Goal: Task Accomplishment & Management: Use online tool/utility

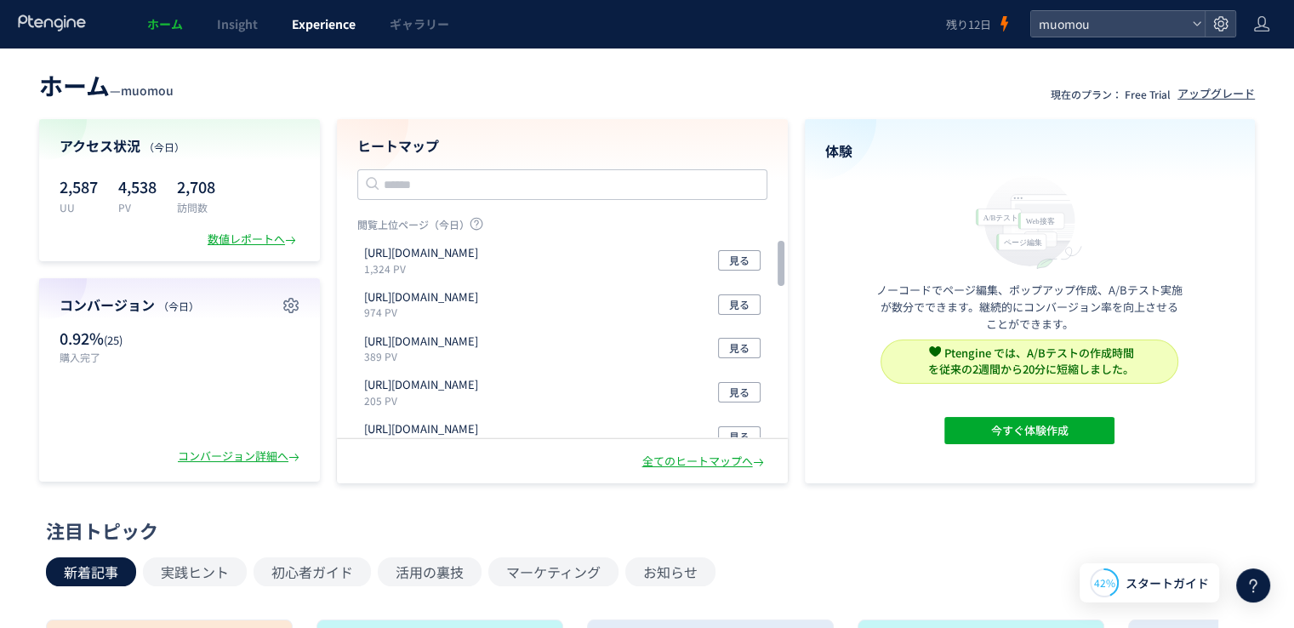
click at [324, 33] on link "Experience" at bounding box center [324, 24] width 98 height 48
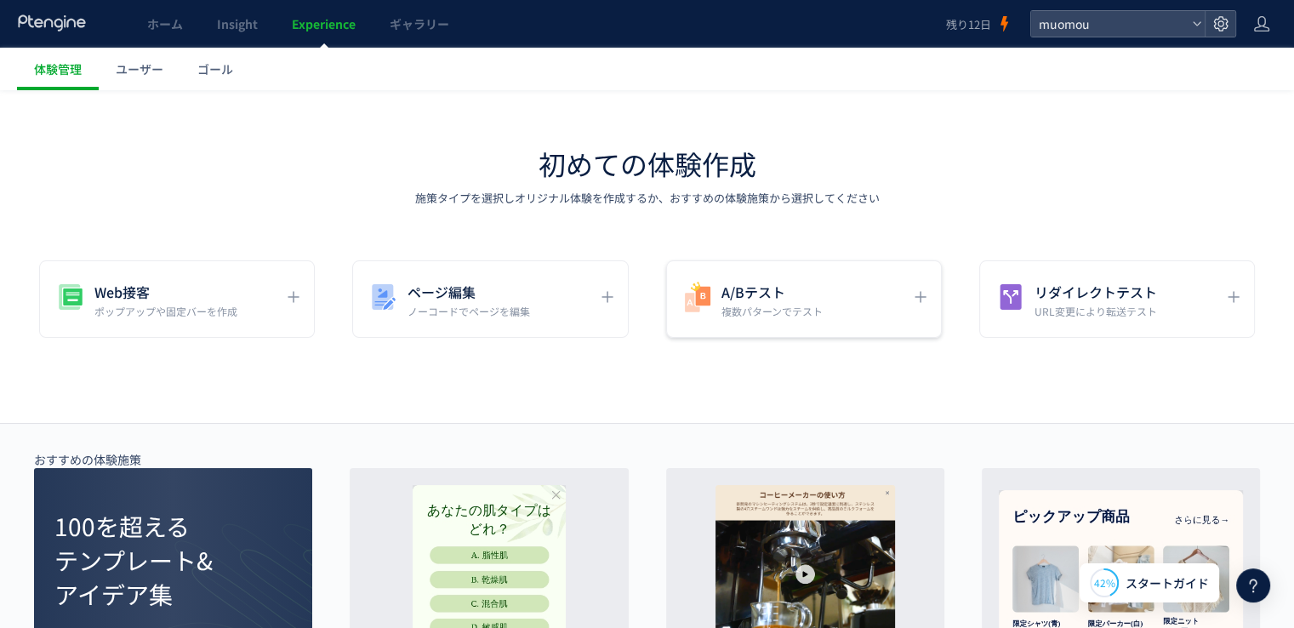
click at [752, 304] on p "複数パターンでテスト" at bounding box center [771, 311] width 101 height 14
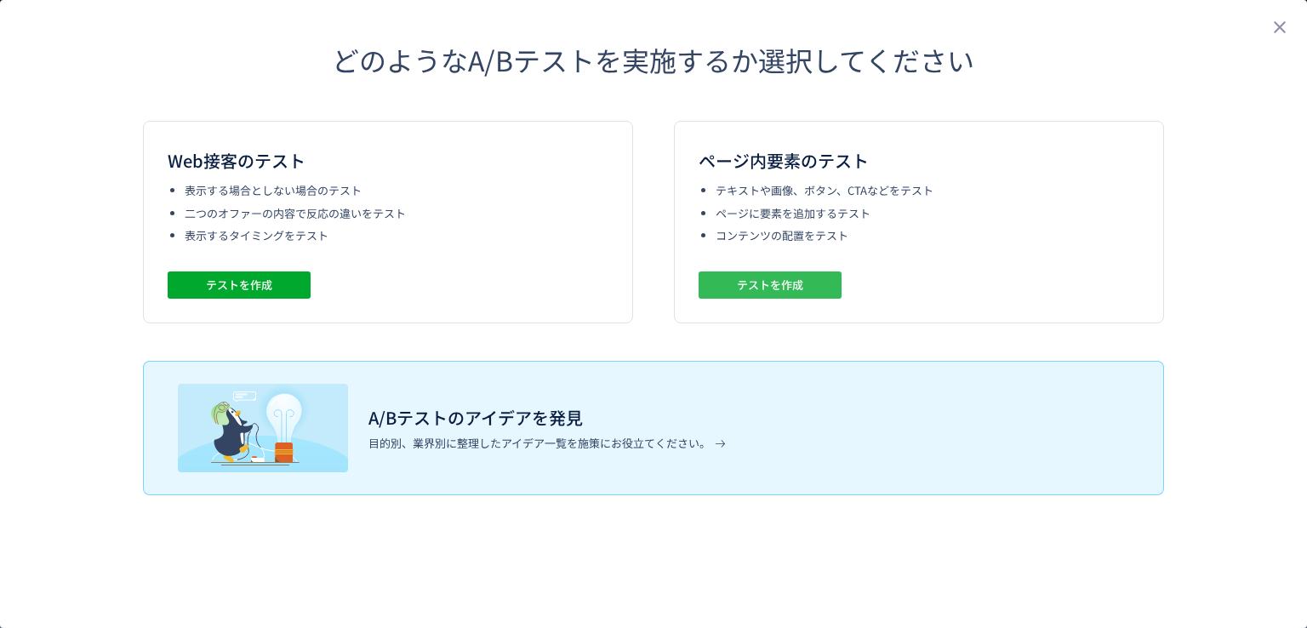
click at [767, 283] on span "テストを作成" at bounding box center [770, 284] width 66 height 27
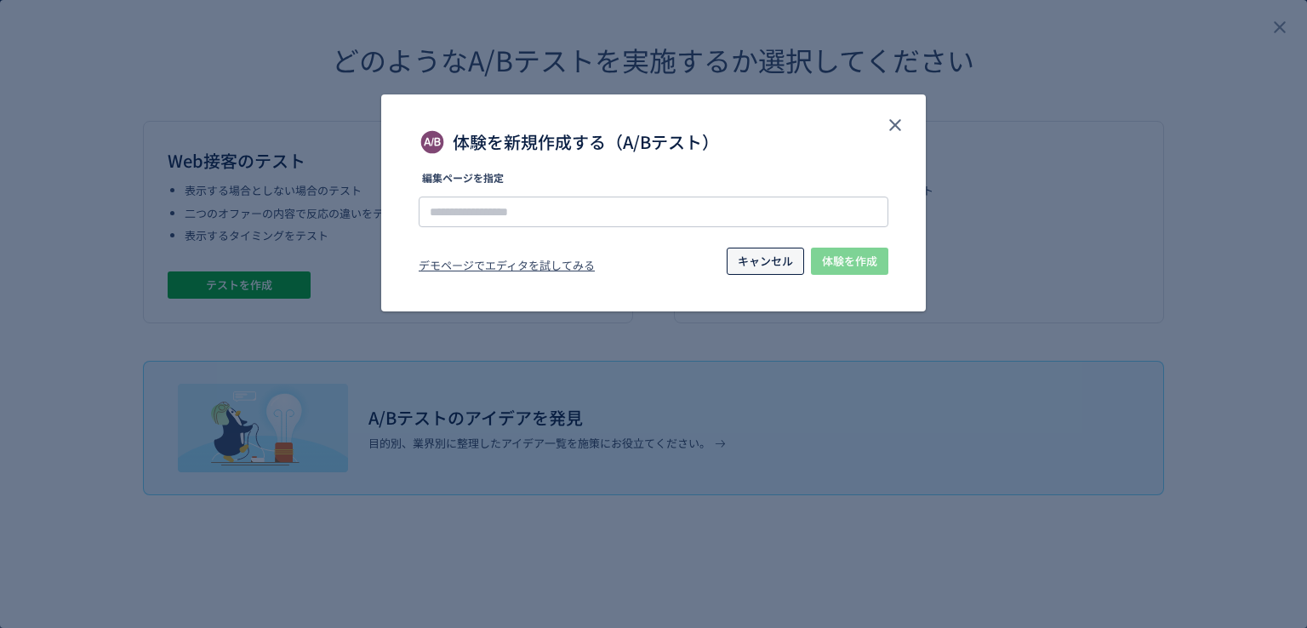
click at [759, 258] on span "キャンセル" at bounding box center [765, 261] width 55 height 27
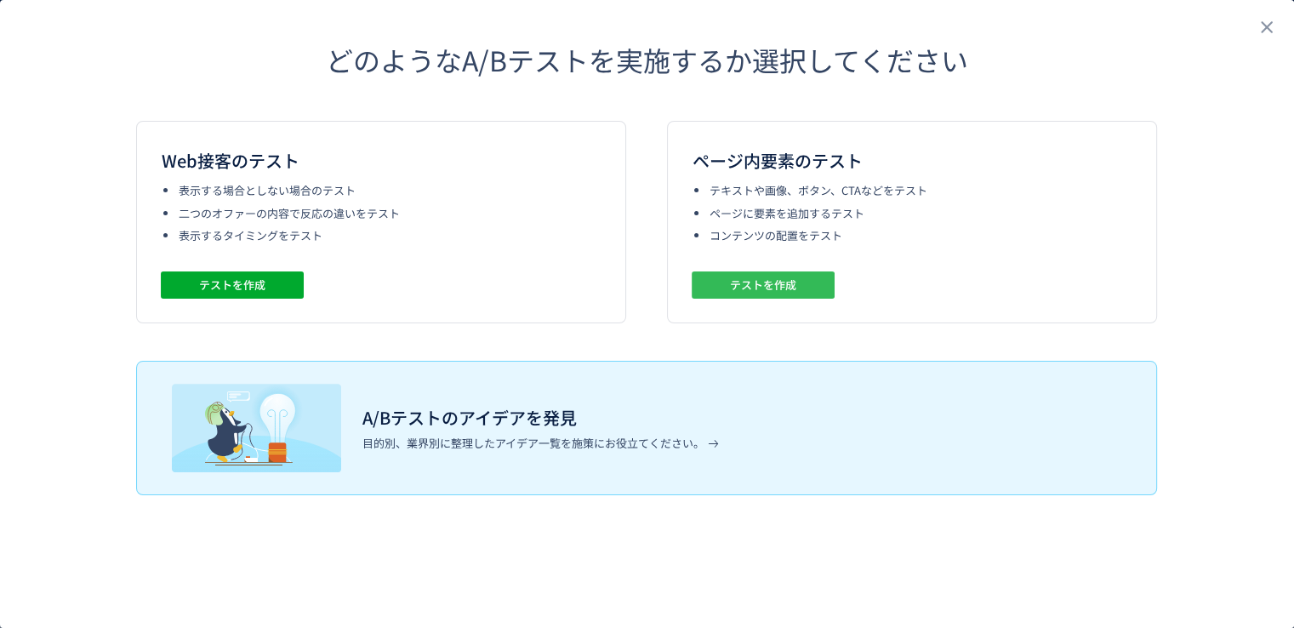
click at [742, 288] on span "テストを作成" at bounding box center [763, 284] width 66 height 27
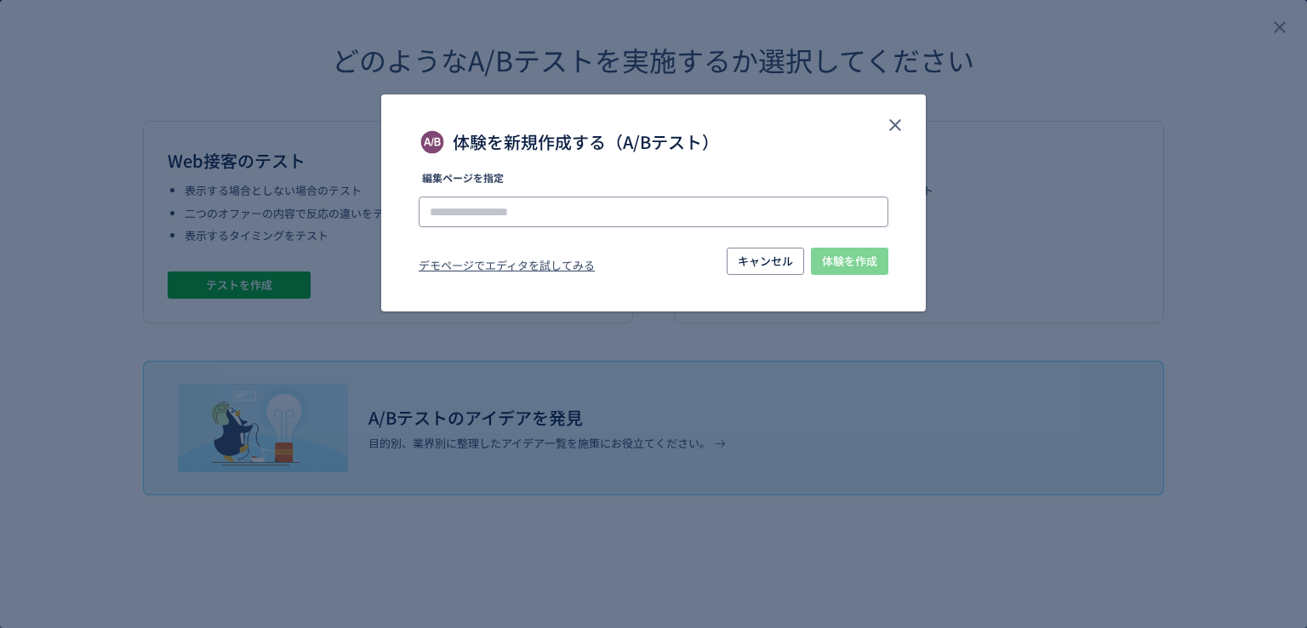
click at [607, 218] on input "体験を新規作成する（A/Bテスト）" at bounding box center [654, 212] width 470 height 31
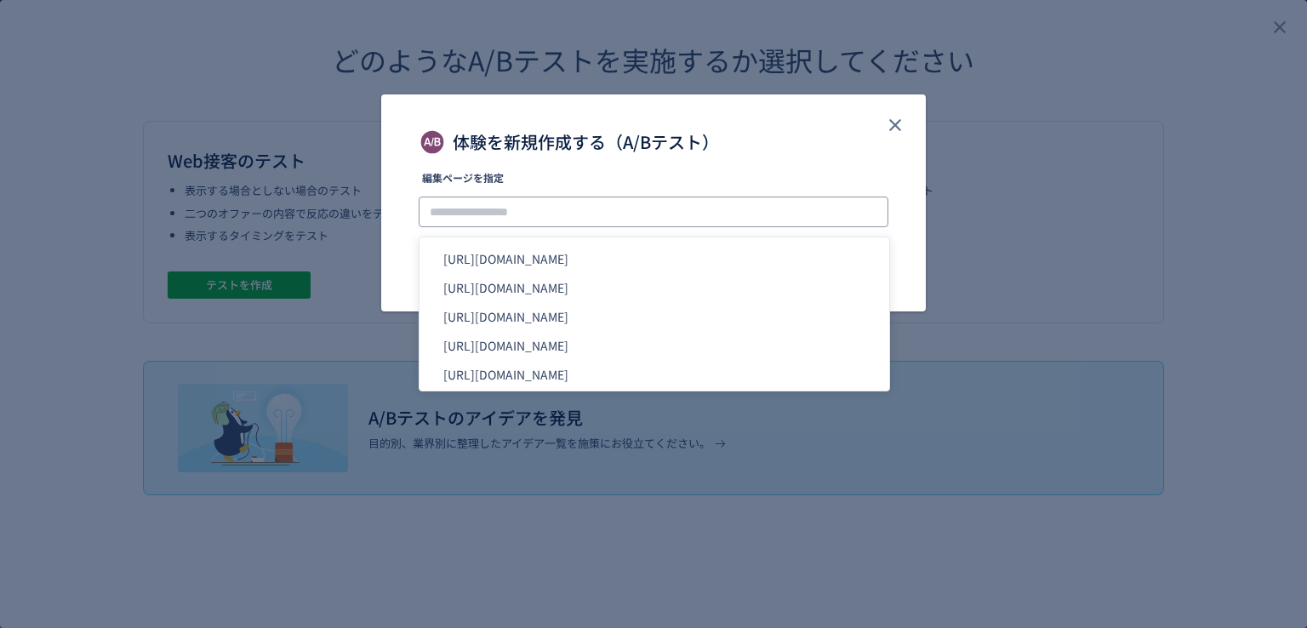
paste input "**********"
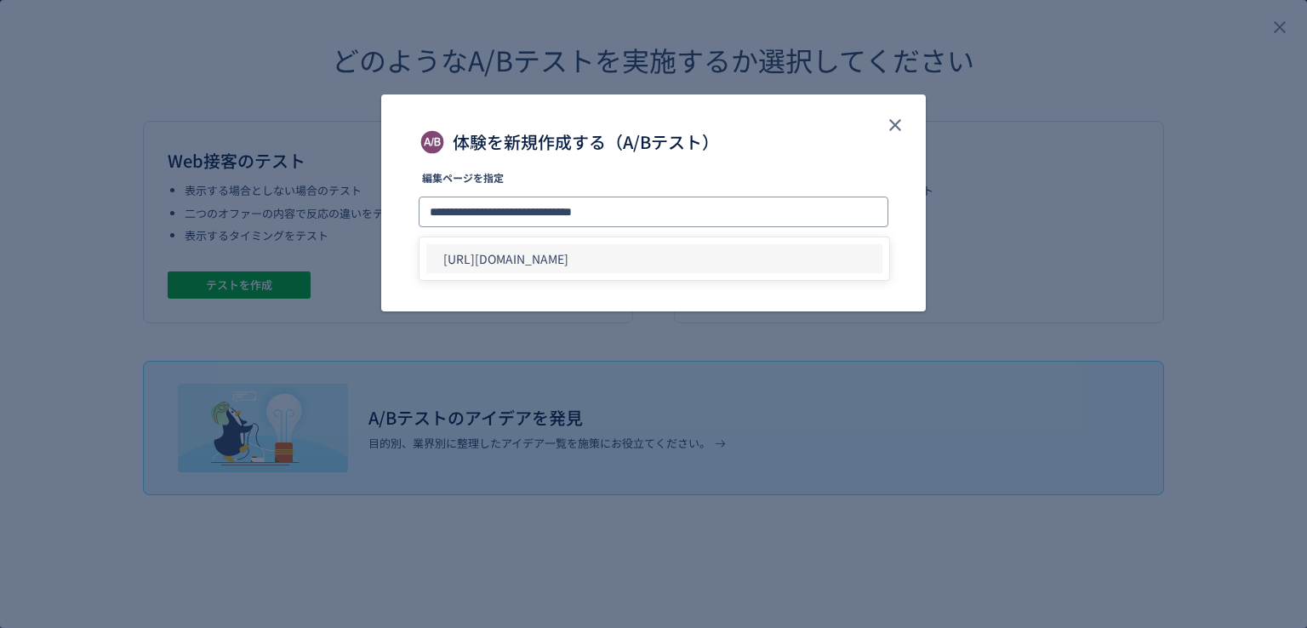
type input "**********"
click at [733, 260] on li "[URL][DOMAIN_NAME]" at bounding box center [654, 258] width 456 height 29
click at [852, 269] on span "体験を作成" at bounding box center [849, 261] width 55 height 27
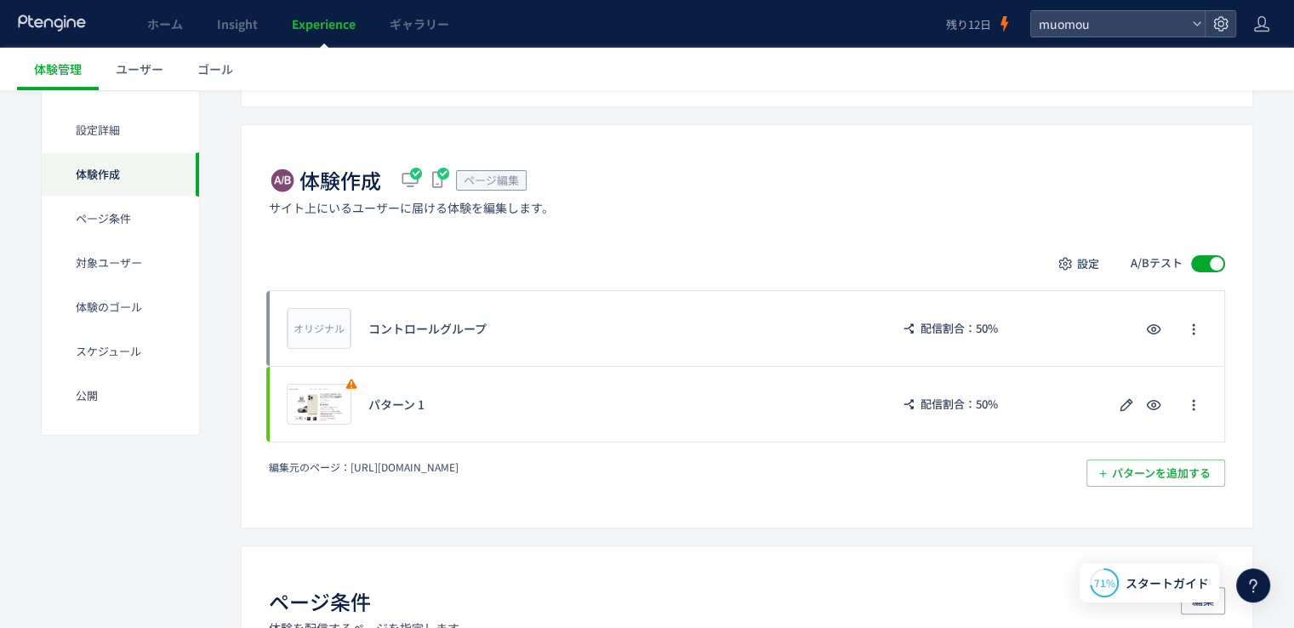
scroll to position [283, 0]
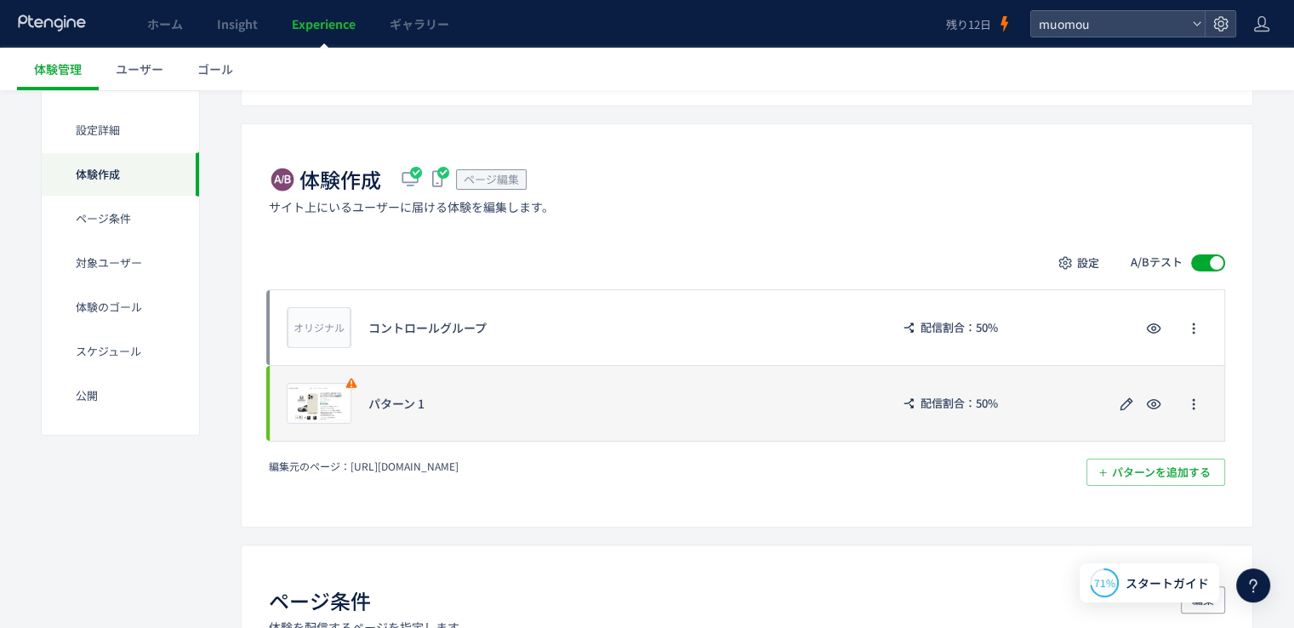
click at [567, 396] on div "パターン 1" at bounding box center [620, 403] width 504 height 17
click at [394, 402] on div "パターン 1" at bounding box center [620, 403] width 504 height 17
click at [1196, 405] on icon "button" at bounding box center [1194, 404] width 14 height 14
click at [1123, 408] on icon "button" at bounding box center [1126, 404] width 20 height 20
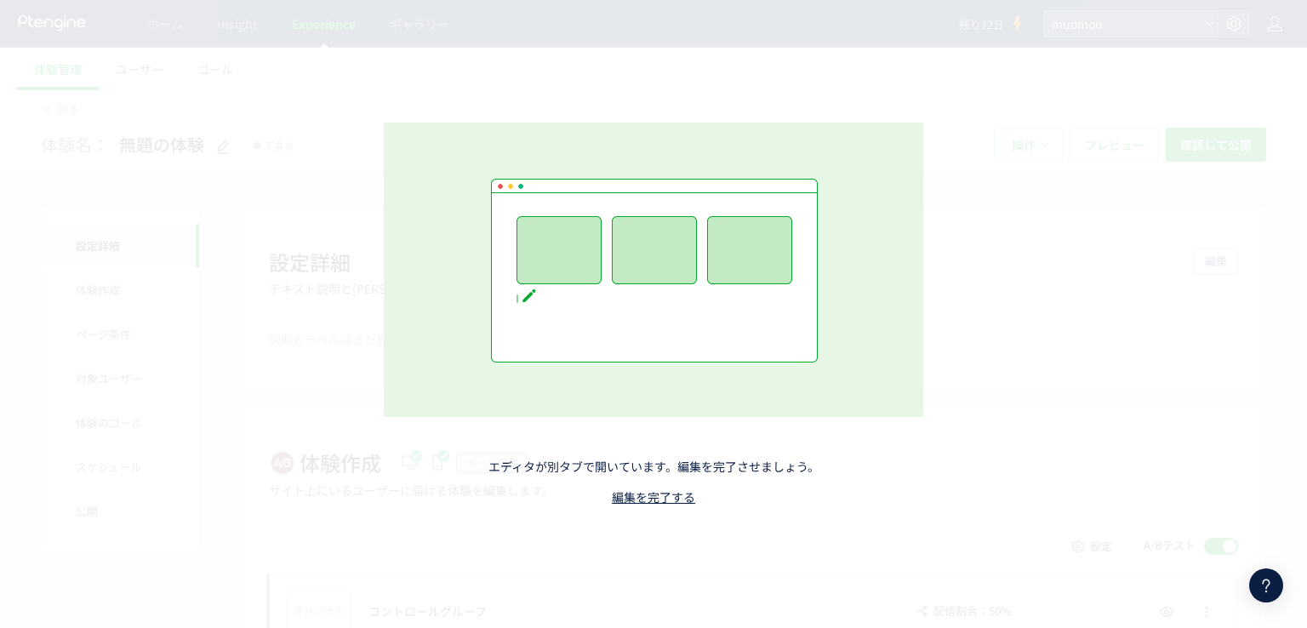
click at [956, 242] on div "エディタが別タブで開いています。編集を完了させましょう。 編集を完了する" at bounding box center [653, 313] width 752 height 553
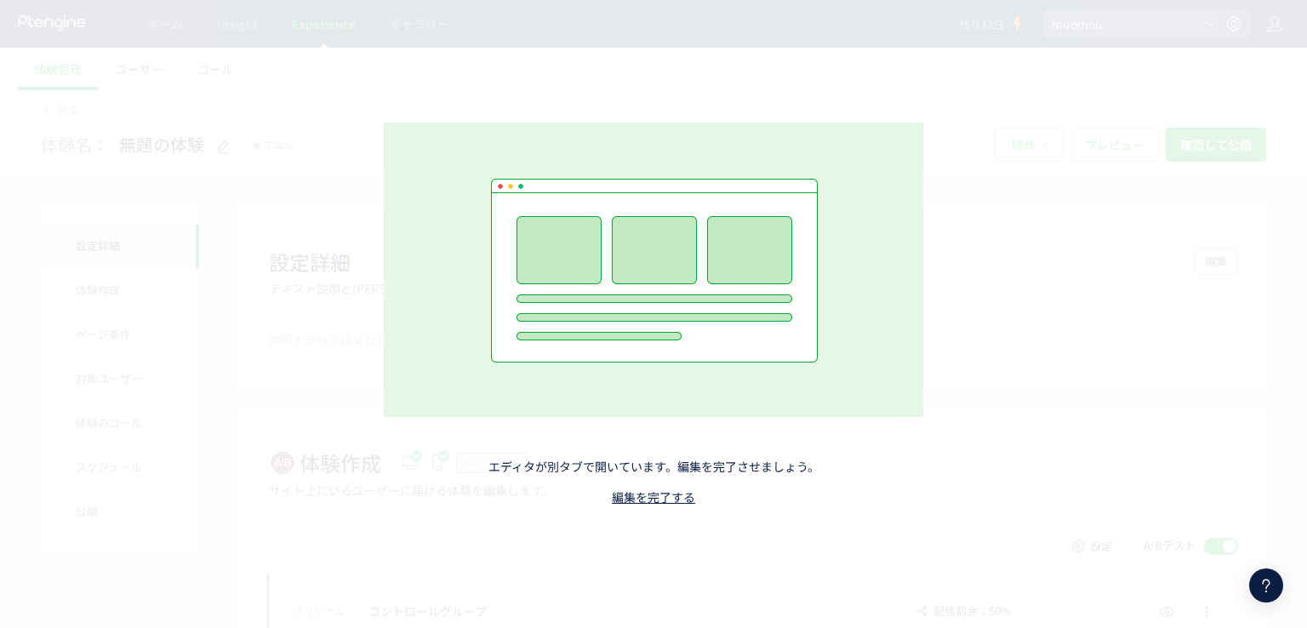
click at [1049, 215] on div "エディタが別タブで開いています。編集を完了させましょう。 編集を完了する" at bounding box center [653, 314] width 1307 height 628
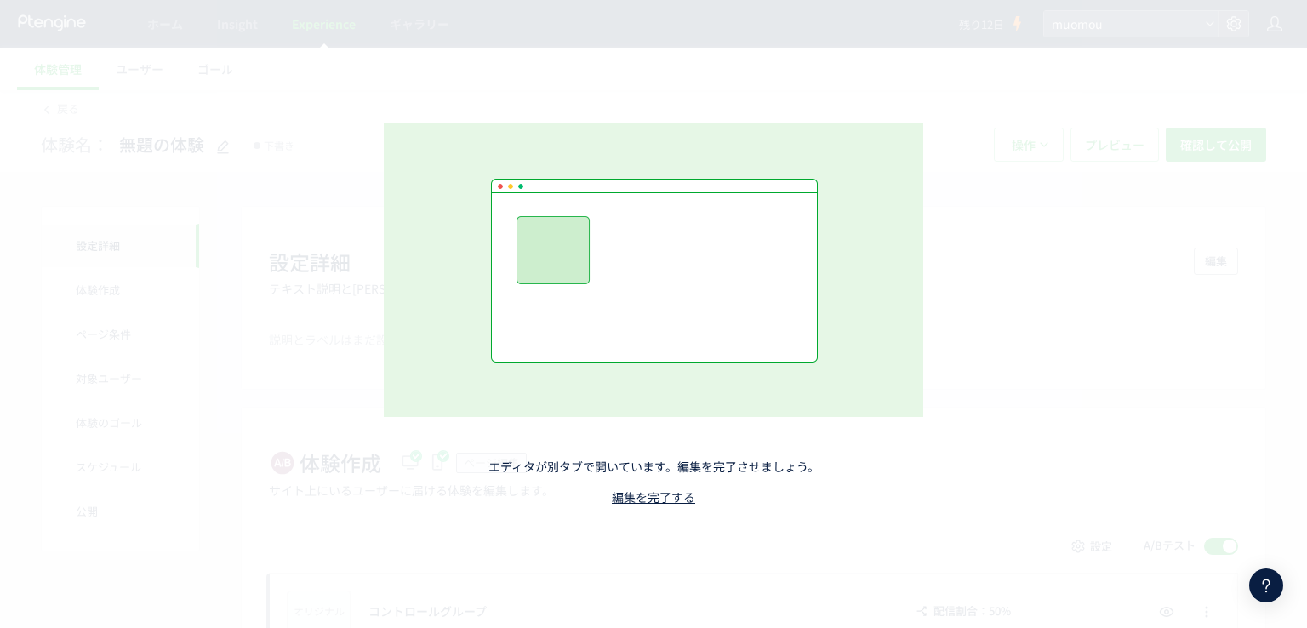
click at [861, 144] on img at bounding box center [653, 270] width 539 height 294
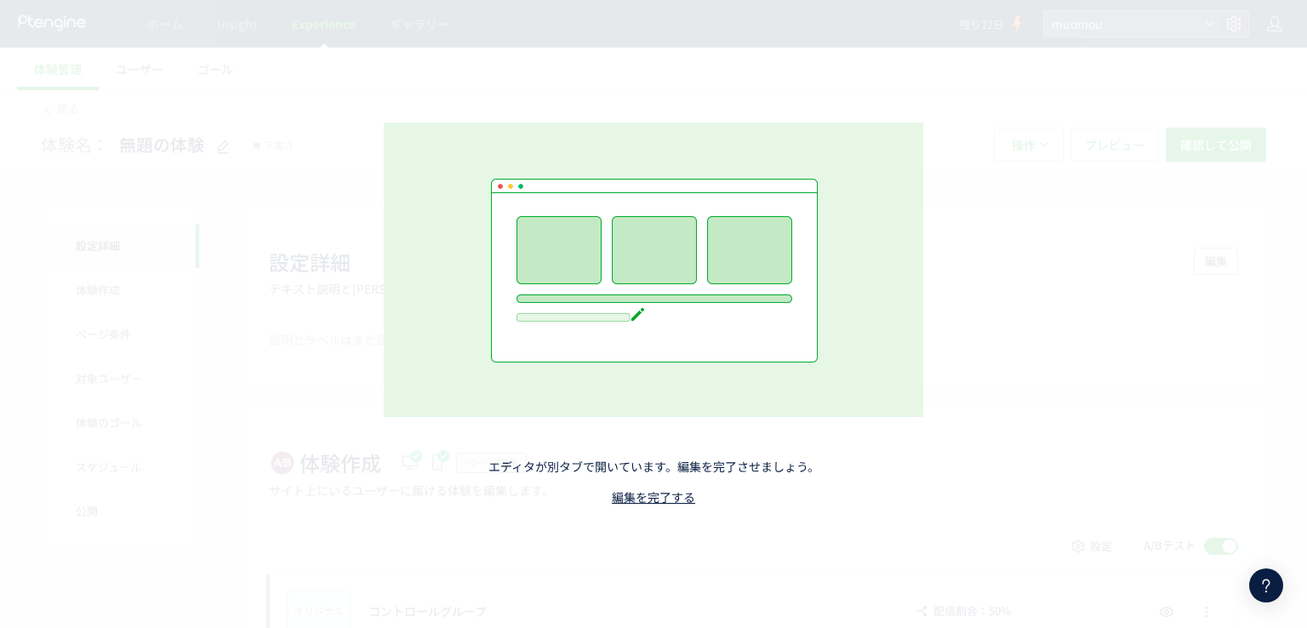
click at [703, 534] on div "エディタが別タブで開いています。編集を完了させましょう。 編集を完了する" at bounding box center [653, 313] width 752 height 553
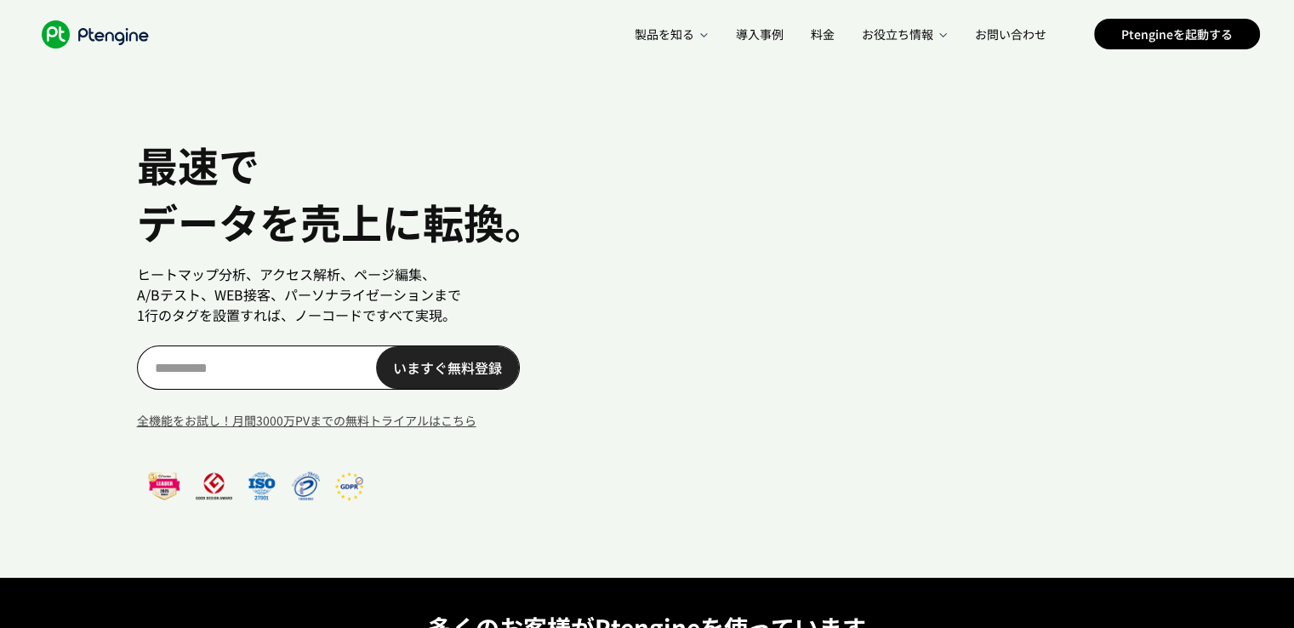
scroll to position [0, 12]
click at [1205, 38] on link "Ptengineを起動する" at bounding box center [1177, 34] width 166 height 31
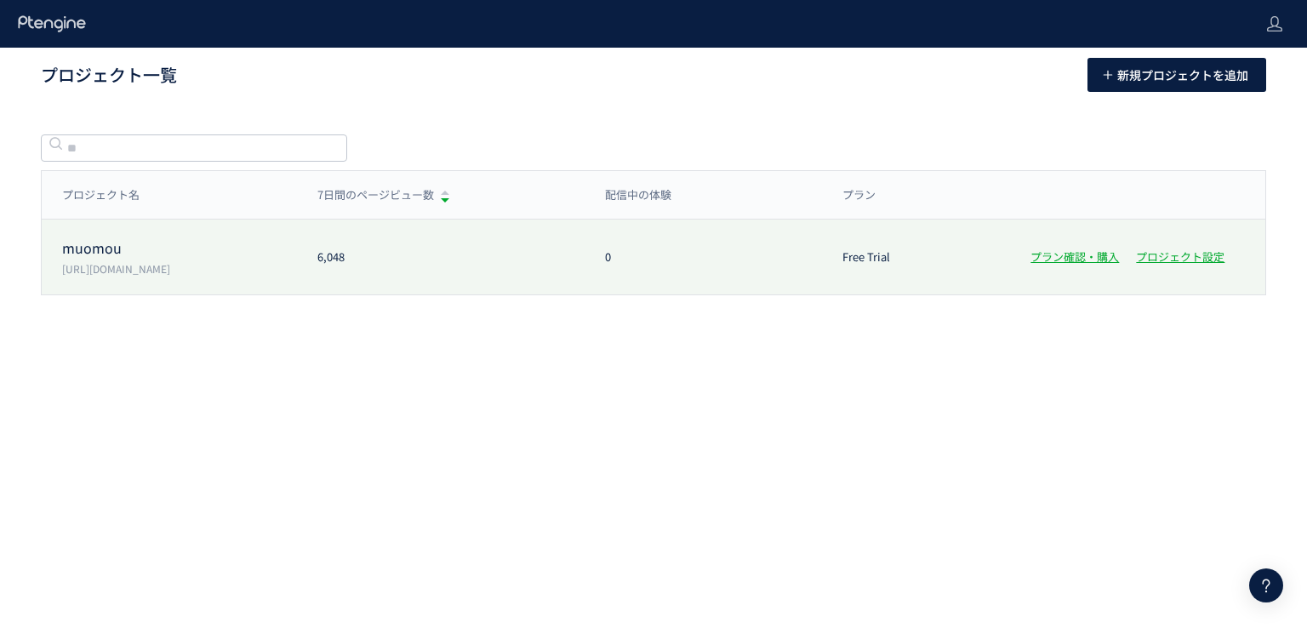
click at [196, 265] on p "https://muo-mou.com/" at bounding box center [179, 268] width 235 height 14
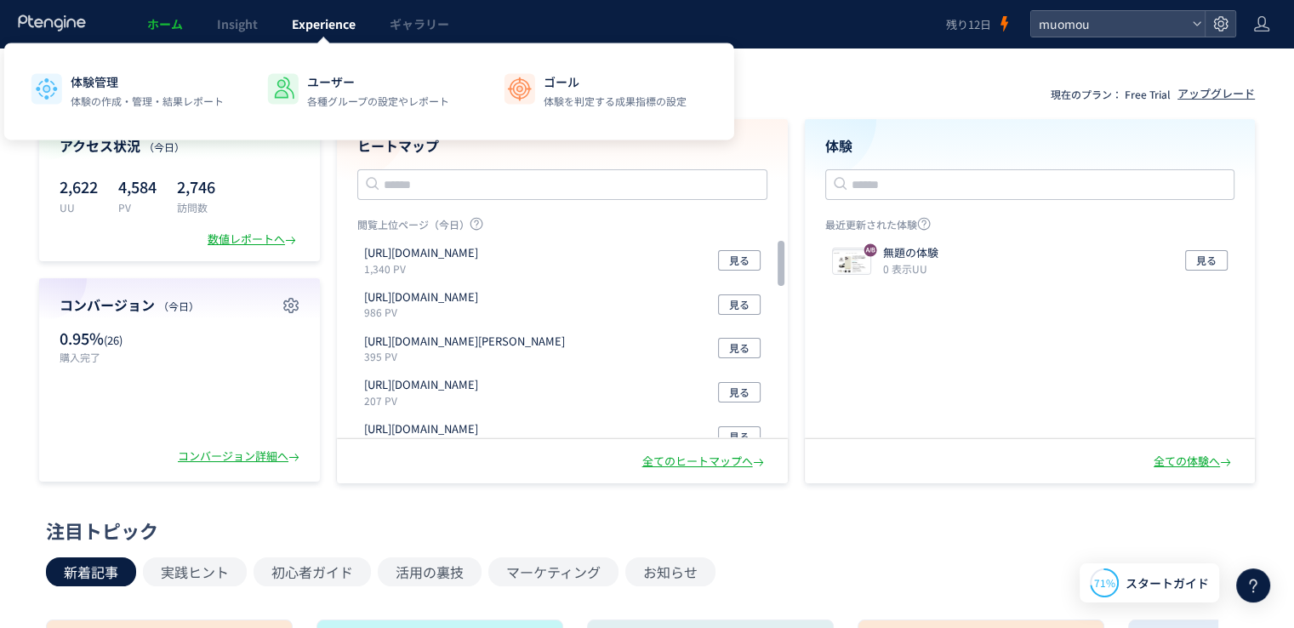
click at [321, 28] on span "Experience" at bounding box center [324, 23] width 64 height 17
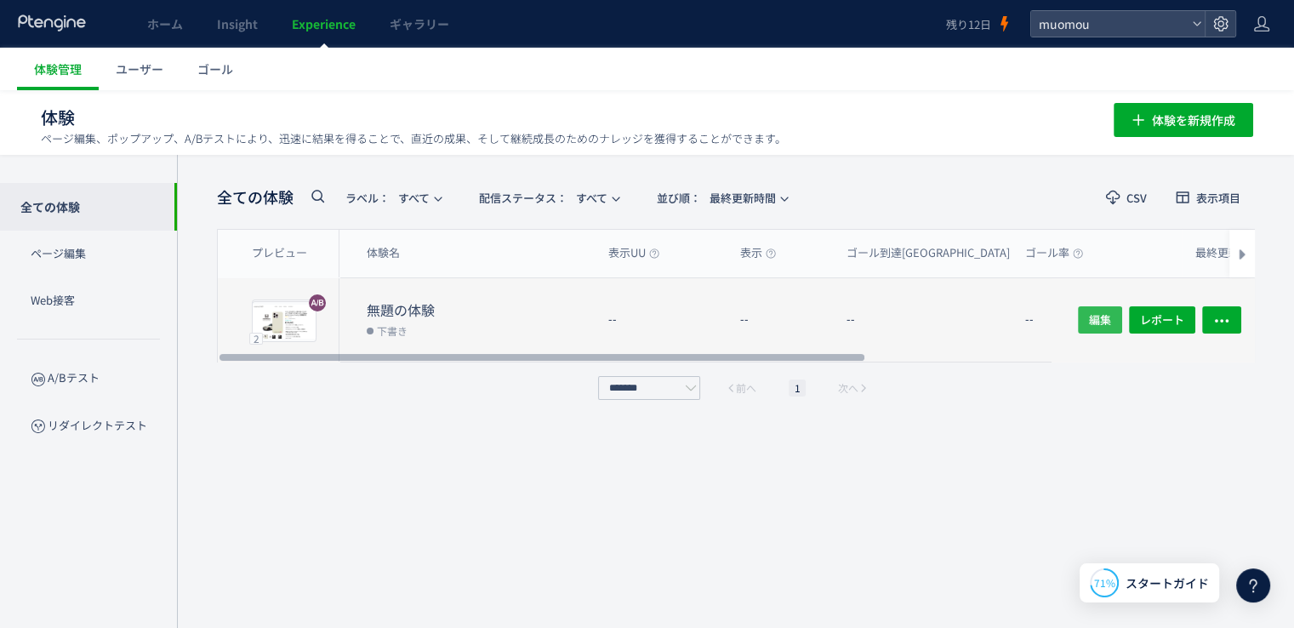
click at [1107, 316] on span "編集" at bounding box center [1100, 319] width 22 height 27
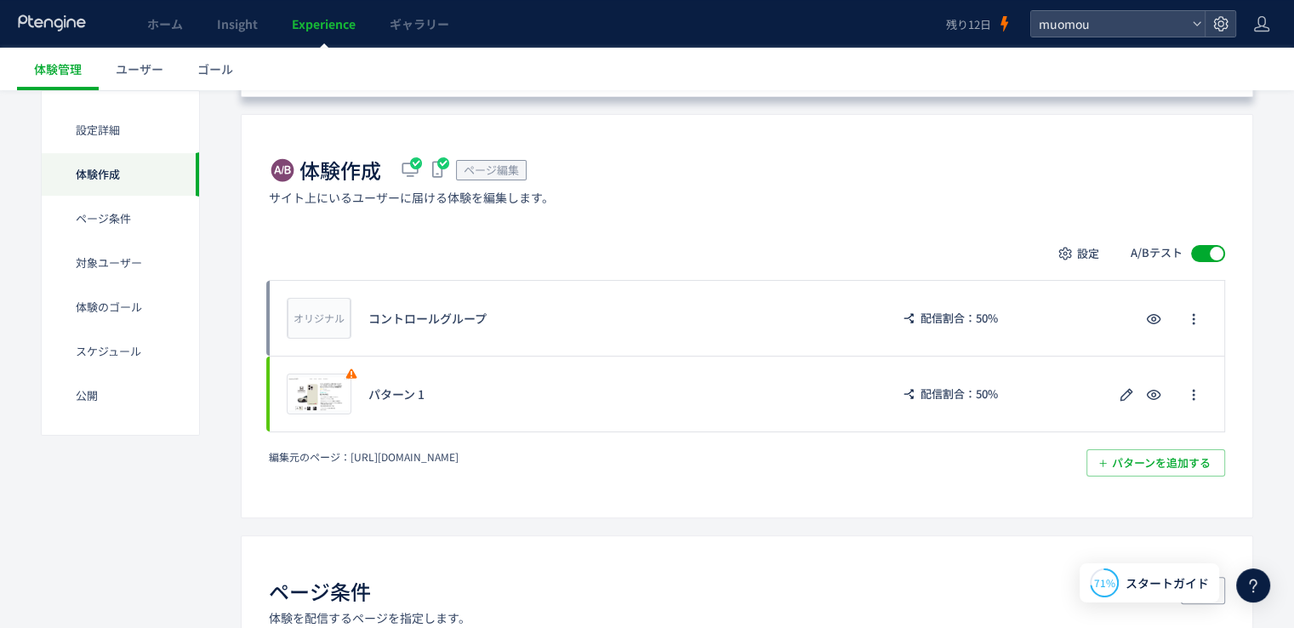
scroll to position [305, 0]
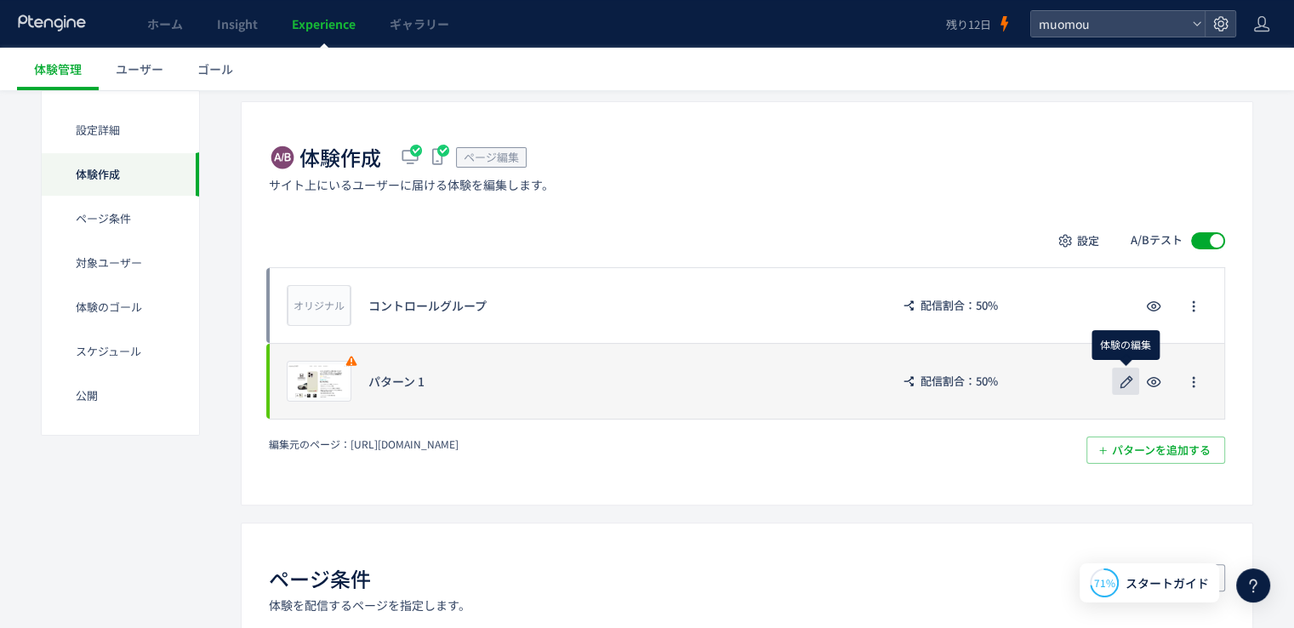
click at [1130, 374] on icon "button" at bounding box center [1126, 382] width 20 height 20
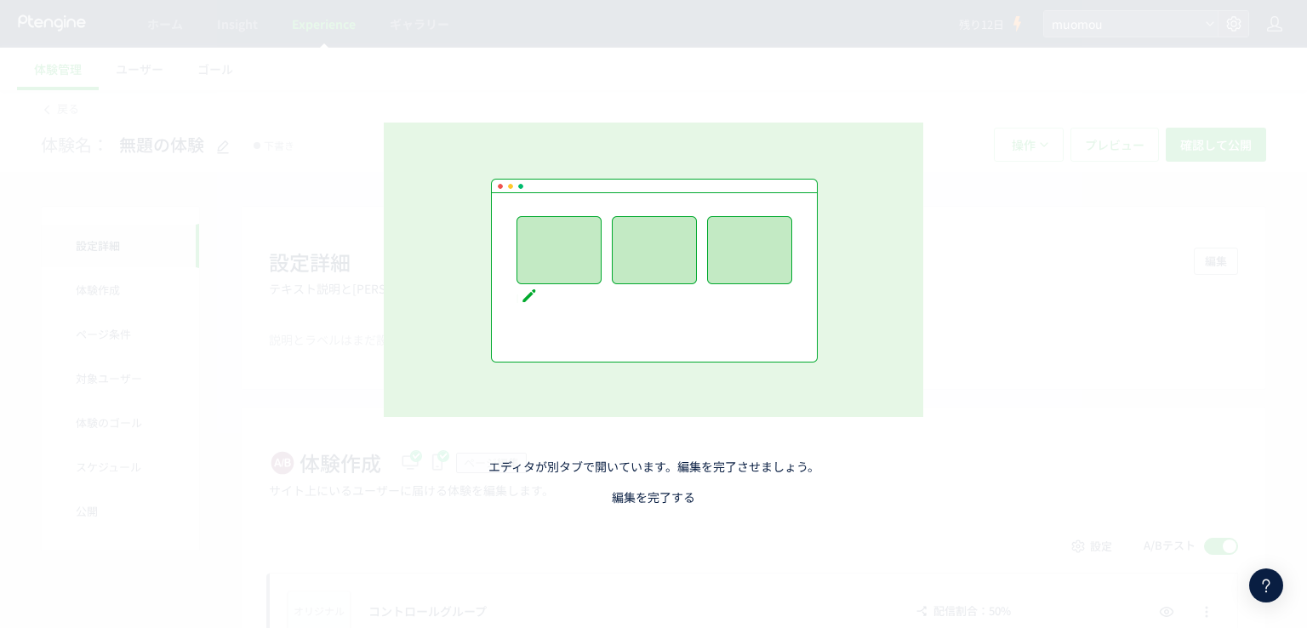
click at [643, 504] on link "編集を完了する" at bounding box center [653, 496] width 83 height 17
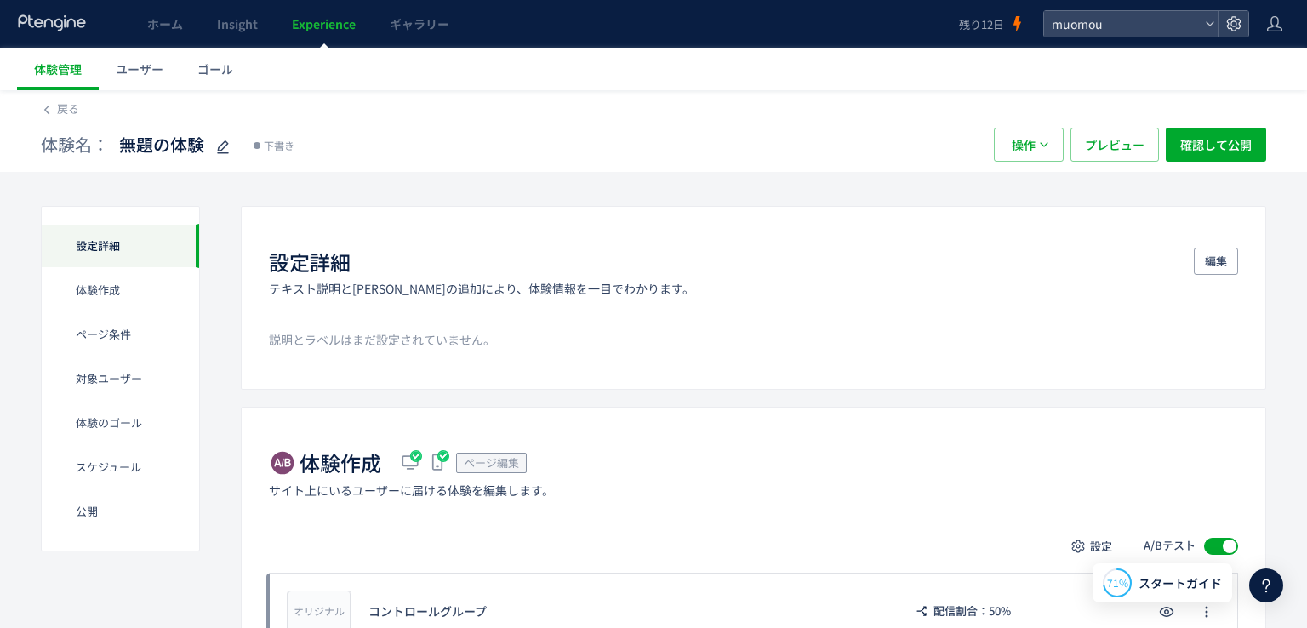
click at [648, 498] on div at bounding box center [653, 314] width 1307 height 628
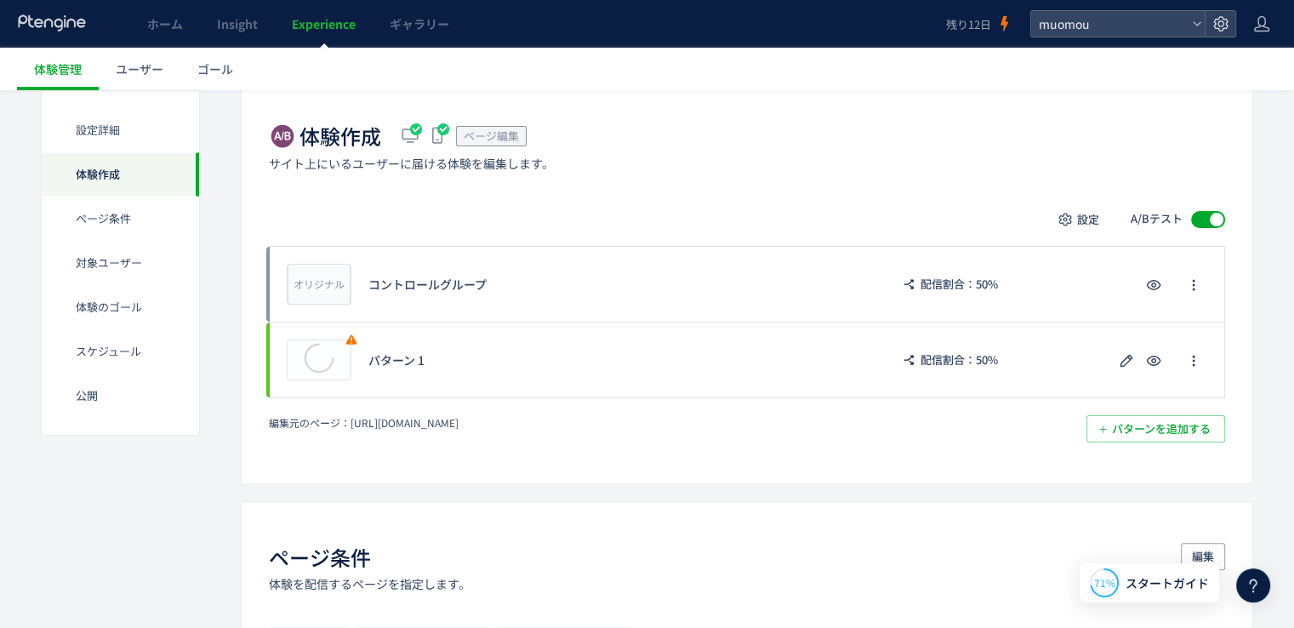
scroll to position [330, 0]
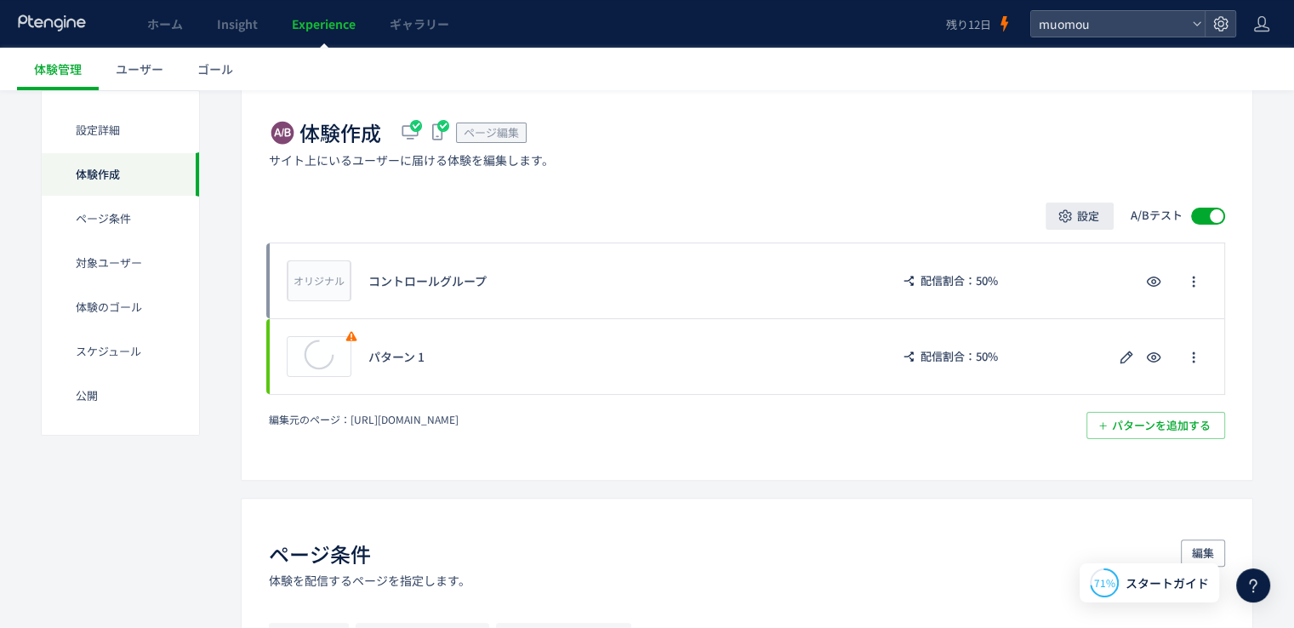
click at [1086, 219] on span "設定" at bounding box center [1088, 215] width 22 height 27
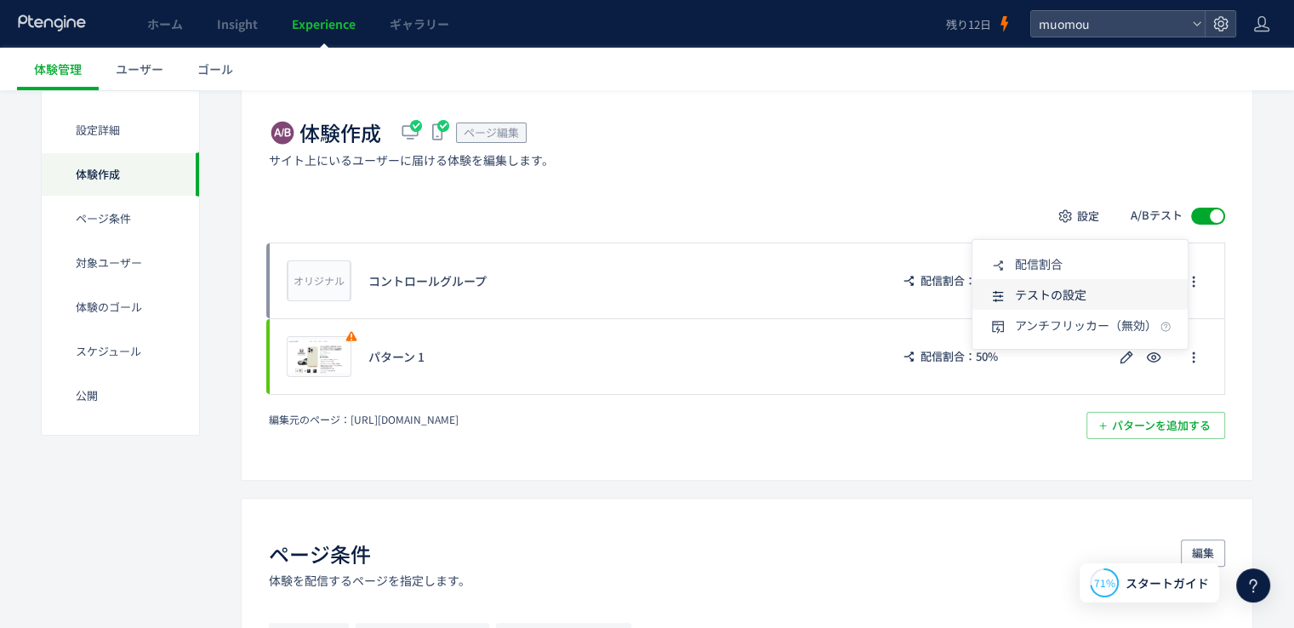
click at [1081, 300] on span "テストの設定" at bounding box center [1050, 294] width 71 height 17
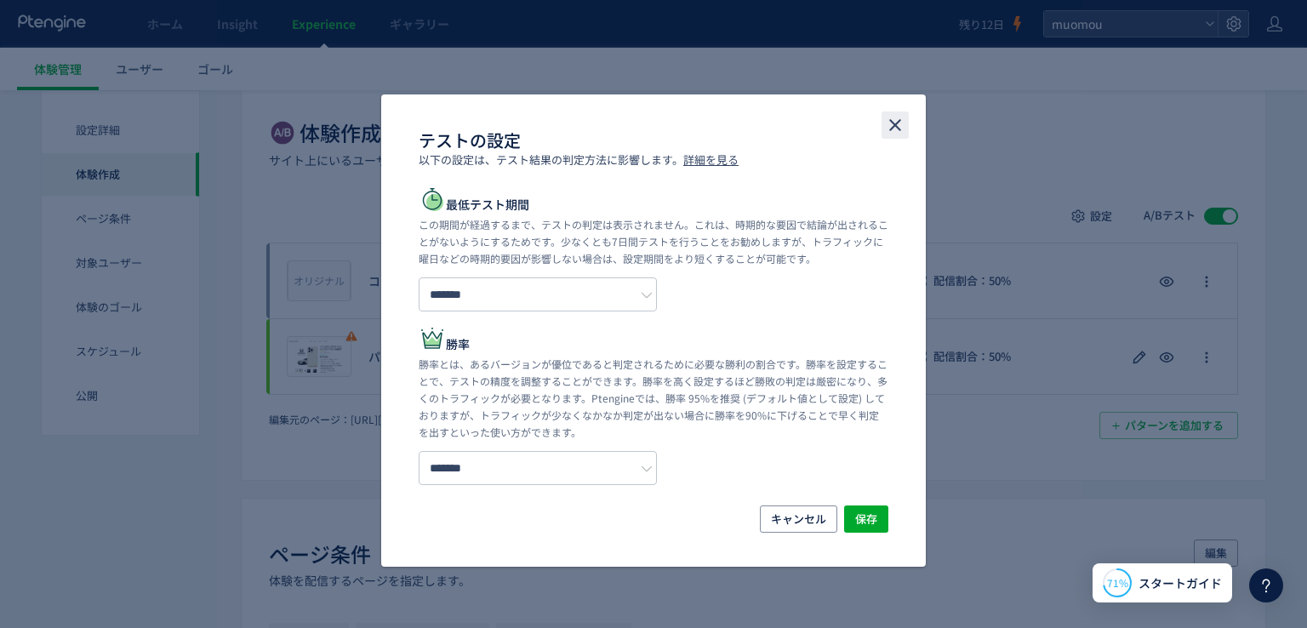
click at [897, 127] on use "close" at bounding box center [895, 125] width 12 height 12
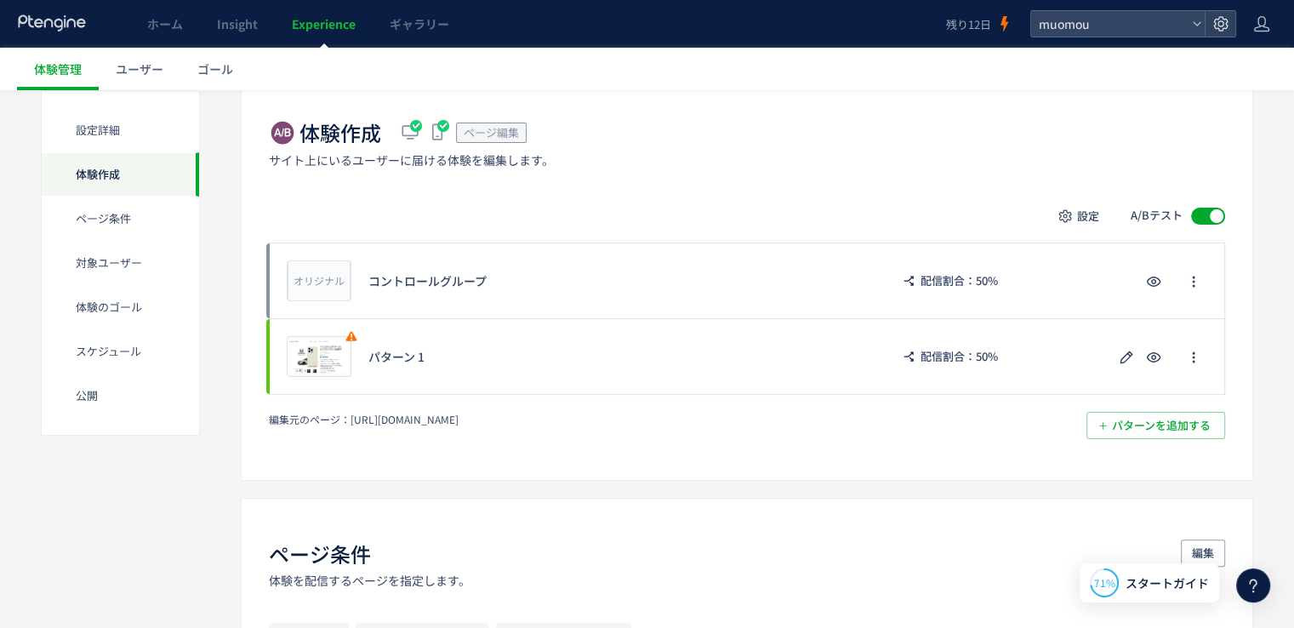
click at [1156, 219] on span "A/Bテスト" at bounding box center [1157, 216] width 52 height 16
click at [1198, 220] on span at bounding box center [1208, 216] width 34 height 17
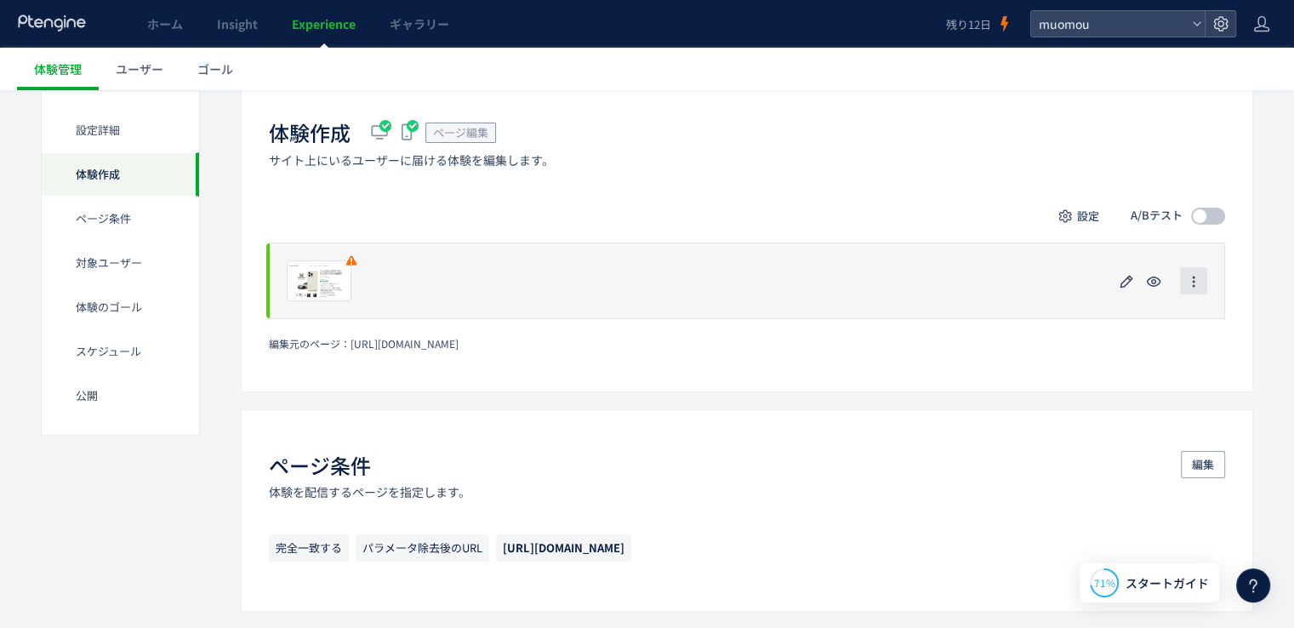
click at [1200, 282] on icon "button" at bounding box center [1194, 282] width 14 height 14
click at [1124, 280] on icon "button" at bounding box center [1126, 281] width 20 height 20
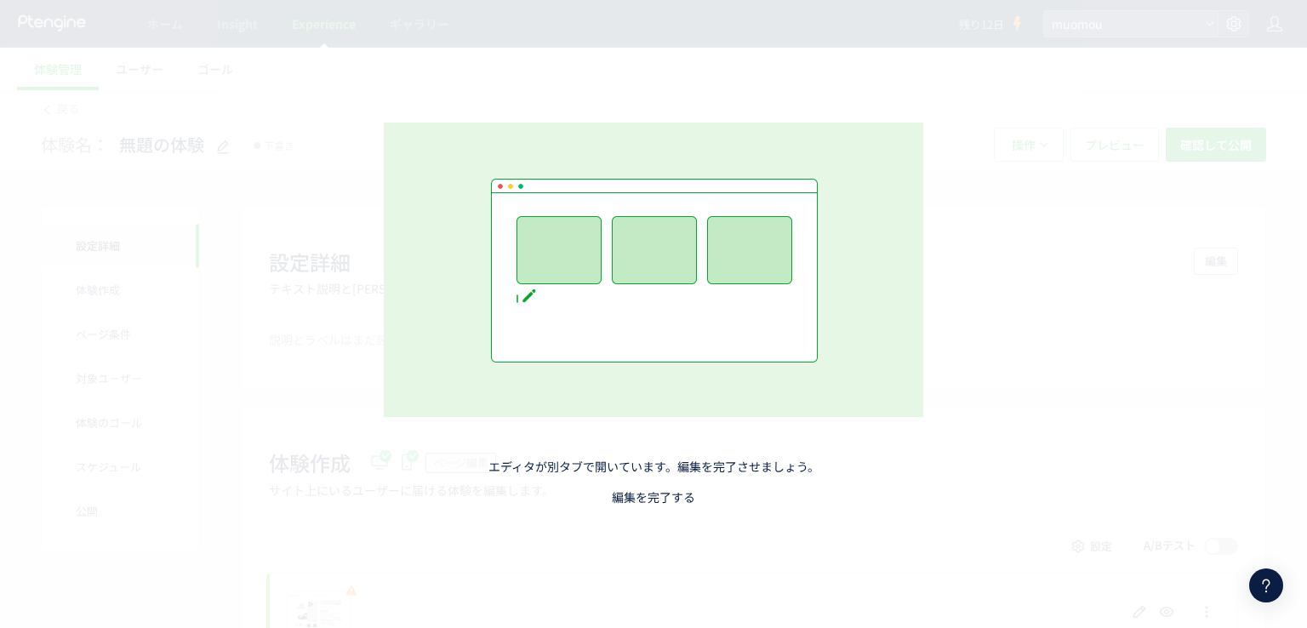
click at [679, 493] on link "編集を完了する" at bounding box center [653, 496] width 83 height 17
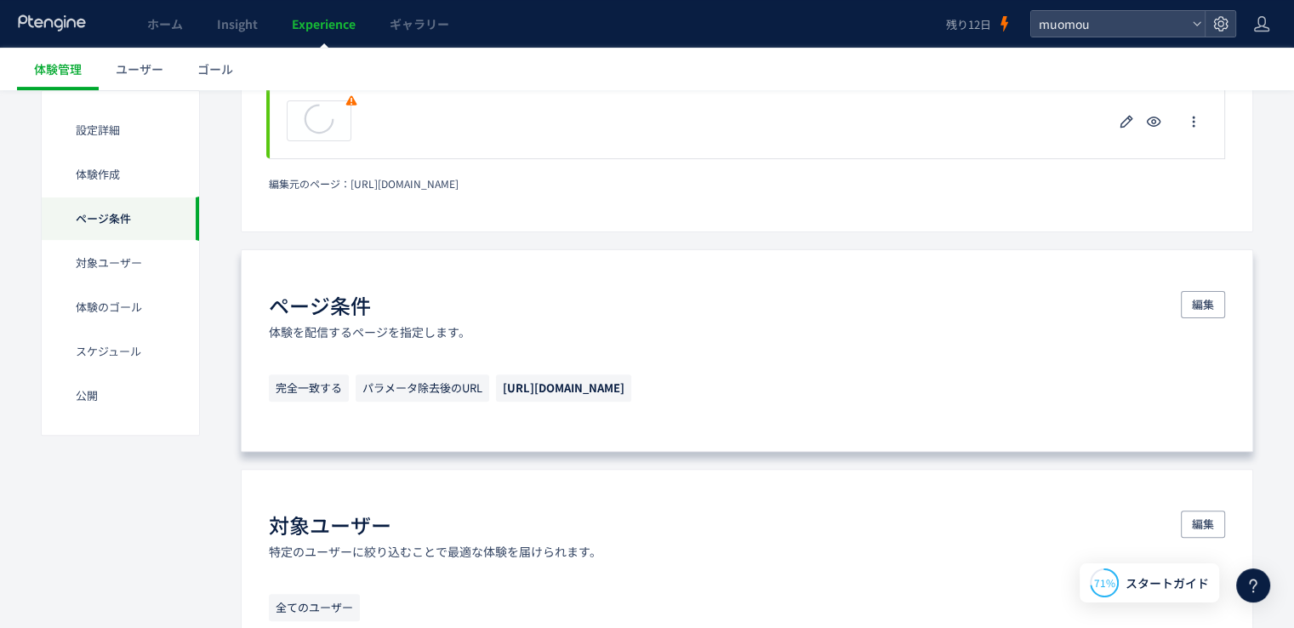
scroll to position [493, 0]
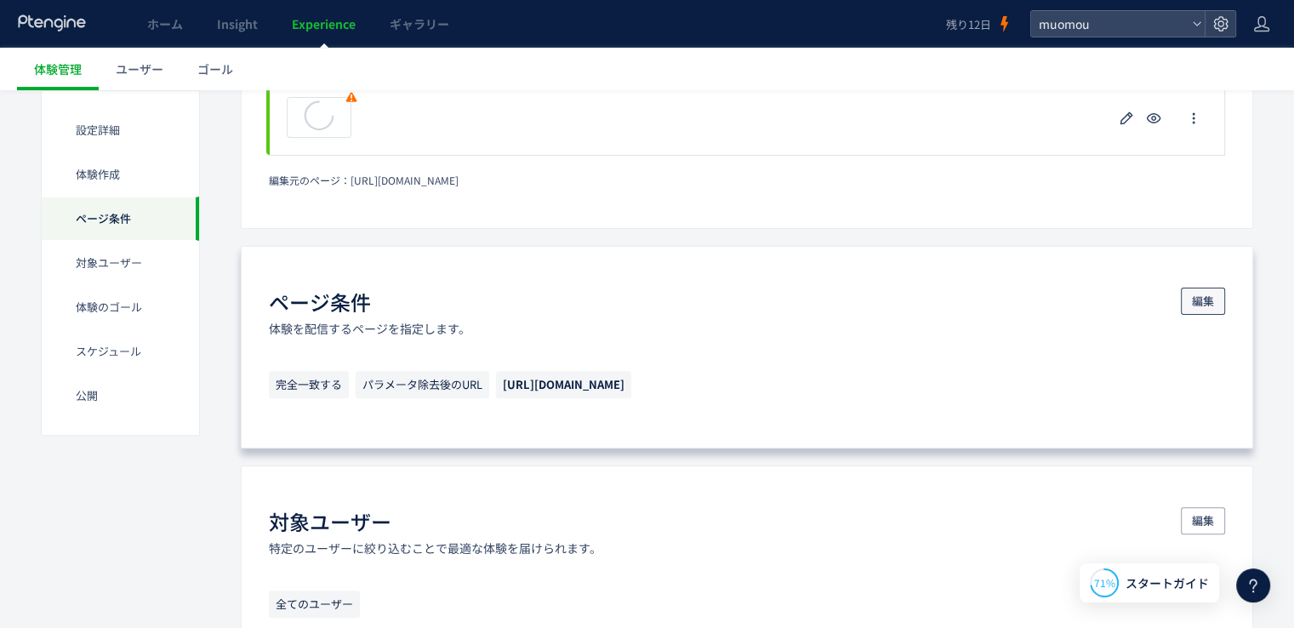
click at [1205, 288] on span "編集" at bounding box center [1203, 301] width 22 height 27
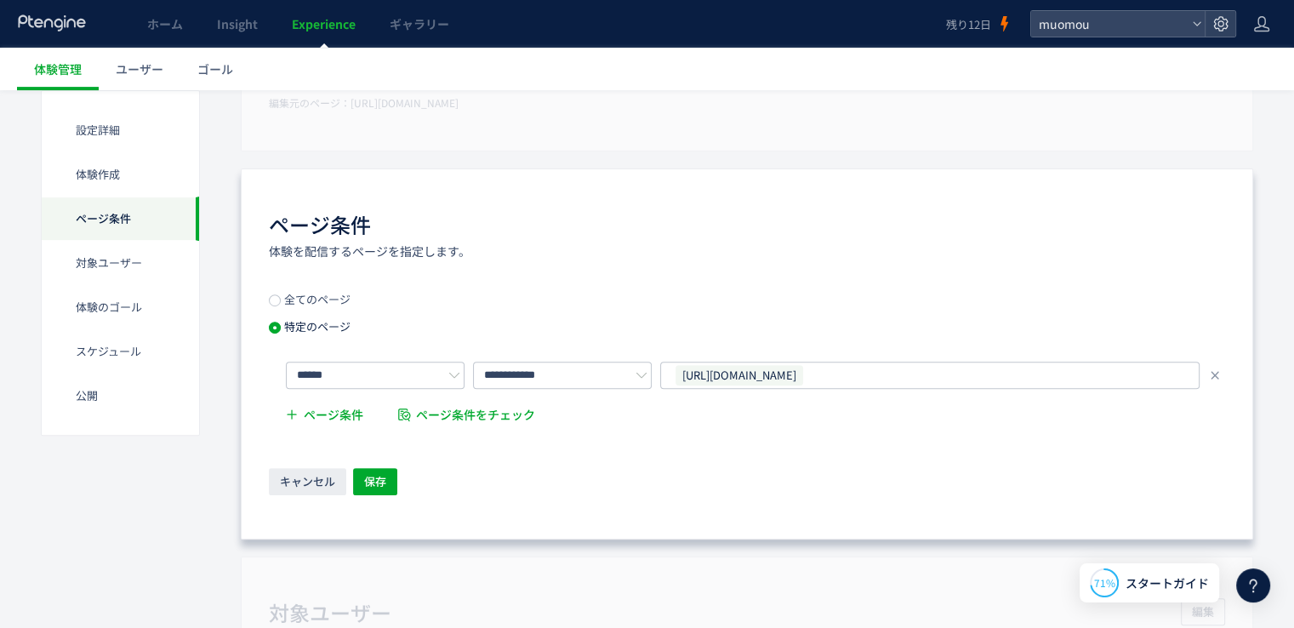
scroll to position [573, 0]
click at [338, 416] on span "ページ条件" at bounding box center [334, 413] width 60 height 34
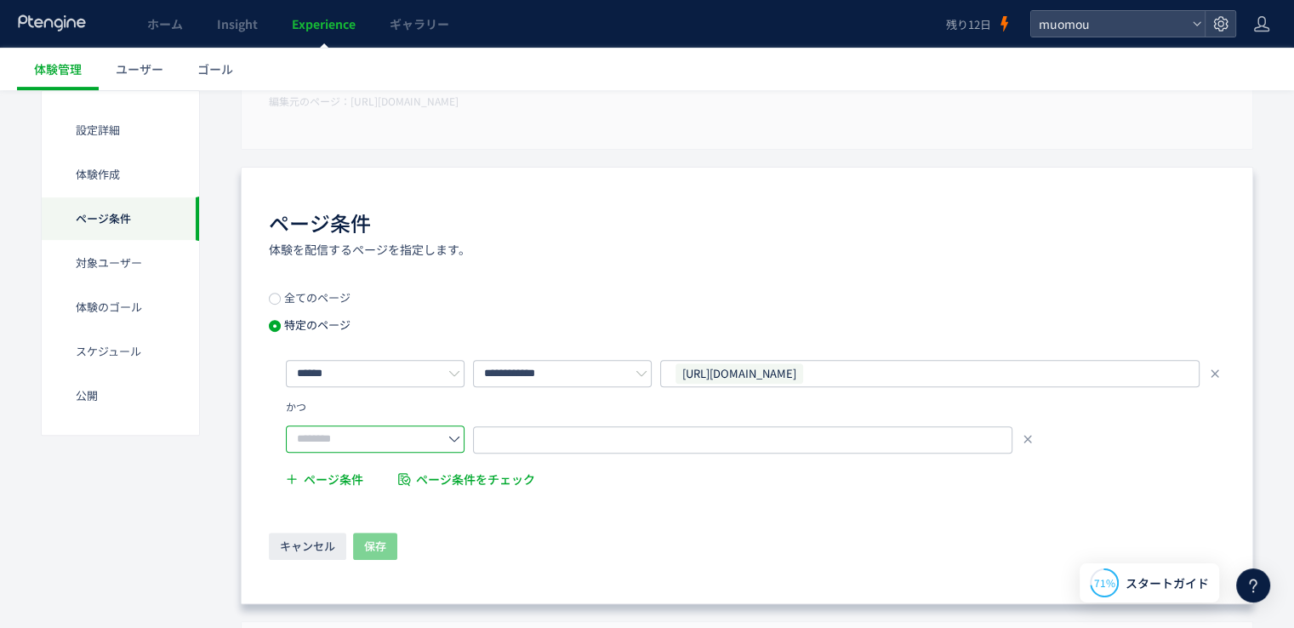
click at [407, 445] on input "text" at bounding box center [375, 438] width 179 height 27
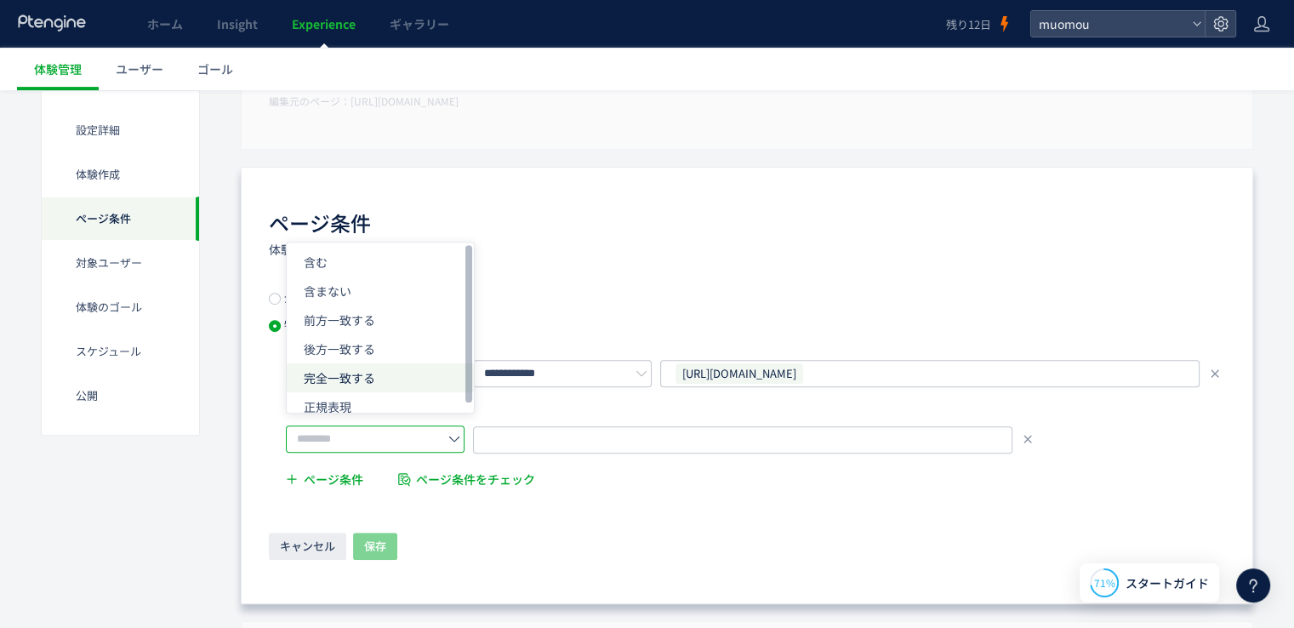
click at [0, 0] on li "完全一致する" at bounding box center [0, 0] width 0 height 0
type input "******"
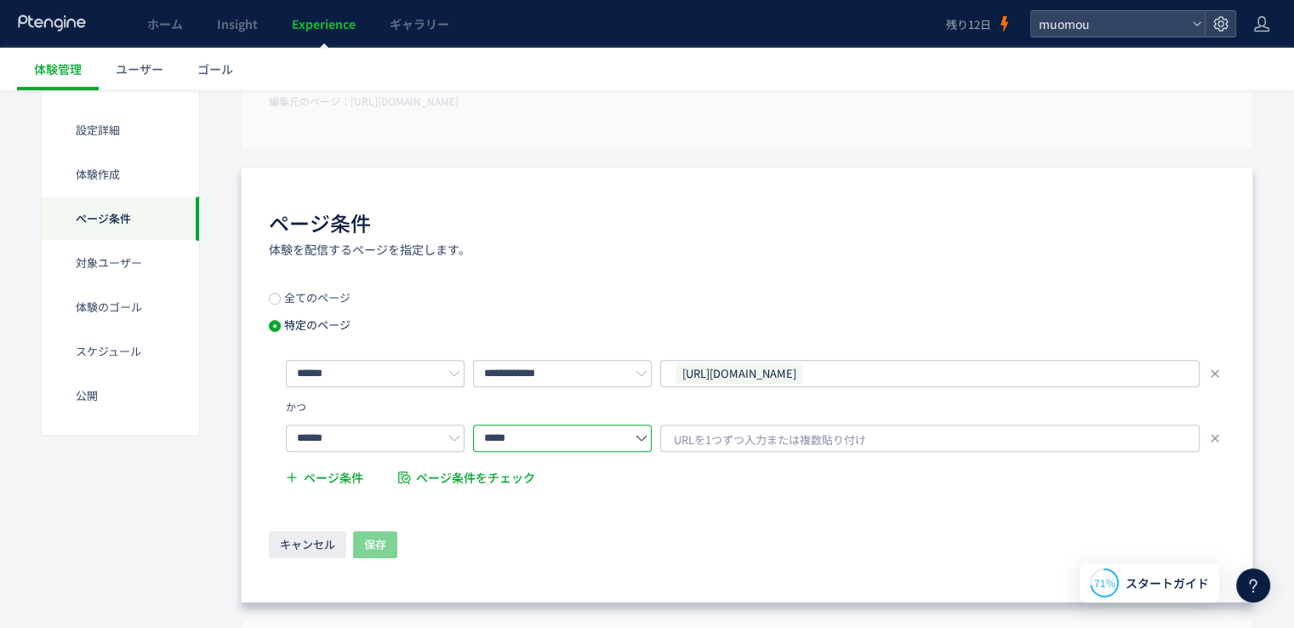
click at [561, 434] on input "*****" at bounding box center [562, 438] width 179 height 27
click at [701, 432] on span "URLを1つずつ入力または複数貼り付け" at bounding box center [770, 440] width 192 height 26
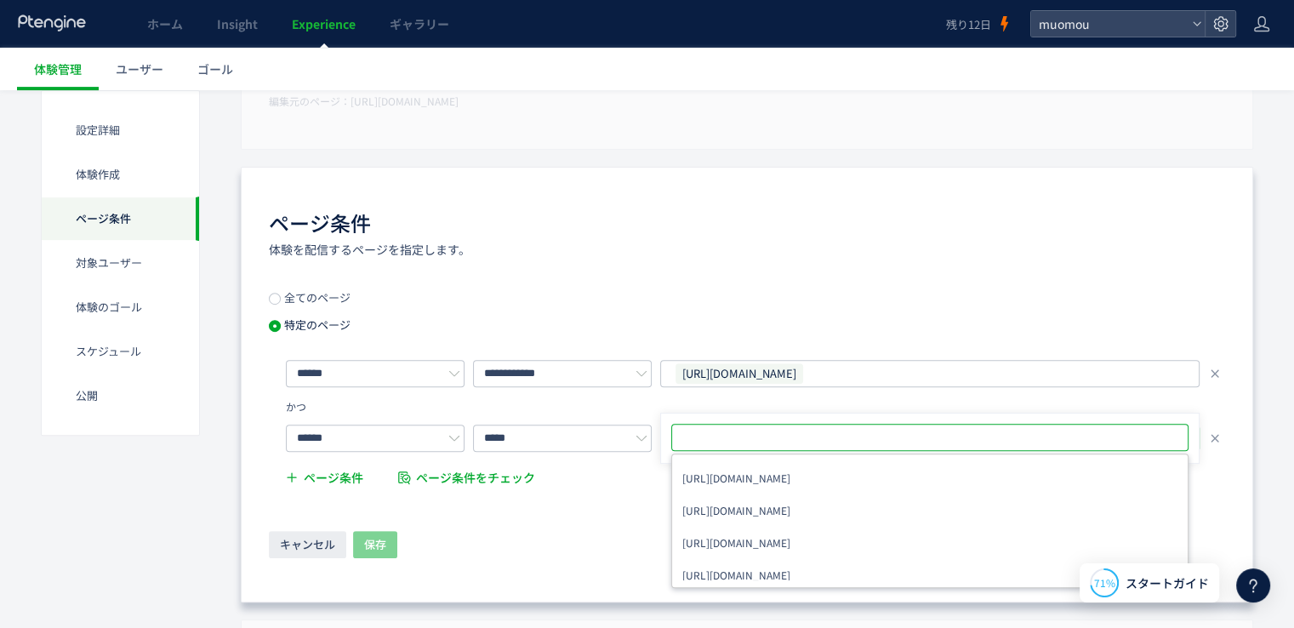
click at [702, 427] on input "text" at bounding box center [932, 437] width 504 height 20
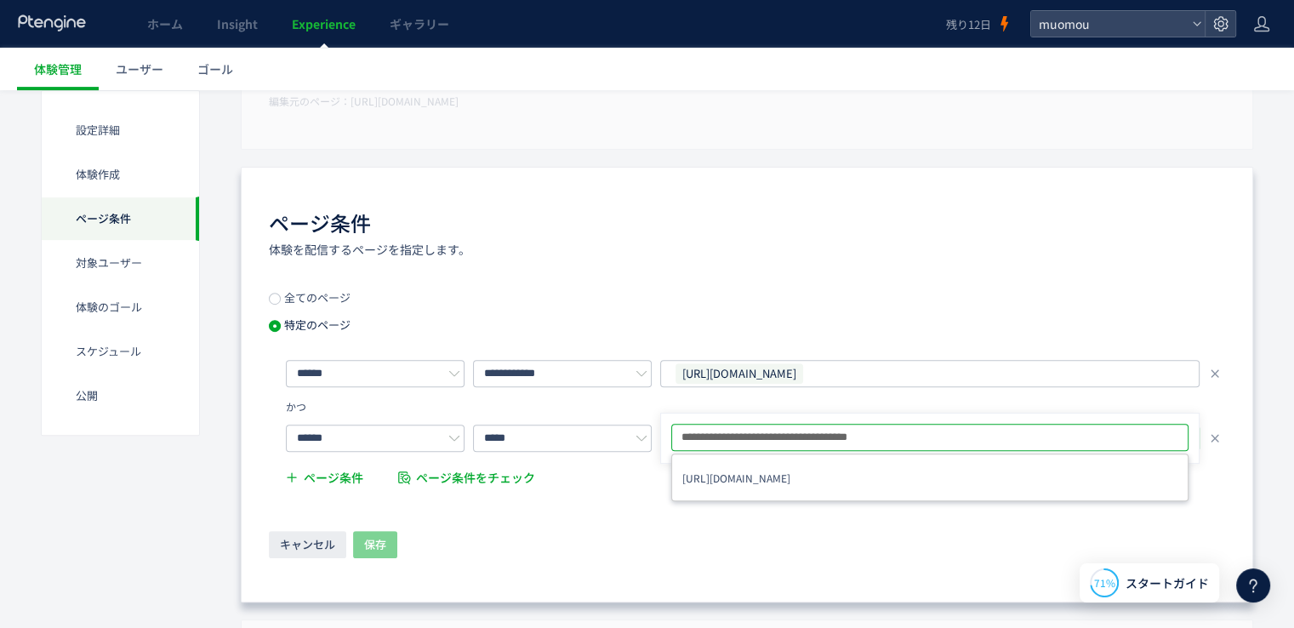
type input "**********"
click at [492, 542] on div "キャンセル 保存" at bounding box center [747, 546] width 956 height 30
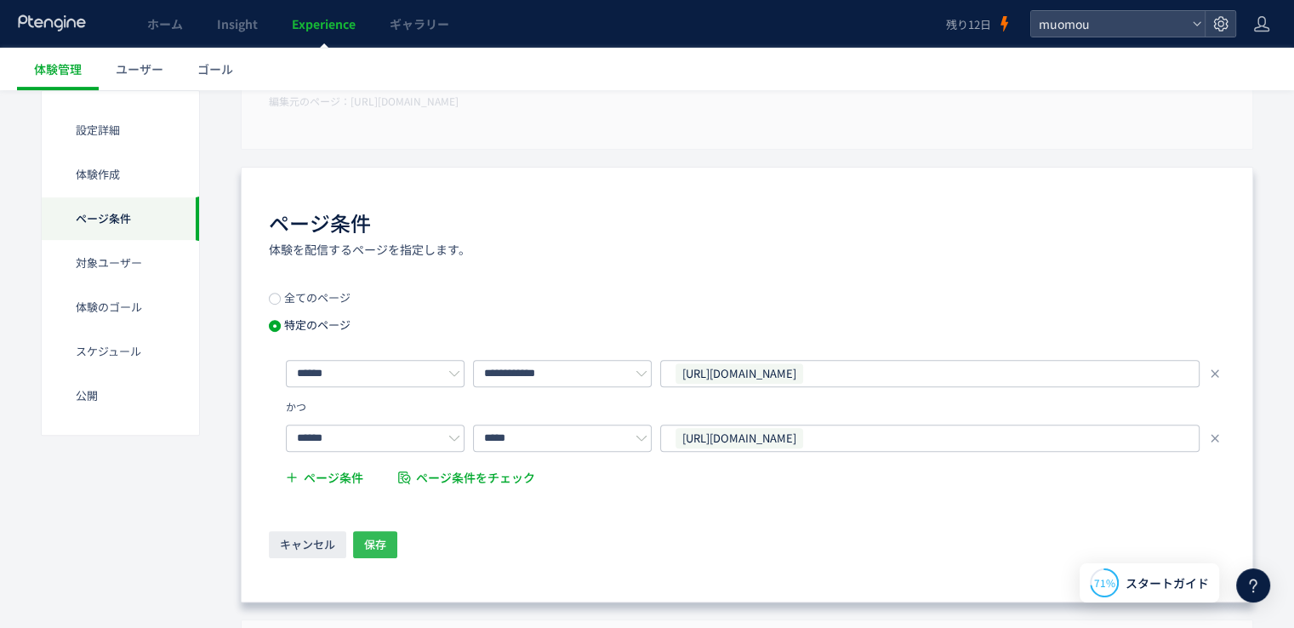
click at [384, 544] on span "保存" at bounding box center [375, 544] width 22 height 27
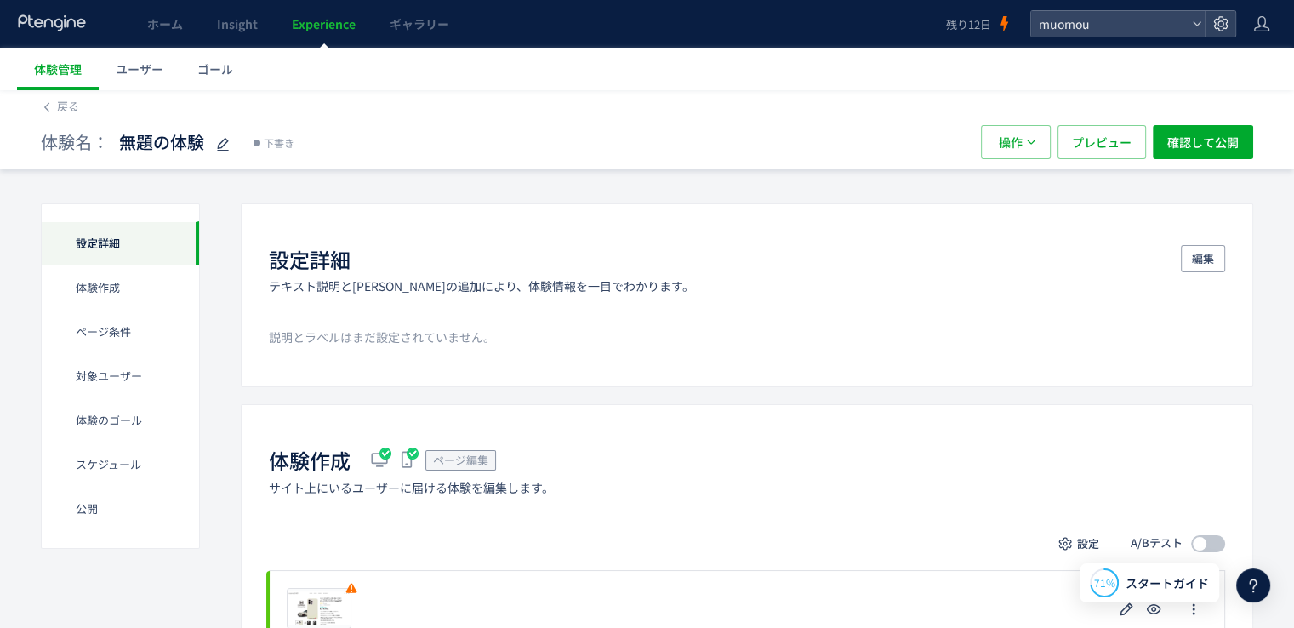
scroll to position [0, 0]
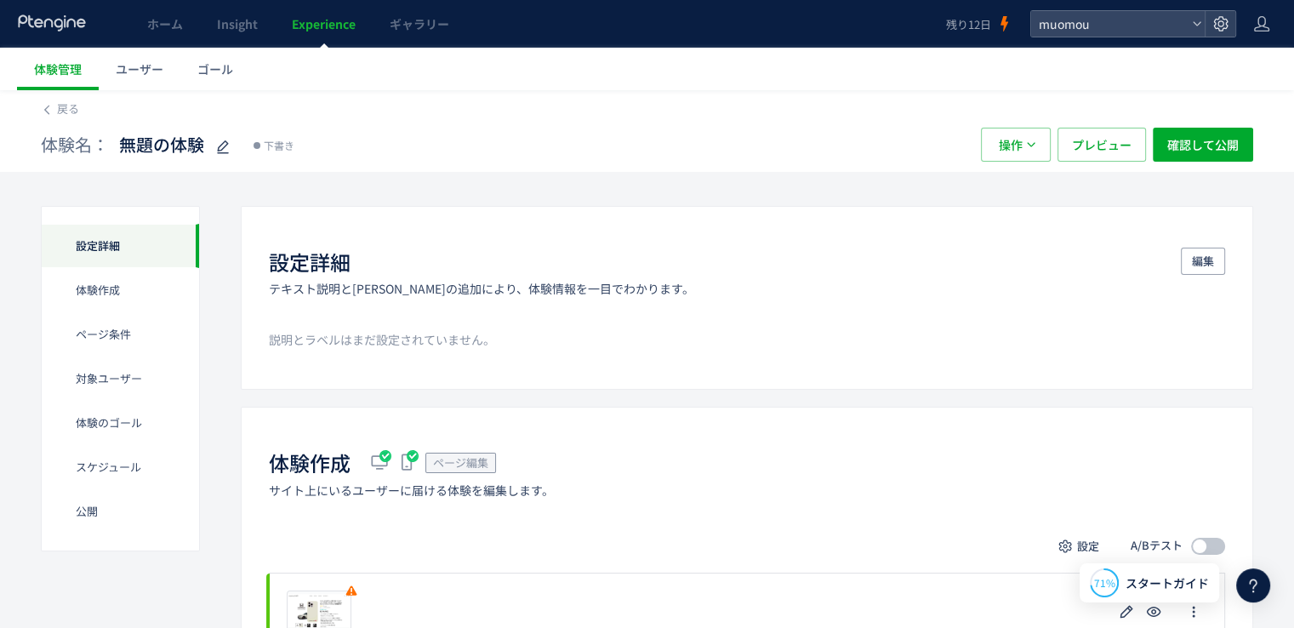
click at [467, 461] on span "ページ編集" at bounding box center [460, 462] width 55 height 16
click at [487, 457] on span "ページ編集" at bounding box center [460, 462] width 55 height 16
click at [463, 459] on span "ページ編集" at bounding box center [460, 462] width 55 height 16
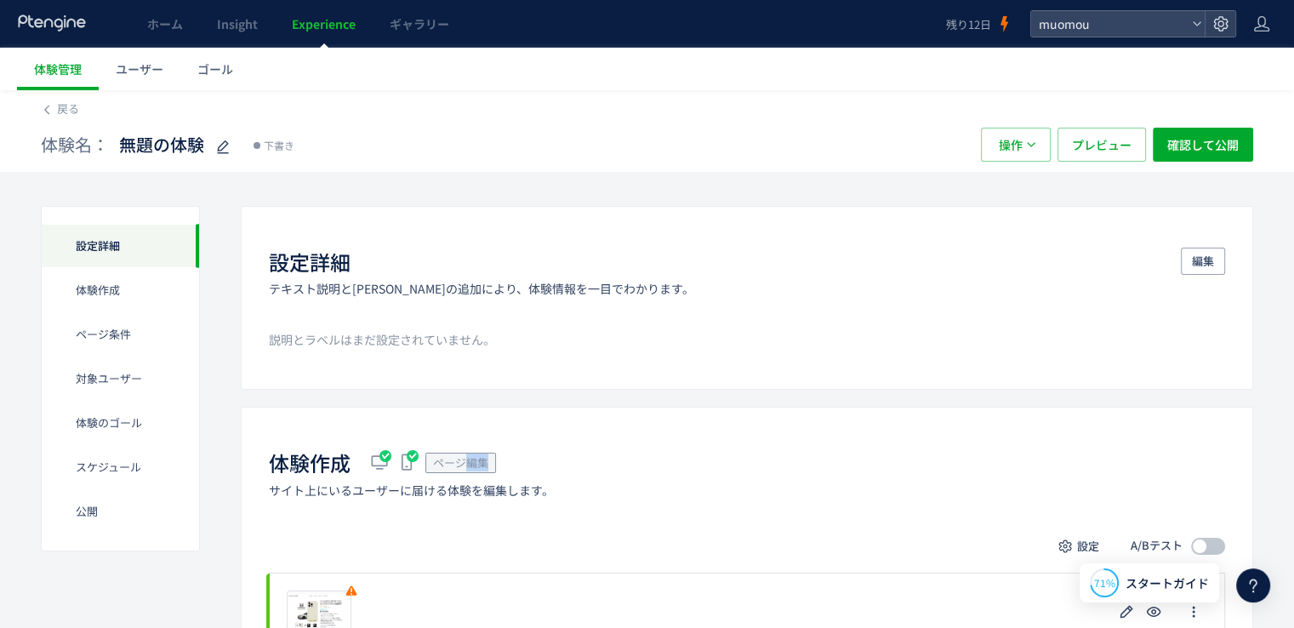
click at [558, 457] on div "体験作成 ページ編集 サイト上にいるユーザーに届ける体験を編集します。" at bounding box center [747, 472] width 956 height 49
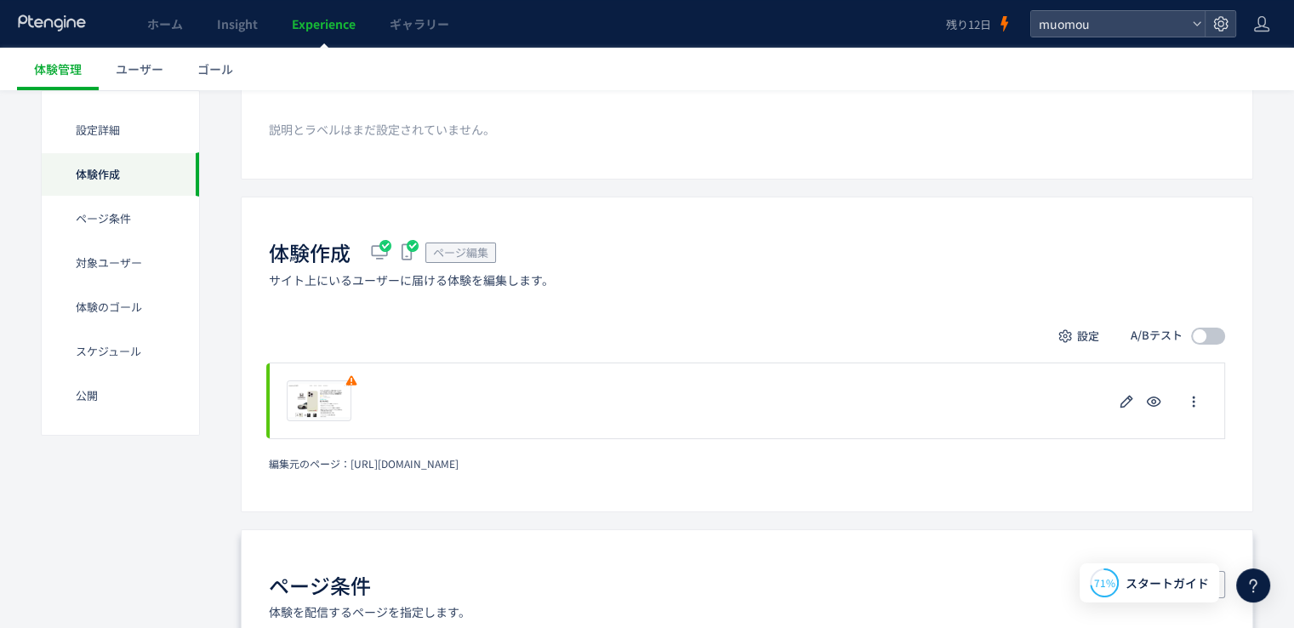
scroll to position [211, 0]
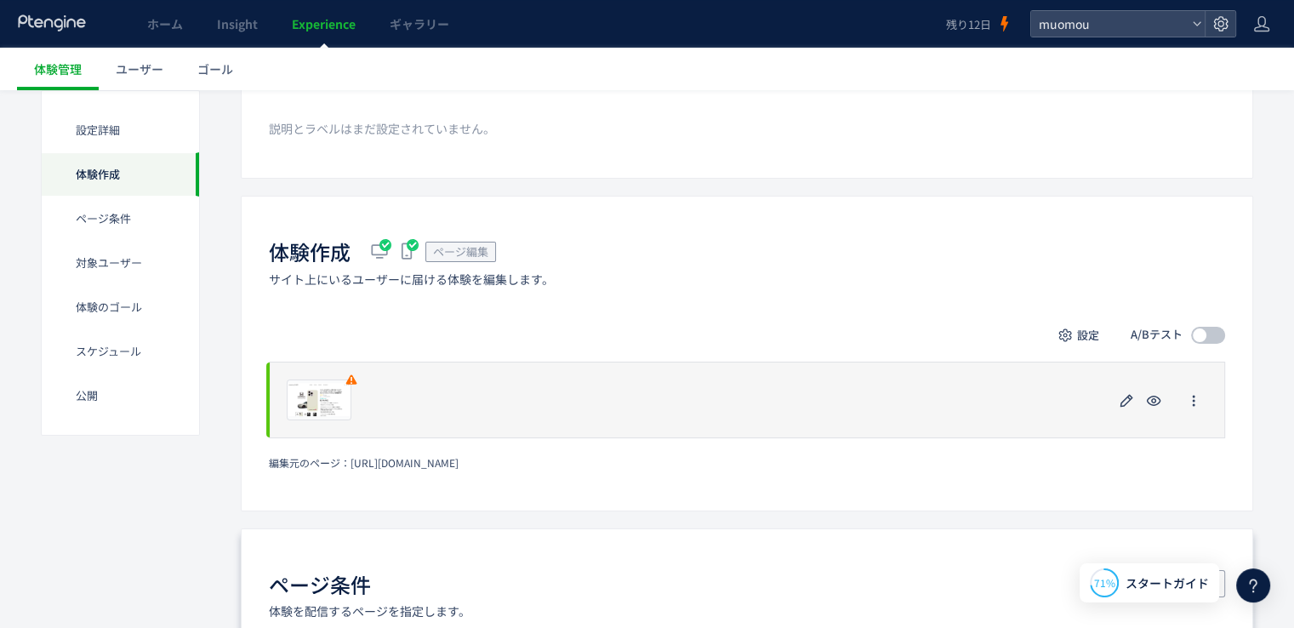
click at [412, 402] on div "プレビュー" at bounding box center [747, 400] width 956 height 77
click at [1121, 400] on use "button" at bounding box center [1126, 400] width 13 height 13
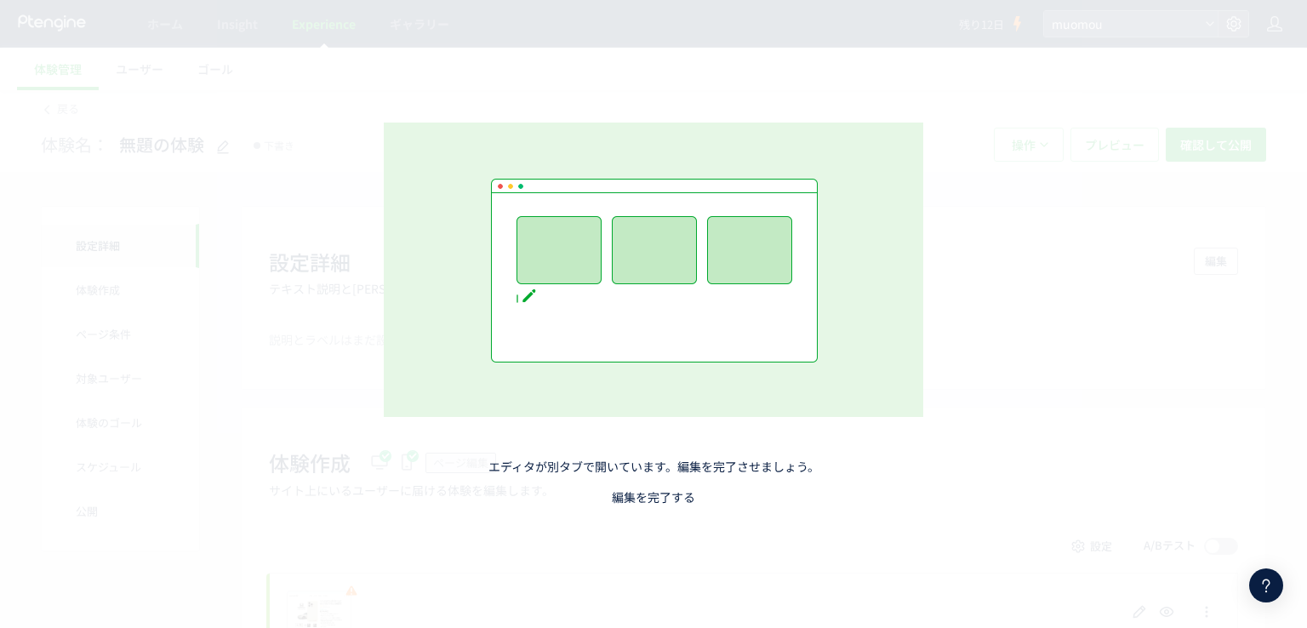
click at [656, 496] on link "編集を完了する" at bounding box center [653, 496] width 83 height 17
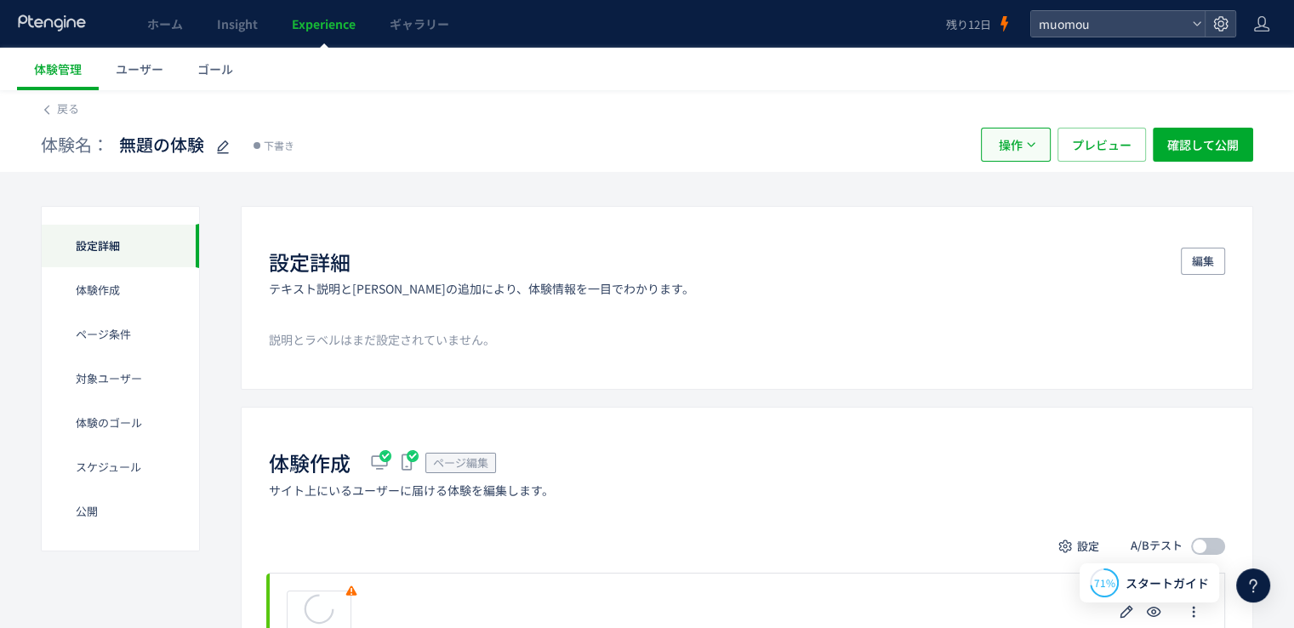
click at [1024, 146] on button "操作" at bounding box center [1016, 145] width 70 height 34
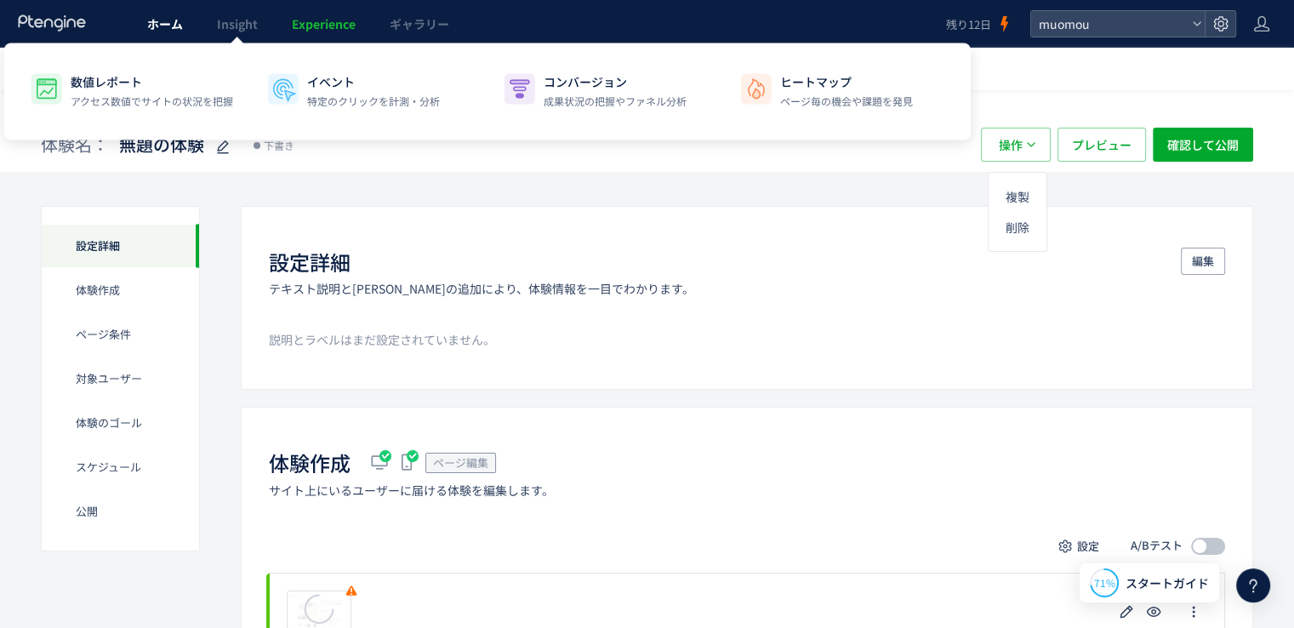
click at [177, 30] on span "ホーム" at bounding box center [165, 23] width 36 height 17
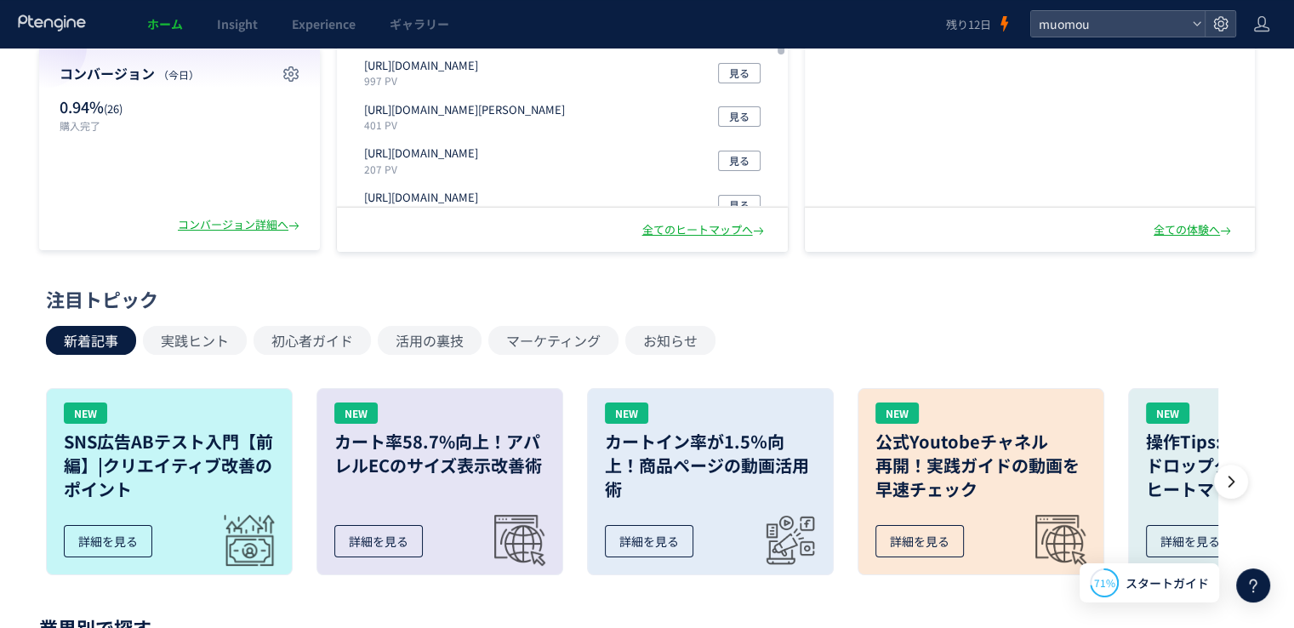
scroll to position [234, 0]
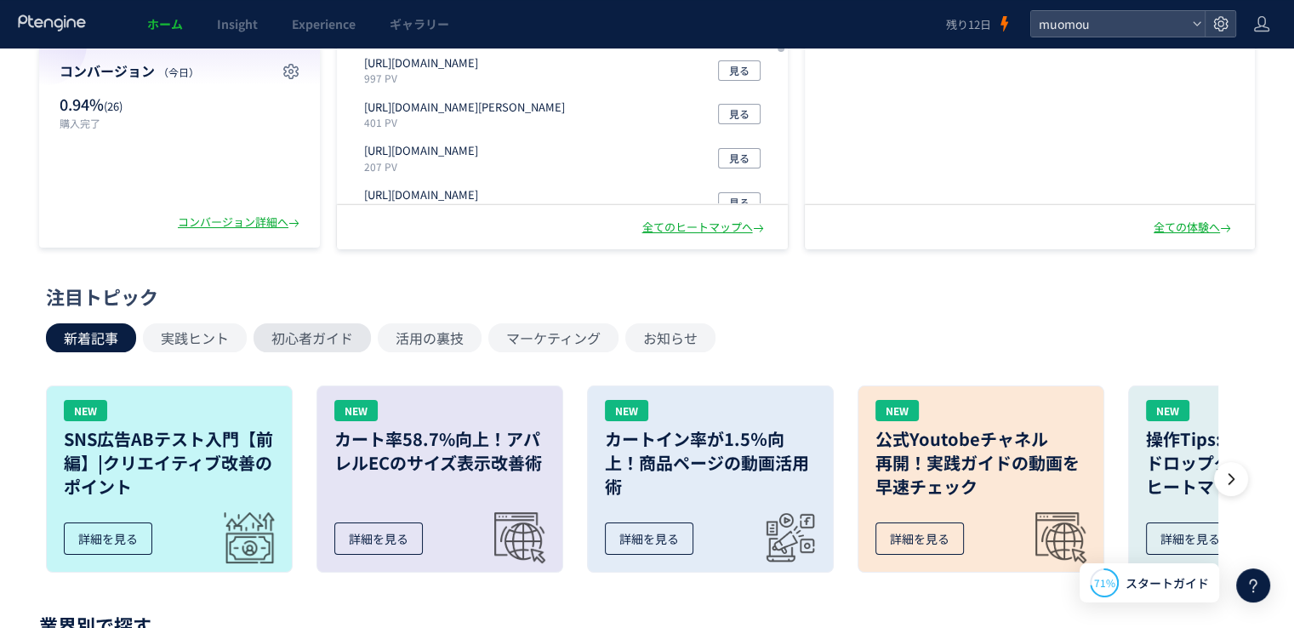
click at [295, 338] on button "初心者ガイド" at bounding box center [312, 337] width 117 height 29
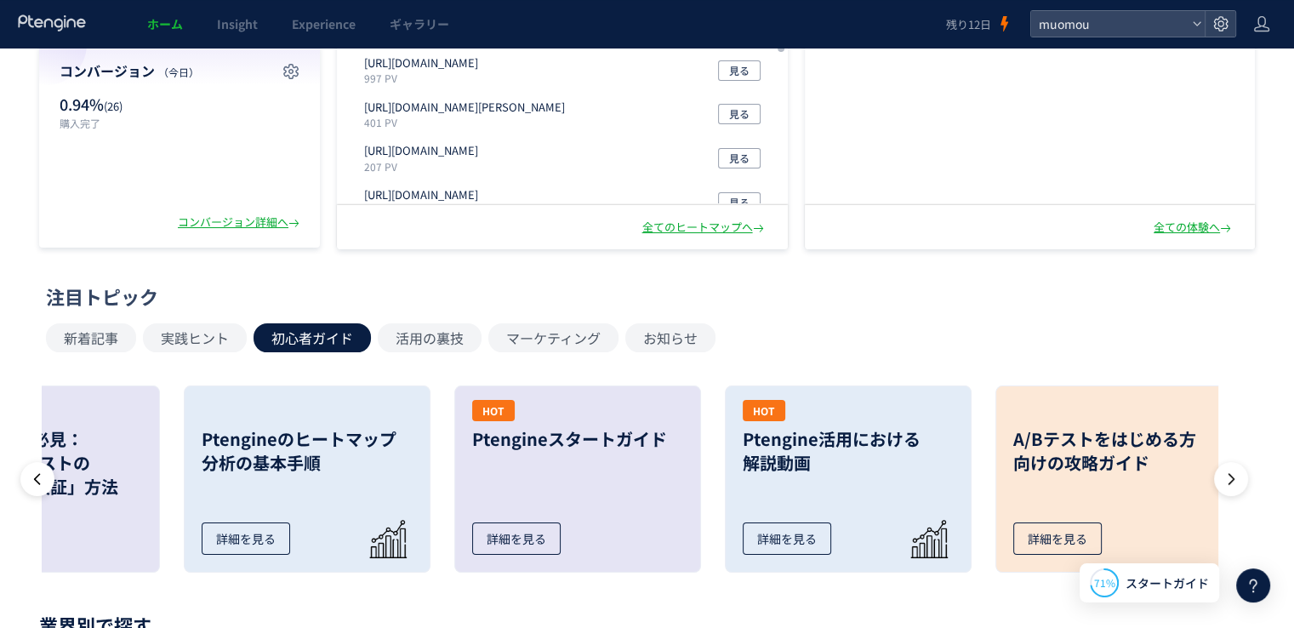
scroll to position [0, 134]
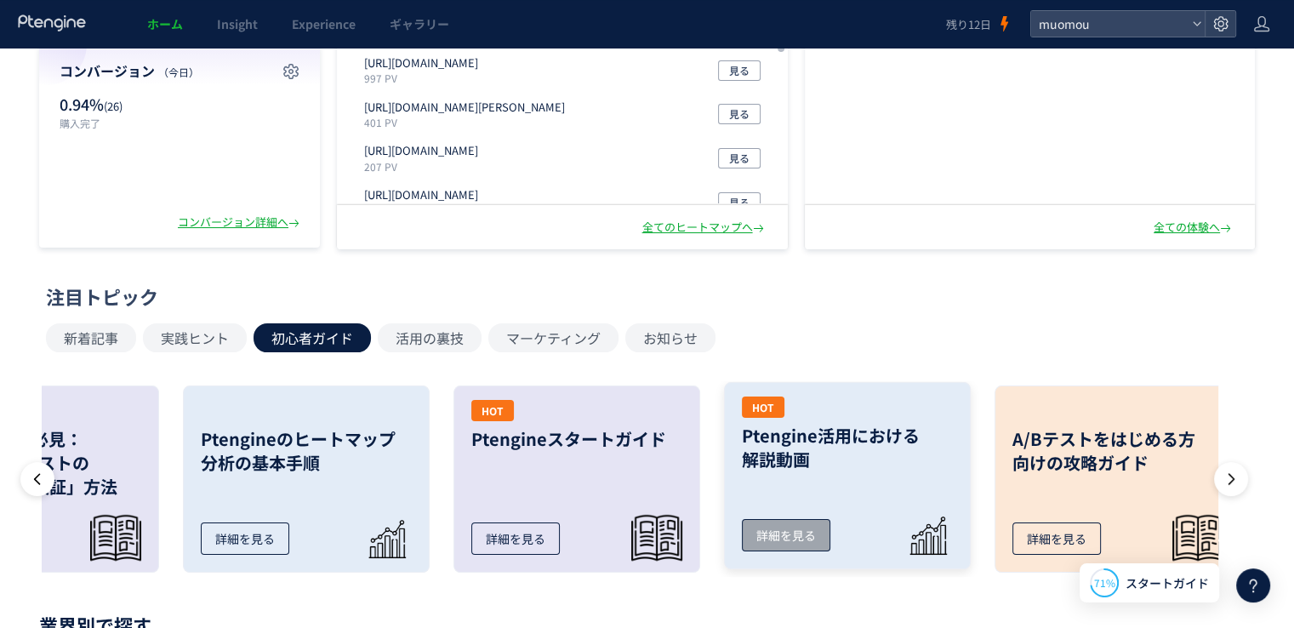
click at [837, 487] on link "HOT Ptengine活用における 解説動画 詳細を見る" at bounding box center [847, 475] width 247 height 187
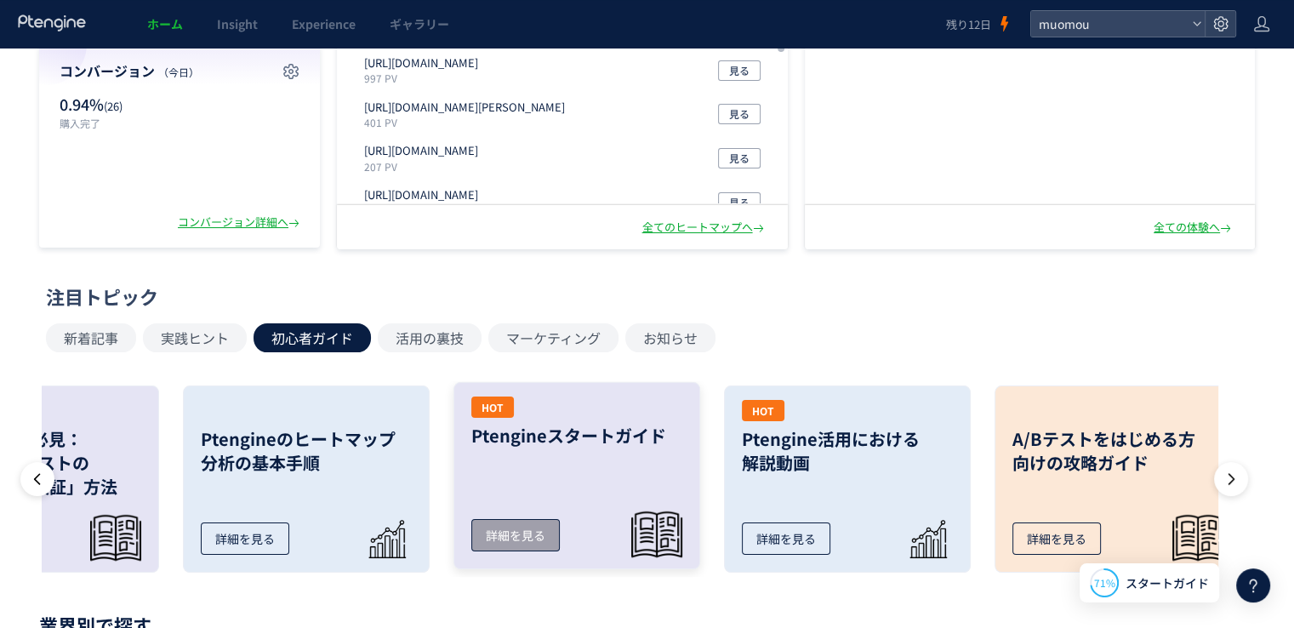
click at [648, 474] on link "HOT Ptengineスタートガイド 詳細を見る" at bounding box center [576, 475] width 247 height 187
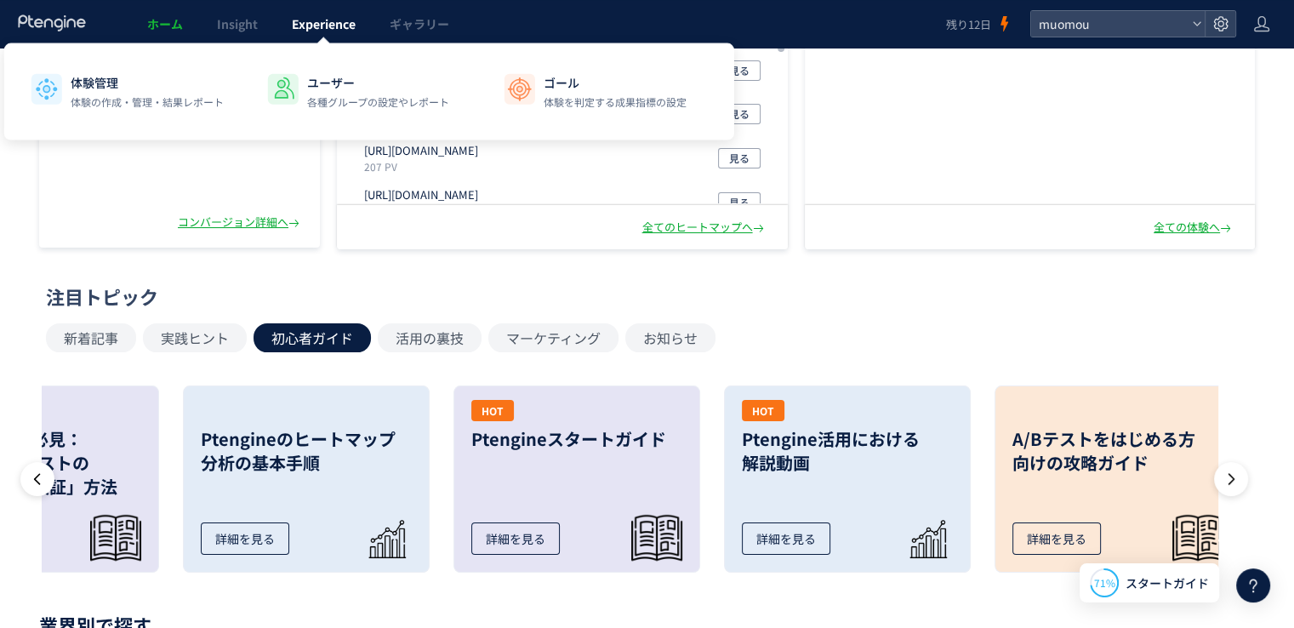
click at [316, 23] on span "Experience" at bounding box center [324, 23] width 64 height 17
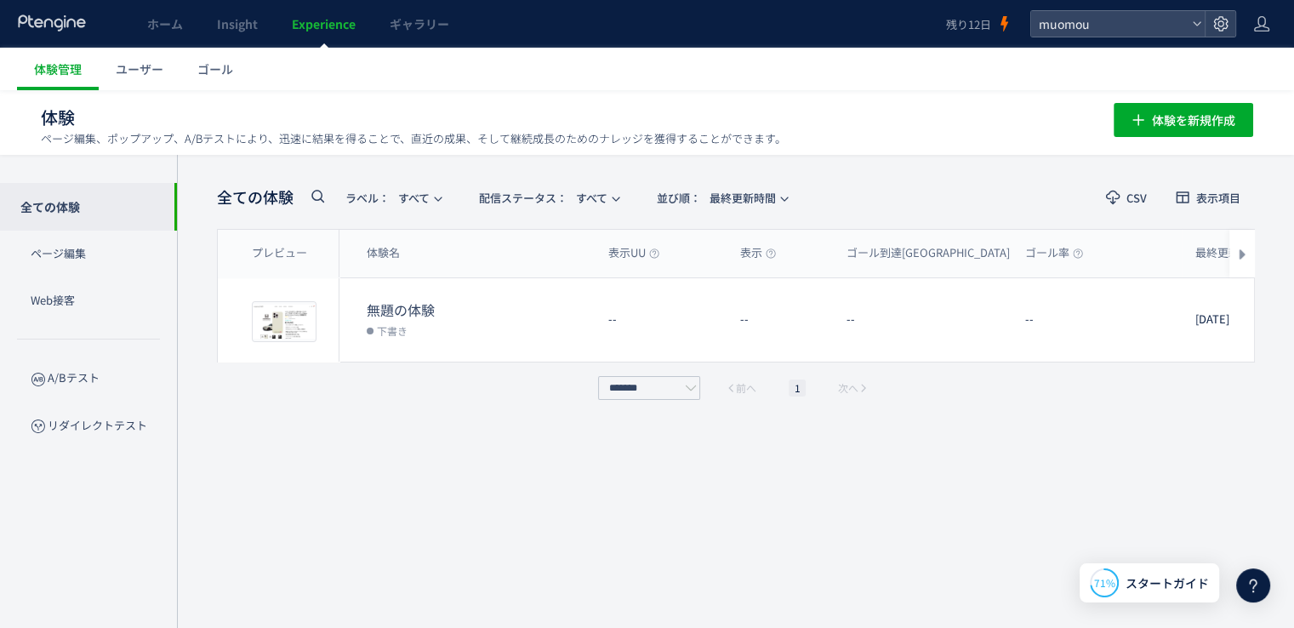
click at [316, 21] on span "Experience" at bounding box center [324, 23] width 64 height 17
click at [88, 426] on p "リダイレクトテスト" at bounding box center [88, 425] width 177 height 47
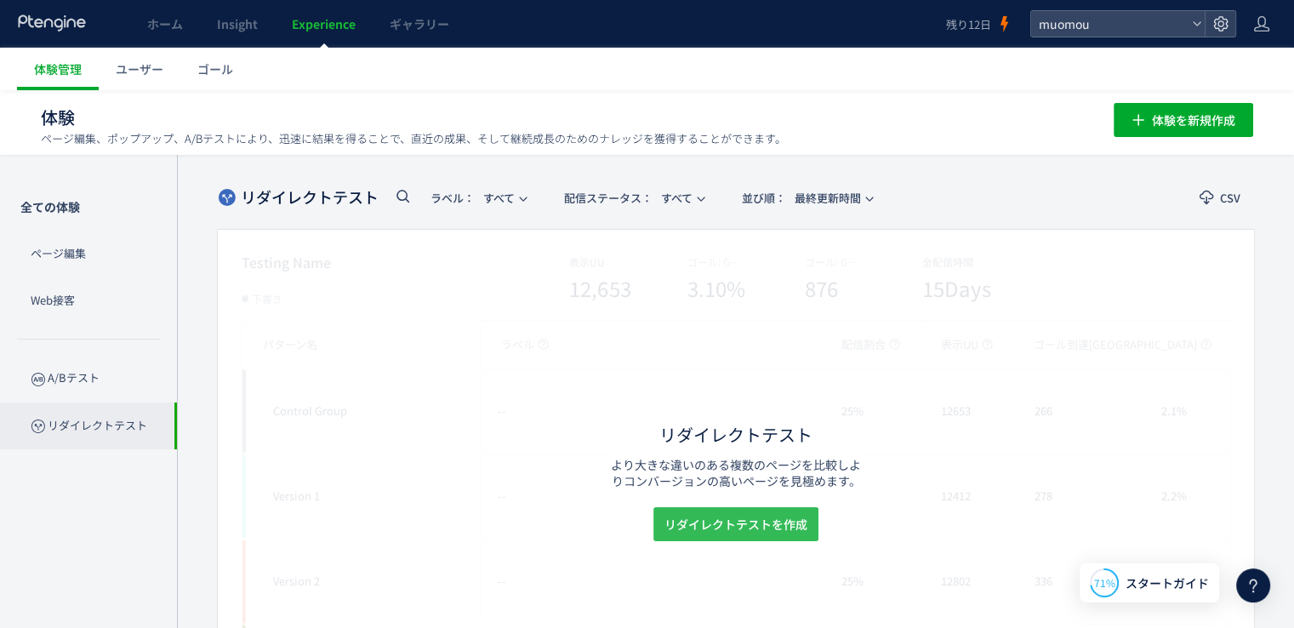
click at [752, 522] on span "リダイレクトテストを作成" at bounding box center [735, 524] width 143 height 34
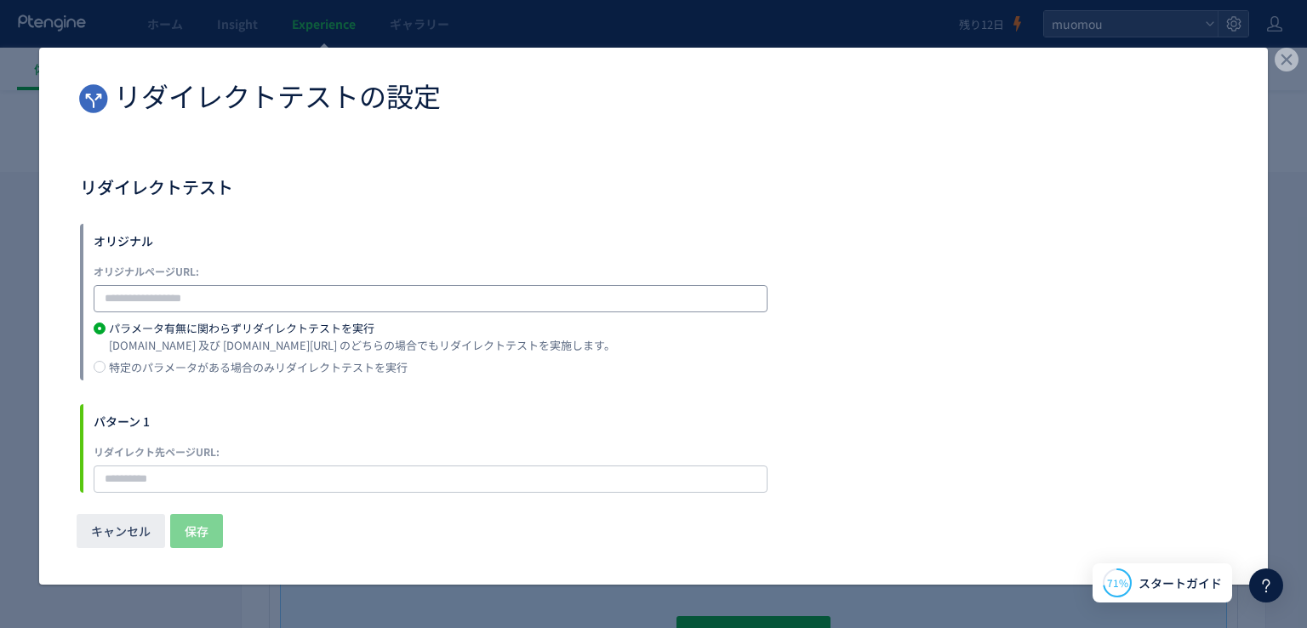
click at [304, 297] on input "dialog" at bounding box center [431, 298] width 674 height 27
paste input "**********"
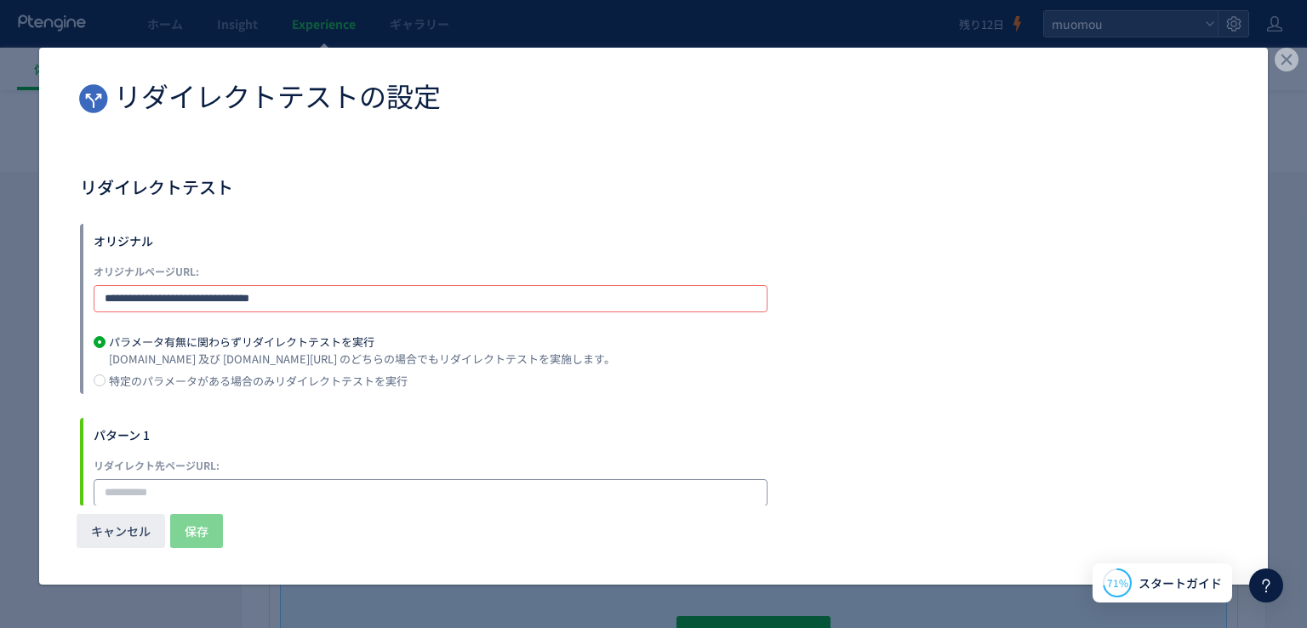
click at [209, 466] on div "リダイレクト先ページURL:" at bounding box center [431, 481] width 674 height 49
click at [109, 297] on input "**********" at bounding box center [431, 298] width 674 height 27
click at [316, 294] on input "**********" at bounding box center [431, 298] width 674 height 27
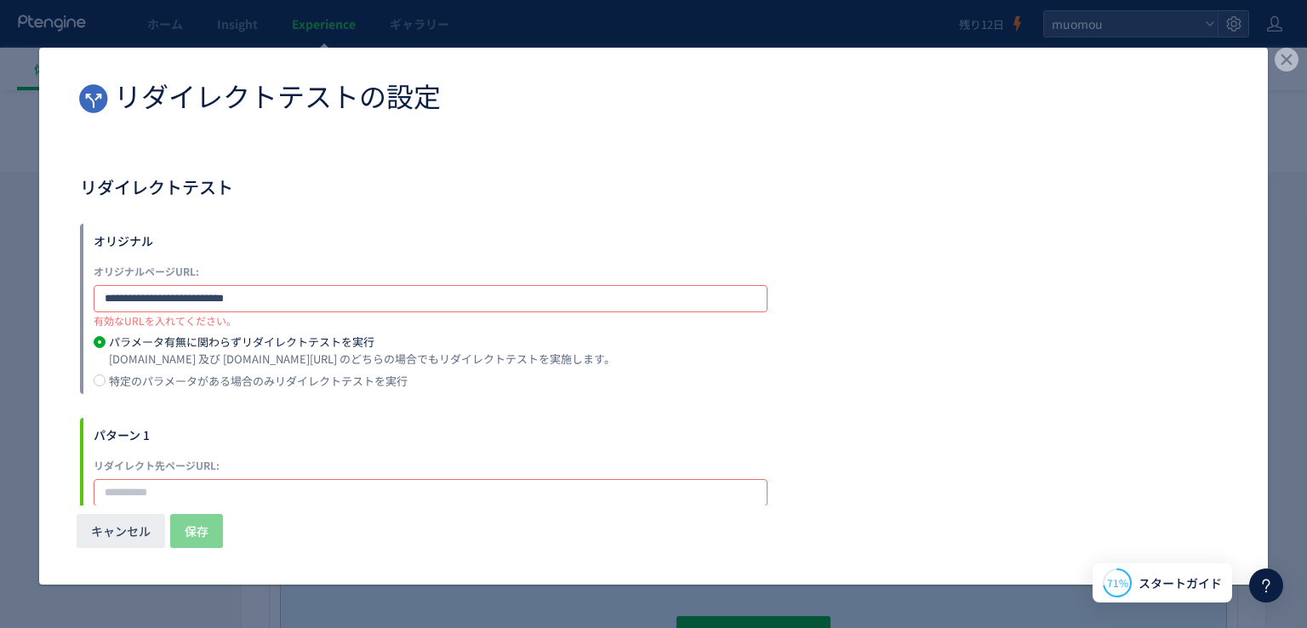
click at [316, 294] on input "**********" at bounding box center [431, 298] width 674 height 27
type input "*"
paste input "**********"
type input "**********"
click at [242, 494] on input "dialog" at bounding box center [431, 492] width 674 height 27
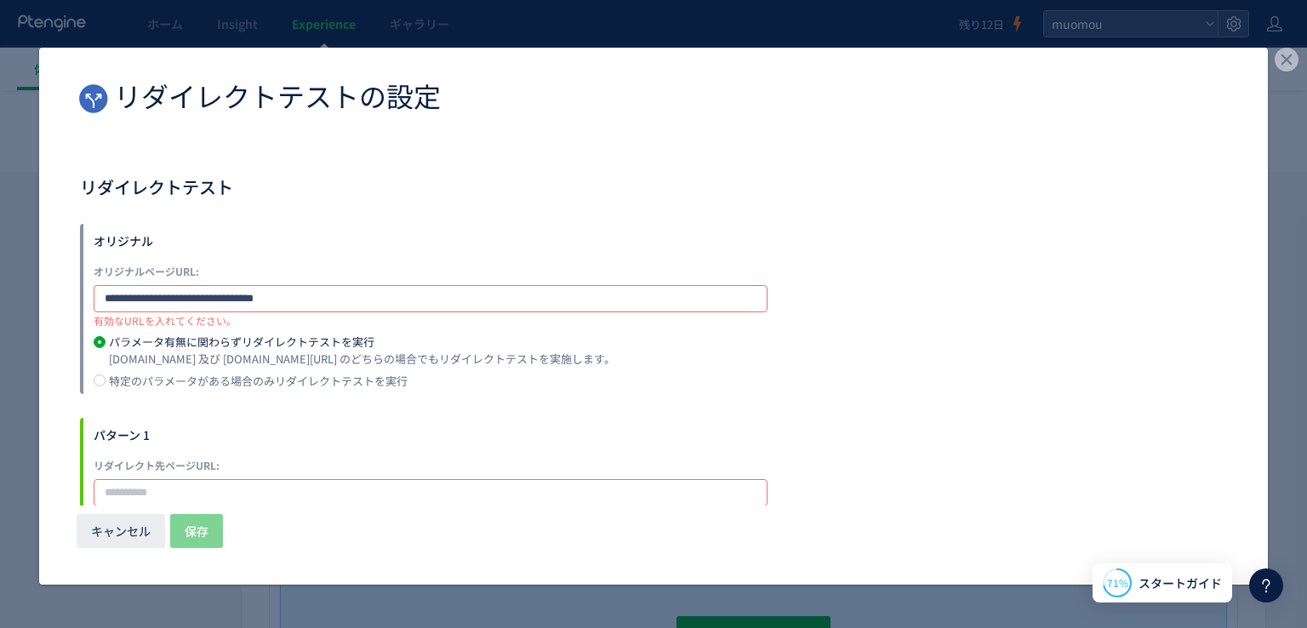
click at [242, 494] on input "dialog" at bounding box center [431, 492] width 674 height 27
paste input "**********"
click at [242, 494] on input "**********" at bounding box center [431, 492] width 674 height 27
click at [364, 485] on input "**********" at bounding box center [431, 492] width 674 height 27
type input "**********"
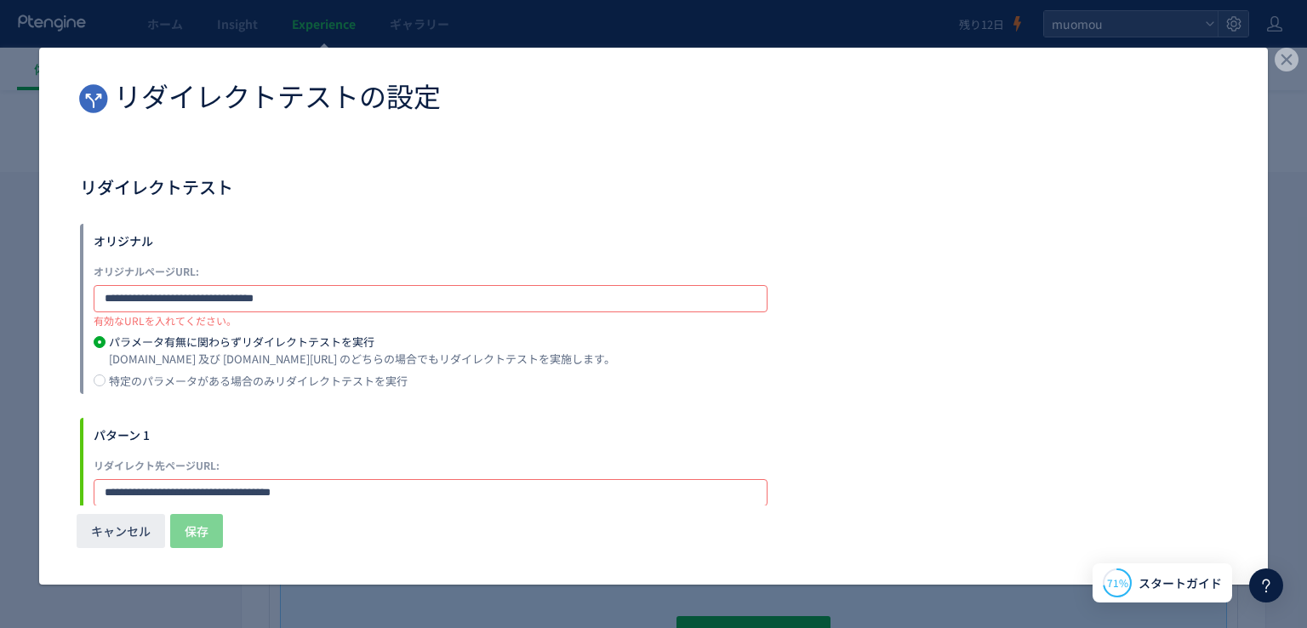
click at [344, 494] on input "**********" at bounding box center [431, 492] width 674 height 27
click at [402, 292] on input "**********" at bounding box center [431, 298] width 674 height 27
click at [399, 293] on input "**********" at bounding box center [431, 298] width 674 height 27
drag, startPoint x: 322, startPoint y: 297, endPoint x: 0, endPoint y: 293, distance: 321.6
click at [0, 293] on div "**********" at bounding box center [653, 314] width 1307 height 628
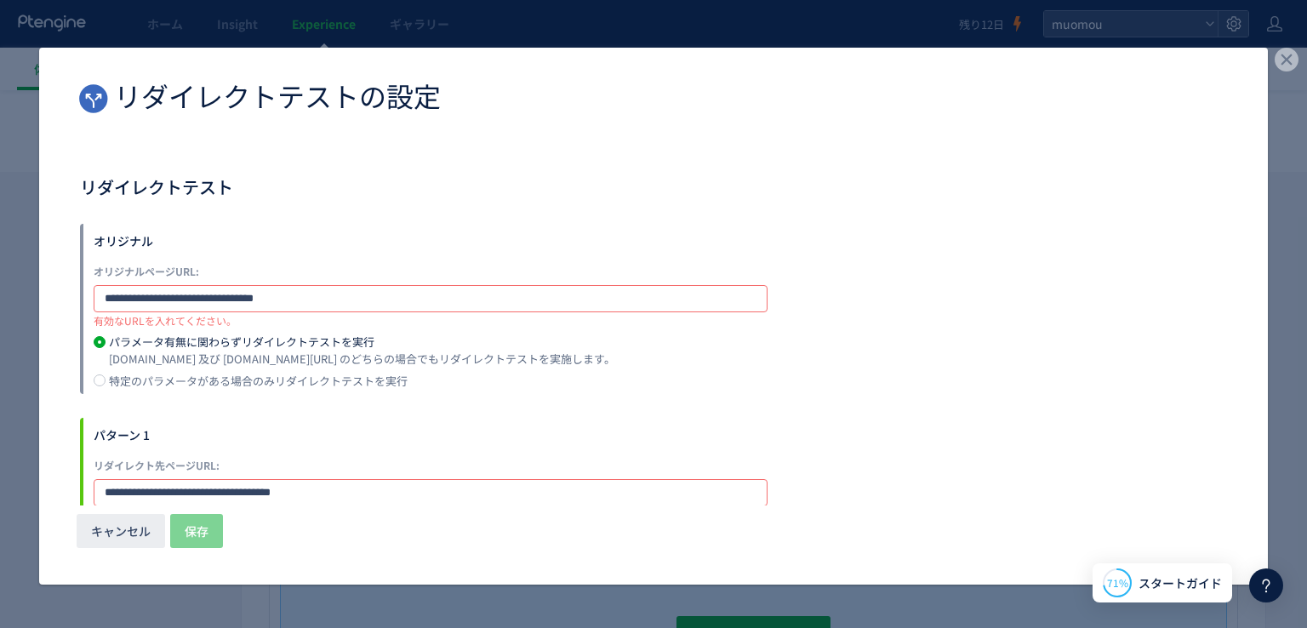
paste input "dialog"
type input "**********"
click at [564, 368] on div "example.com 及び example.com?*** のどちらの場合でもリダイレクトテストを実施します。" at bounding box center [362, 360] width 506 height 27
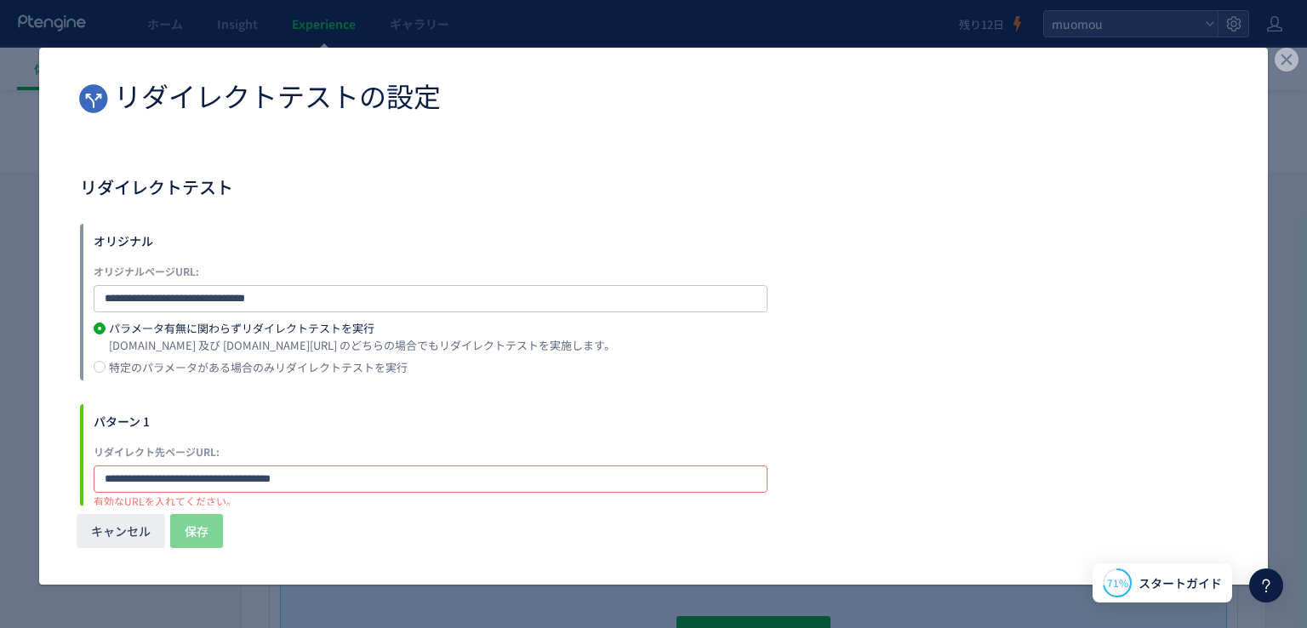
click at [355, 474] on input "**********" at bounding box center [431, 478] width 674 height 27
click at [362, 474] on input "**********" at bounding box center [431, 478] width 674 height 27
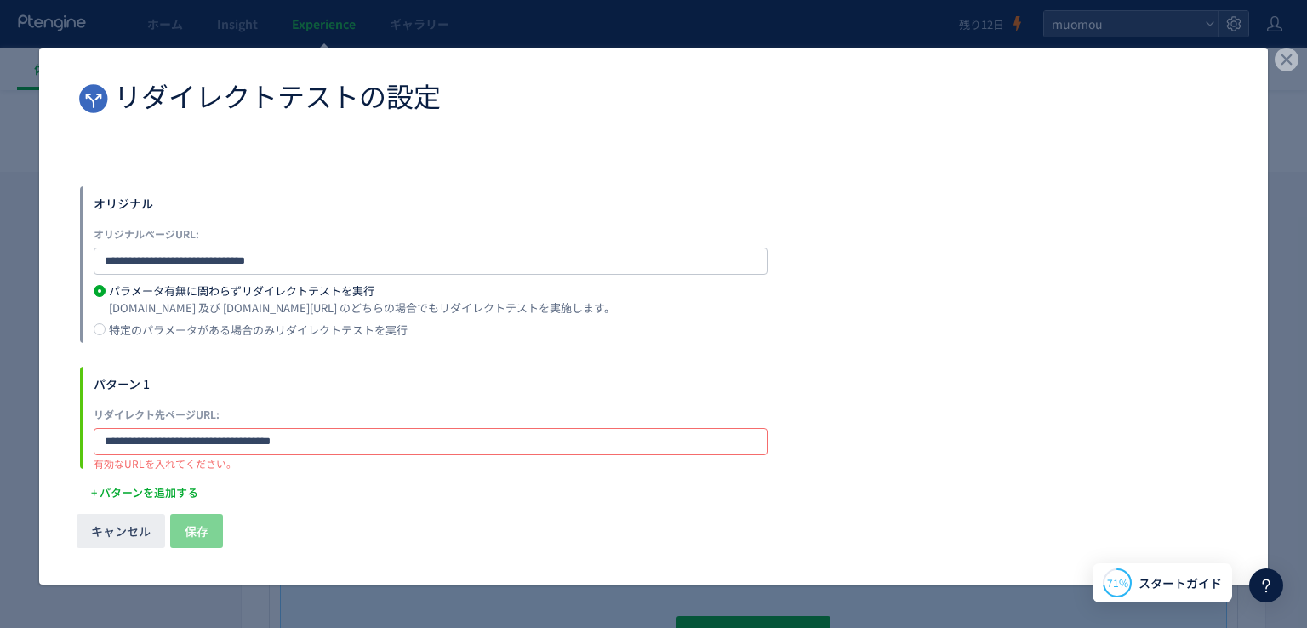
click at [342, 477] on div "**********" at bounding box center [653, 323] width 1147 height 371
click at [258, 501] on div "**********" at bounding box center [653, 323] width 1147 height 371
click at [373, 433] on input "**********" at bounding box center [431, 441] width 674 height 27
click at [416, 253] on input "**********" at bounding box center [431, 261] width 674 height 27
click at [105, 437] on input "**********" at bounding box center [431, 441] width 674 height 27
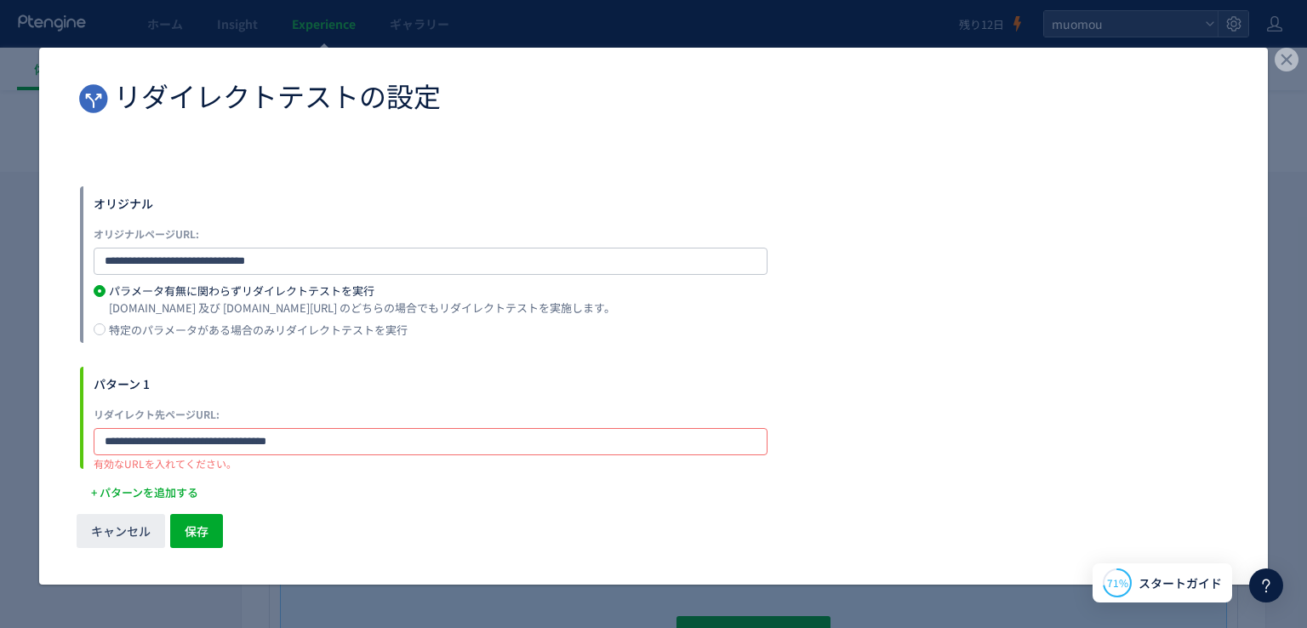
type input "**********"
click at [294, 508] on div "キャンセル 保存" at bounding box center [653, 544] width 1228 height 79
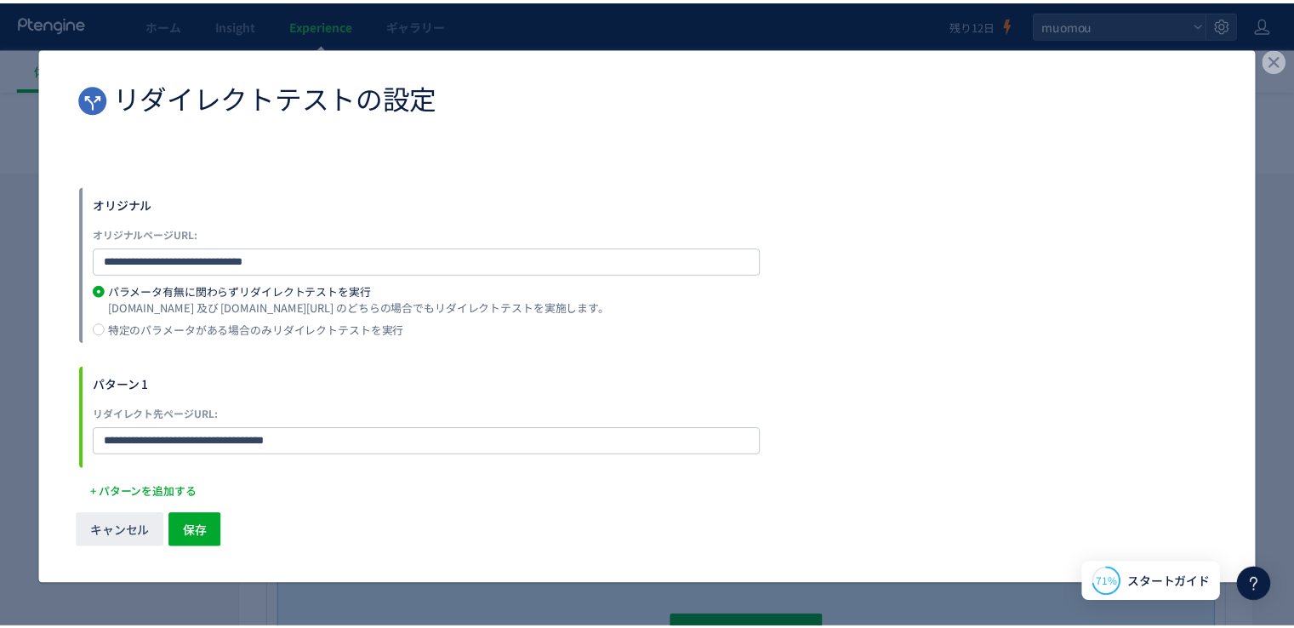
scroll to position [24, 0]
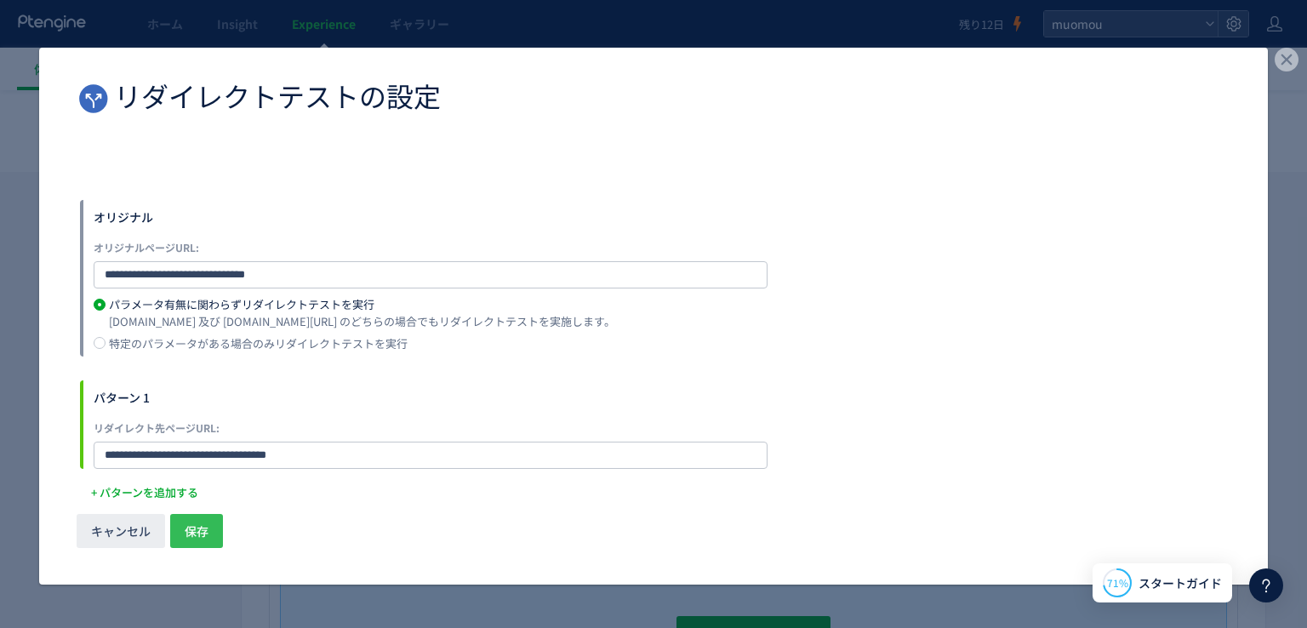
click at [210, 524] on button "保存" at bounding box center [196, 531] width 53 height 34
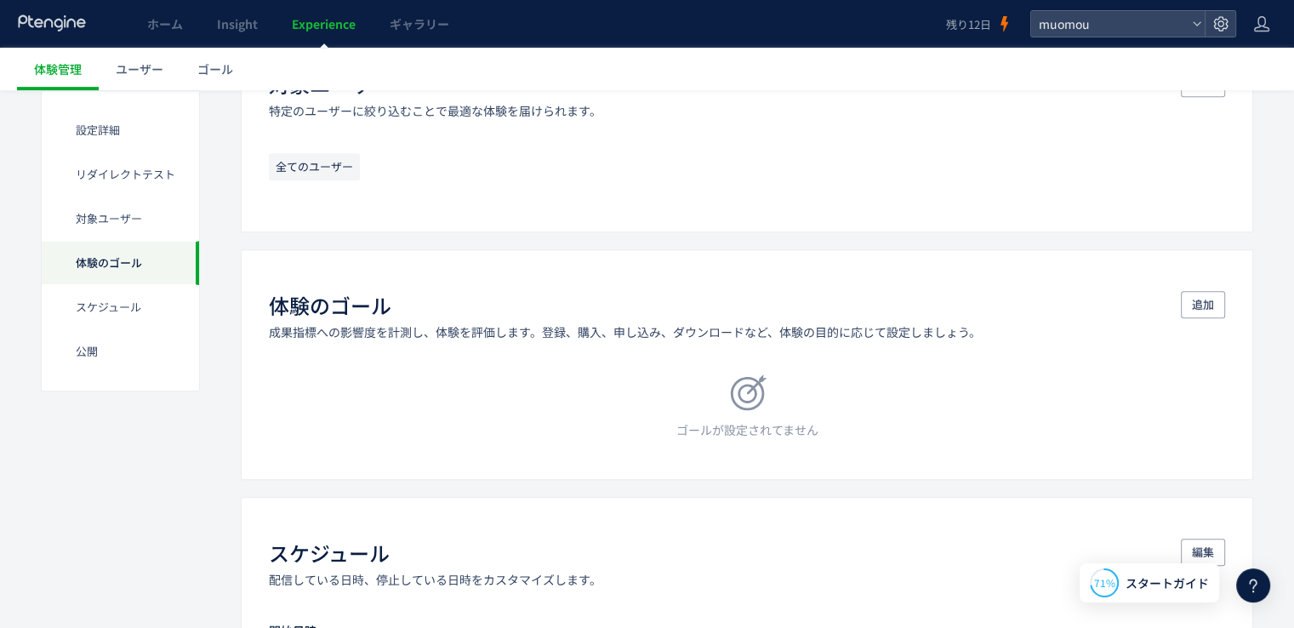
scroll to position [770, 0]
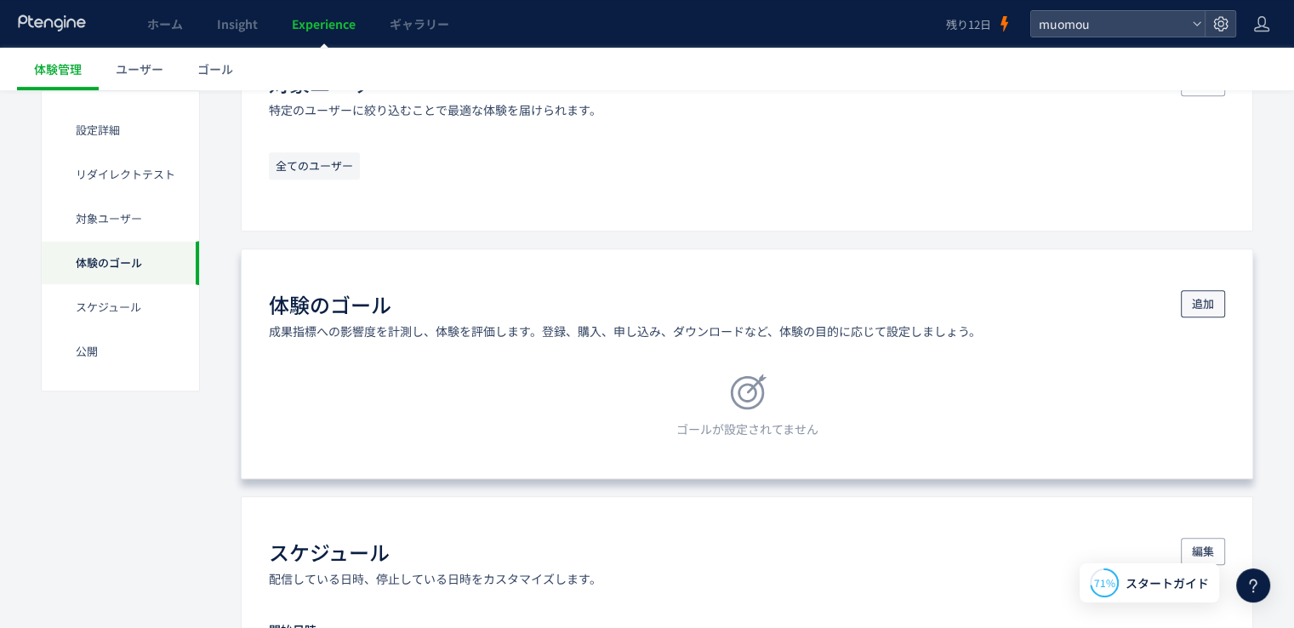
click at [1193, 299] on span "追加" at bounding box center [1203, 303] width 22 height 27
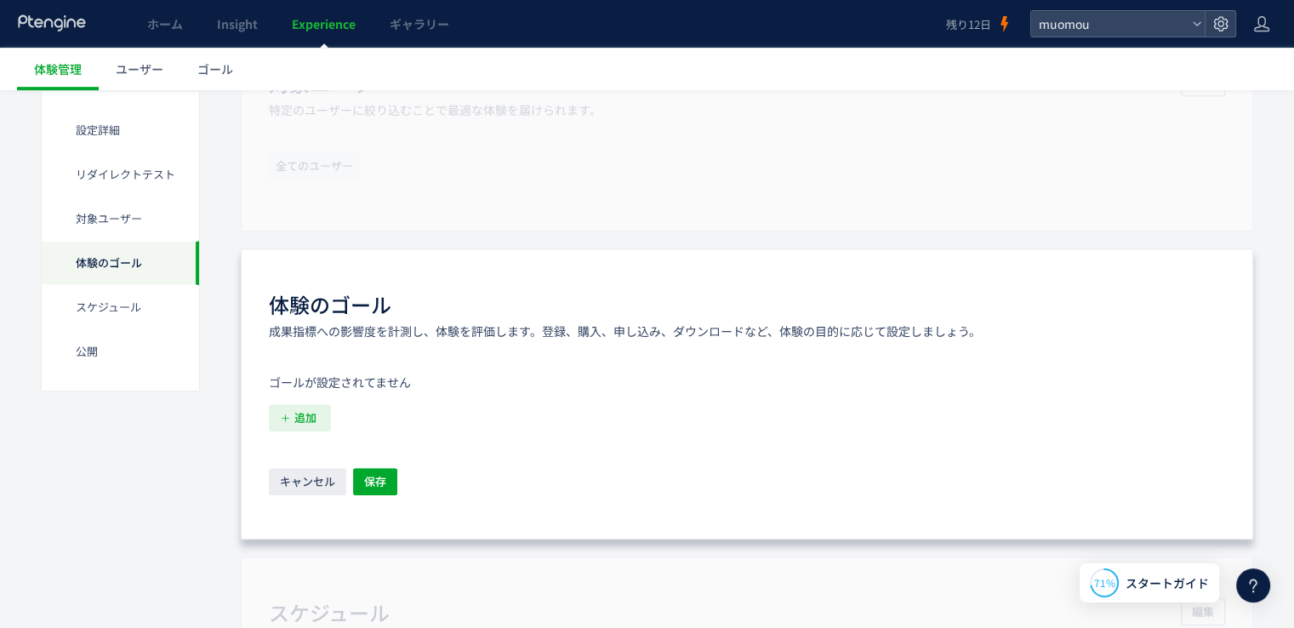
click at [305, 413] on span "追加" at bounding box center [305, 417] width 22 height 27
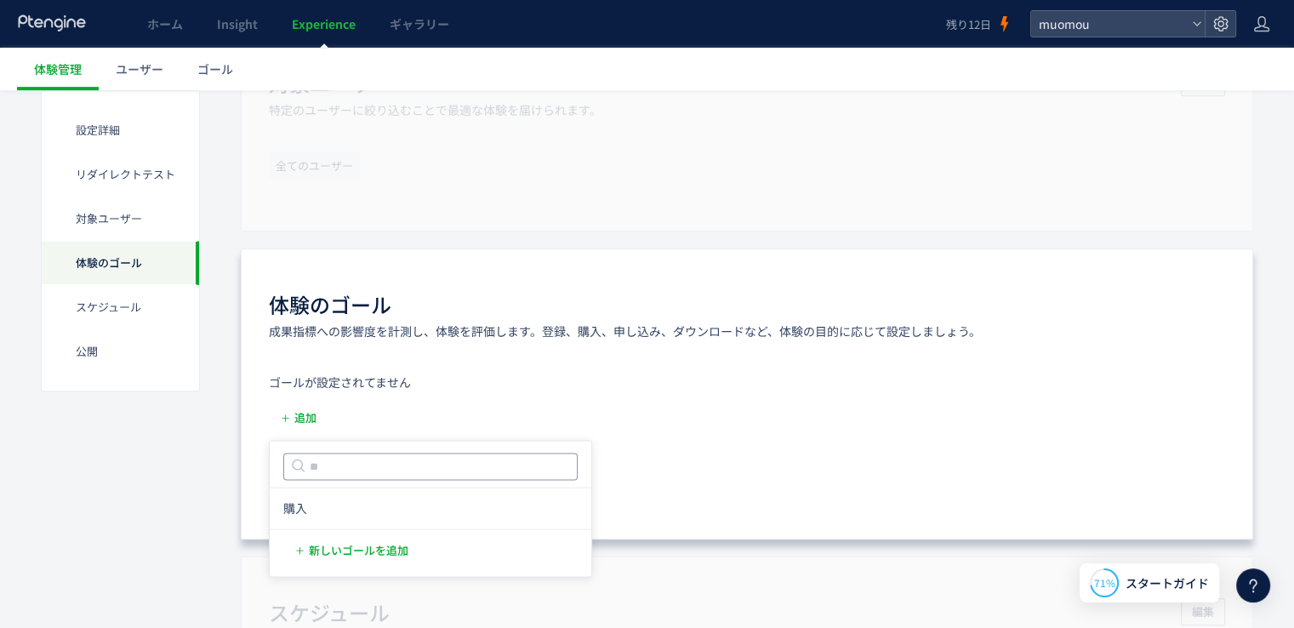
click at [428, 471] on input "text" at bounding box center [430, 466] width 294 height 27
type input "*"
click at [344, 501] on li "購入 購入 条件： 元のページページ/checkout/order-receivedに 含むページに訪問した場合" at bounding box center [430, 507] width 308 height 27
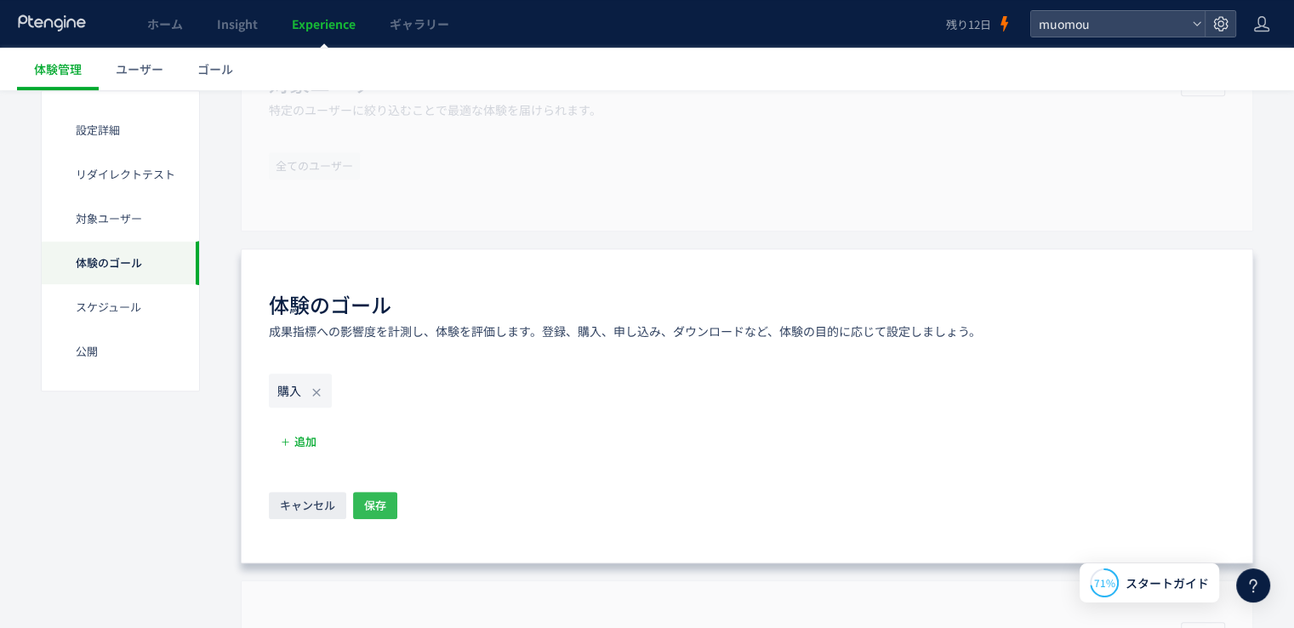
click at [375, 510] on span "保存" at bounding box center [375, 505] width 22 height 27
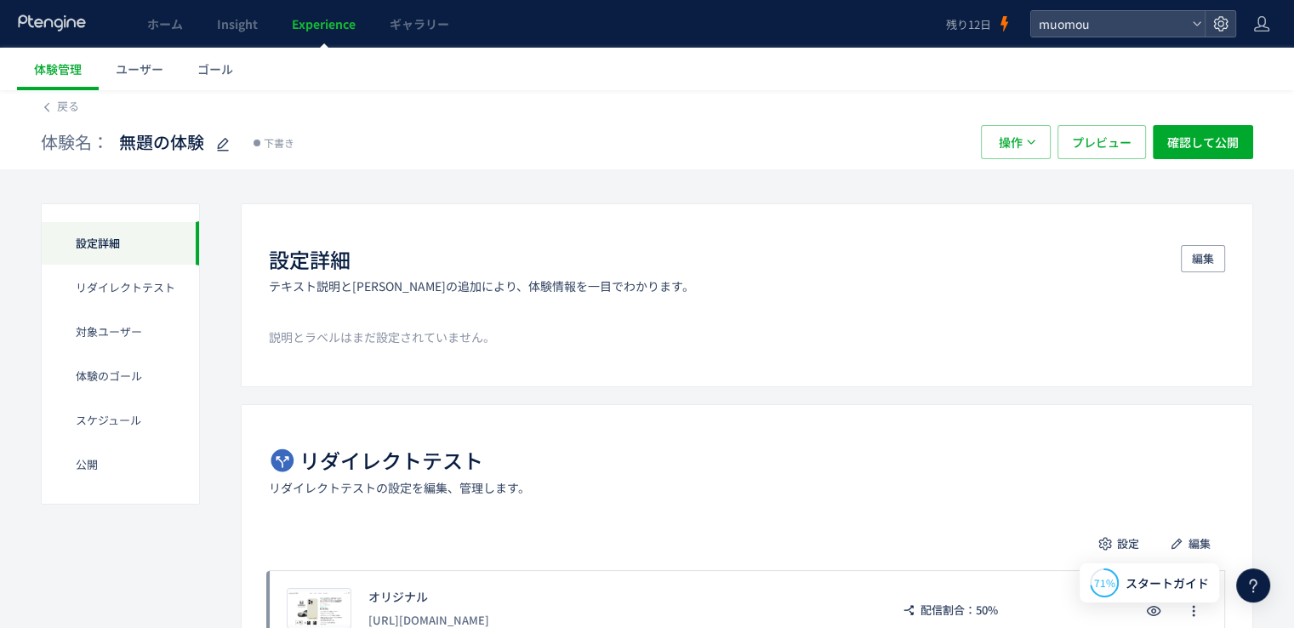
scroll to position [0, 0]
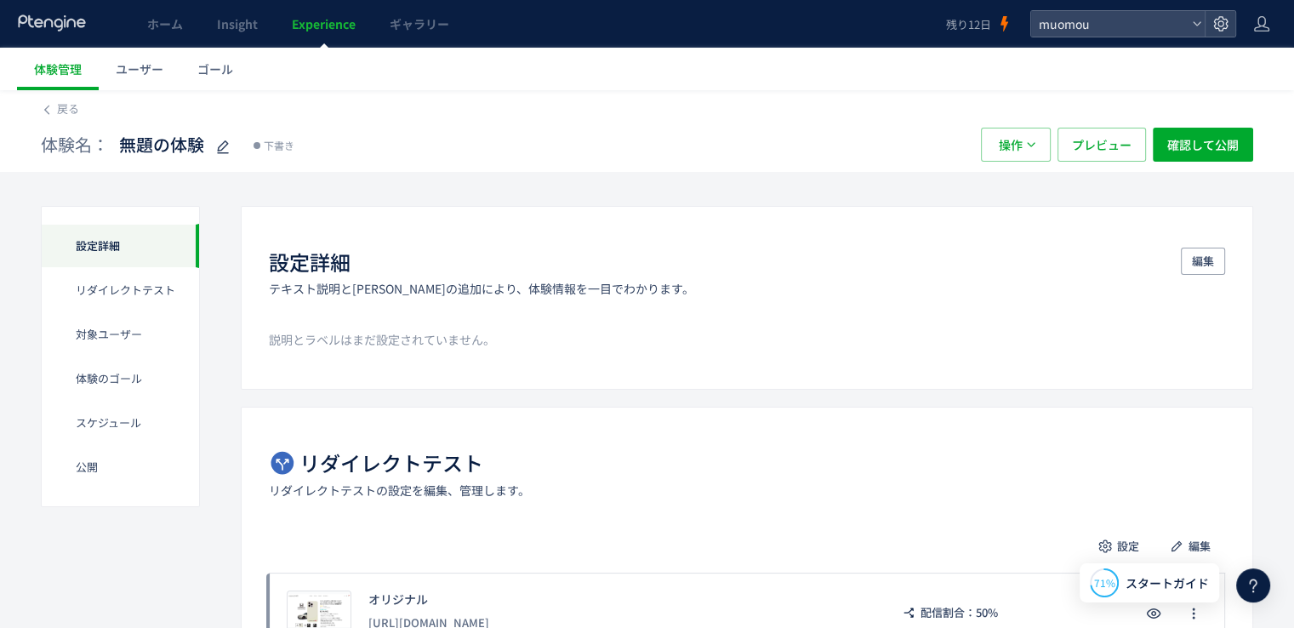
click at [330, 23] on span "Experience" at bounding box center [324, 23] width 64 height 17
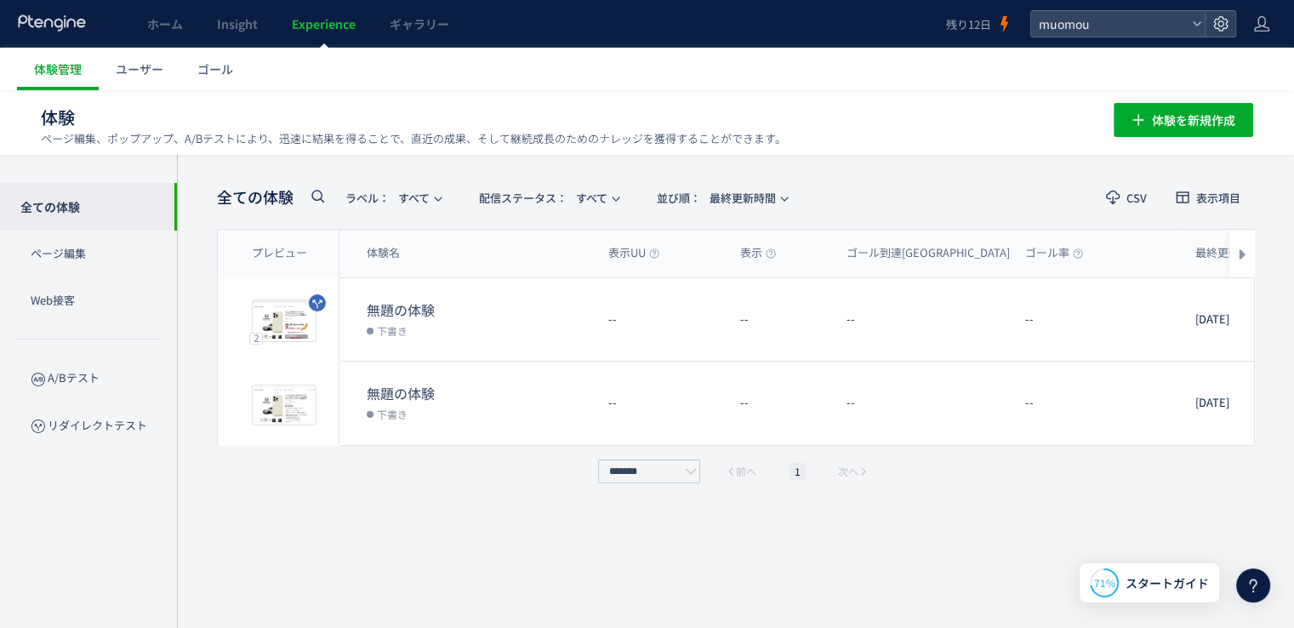
click at [311, 31] on span "Experience" at bounding box center [324, 23] width 64 height 17
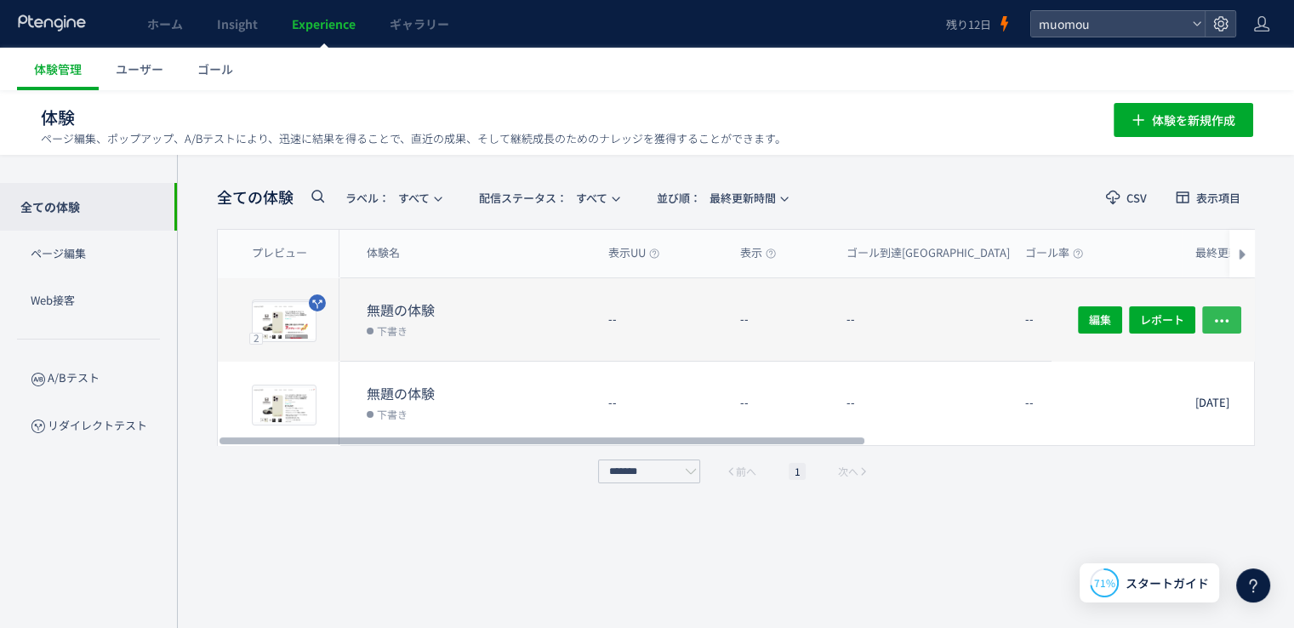
click at [1217, 313] on icon "button" at bounding box center [1221, 319] width 17 height 17
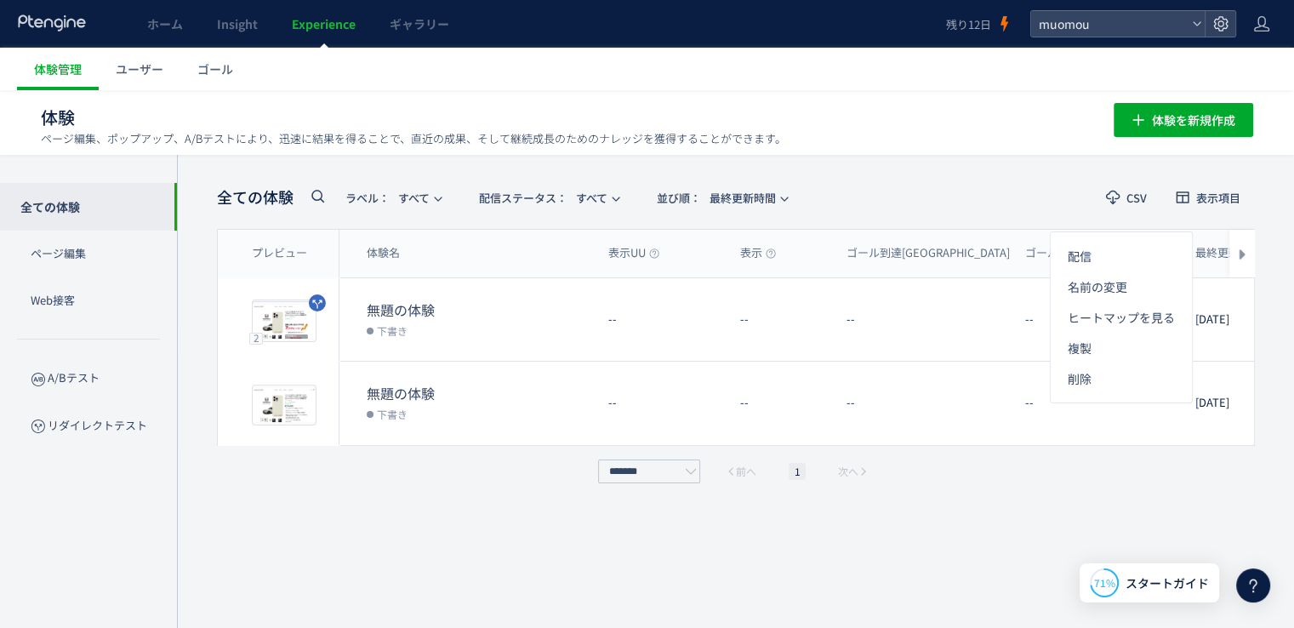
click at [1006, 174] on div "全ての体験 ラベル： すべて 配信ステータス​： すべて 並び順： 最終更新時間 CSV 表示項目 プレビュー 体験名 表示UU 表示 ゴール到達UU ゴール…" at bounding box center [735, 391] width 1117 height 473
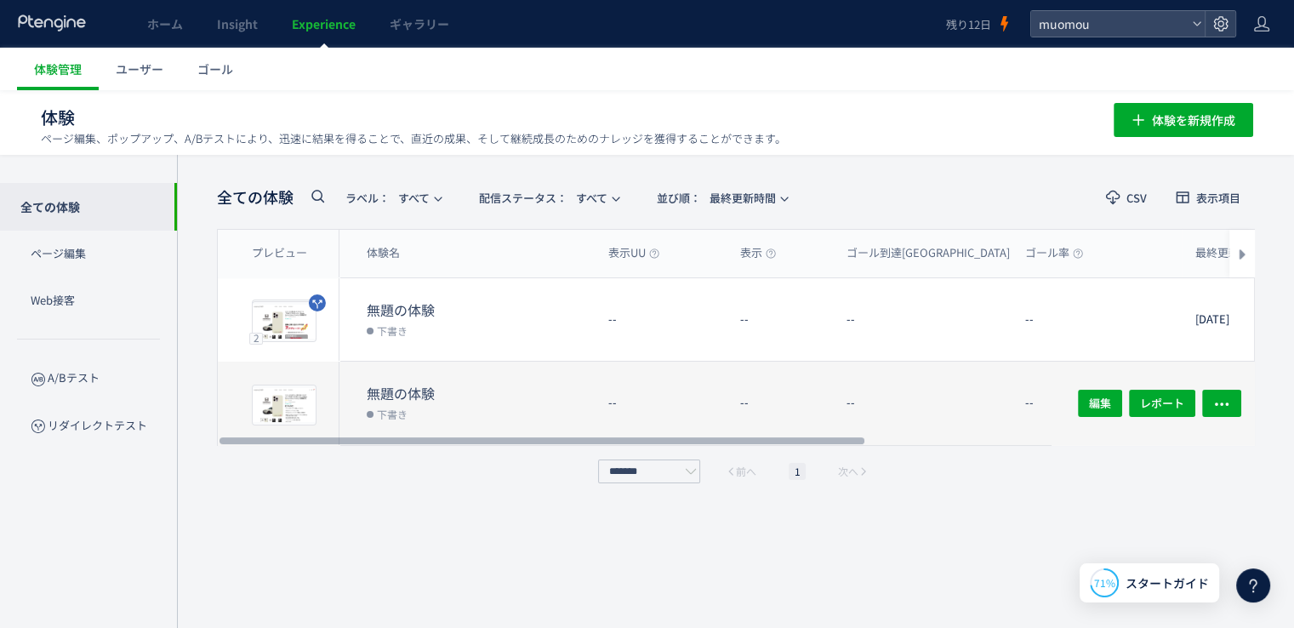
click at [657, 389] on div "--" at bounding box center [661, 403] width 132 height 83
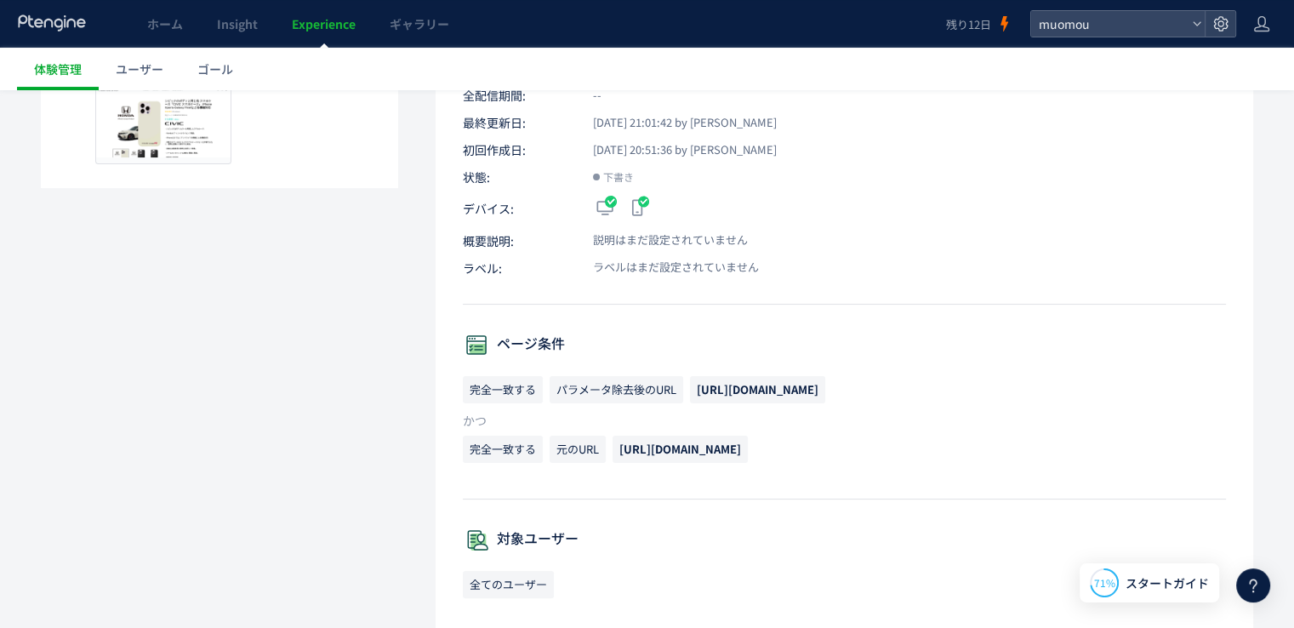
scroll to position [228, 0]
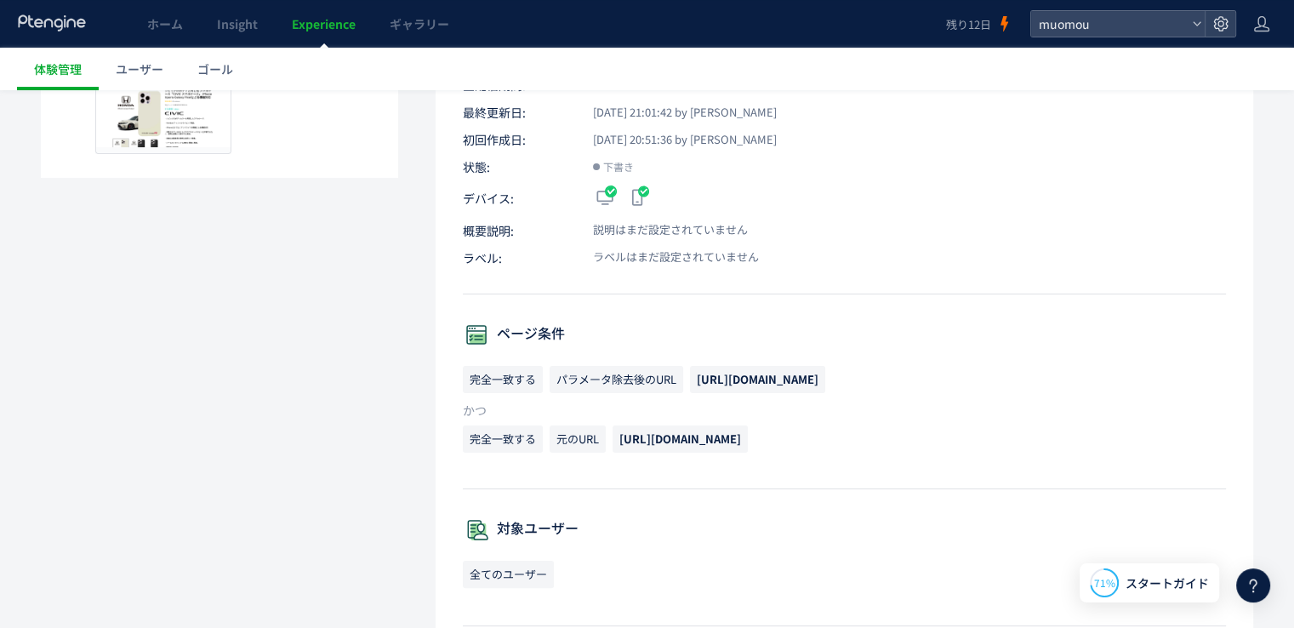
click at [1044, 415] on p "かつ" at bounding box center [844, 410] width 763 height 17
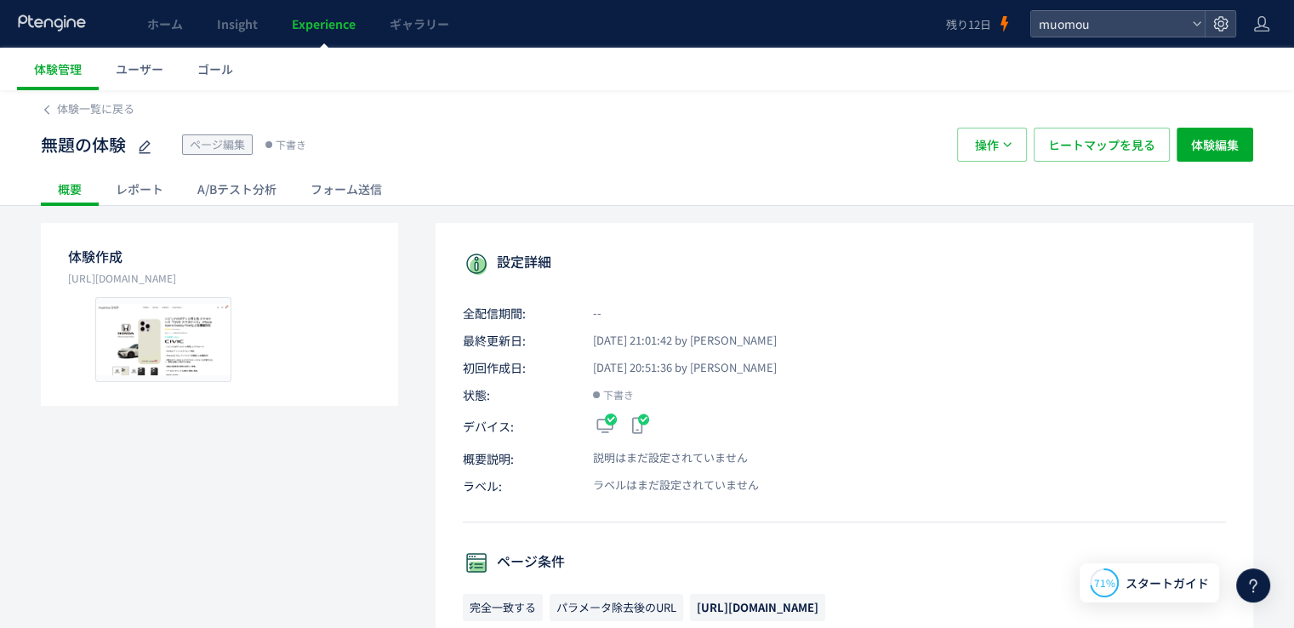
scroll to position [7, 0]
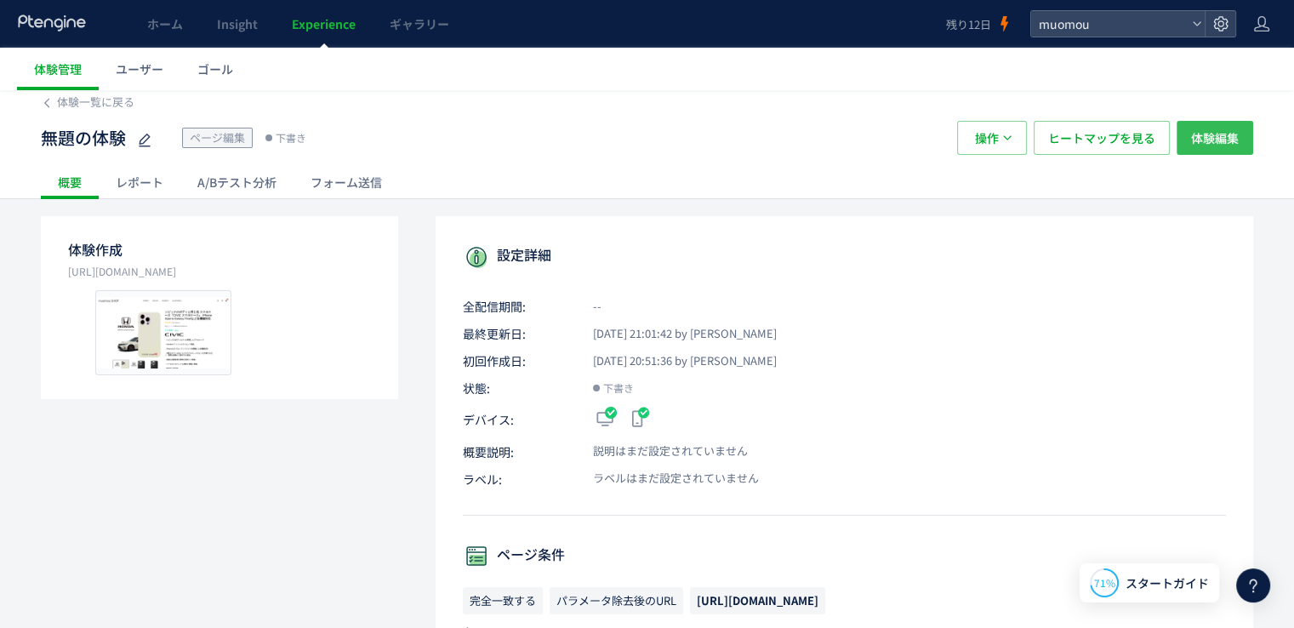
click at [1219, 148] on span "体験編集" at bounding box center [1215, 138] width 48 height 34
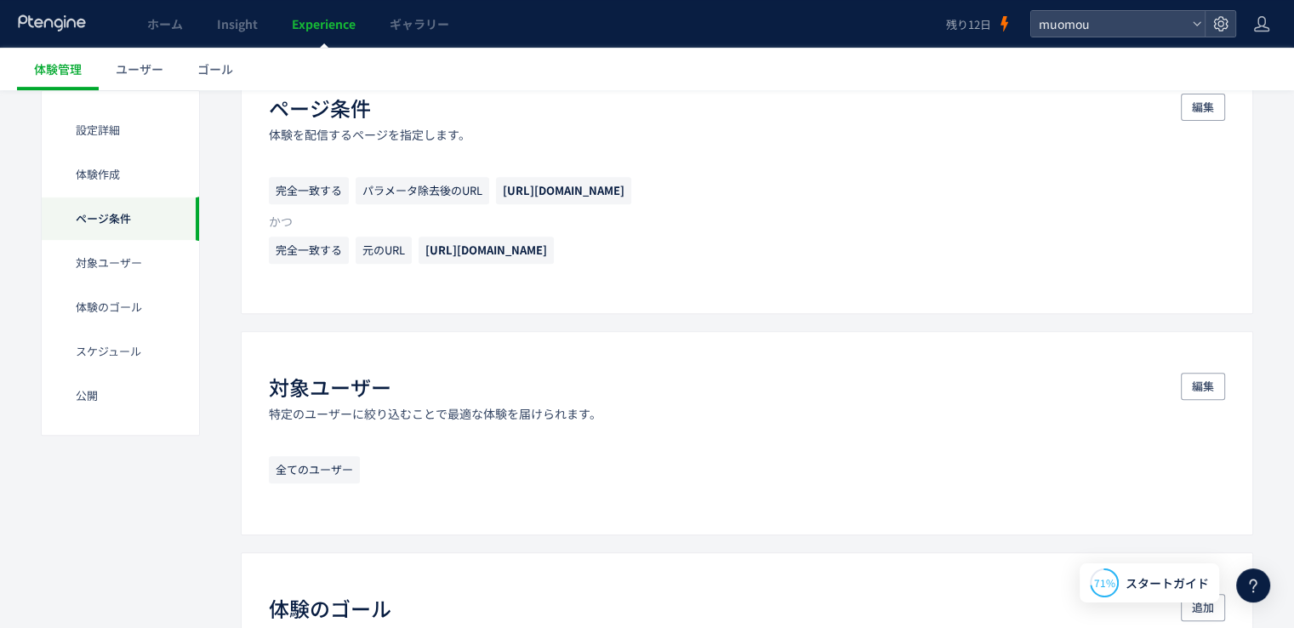
scroll to position [683, 0]
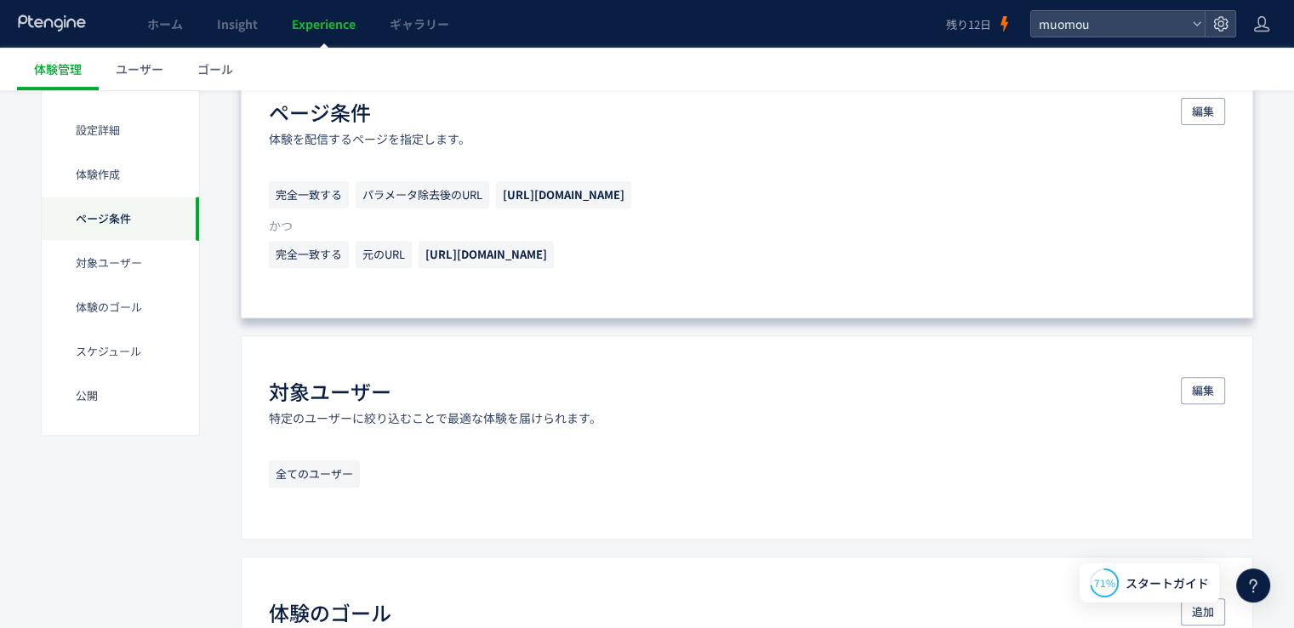
click at [683, 250] on p "完全一致する 元のURL https://muo-mou.com/product/civic_test" at bounding box center [747, 259] width 956 height 36
click at [1211, 112] on span "編集" at bounding box center [1203, 111] width 22 height 27
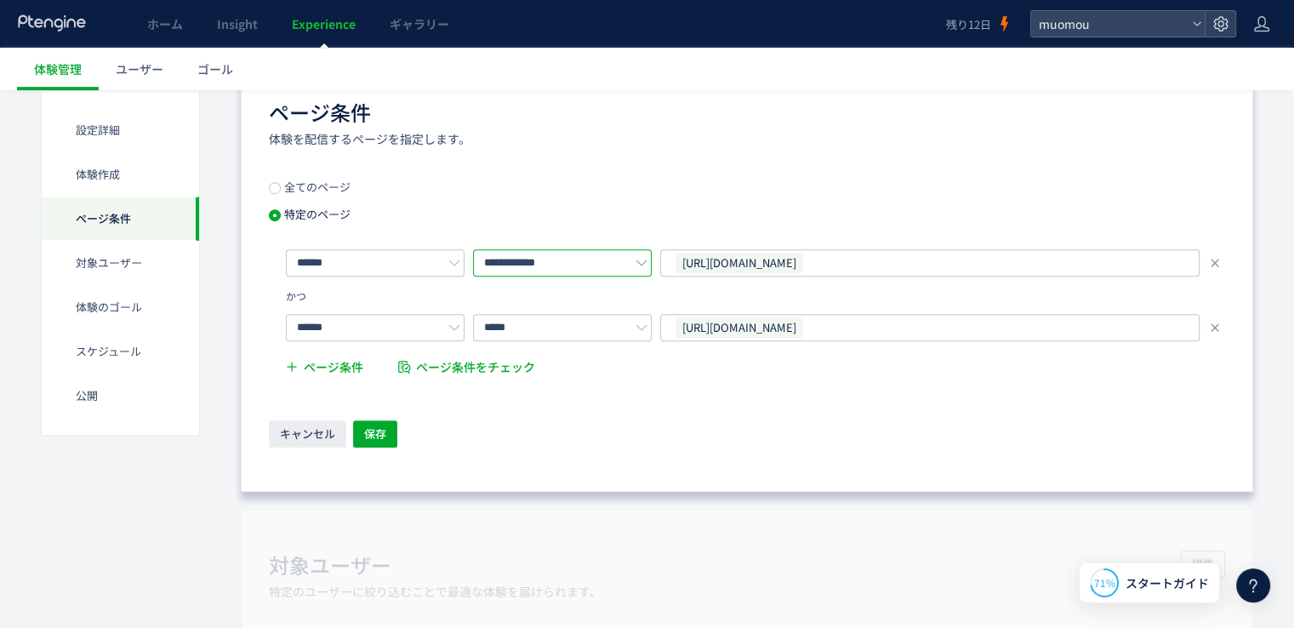
click at [622, 265] on input "**********" at bounding box center [562, 262] width 179 height 27
click at [592, 305] on li "元のURL" at bounding box center [567, 305] width 187 height 29
type input "*****"
click at [586, 326] on input "*****" at bounding box center [562, 327] width 179 height 27
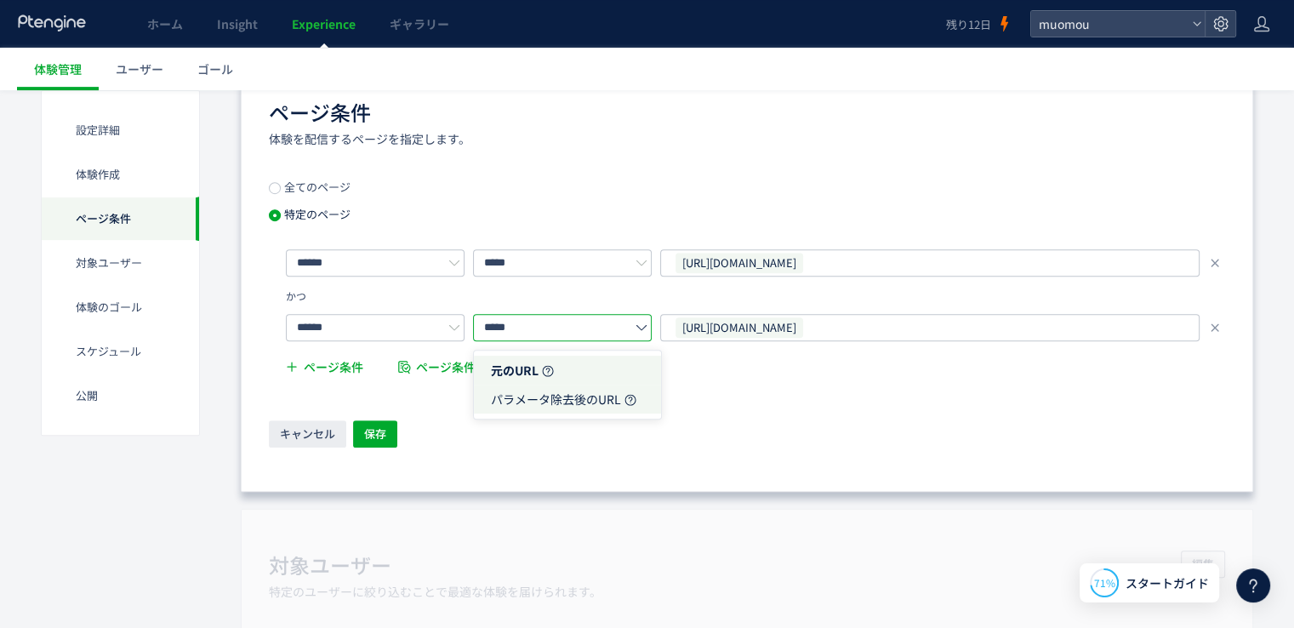
click at [567, 396] on span "パラメータ除去後のURL" at bounding box center [556, 398] width 130 height 17
type input "**********"
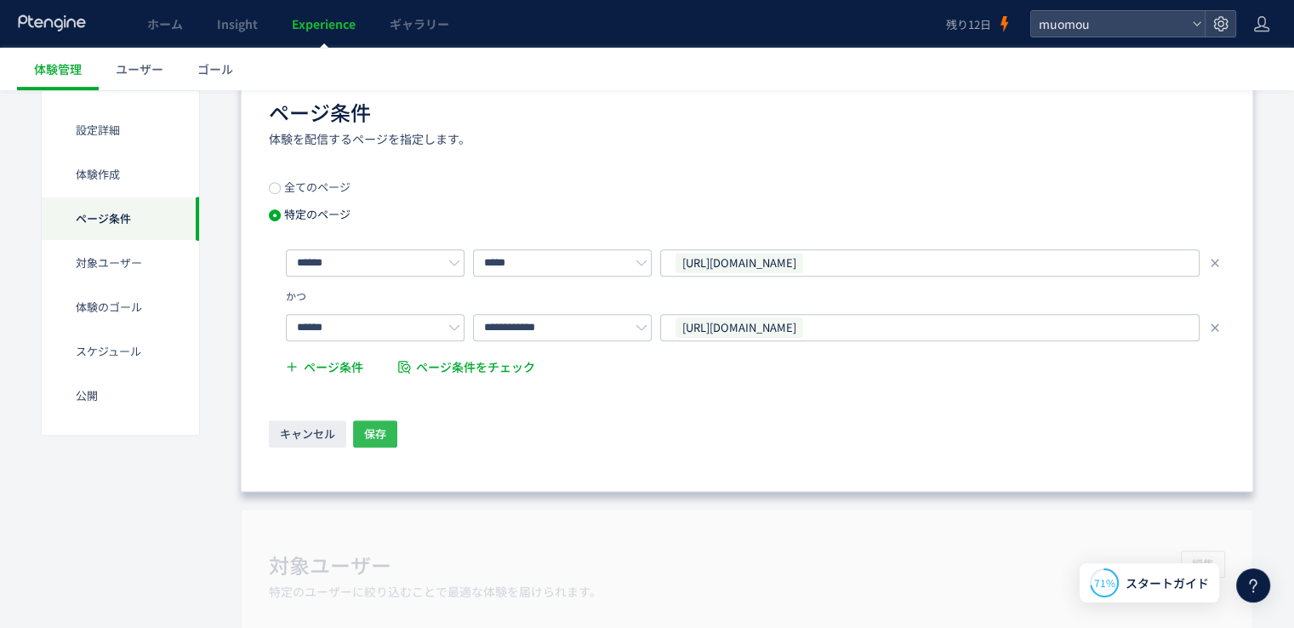
click at [369, 436] on span "保存" at bounding box center [375, 433] width 22 height 27
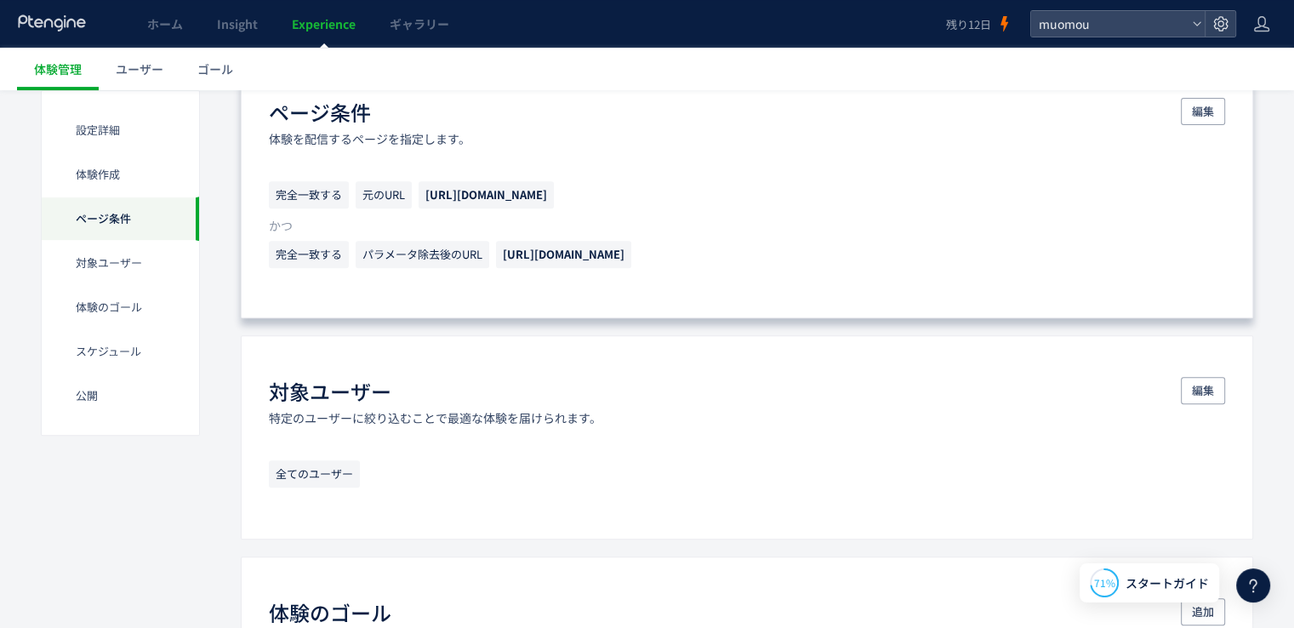
scroll to position [504, 0]
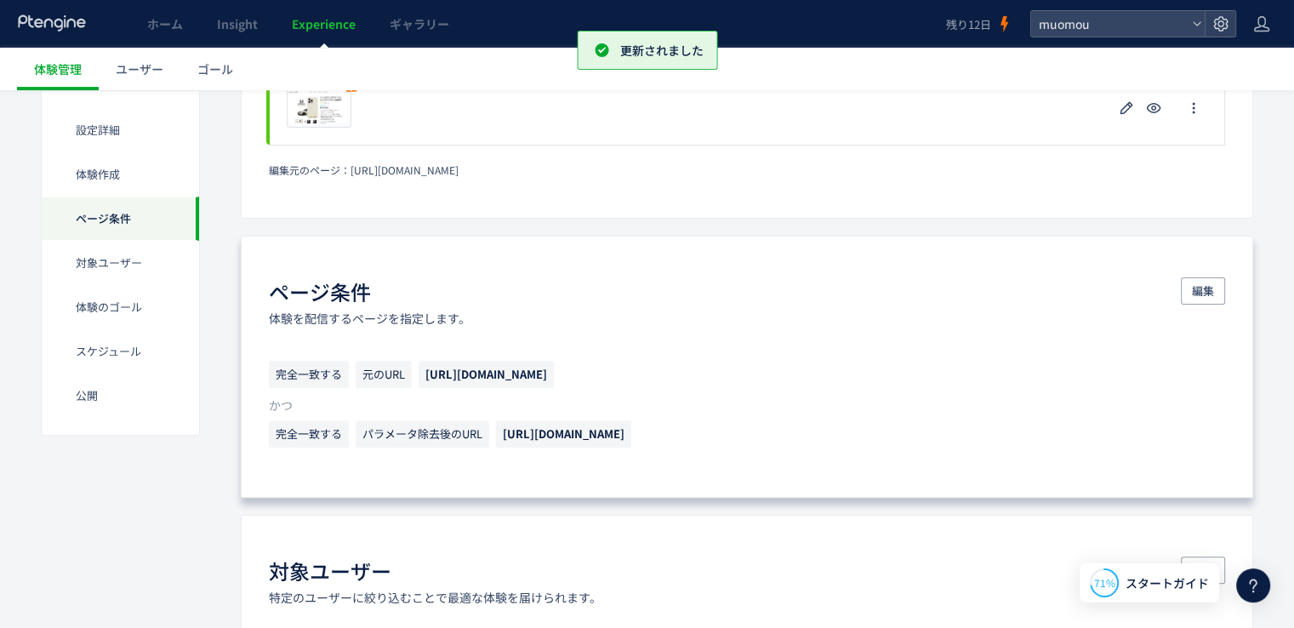
click at [953, 426] on p "完全一致する パラメータ除去後のURL https://muo-mou.com/product/civic_test" at bounding box center [747, 438] width 956 height 36
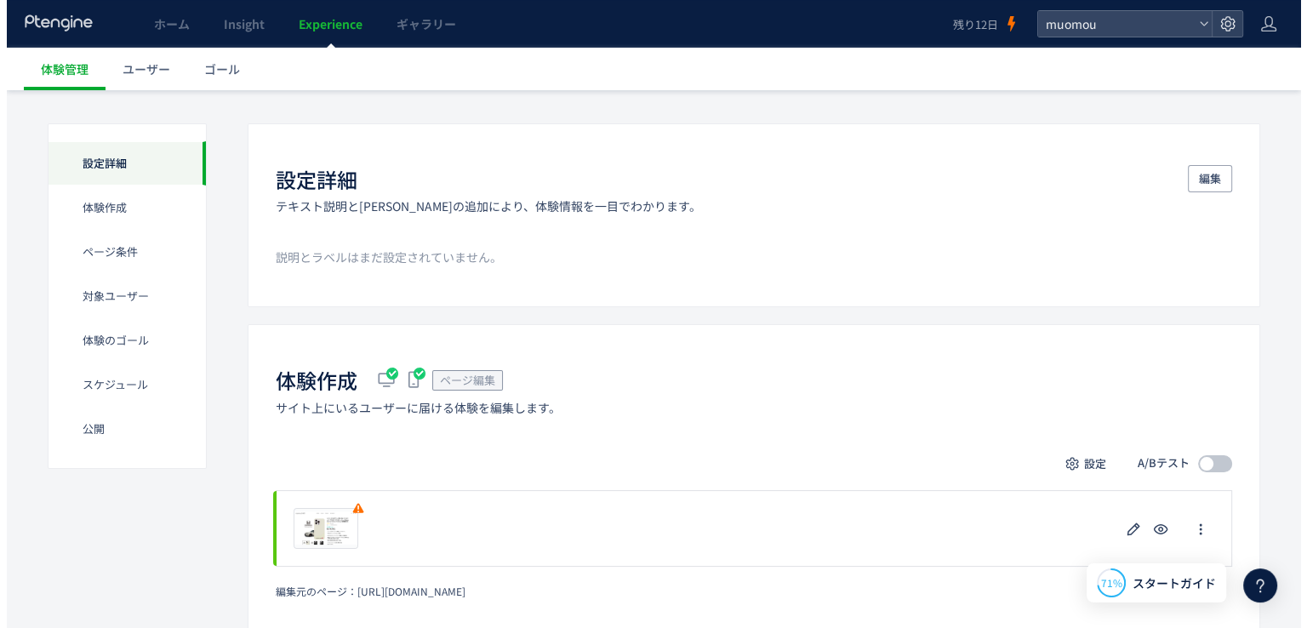
scroll to position [0, 0]
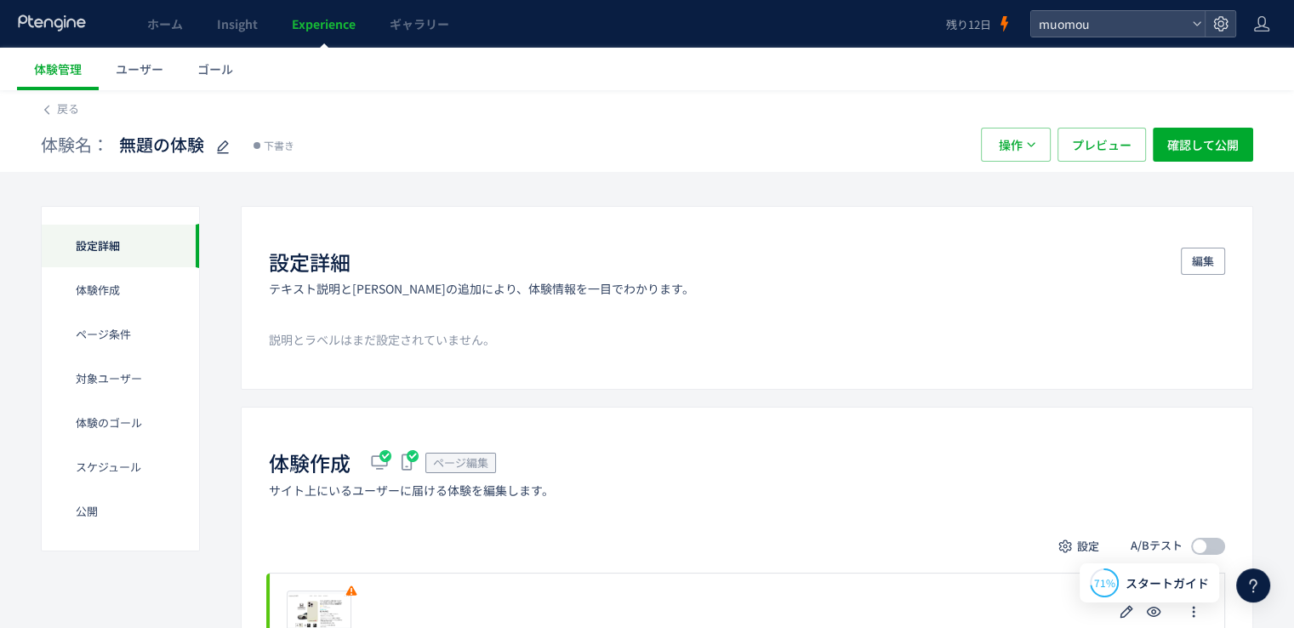
click at [925, 131] on div "体験名： 無題の体験 下書き" at bounding box center [502, 145] width 923 height 34
click at [325, 25] on span "Experience" at bounding box center [324, 23] width 64 height 17
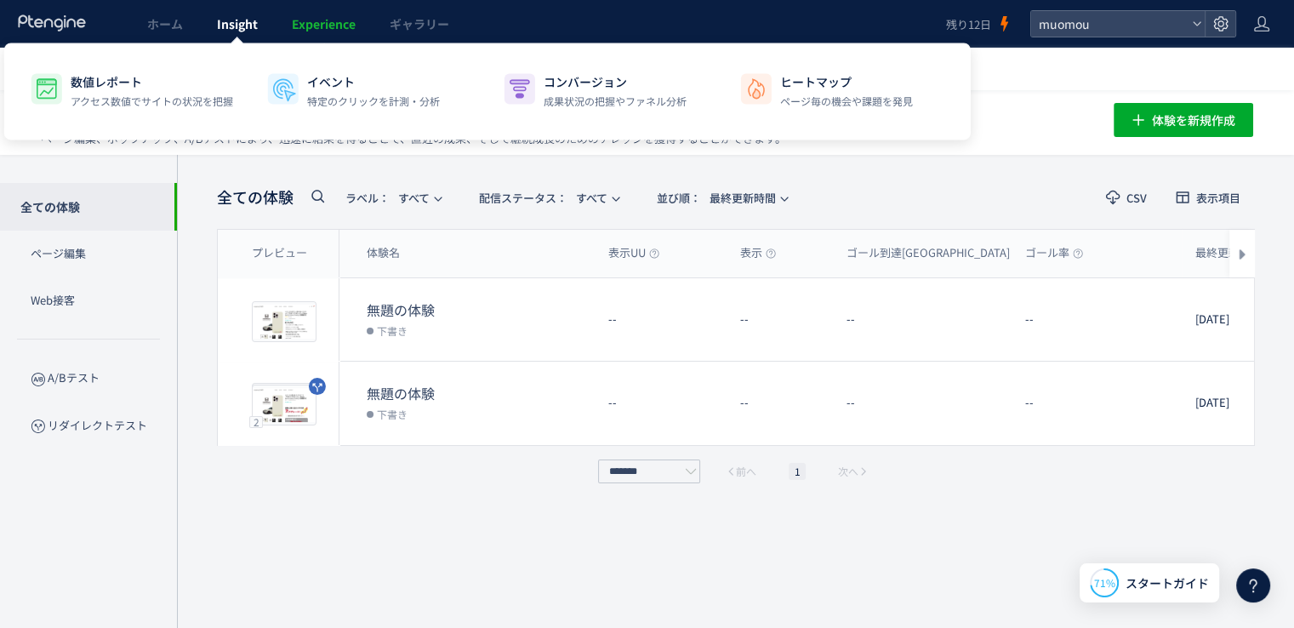
click at [252, 26] on span "Insight" at bounding box center [237, 23] width 41 height 17
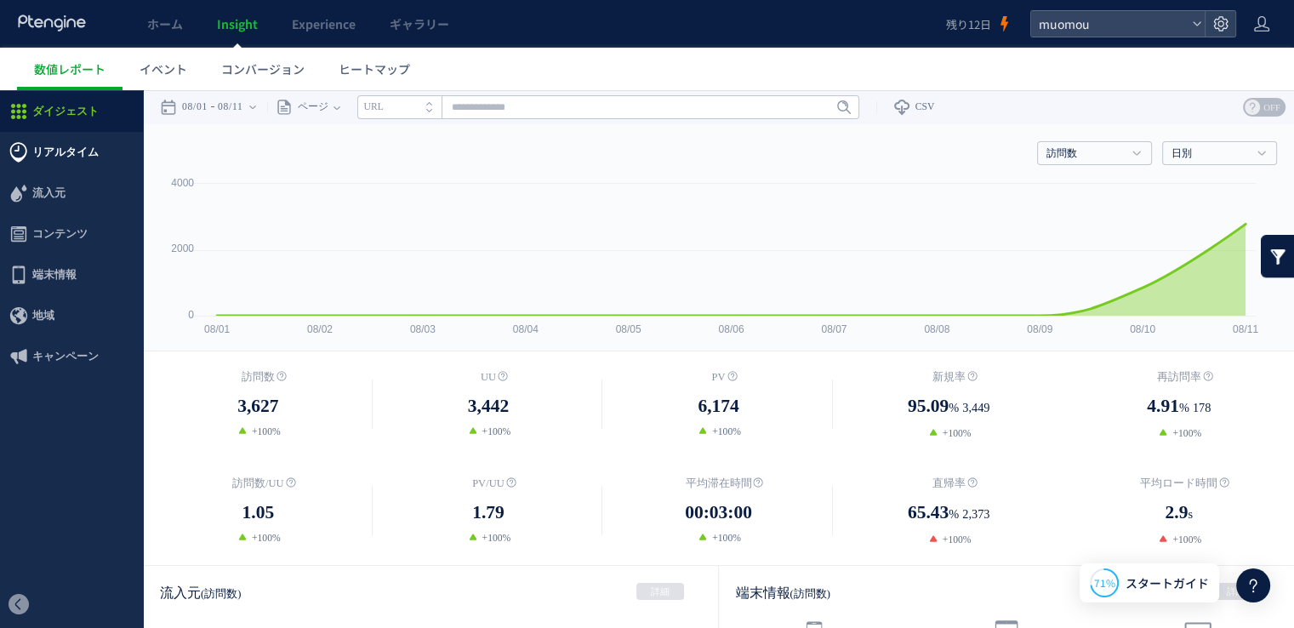
click at [83, 155] on span "リアルタイム" at bounding box center [65, 152] width 66 height 41
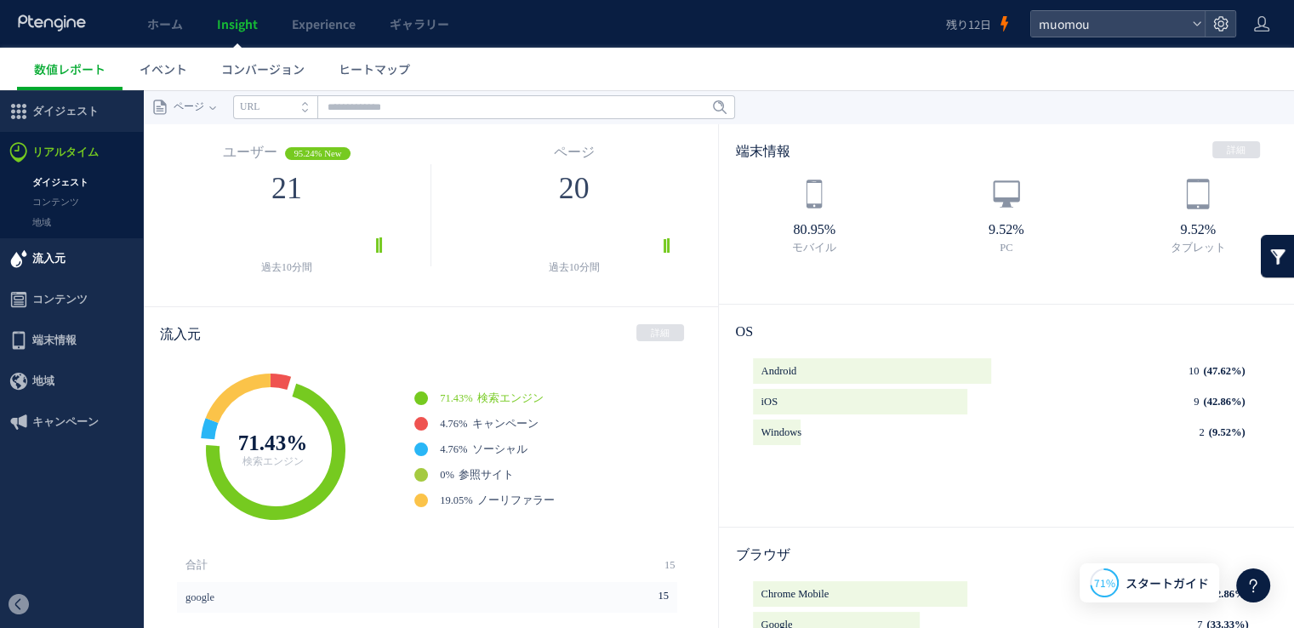
click at [48, 263] on span "流入元" at bounding box center [48, 258] width 33 height 41
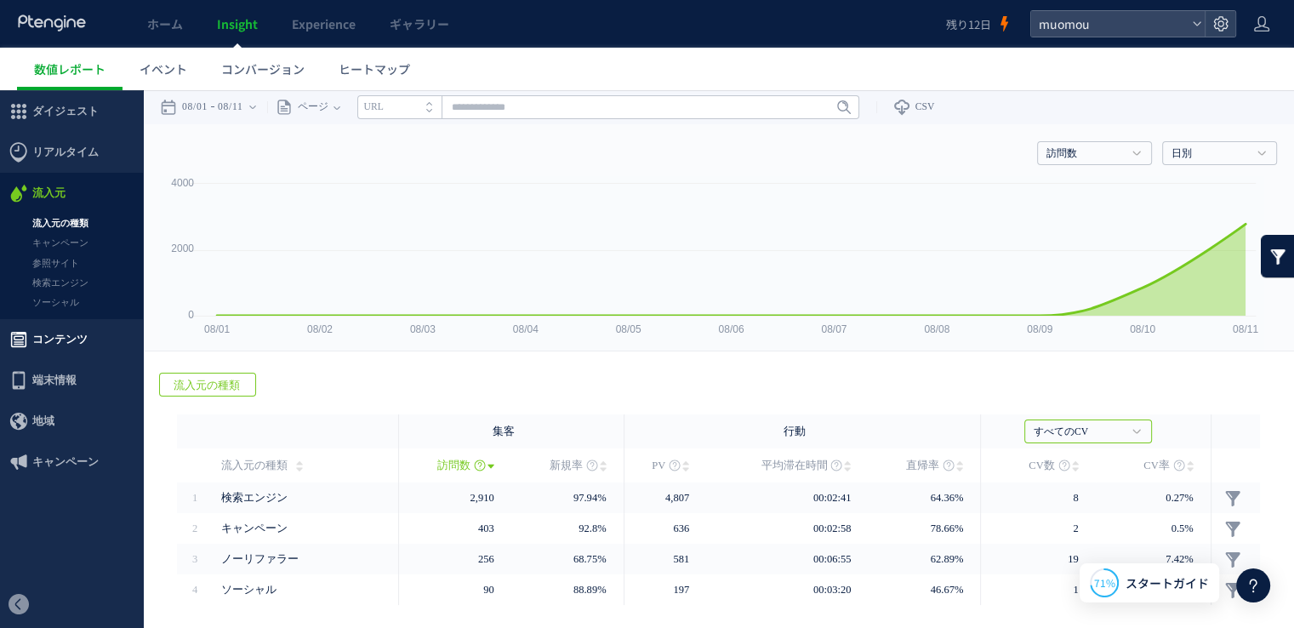
click at [55, 333] on span "コンテンツ" at bounding box center [59, 339] width 55 height 41
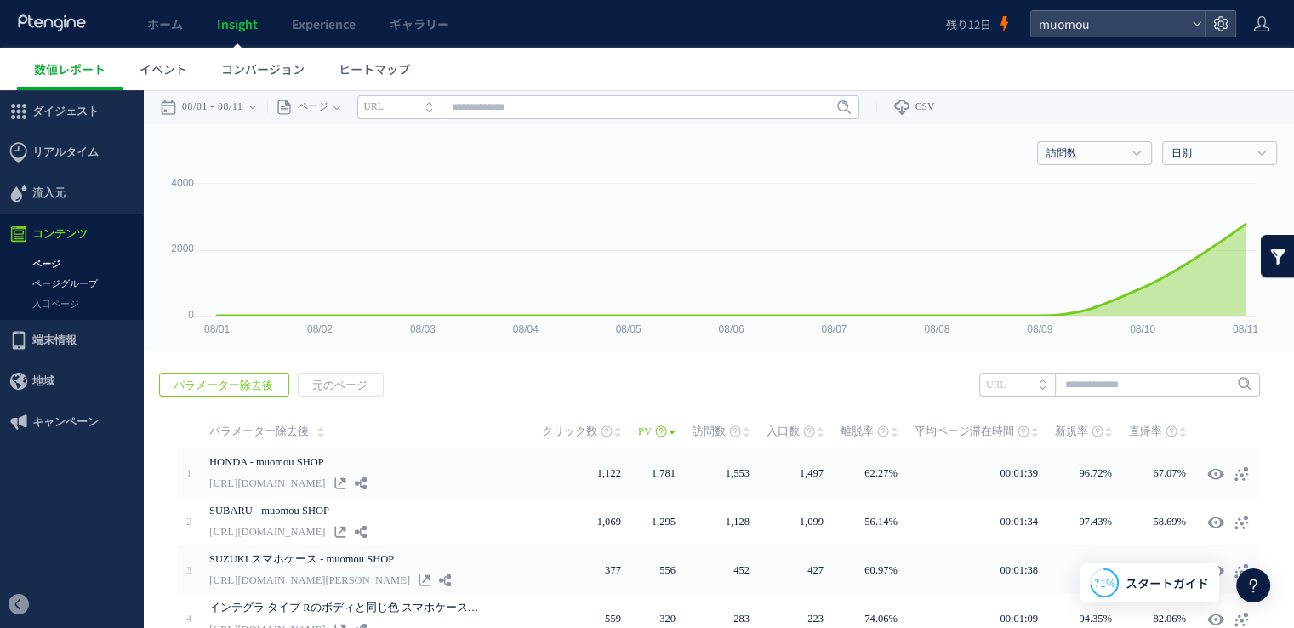
click at [73, 286] on link "ページグループ" at bounding box center [71, 284] width 143 height 20
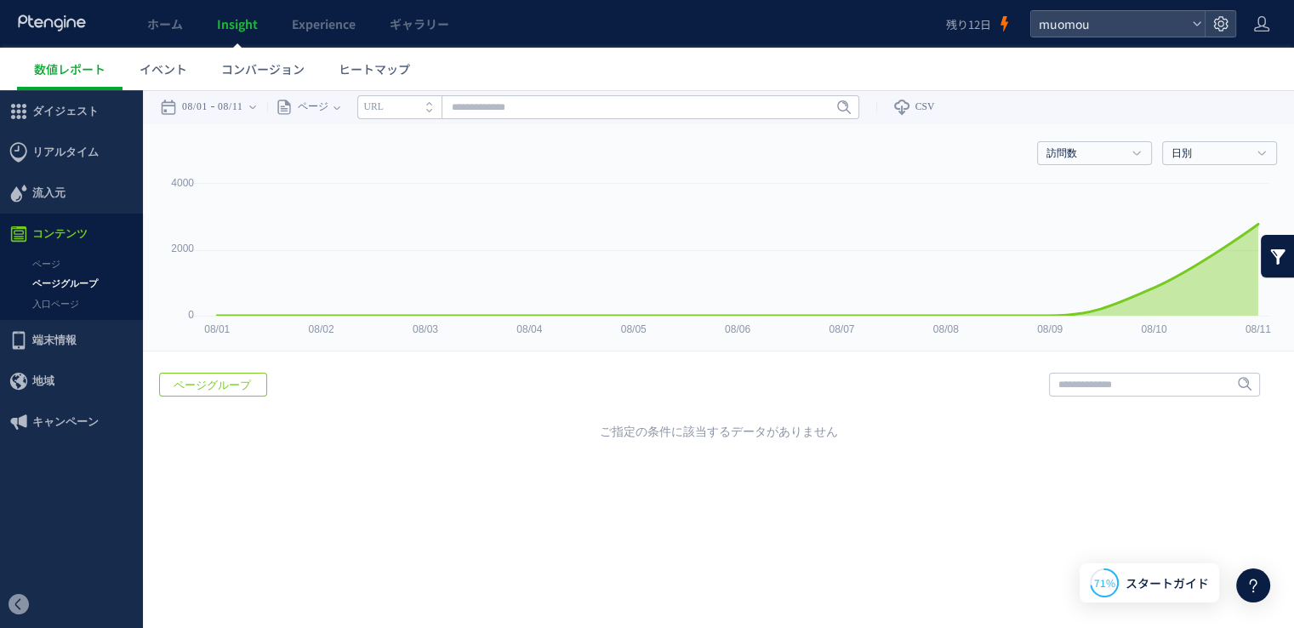
click at [71, 312] on link "入口ページ" at bounding box center [71, 304] width 143 height 20
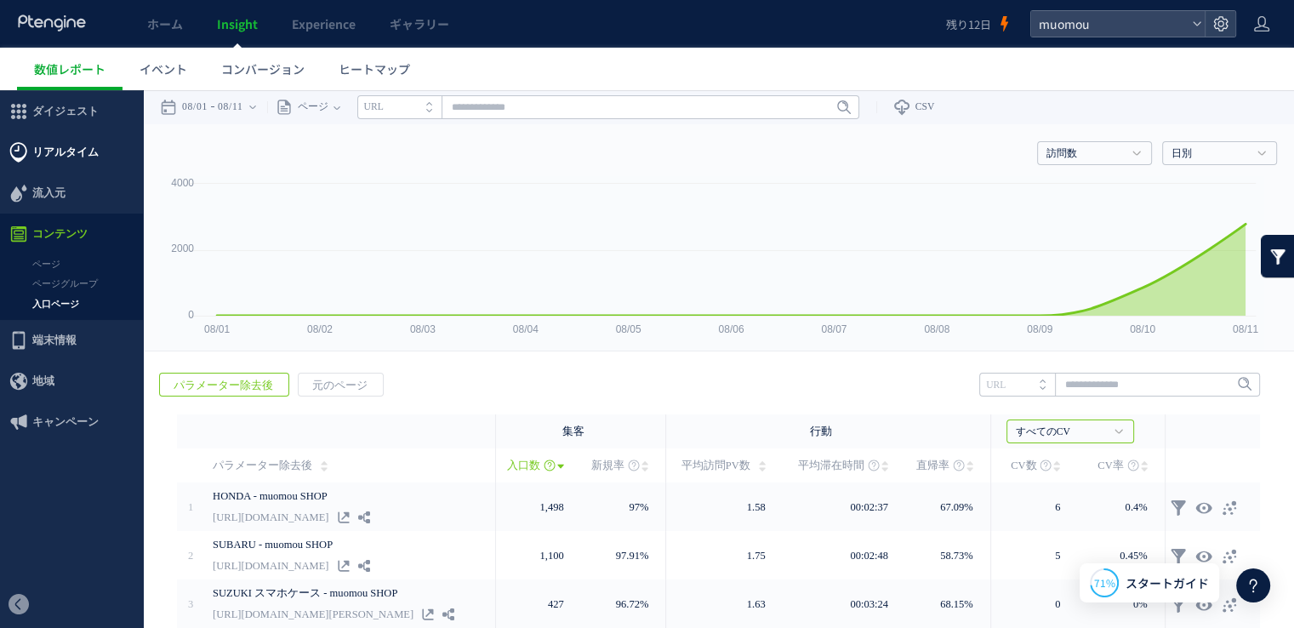
click at [72, 150] on span "リアルタイム" at bounding box center [65, 152] width 66 height 41
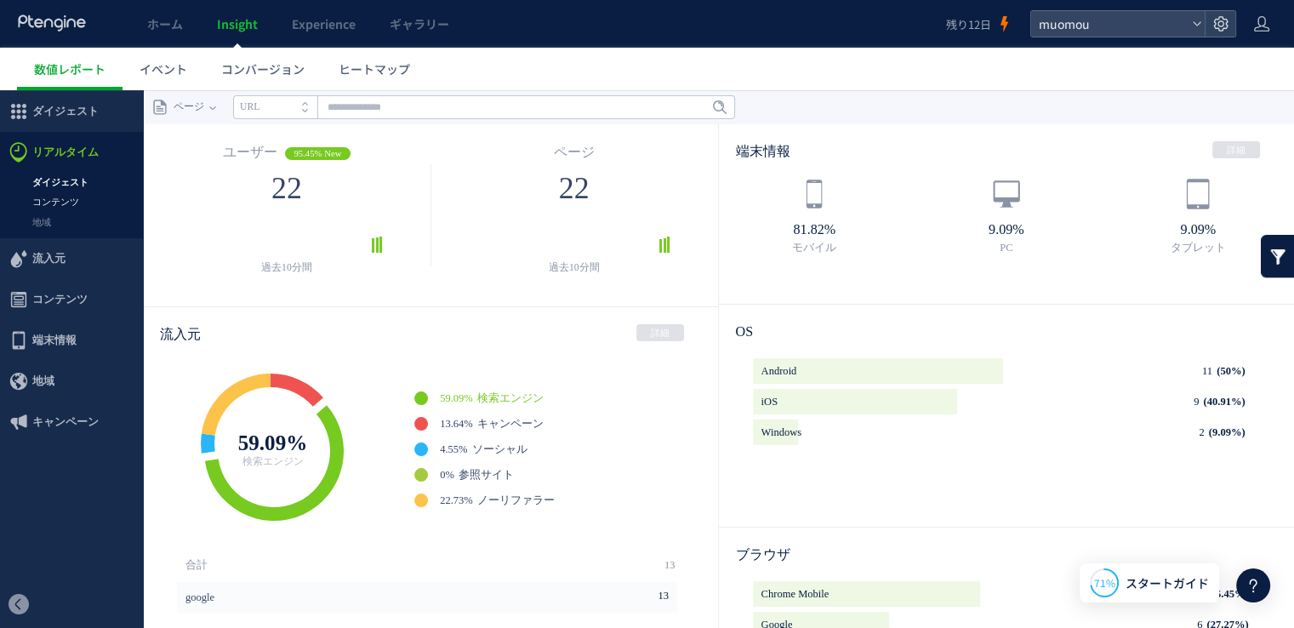
click at [52, 197] on link "コンテンツ" at bounding box center [71, 202] width 143 height 20
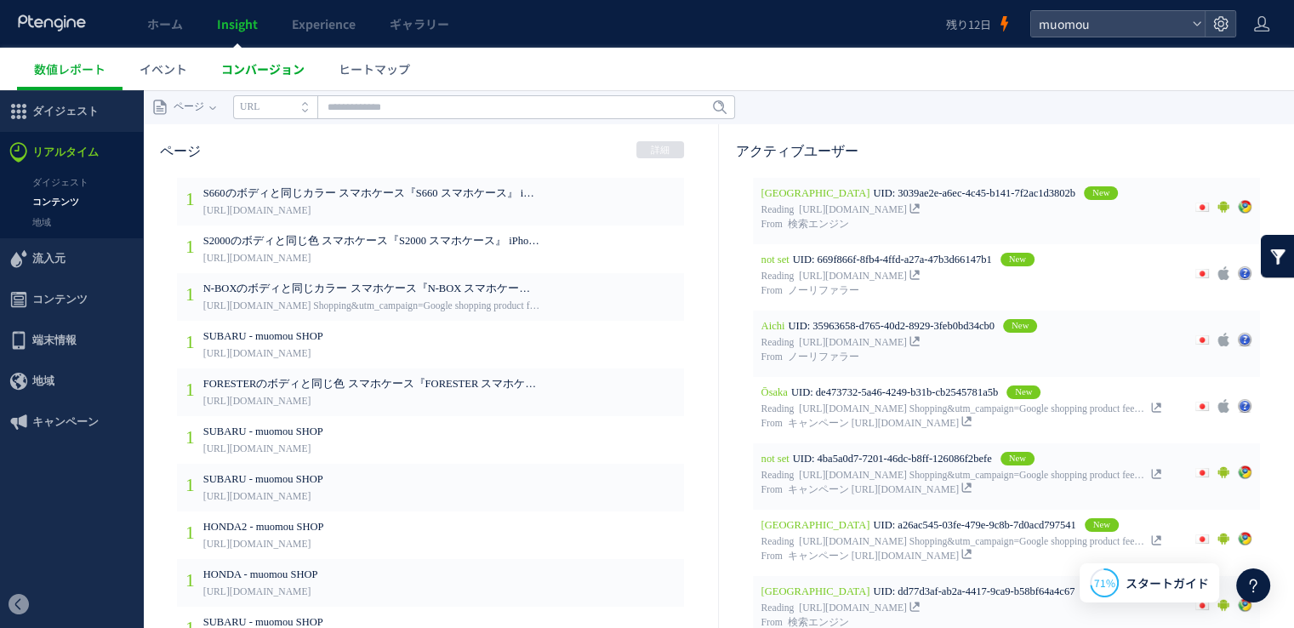
click at [266, 69] on span "コンバージョン" at bounding box center [262, 68] width 83 height 17
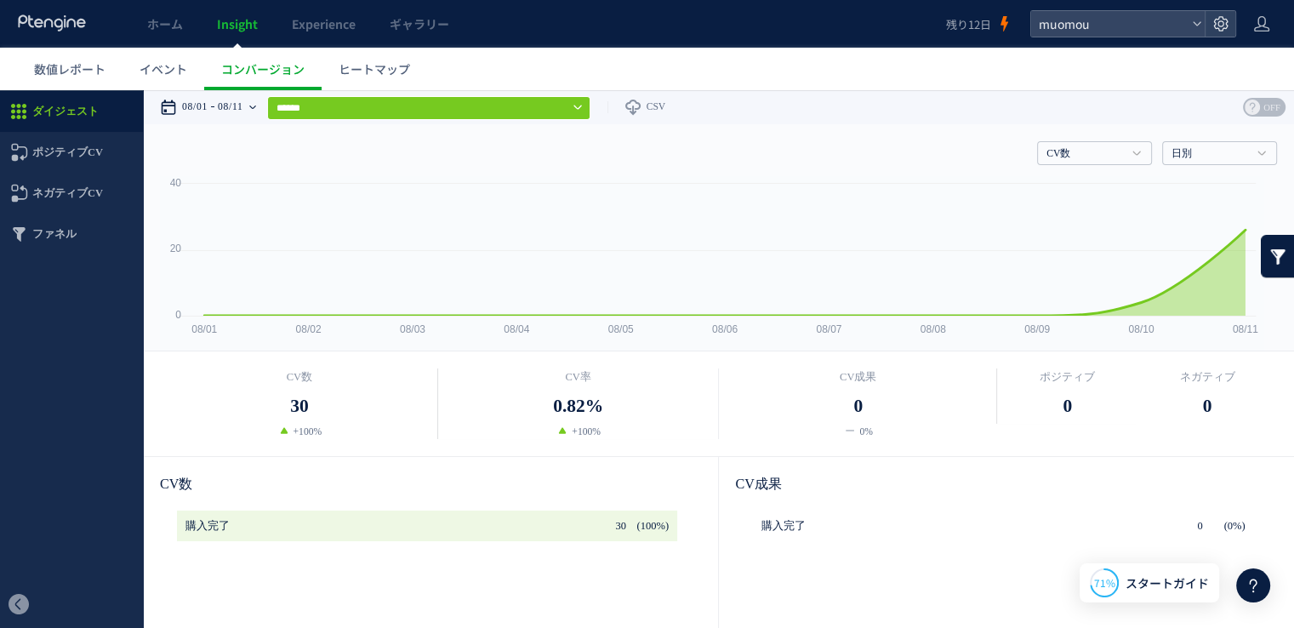
click at [243, 107] on time "08/11" at bounding box center [231, 107] width 26 height 34
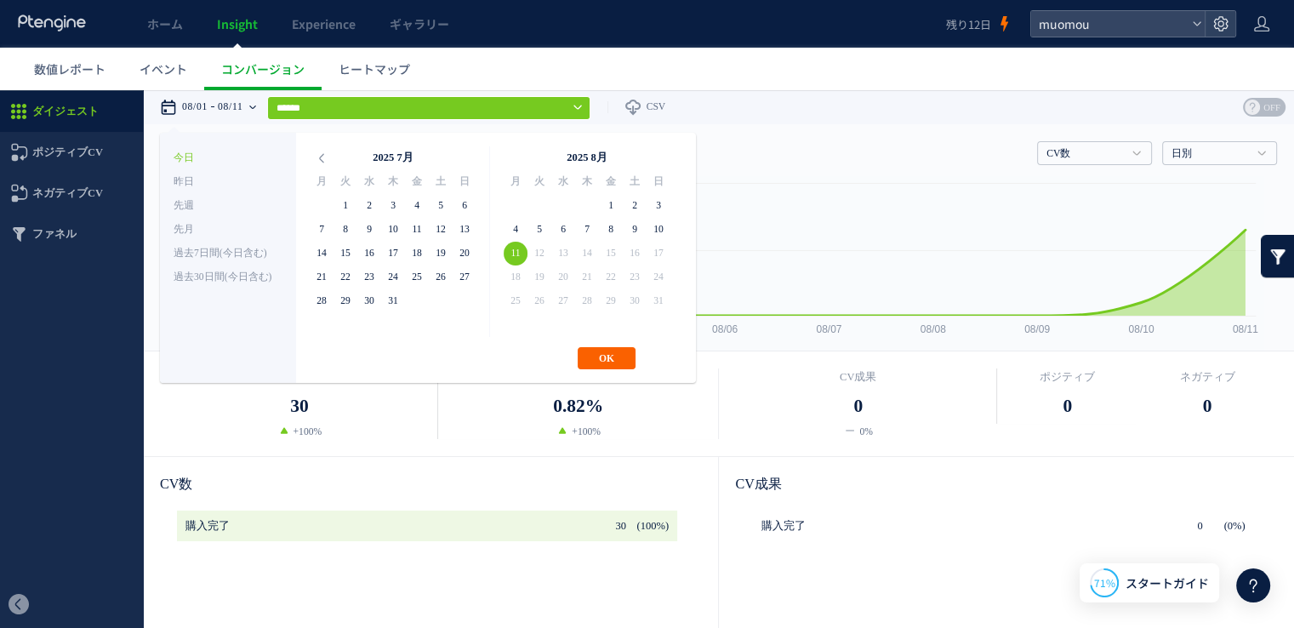
click at [607, 360] on button "OK" at bounding box center [607, 358] width 58 height 22
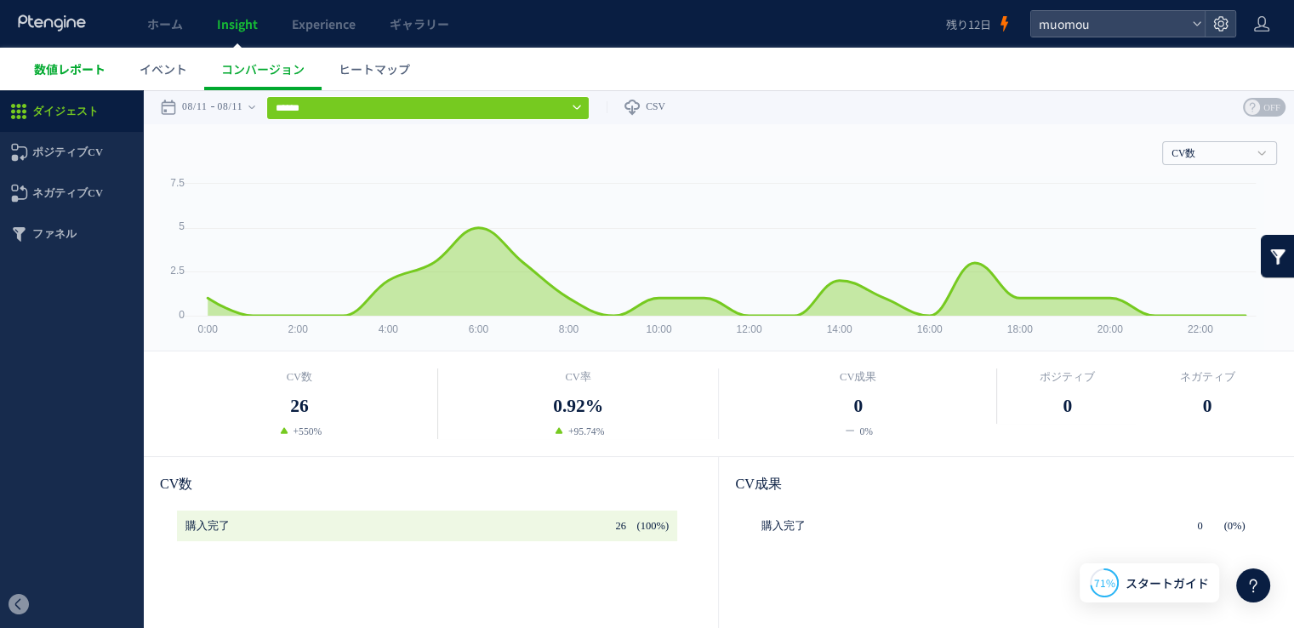
click at [99, 70] on span "数値レポート" at bounding box center [69, 68] width 71 height 17
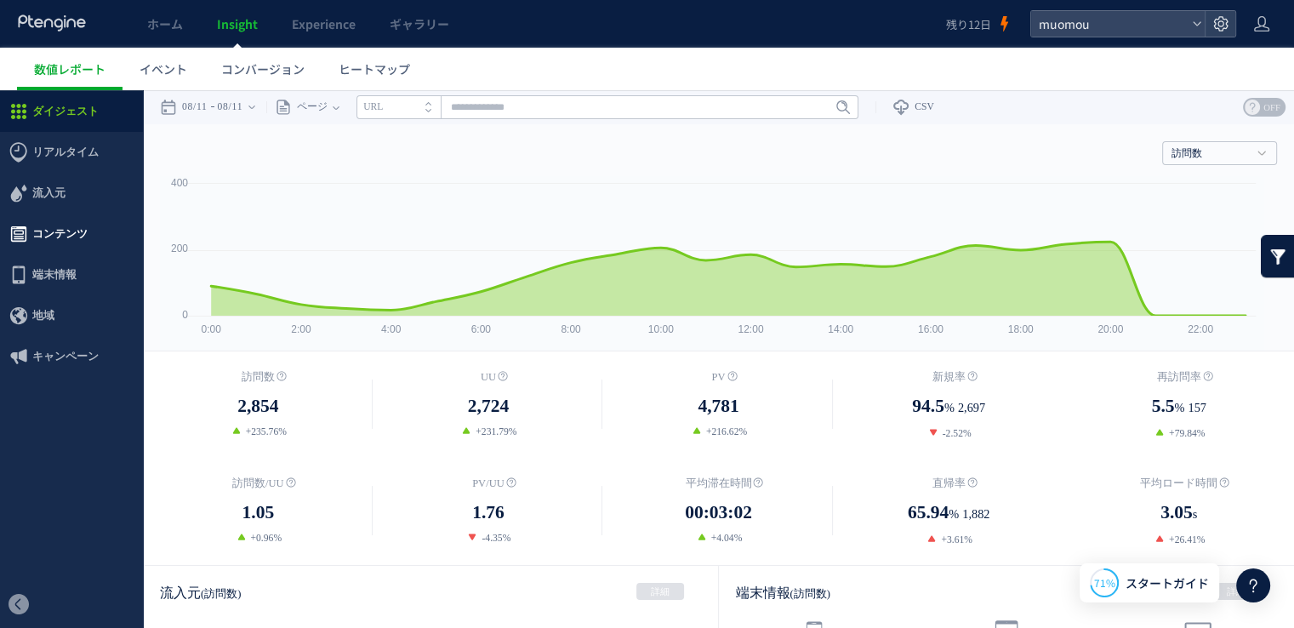
click at [64, 233] on span "コンテンツ" at bounding box center [59, 234] width 55 height 41
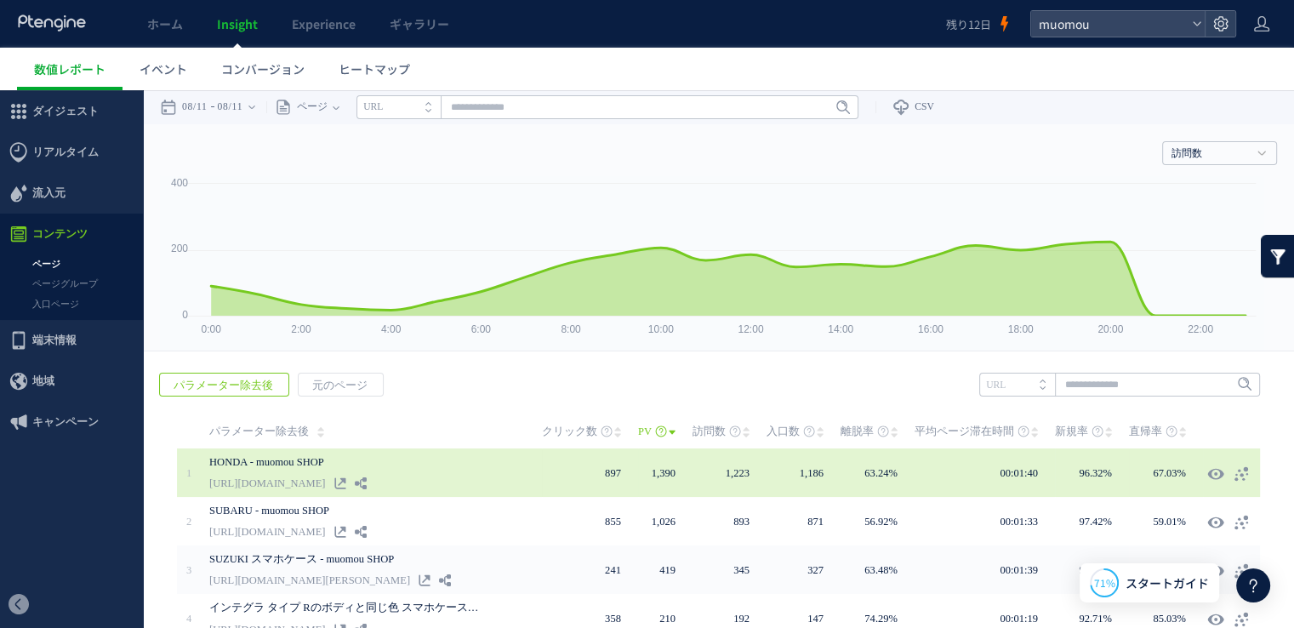
click at [304, 481] on link "[URL][DOMAIN_NAME]" at bounding box center [267, 483] width 116 height 20
click at [301, 464] on link "HONDA - muomou SHOP" at bounding box center [345, 462] width 272 height 20
click at [1207, 474] on icon at bounding box center [1215, 473] width 17 height 17
type input "**********"
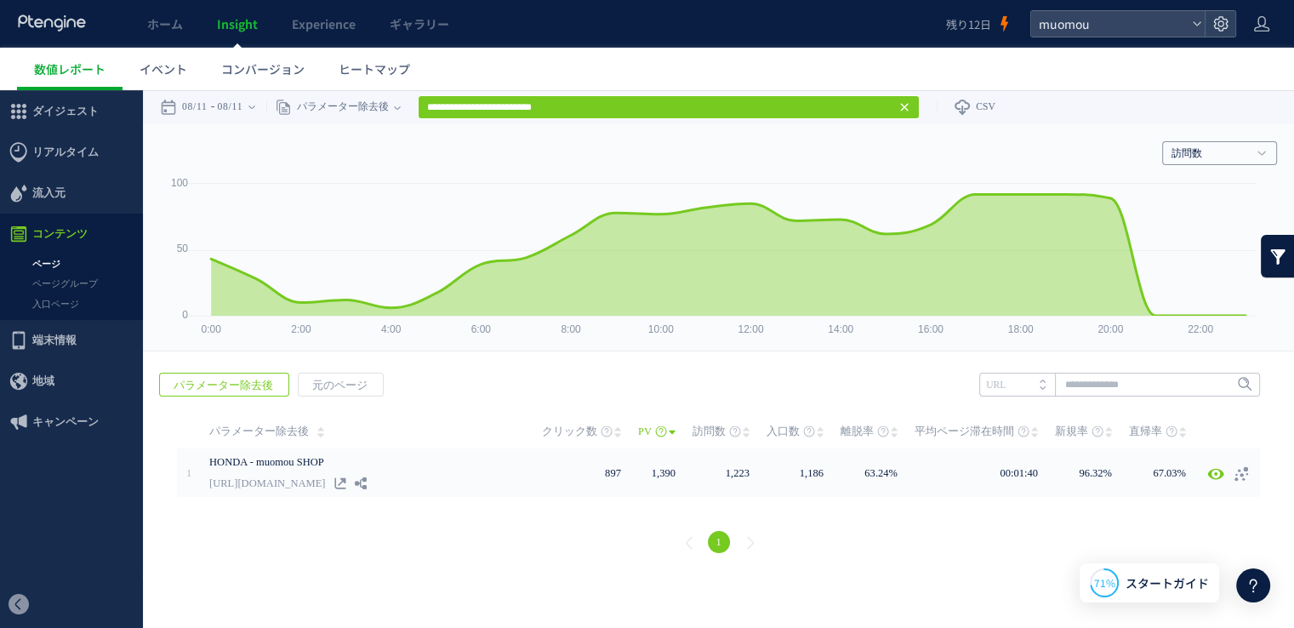
click at [1248, 159] on link "訪問数" at bounding box center [1209, 153] width 77 height 15
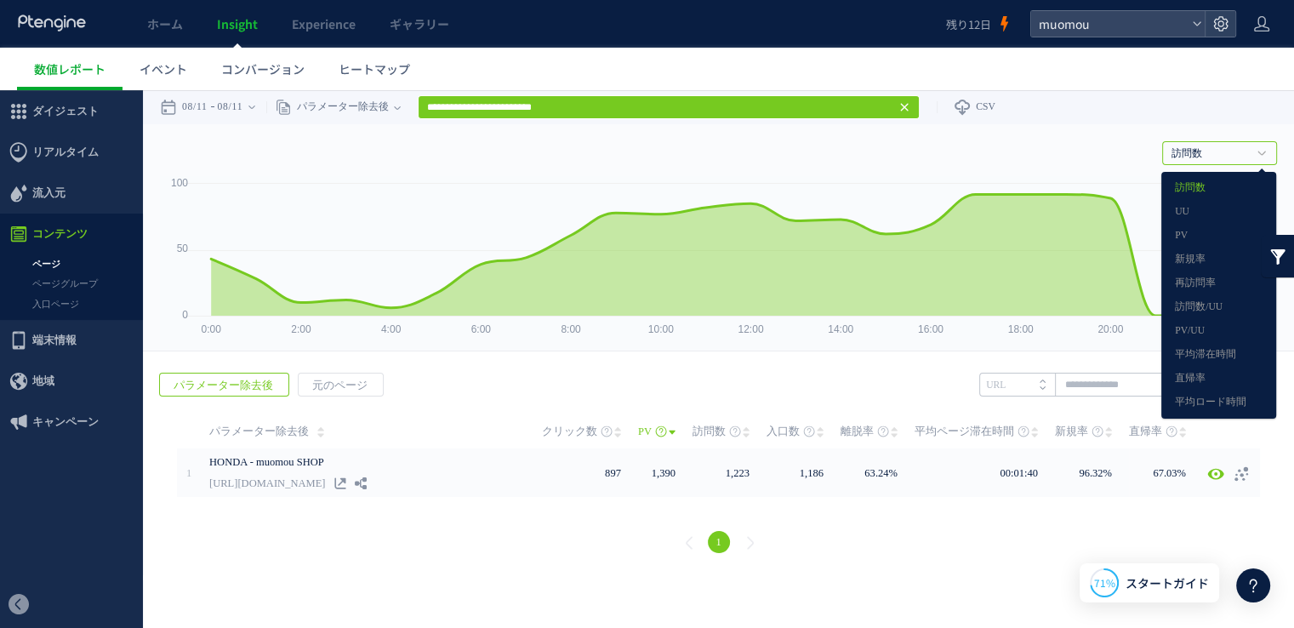
click at [895, 379] on div "戻る パラメーター除去後 元のページ ヒートマップを計測させるには、解析コードを実装してください。 実装 URL" at bounding box center [718, 465] width 1151 height 219
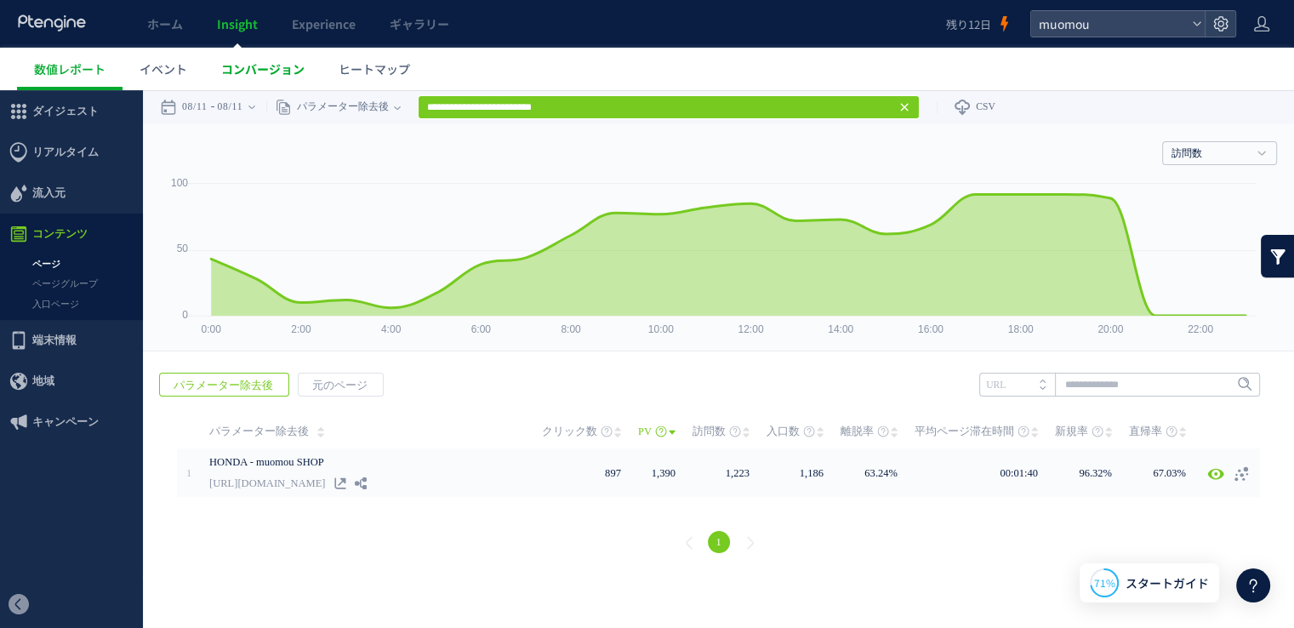
click at [269, 67] on span "コンバージョン" at bounding box center [262, 68] width 83 height 17
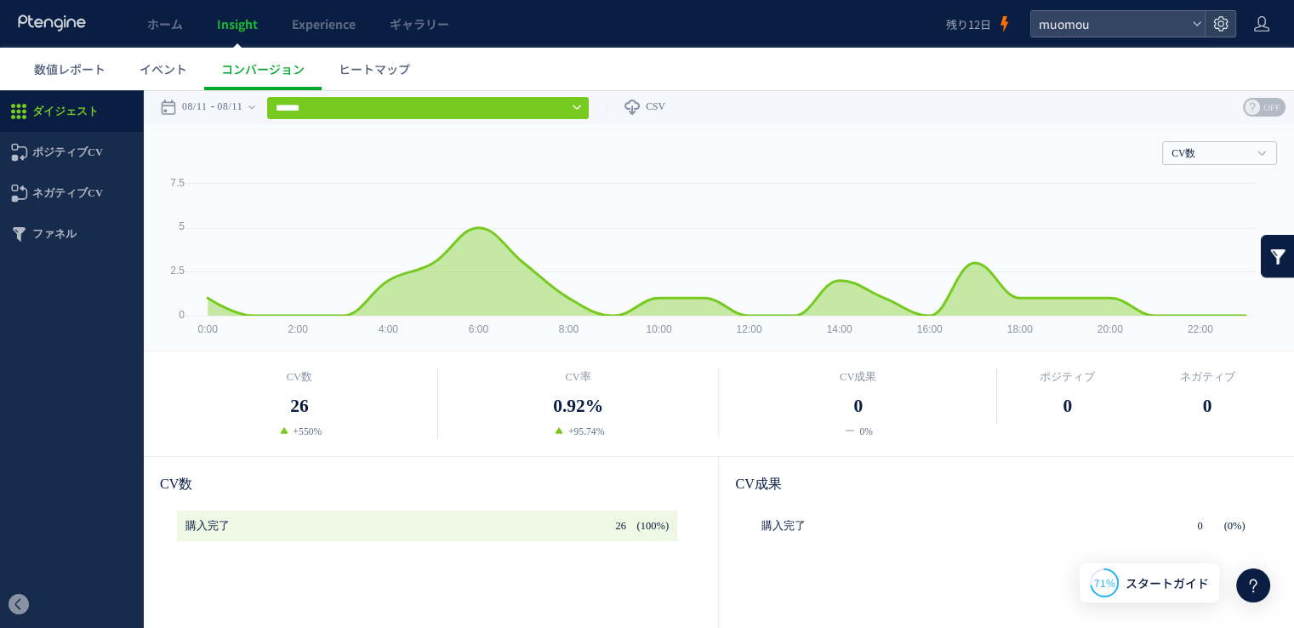
click at [1266, 255] on link at bounding box center [1278, 256] width 34 height 43
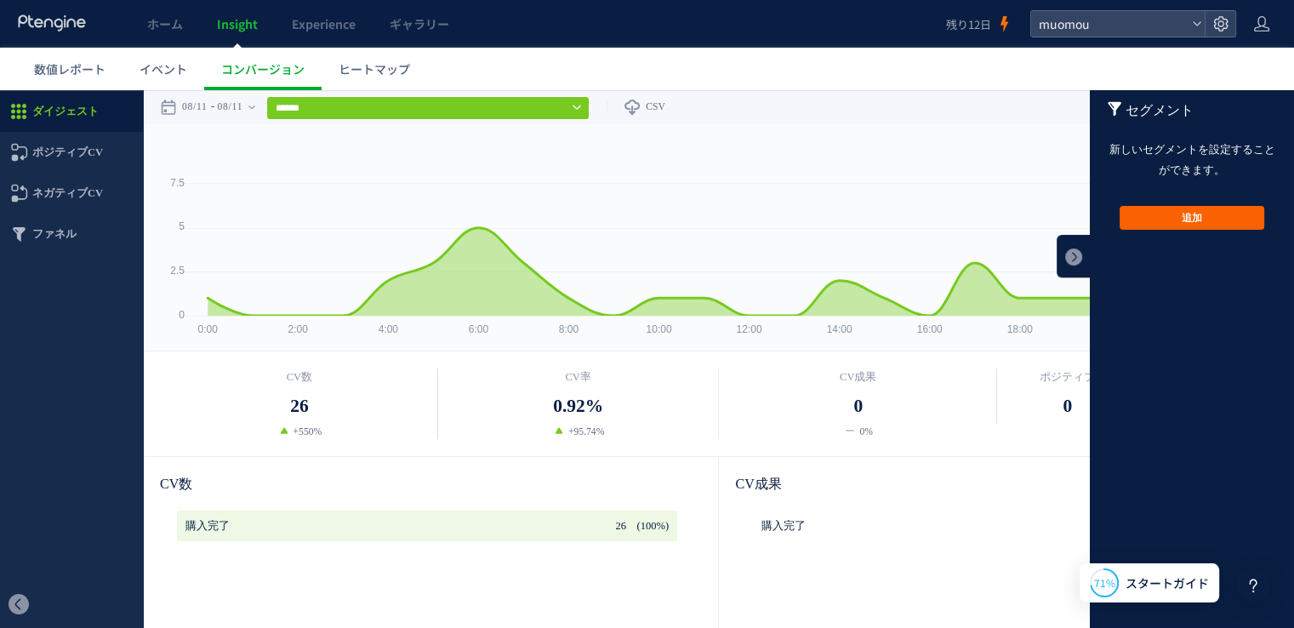
click at [1177, 219] on button "追加" at bounding box center [1192, 218] width 145 height 24
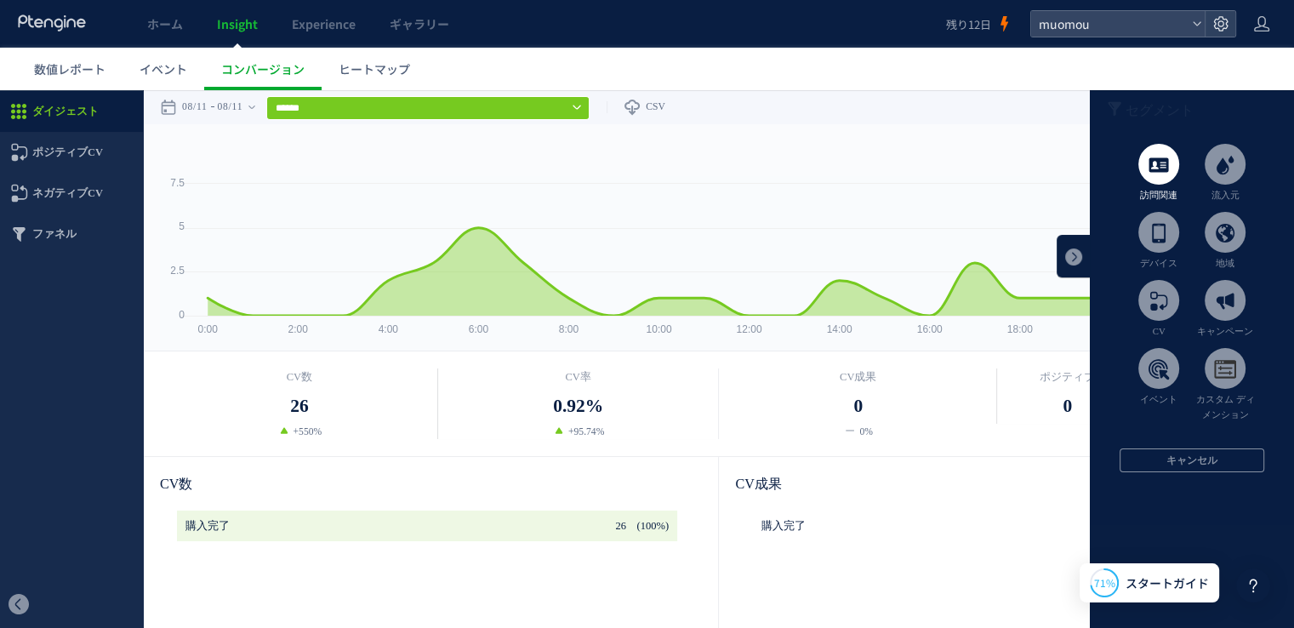
click at [1153, 180] on span at bounding box center [1158, 164] width 41 height 41
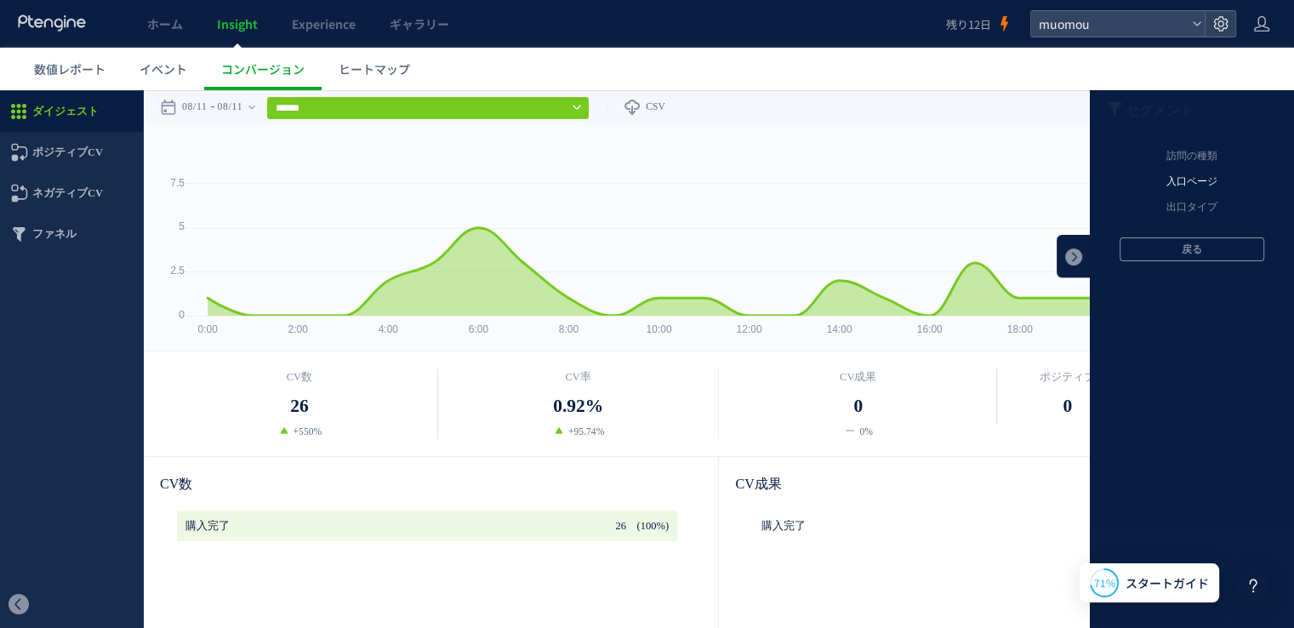
click at [1184, 185] on li "入口ページ" at bounding box center [1192, 182] width 204 height 26
click at [1184, 156] on li "元のページ" at bounding box center [1192, 157] width 204 height 26
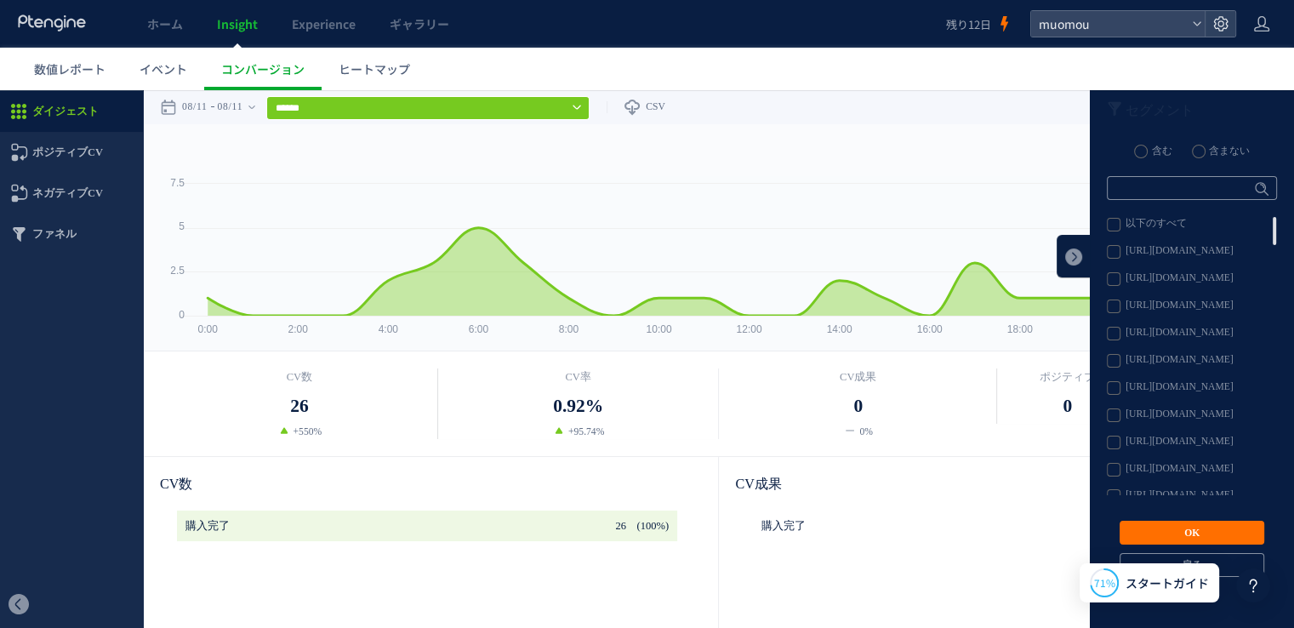
click at [1219, 256] on label "[URL][DOMAIN_NAME]" at bounding box center [1191, 252] width 168 height 14
click at [1220, 535] on button "OK" at bounding box center [1192, 533] width 145 height 24
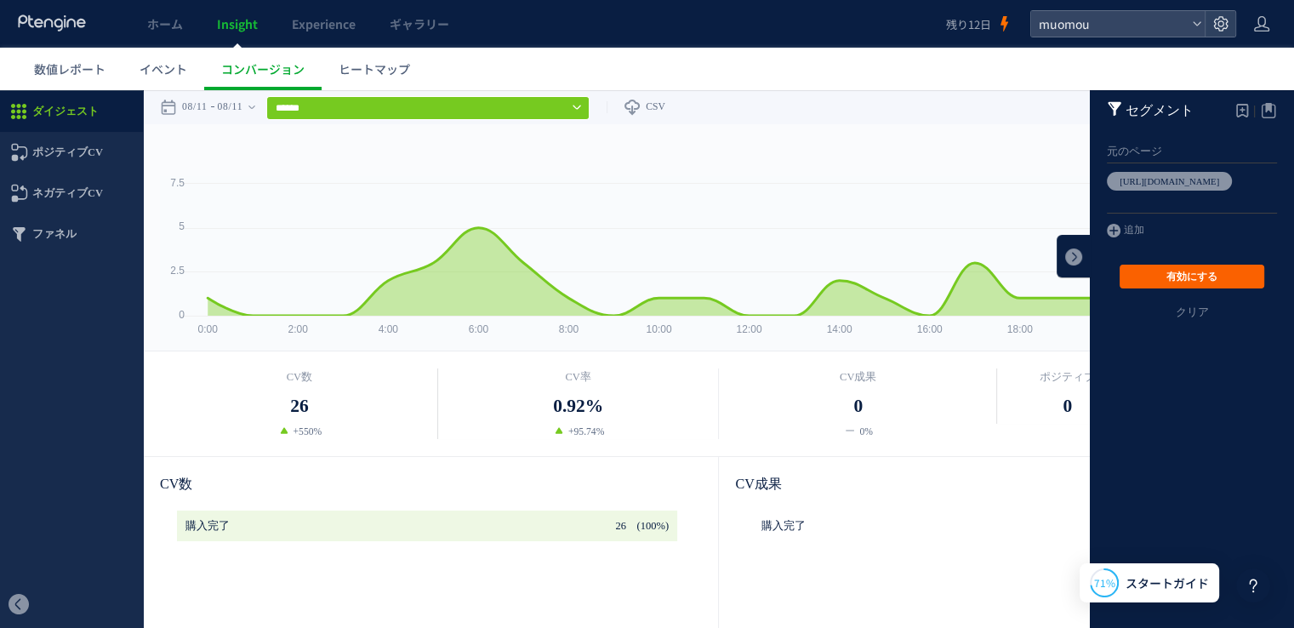
click at [1215, 271] on button "有効にする" at bounding box center [1192, 277] width 145 height 24
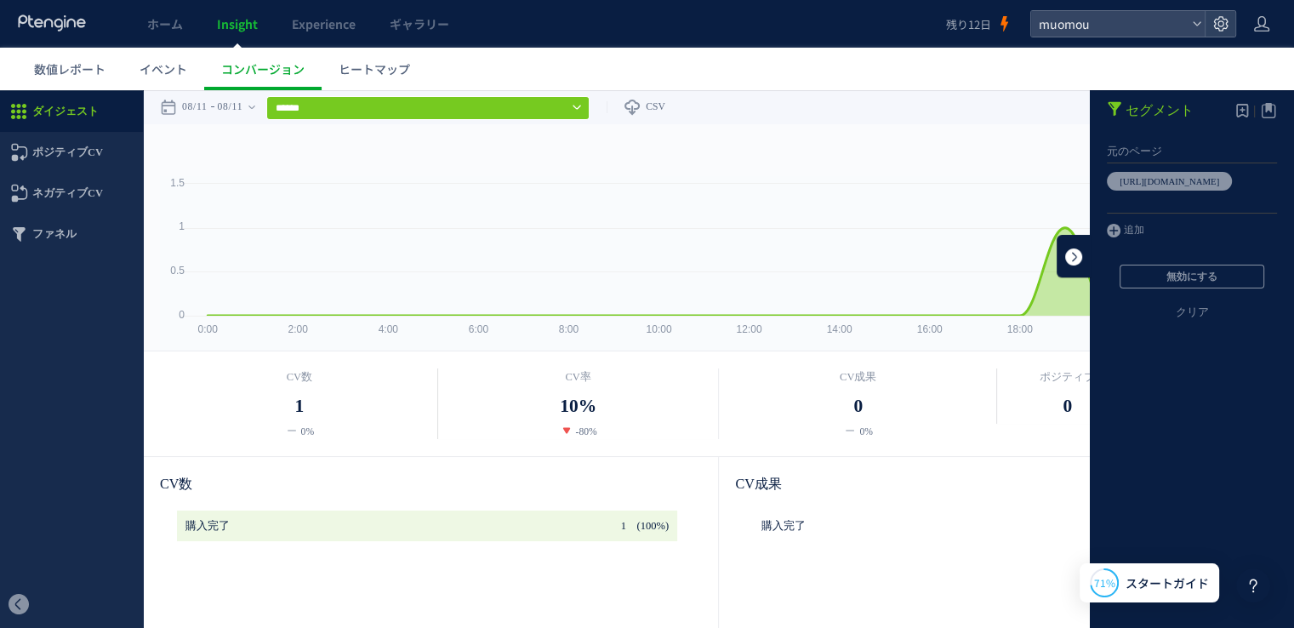
click at [1057, 249] on link at bounding box center [1074, 256] width 34 height 43
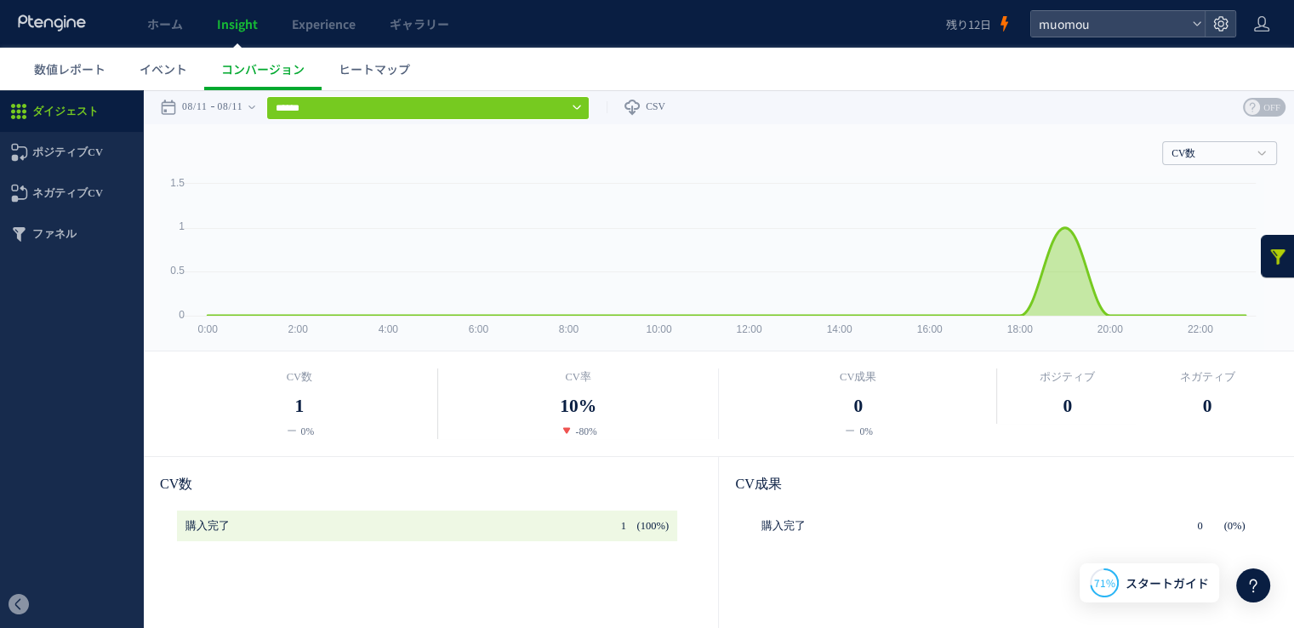
click at [1270, 263] on link at bounding box center [1278, 256] width 34 height 43
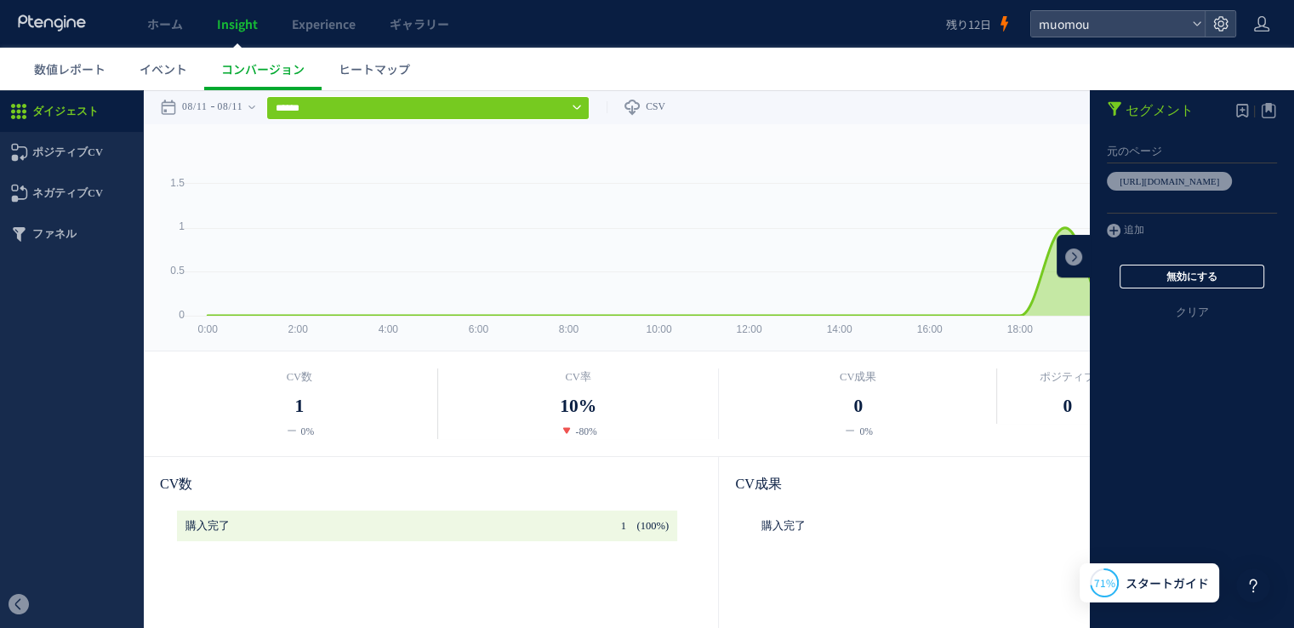
click at [1203, 276] on button "無効にする" at bounding box center [1192, 277] width 145 height 24
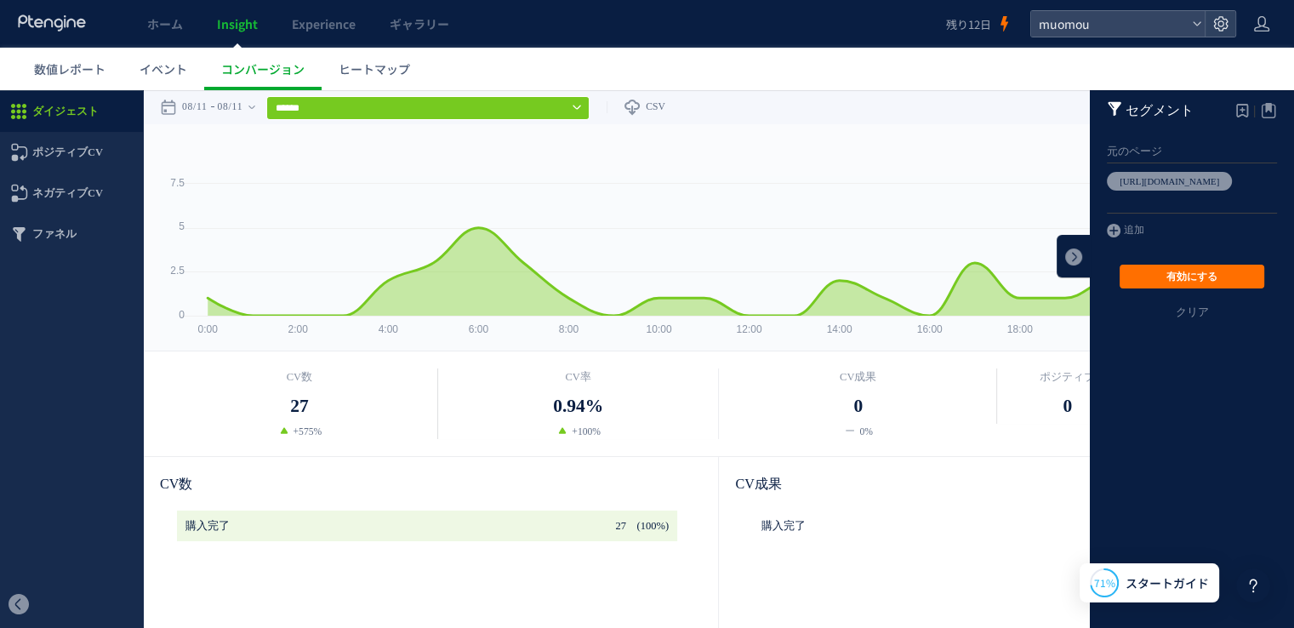
click at [926, 154] on div "CV数 CV数 CV率 CV成果" at bounding box center [718, 149] width 1117 height 51
click at [1061, 256] on link at bounding box center [1074, 256] width 34 height 43
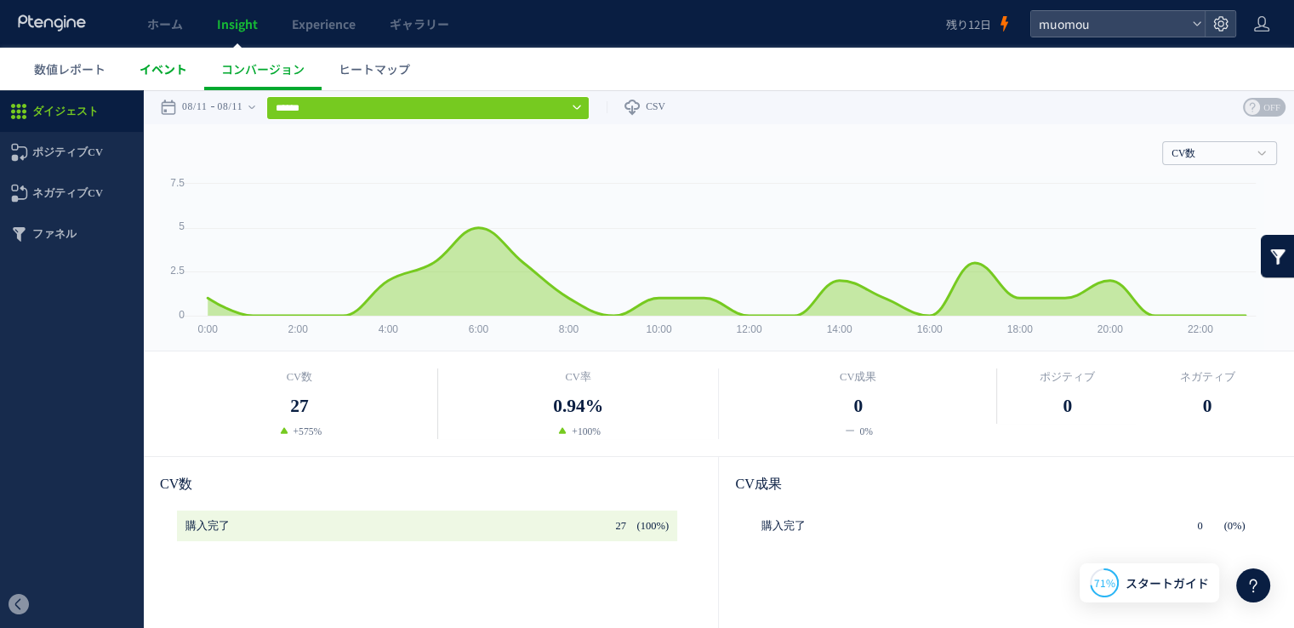
click at [162, 64] on span "イベント" at bounding box center [164, 68] width 48 height 17
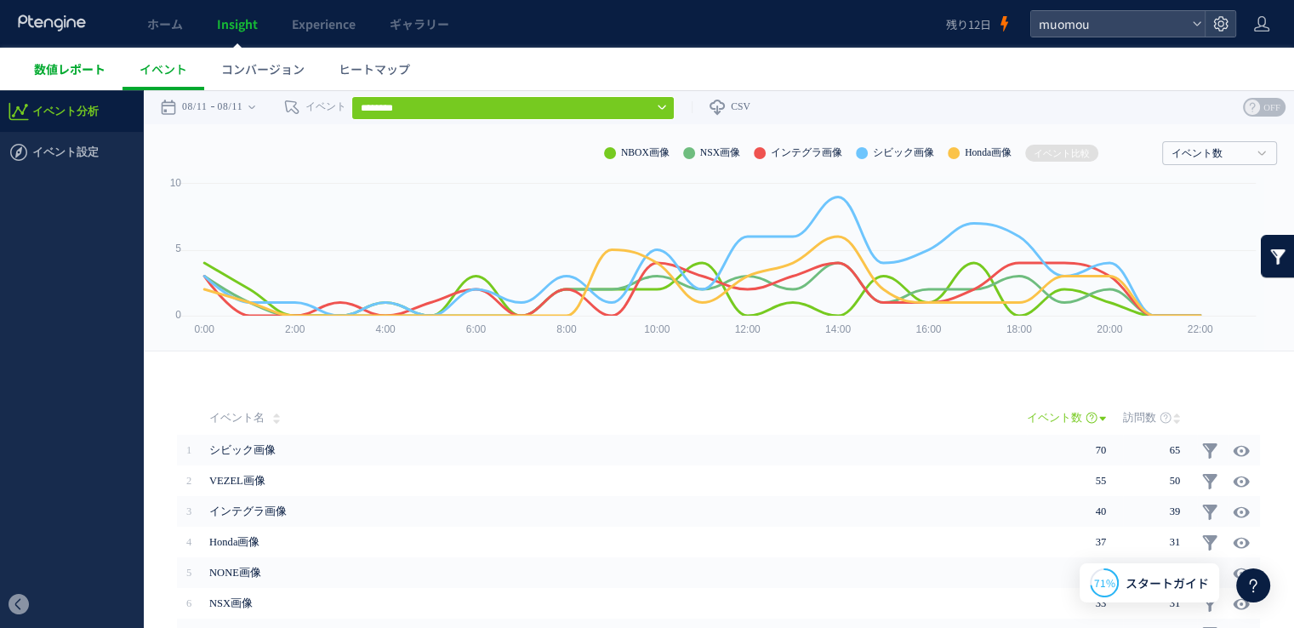
click at [62, 66] on span "数値レポート" at bounding box center [69, 68] width 71 height 17
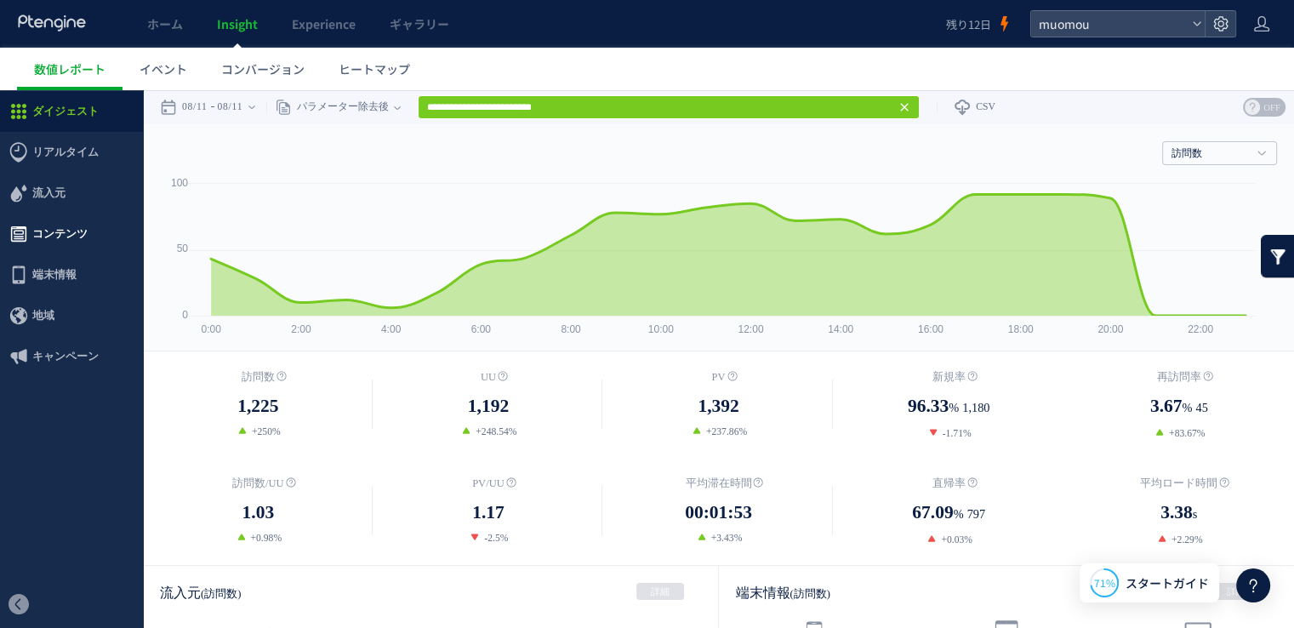
click at [66, 236] on span "コンテンツ" at bounding box center [59, 234] width 55 height 41
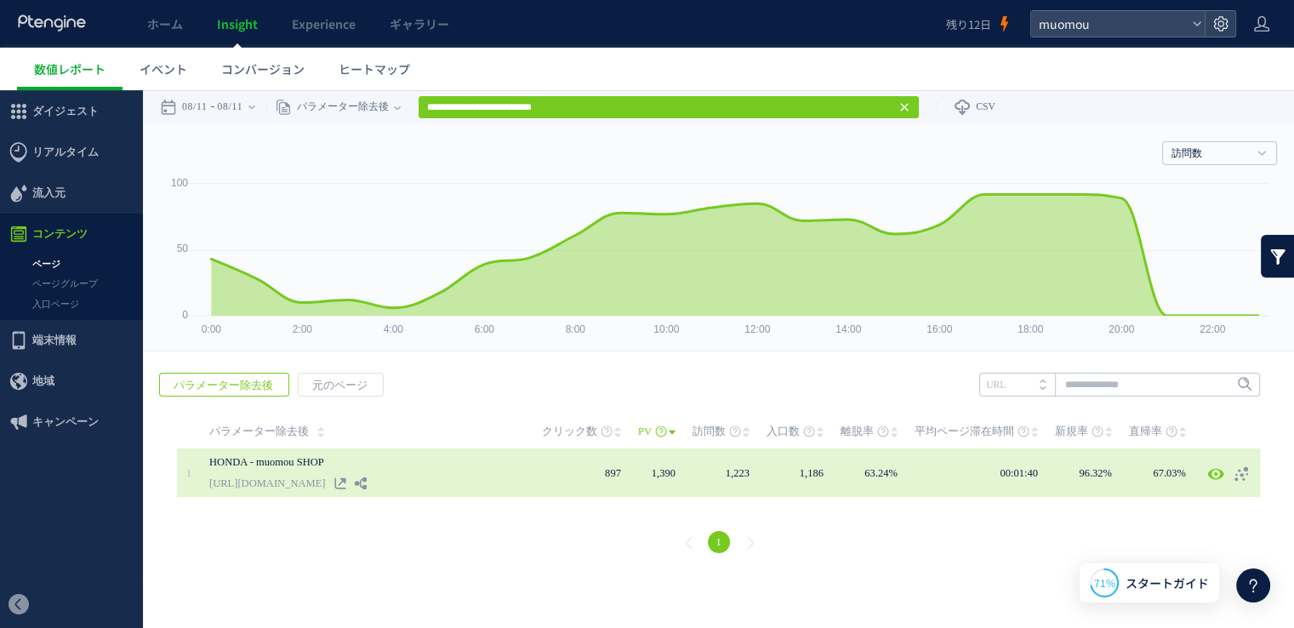
click at [325, 482] on link "[URL][DOMAIN_NAME]" at bounding box center [267, 483] width 116 height 20
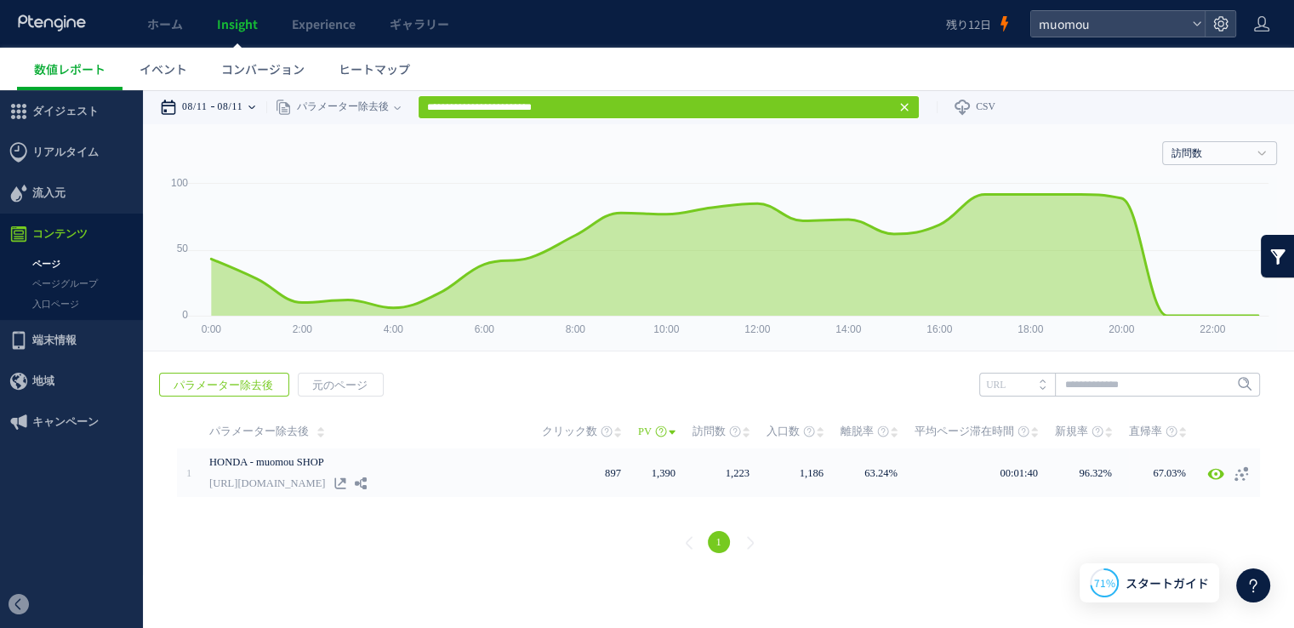
click at [259, 106] on div "08/11 08/11" at bounding box center [213, 107] width 106 height 34
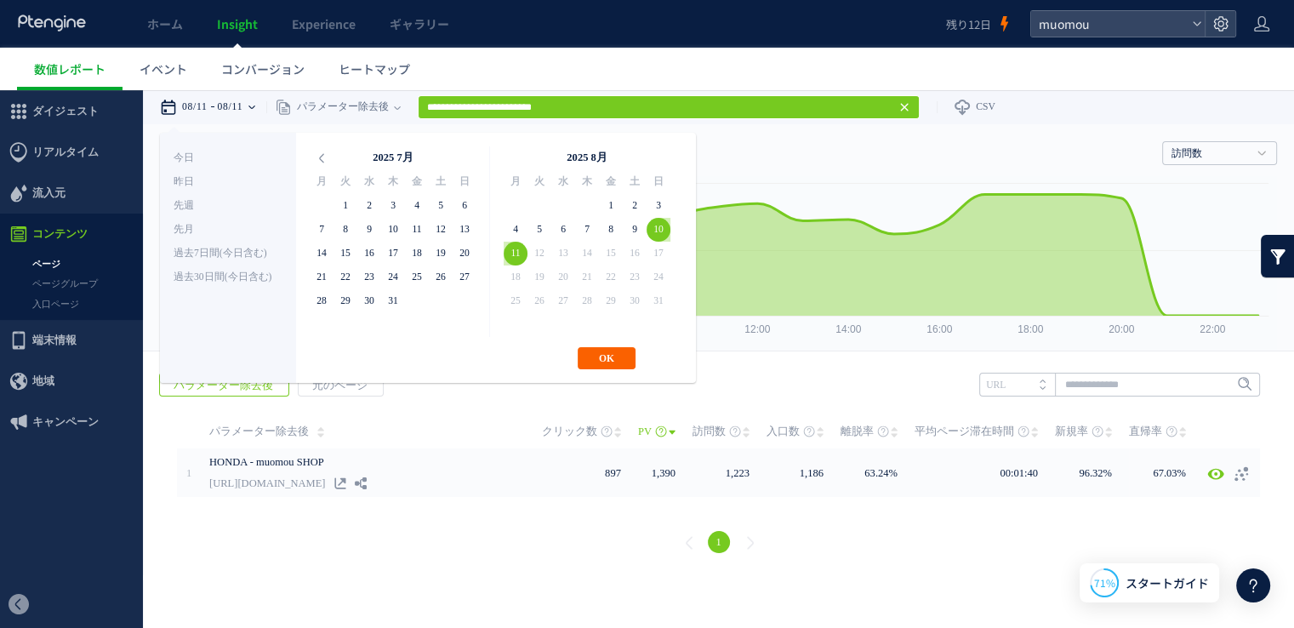
click at [620, 361] on button "OK" at bounding box center [607, 358] width 58 height 22
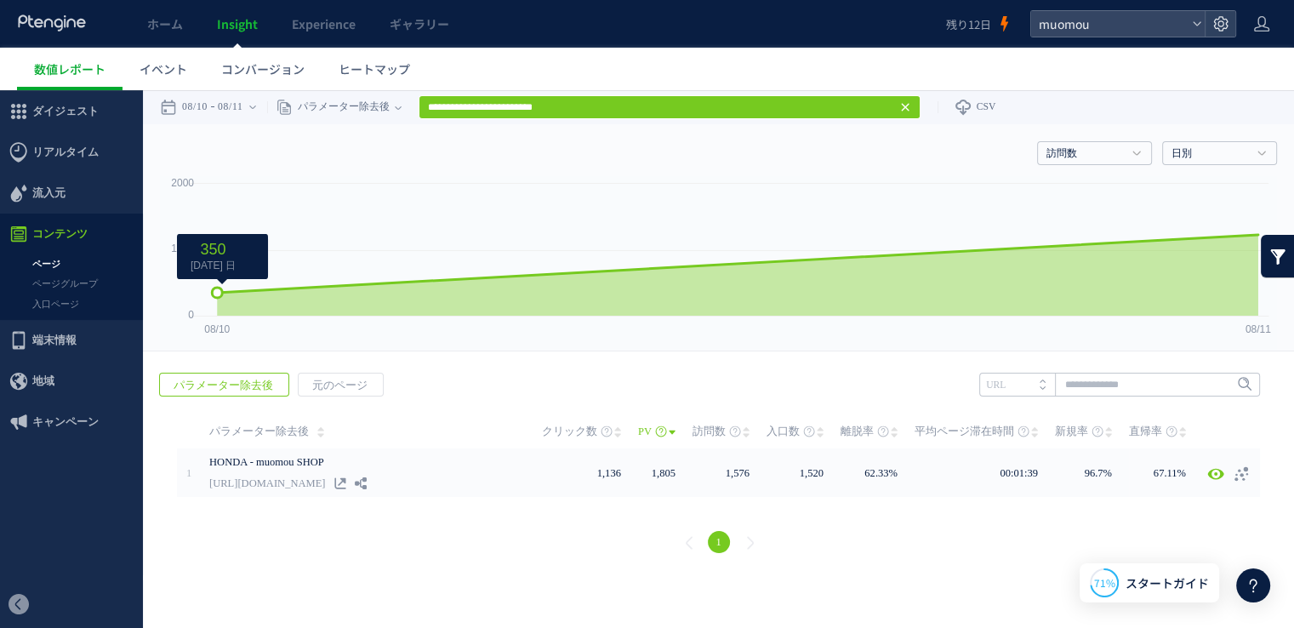
click at [613, 306] on icon at bounding box center [737, 275] width 1041 height 81
click at [1129, 159] on h4 "訪問数" at bounding box center [1094, 153] width 115 height 24
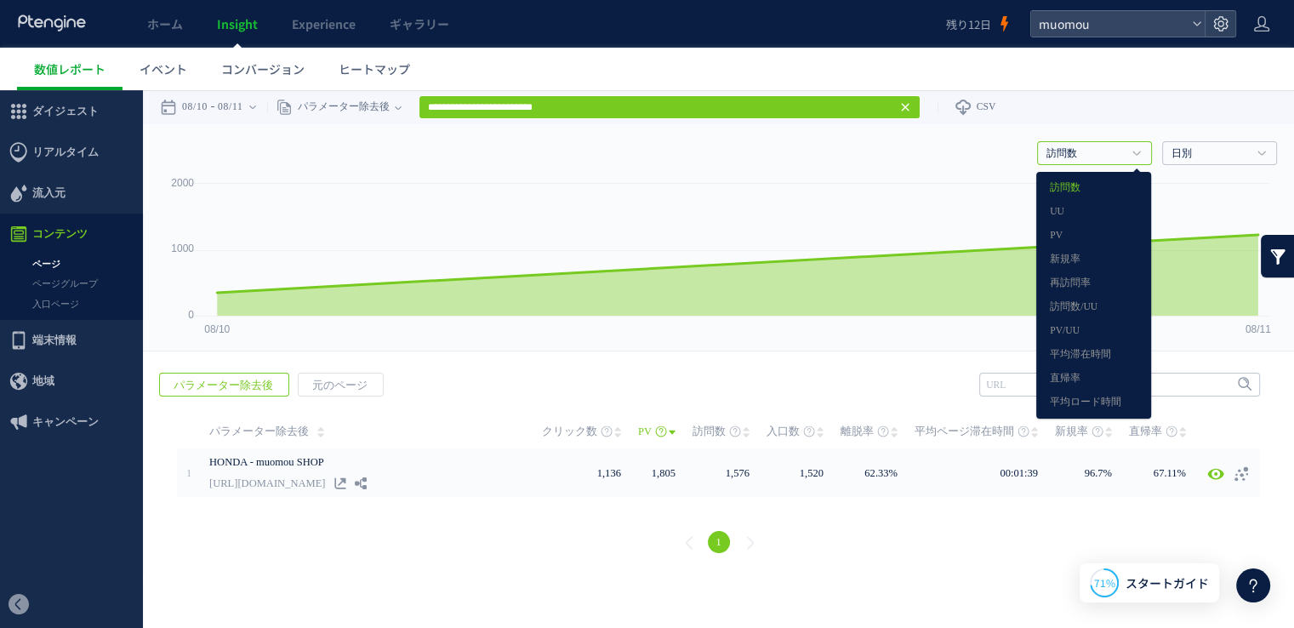
click at [909, 105] on use at bounding box center [905, 108] width 8 height 8
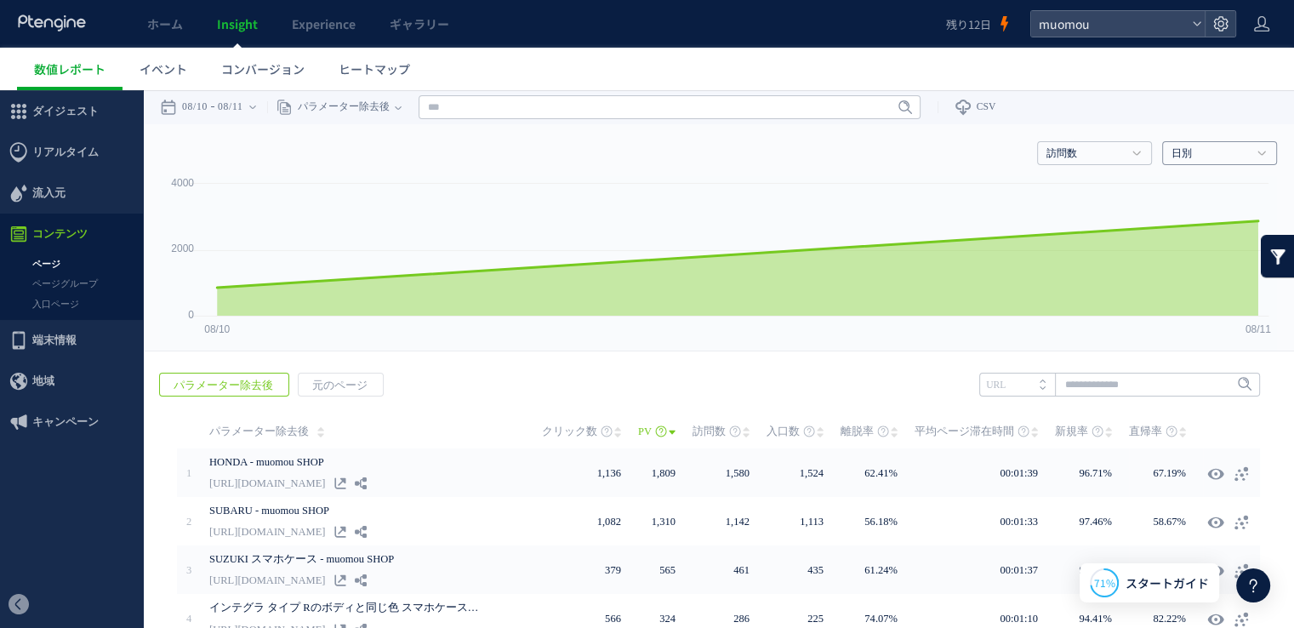
click at [1266, 141] on h4 "日別" at bounding box center [1219, 153] width 115 height 24
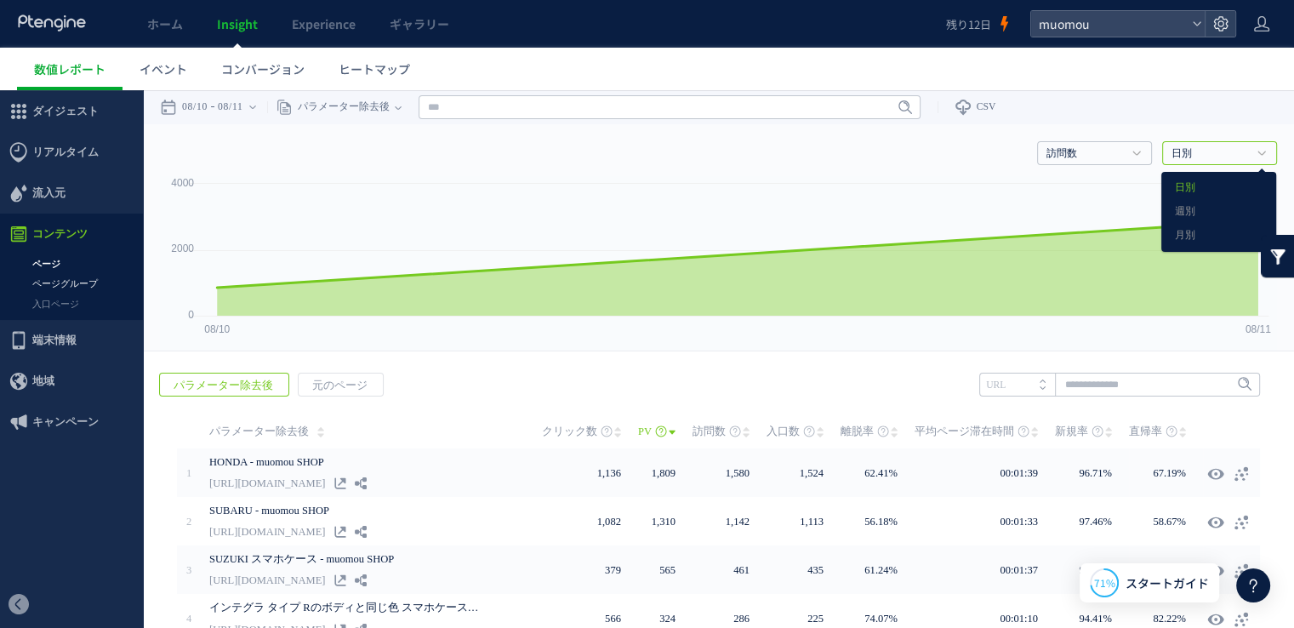
click at [102, 284] on link "ページグループ" at bounding box center [71, 284] width 143 height 20
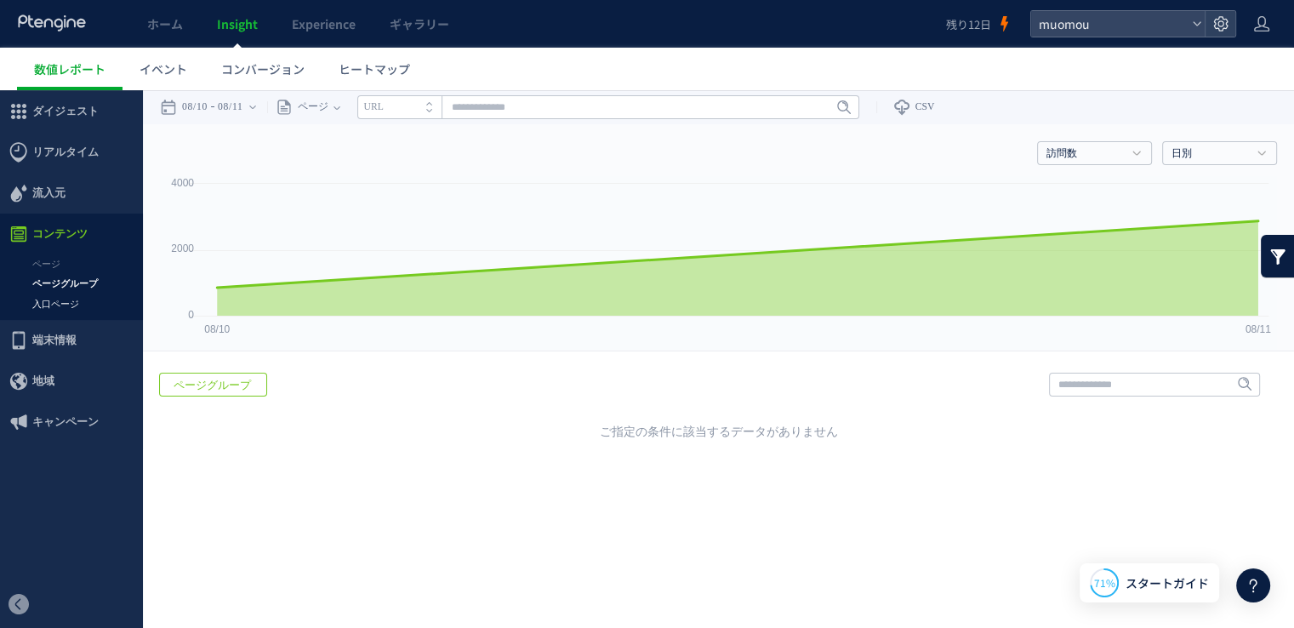
click at [71, 303] on link "入口ページ" at bounding box center [71, 304] width 143 height 20
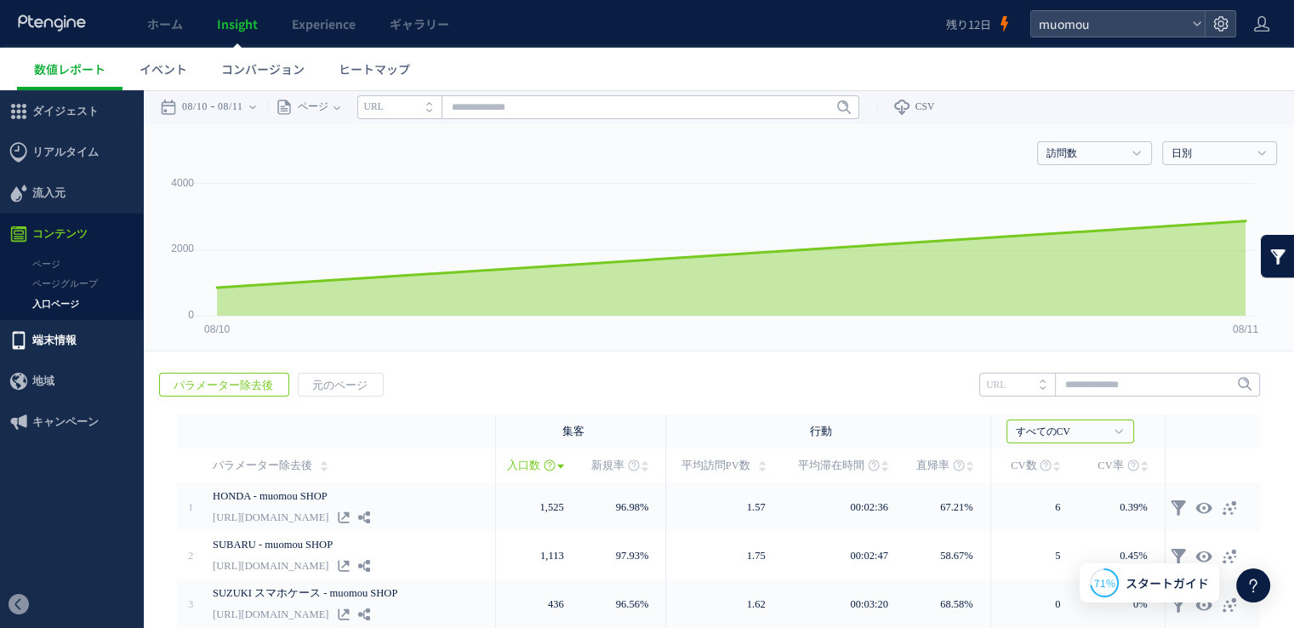
click at [62, 335] on span "端末情報" at bounding box center [54, 340] width 44 height 41
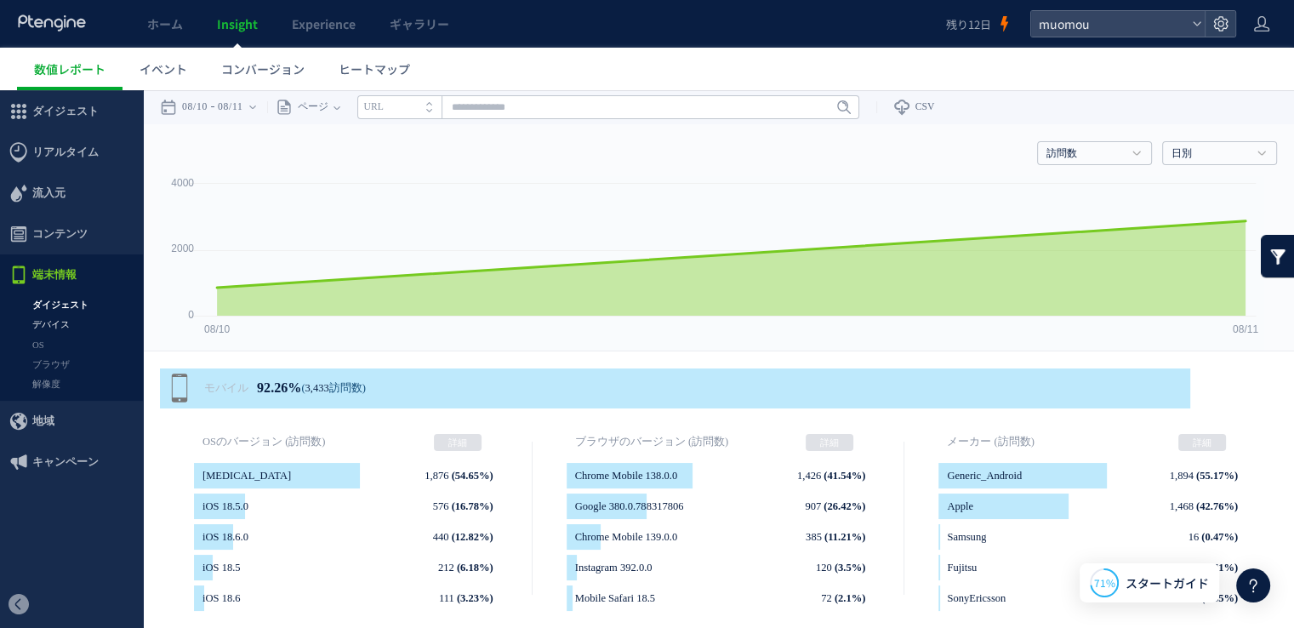
click at [61, 321] on link "デバイス" at bounding box center [71, 325] width 143 height 20
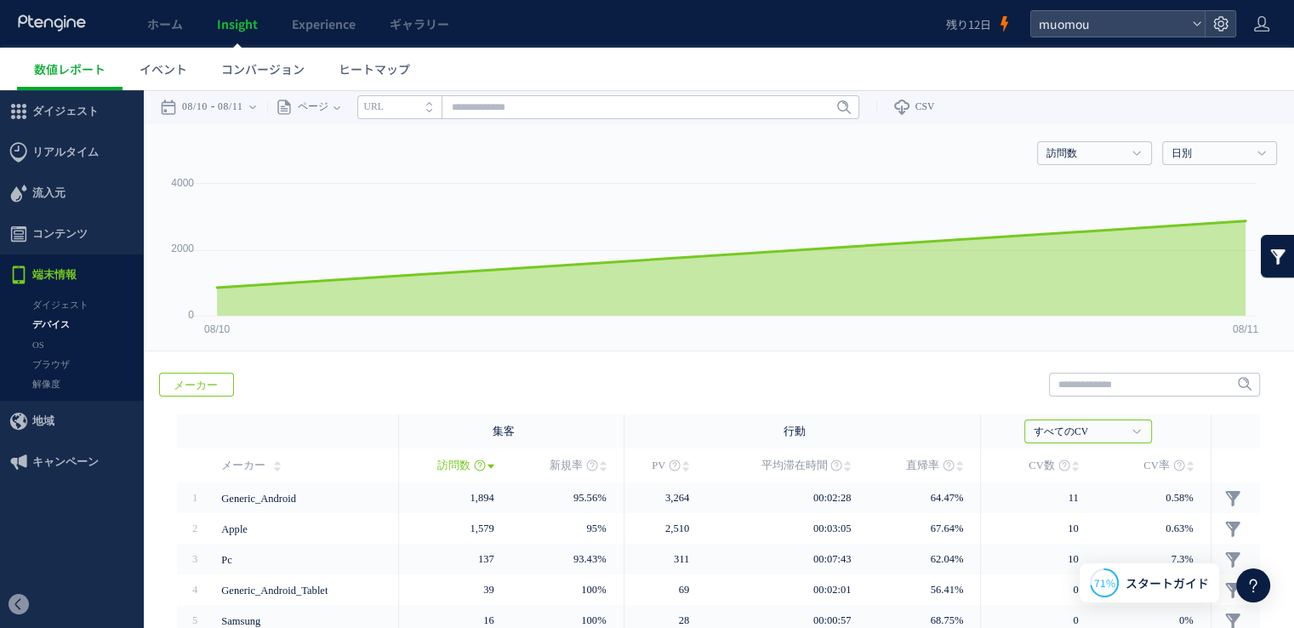
click at [36, 343] on link "OS" at bounding box center [71, 345] width 143 height 20
click at [48, 384] on link "解像度" at bounding box center [71, 384] width 143 height 20
click at [41, 422] on span "地域" at bounding box center [43, 421] width 22 height 41
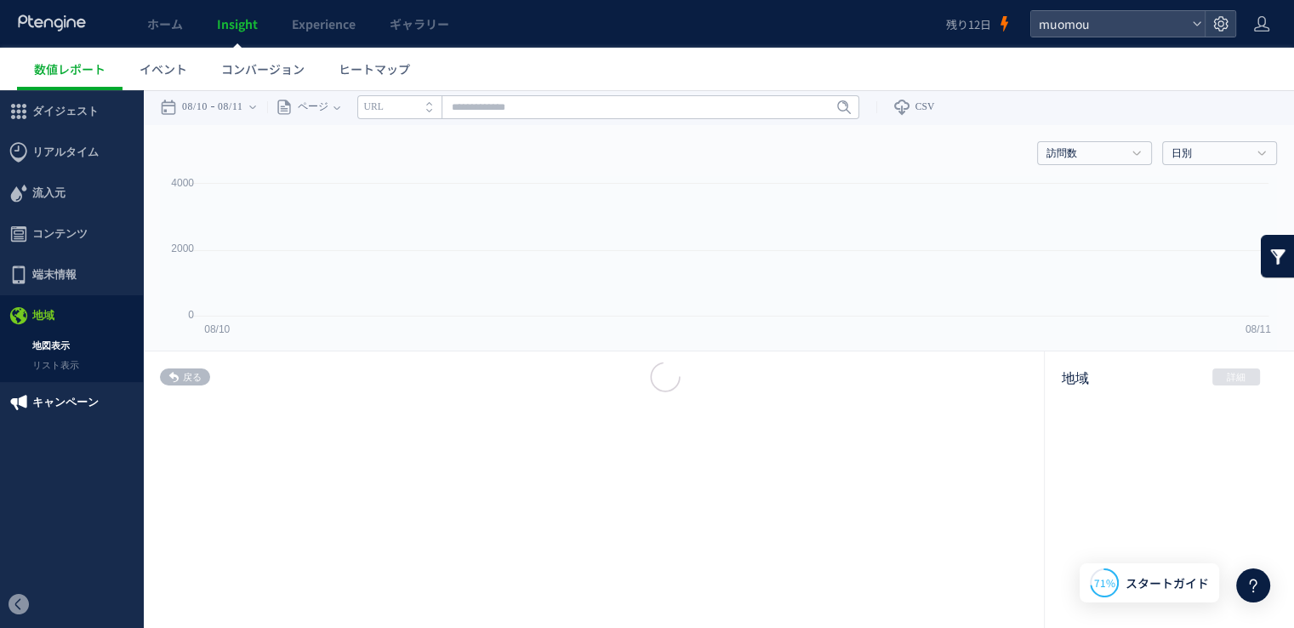
click at [65, 398] on div at bounding box center [647, 314] width 1294 height 628
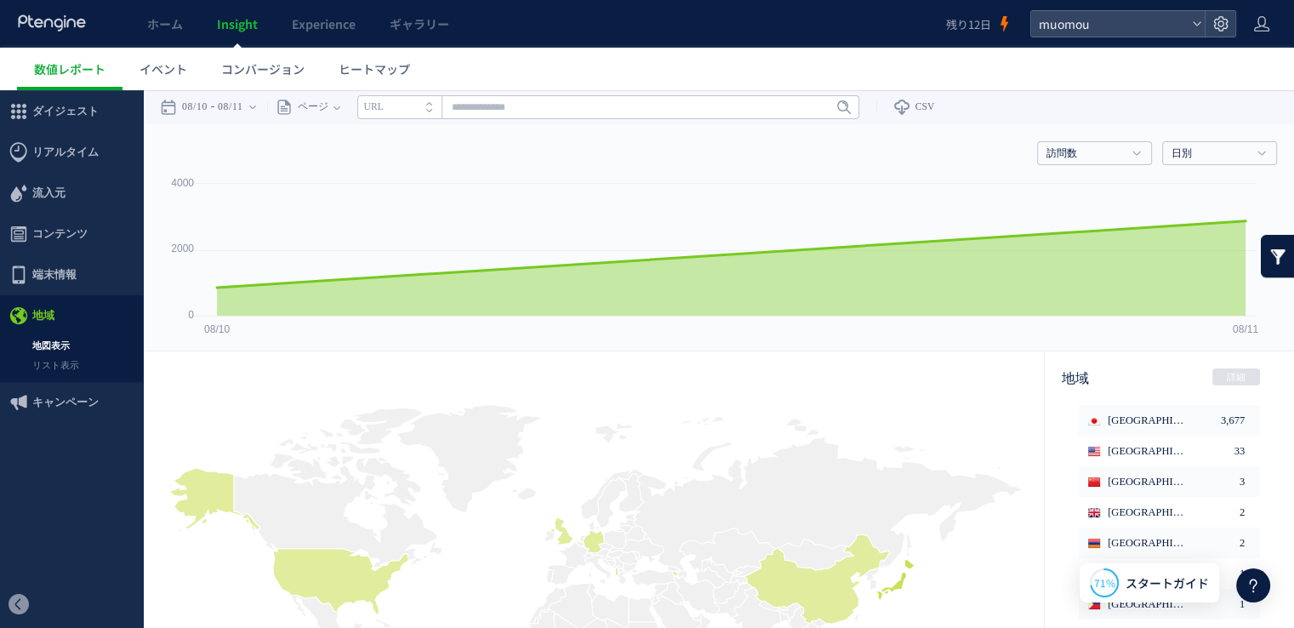
click at [65, 398] on span "キャンペーン" at bounding box center [65, 402] width 66 height 41
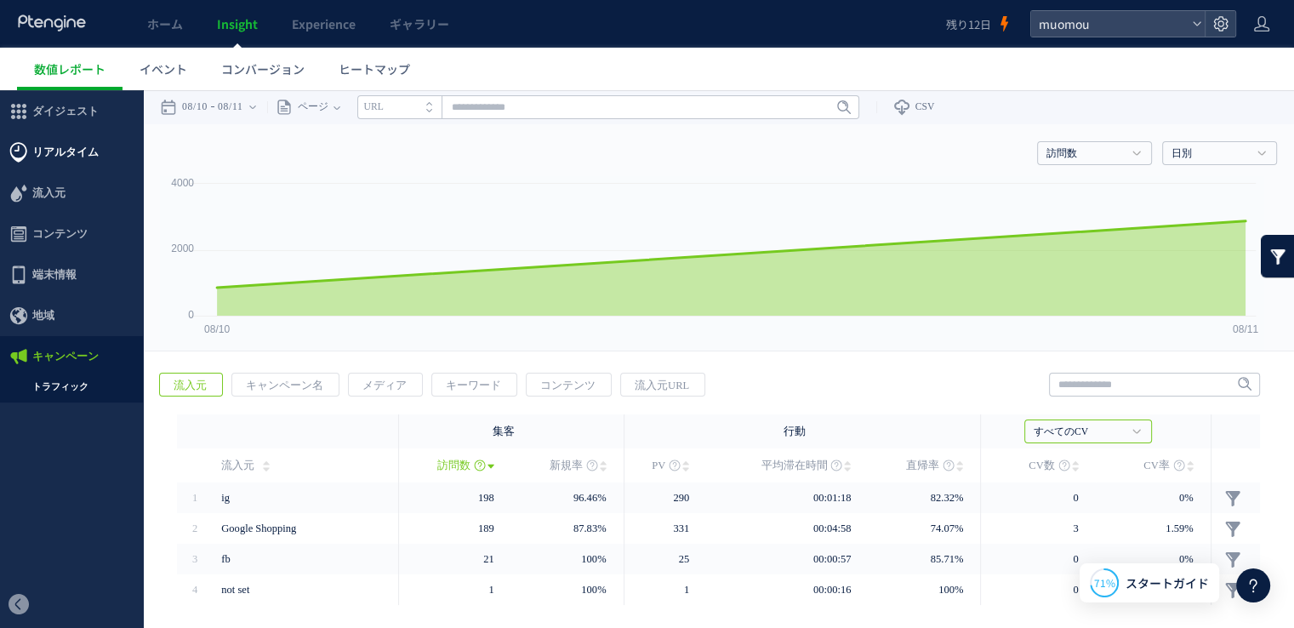
click at [68, 159] on span "リアルタイム" at bounding box center [65, 152] width 66 height 41
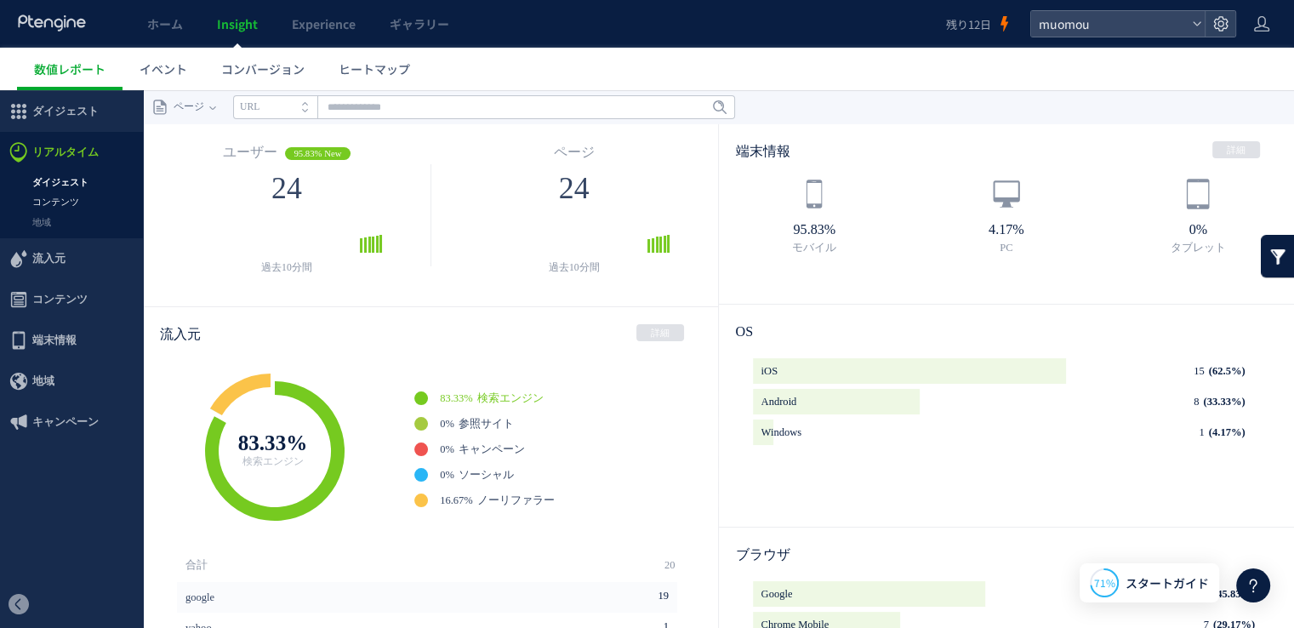
click at [68, 202] on link "コンテンツ" at bounding box center [71, 202] width 143 height 20
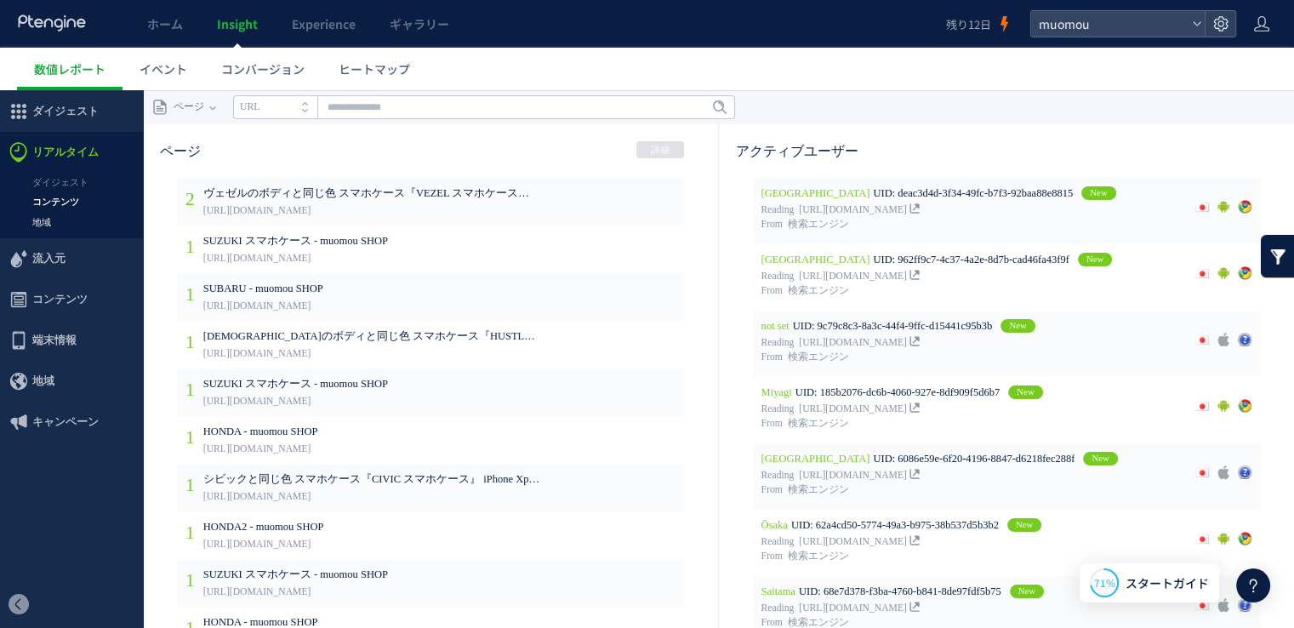
click at [48, 219] on link "地域" at bounding box center [71, 223] width 143 height 20
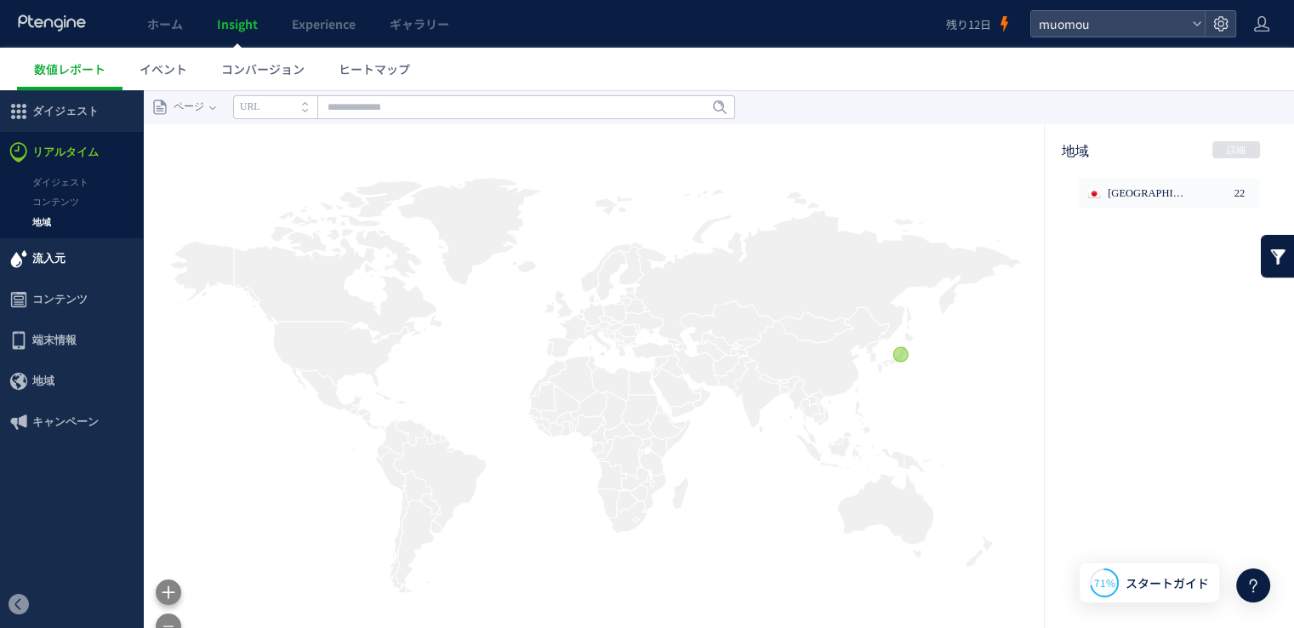
click at [39, 270] on span "流入元" at bounding box center [48, 258] width 33 height 41
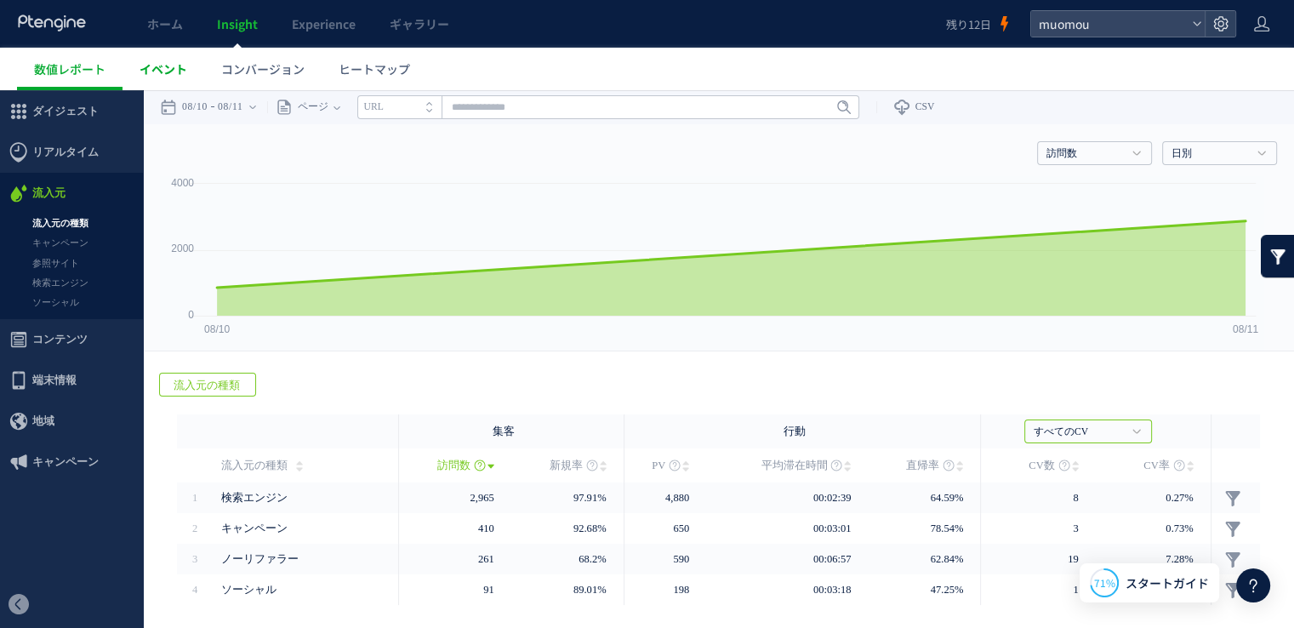
click at [165, 77] on span "イベント" at bounding box center [164, 68] width 48 height 17
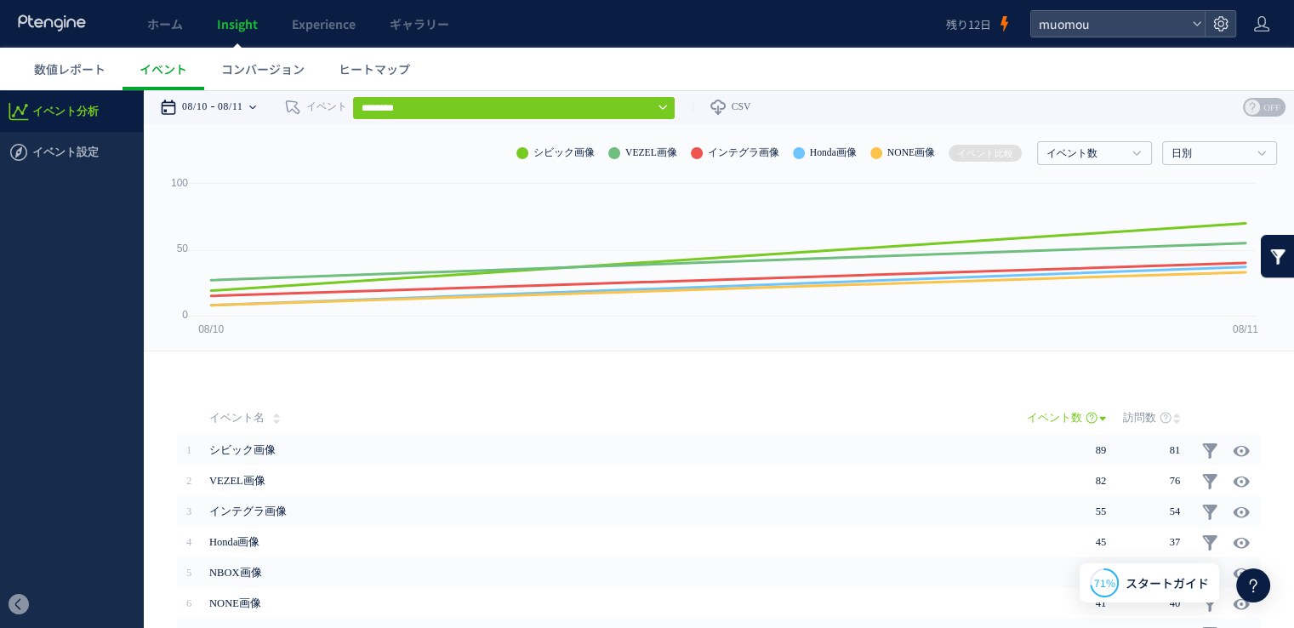
click at [243, 104] on time "08/11" at bounding box center [231, 107] width 26 height 34
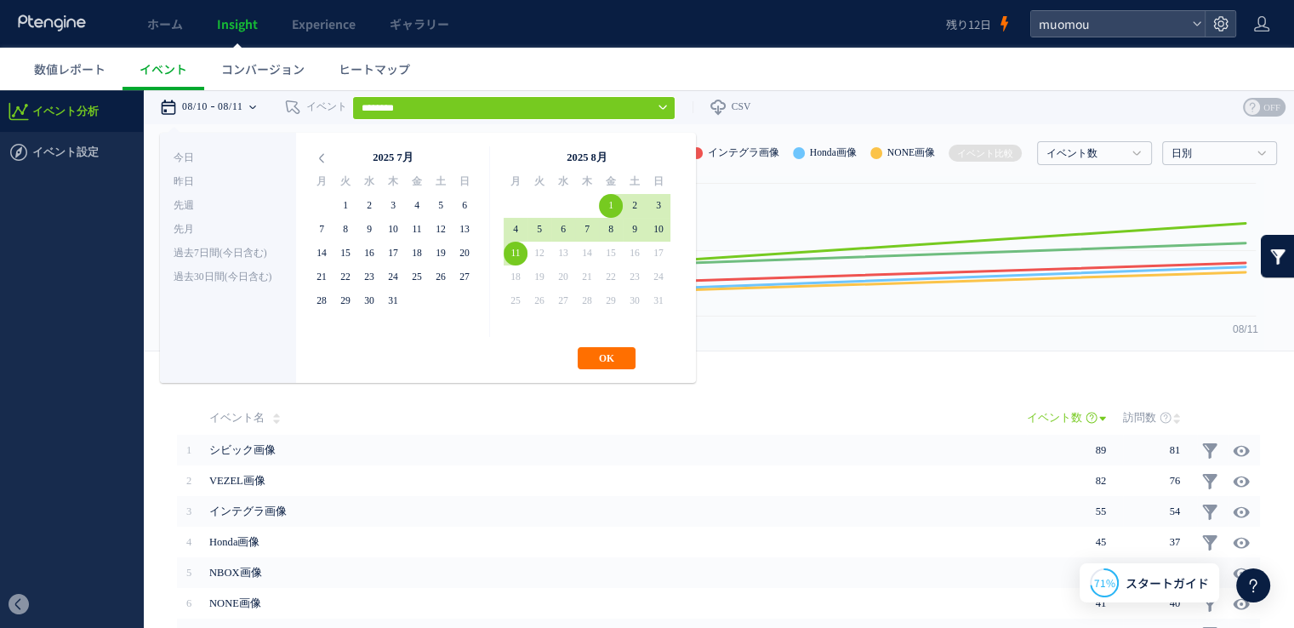
click at [609, 340] on div "**********" at bounding box center [428, 258] width 536 height 250
click at [607, 356] on button "OK" at bounding box center [607, 358] width 58 height 22
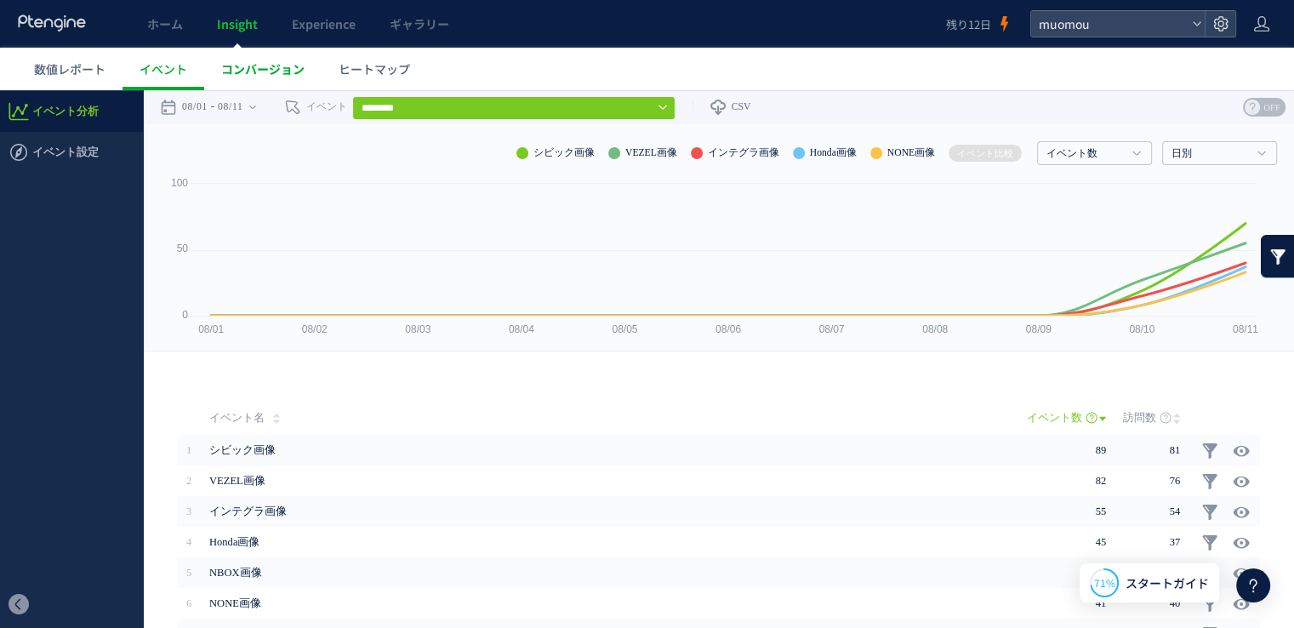
click at [301, 79] on link "コンバージョン" at bounding box center [262, 69] width 117 height 43
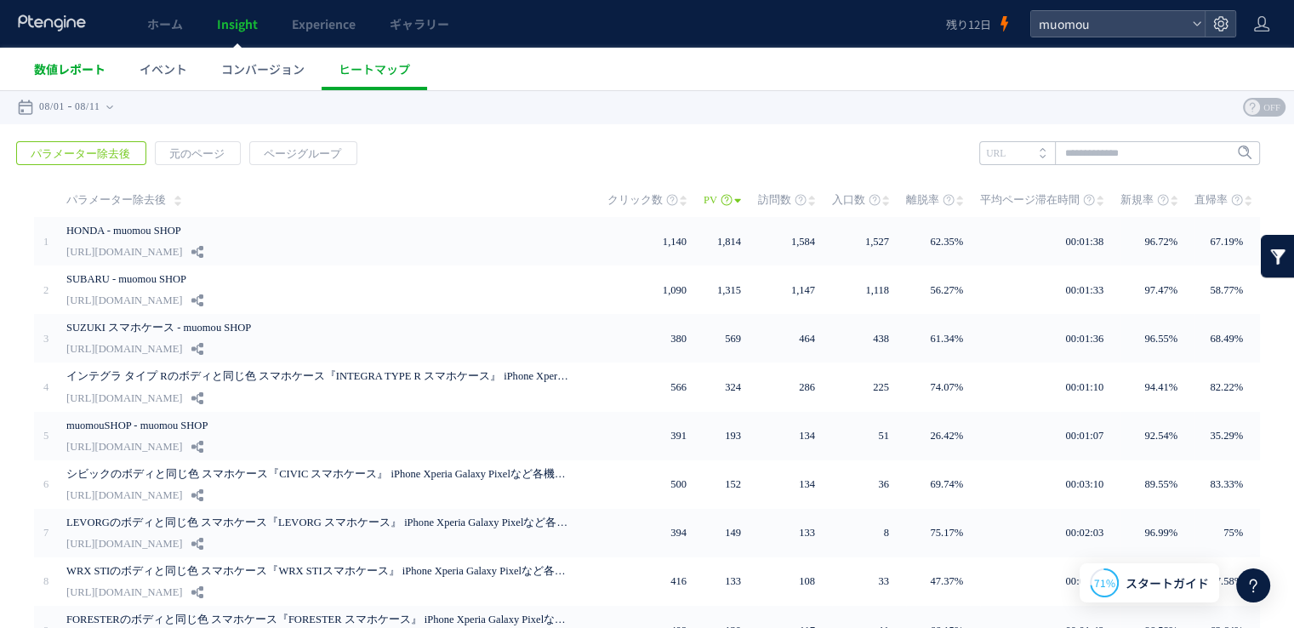
click at [86, 66] on span "数値レポート" at bounding box center [69, 68] width 71 height 17
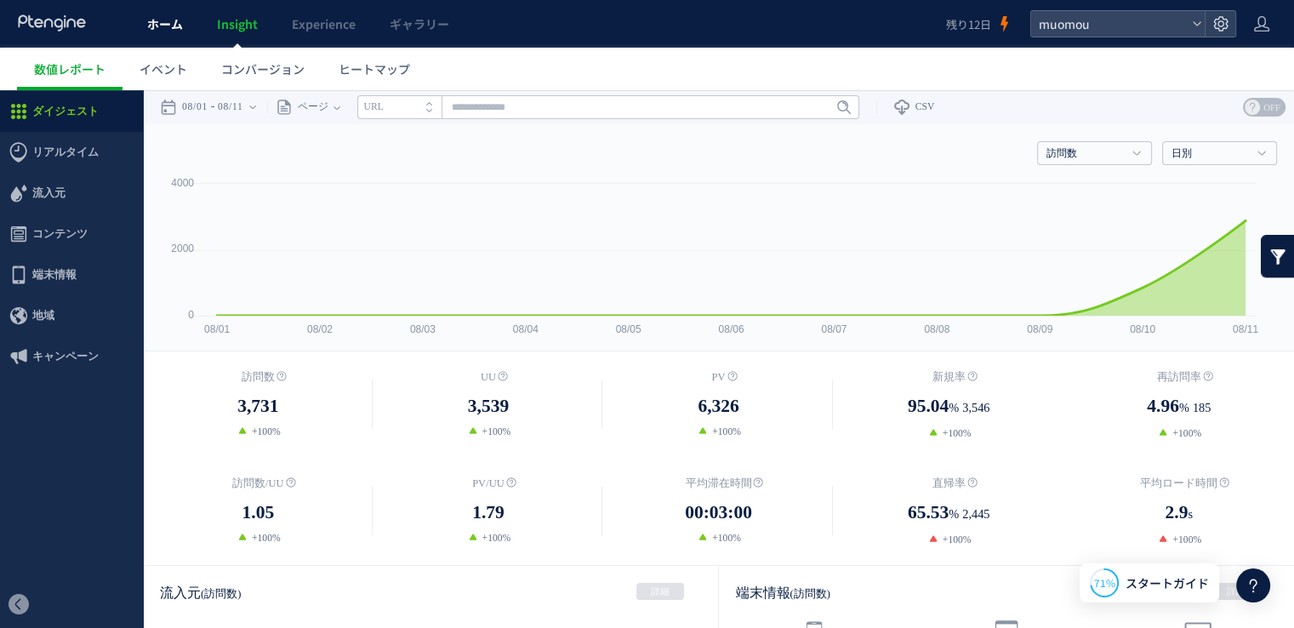
click at [159, 37] on link "ホーム" at bounding box center [165, 24] width 70 height 48
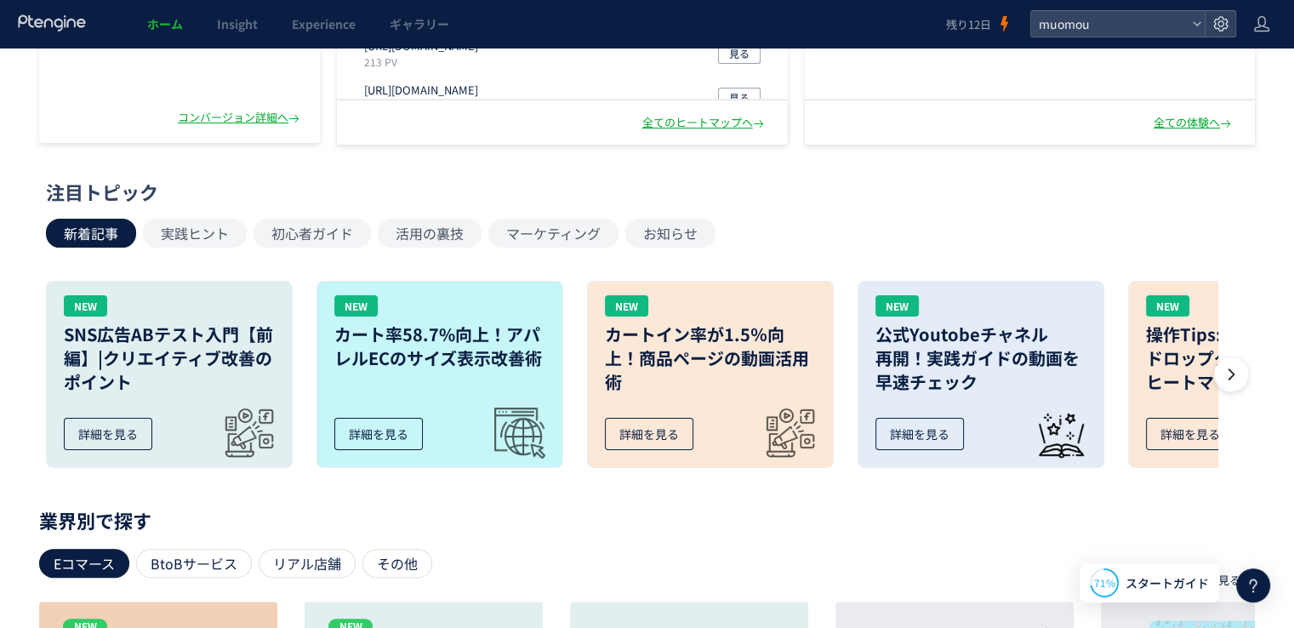
scroll to position [345, 0]
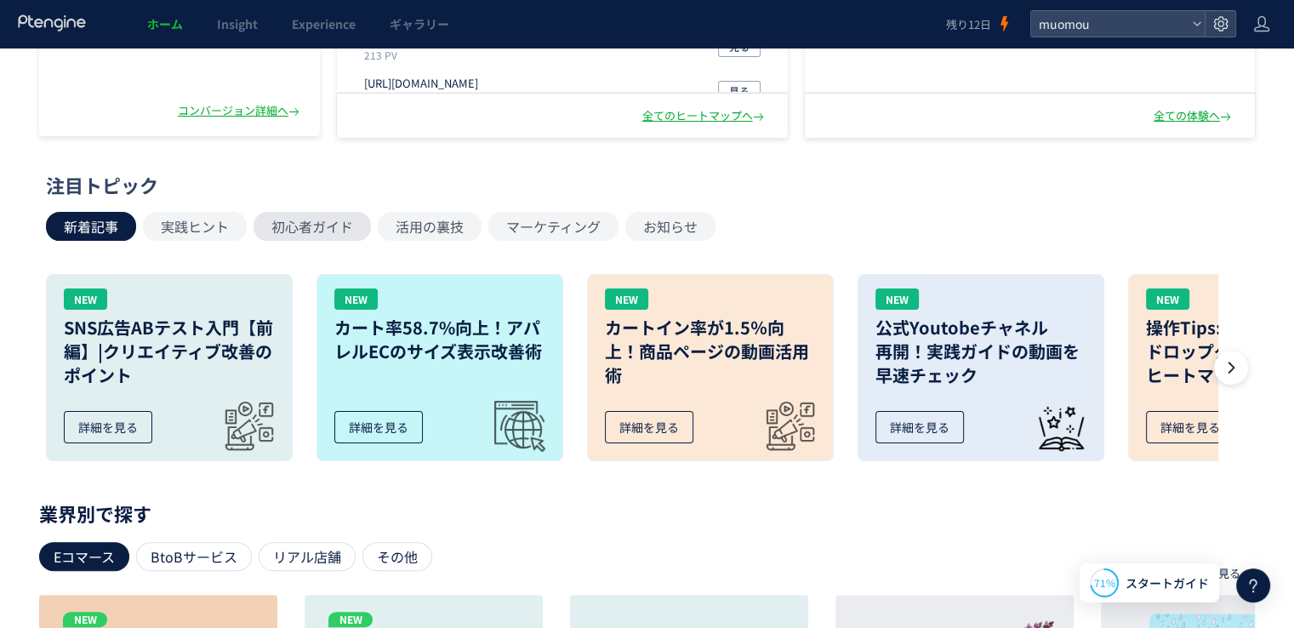
click at [339, 233] on button "初心者ガイド" at bounding box center [312, 226] width 117 height 29
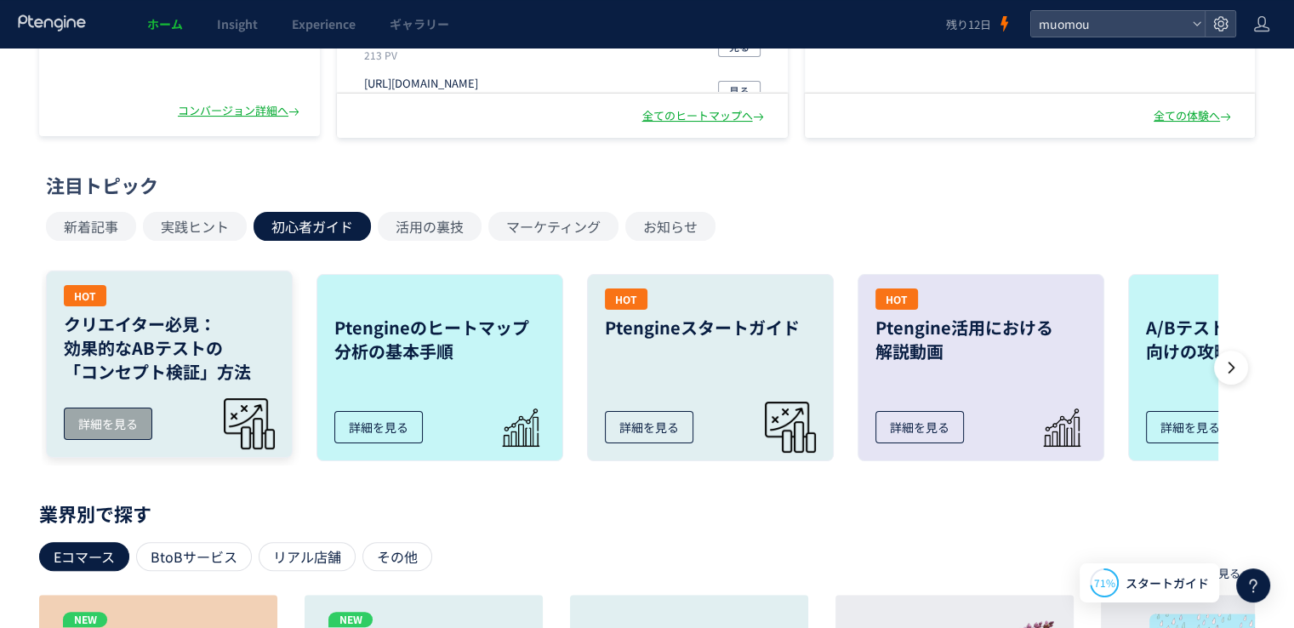
click at [162, 359] on h3 "クリエイター必見： 効果的なABテストの 「コンセプト検証」方法" at bounding box center [169, 347] width 211 height 71
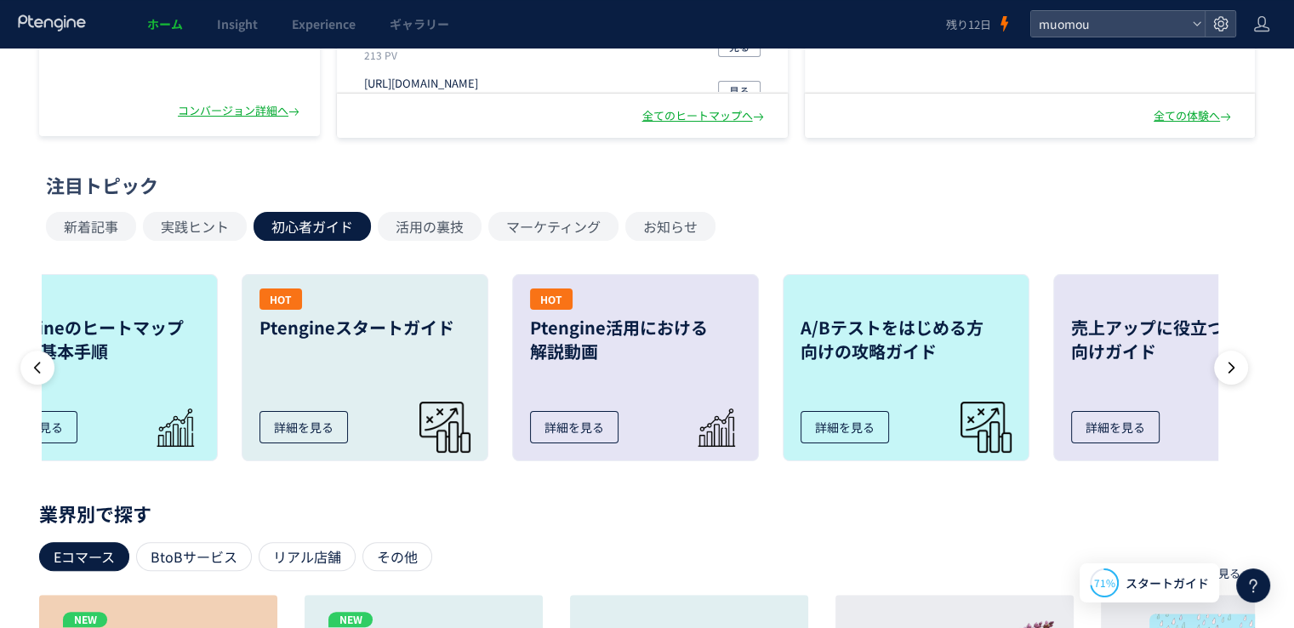
scroll to position [0, 431]
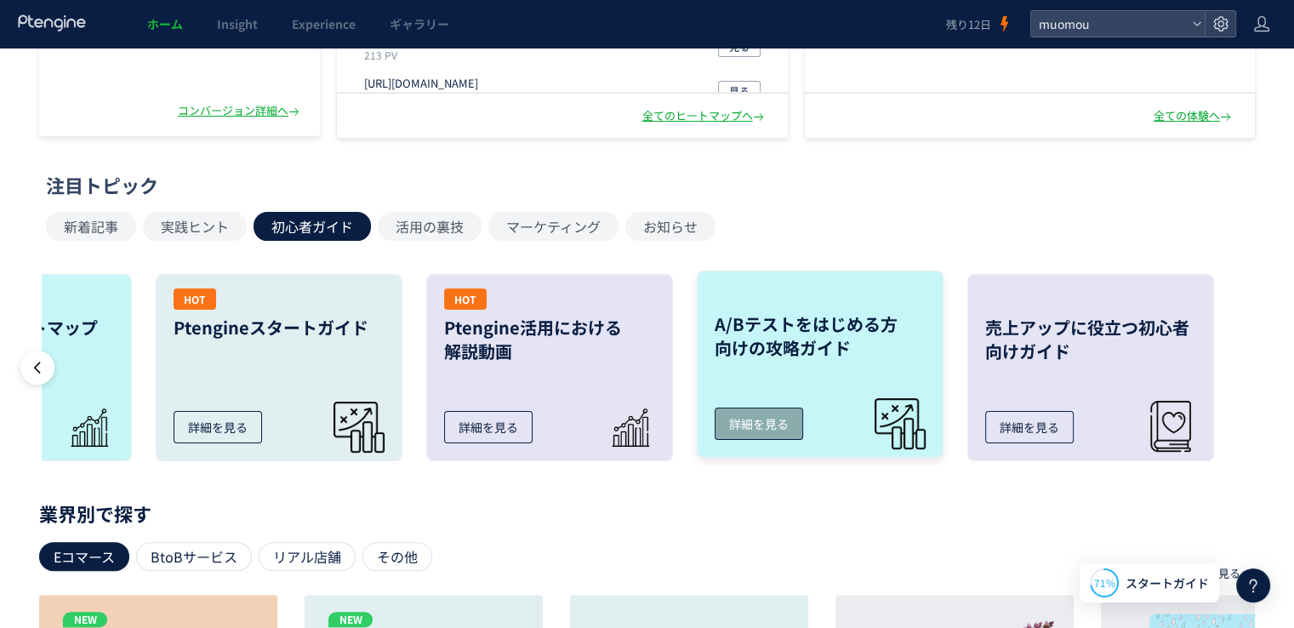
click at [862, 382] on link "A/Bテストをはじめる方 向けの攻略ガイド 詳細を見る" at bounding box center [820, 364] width 247 height 187
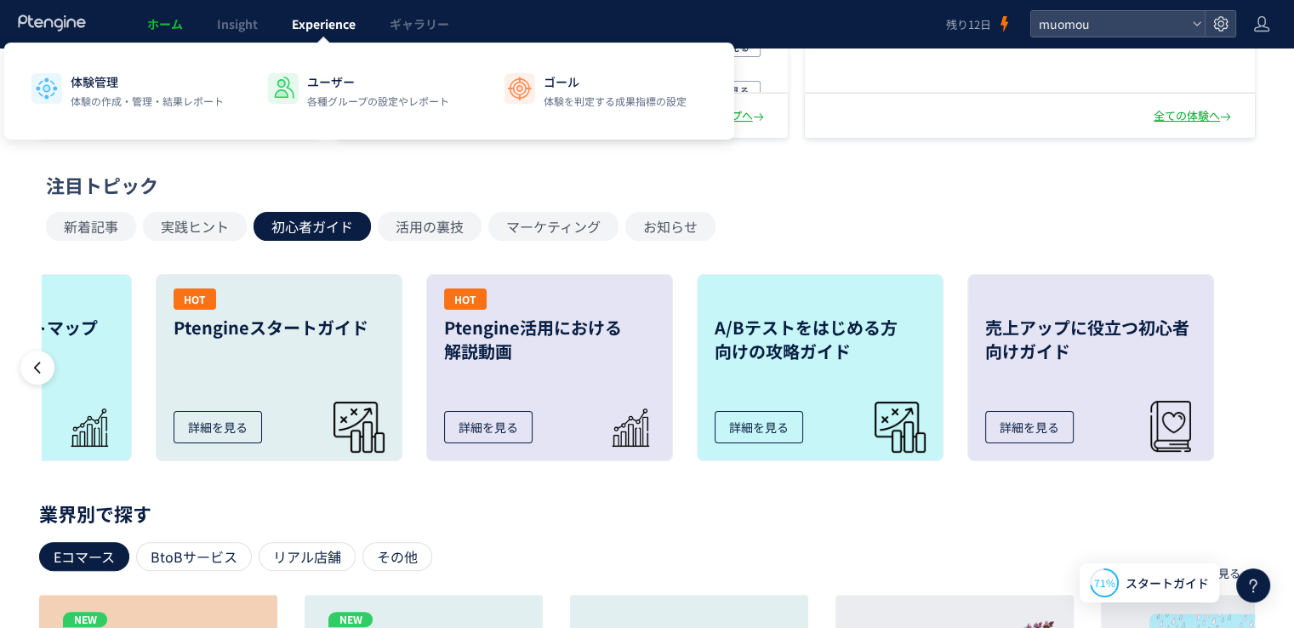
click at [328, 26] on span "Experience" at bounding box center [324, 23] width 64 height 17
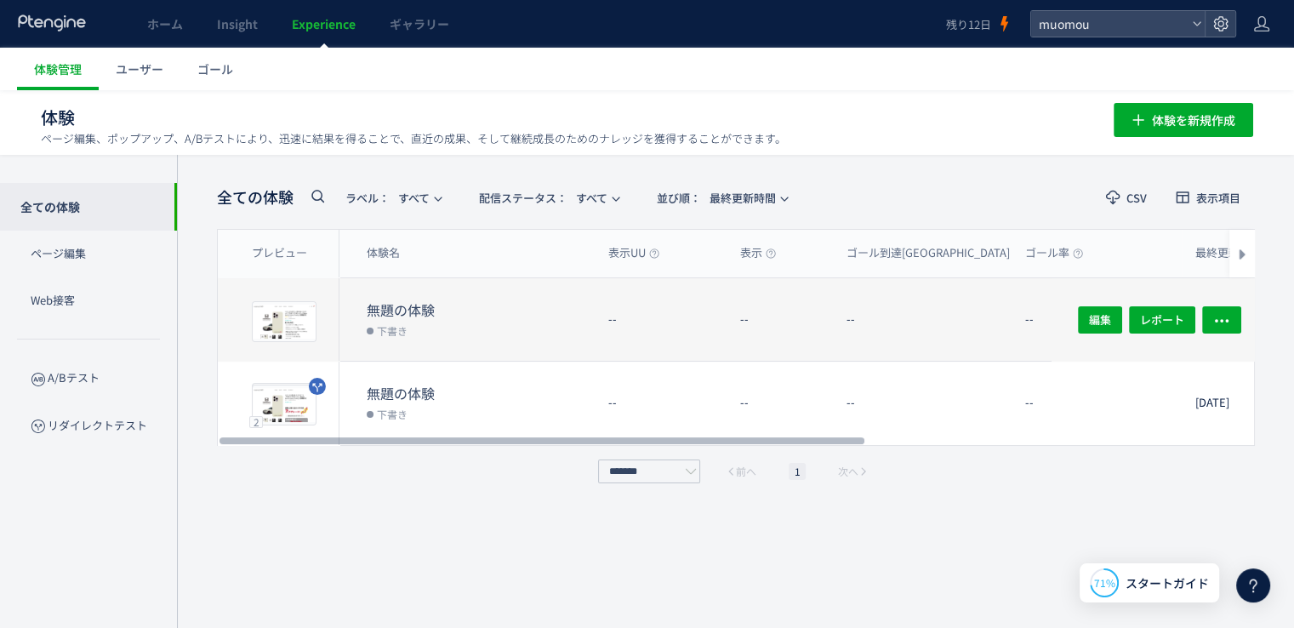
click at [449, 319] on dd "下書き" at bounding box center [481, 330] width 228 height 22
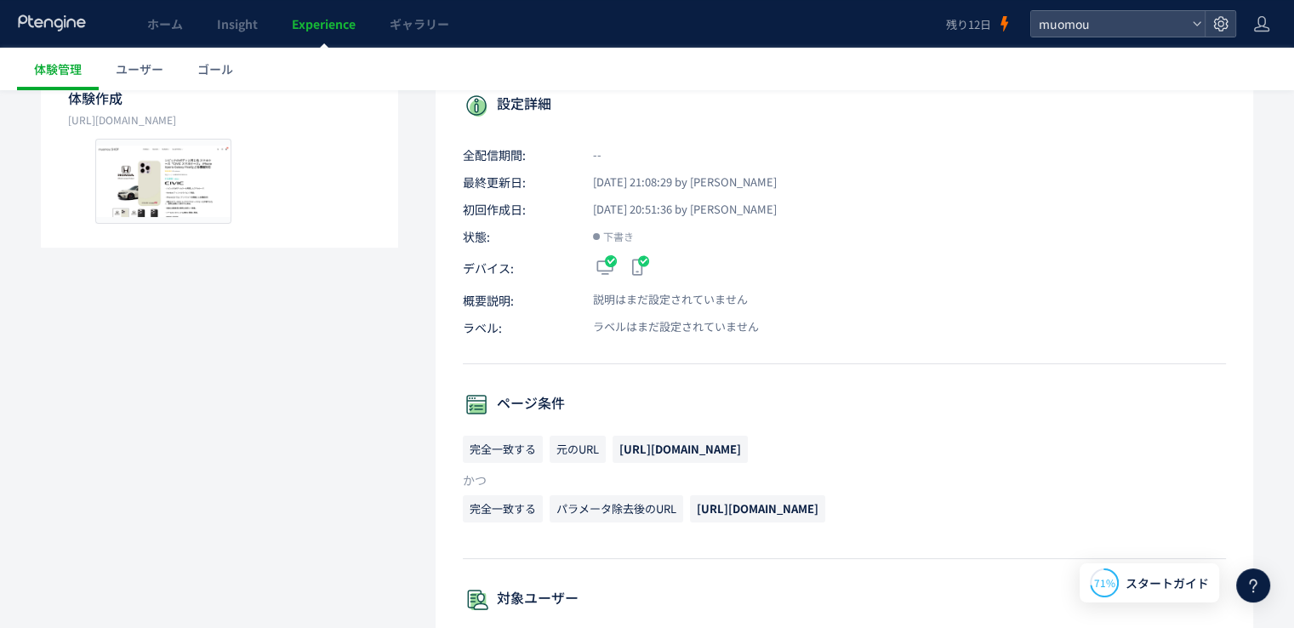
scroll to position [231, 0]
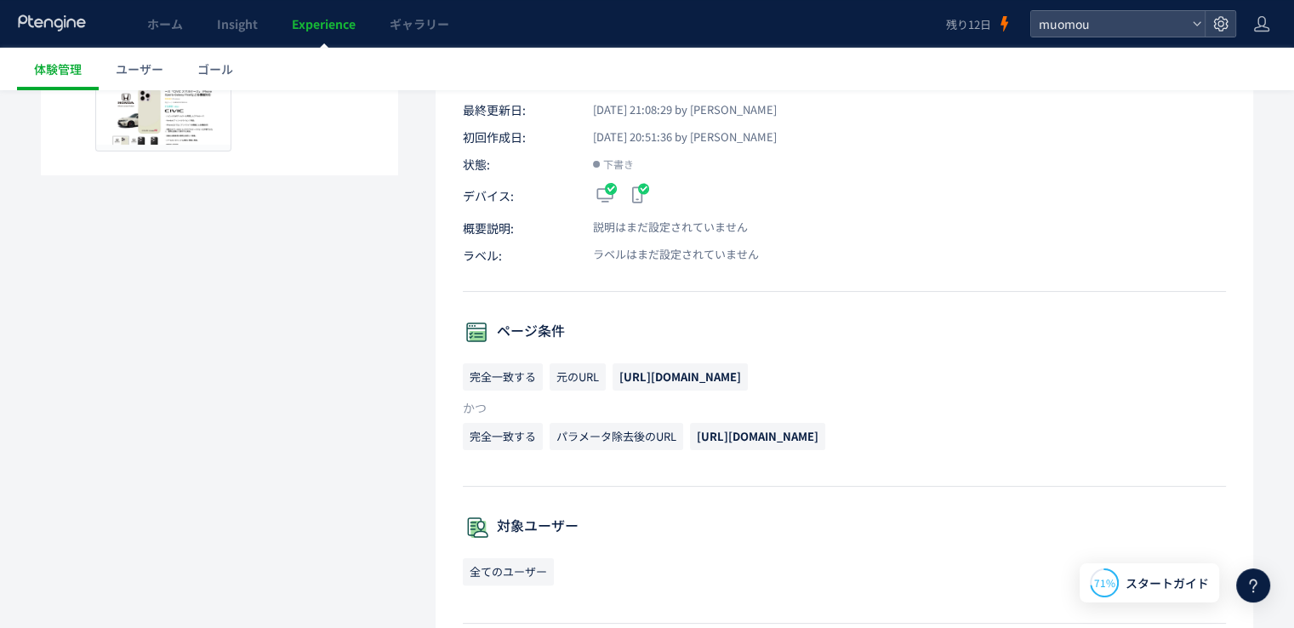
drag, startPoint x: 647, startPoint y: 351, endPoint x: 841, endPoint y: 335, distance: 195.5
click at [841, 335] on p "ページ条件" at bounding box center [844, 332] width 763 height 27
click at [340, 26] on span "Experience" at bounding box center [324, 23] width 64 height 17
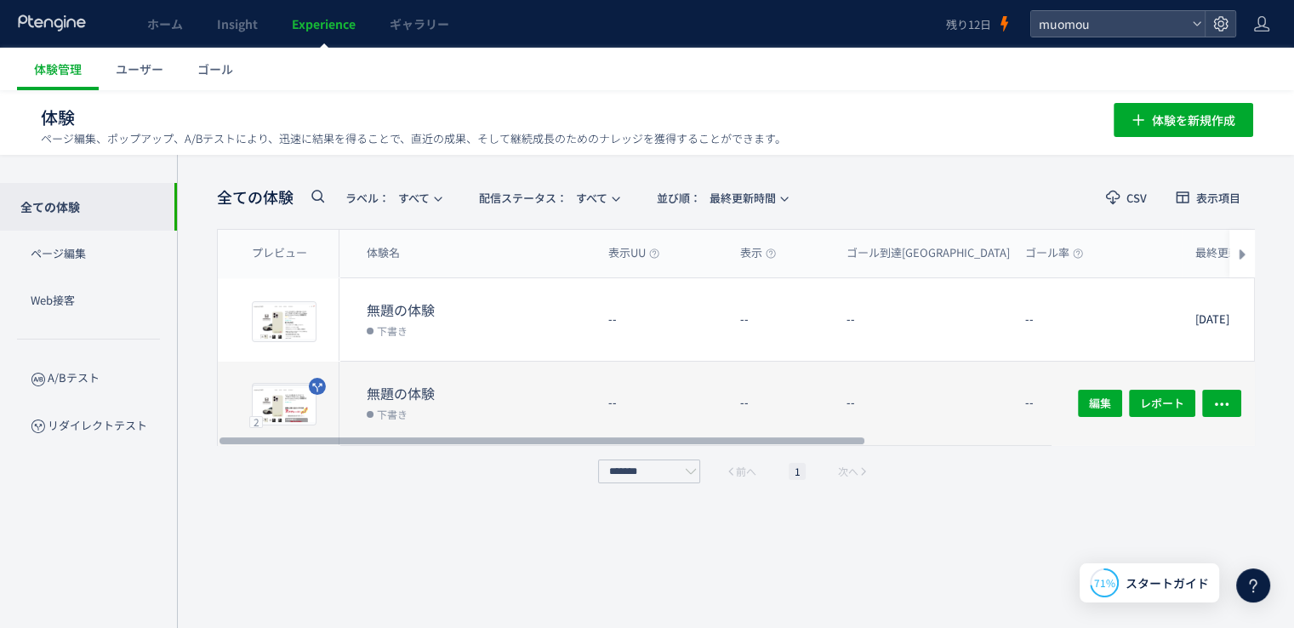
click at [498, 394] on dt "無題の体験" at bounding box center [481, 394] width 228 height 20
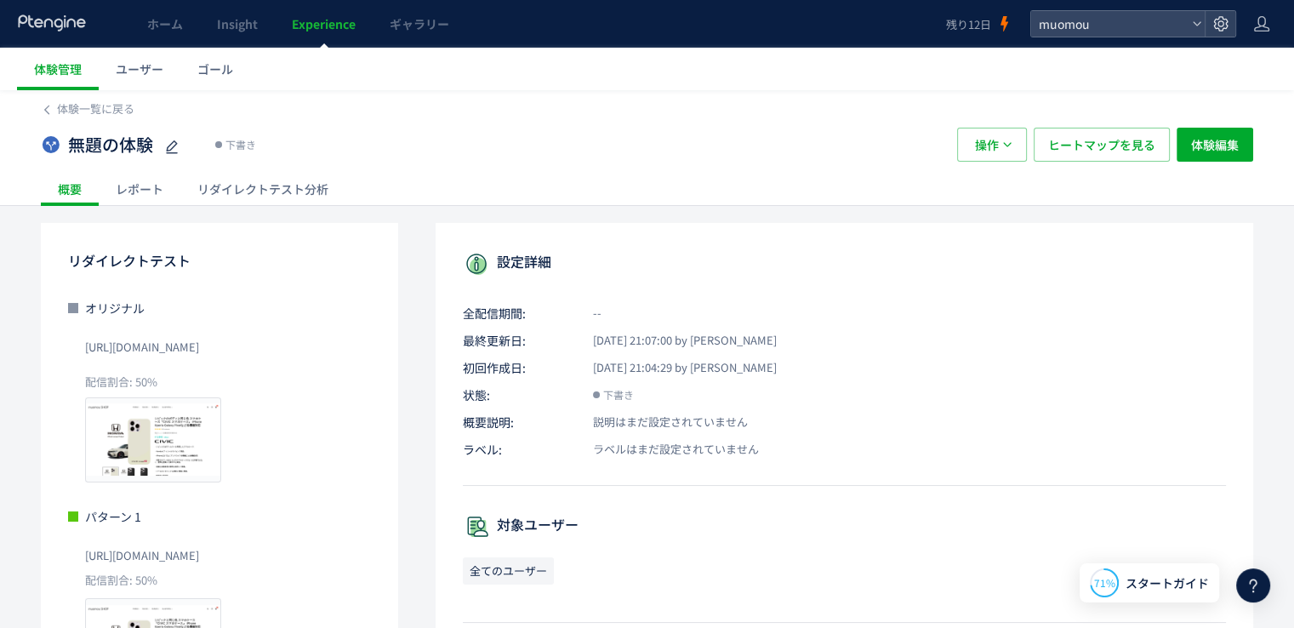
drag, startPoint x: 78, startPoint y: 0, endPoint x: 413, endPoint y: 105, distance: 351.1
click at [413, 105] on div "体験一覧に戻る" at bounding box center [647, 103] width 1212 height 27
click at [324, 24] on span "Experience" at bounding box center [324, 23] width 64 height 17
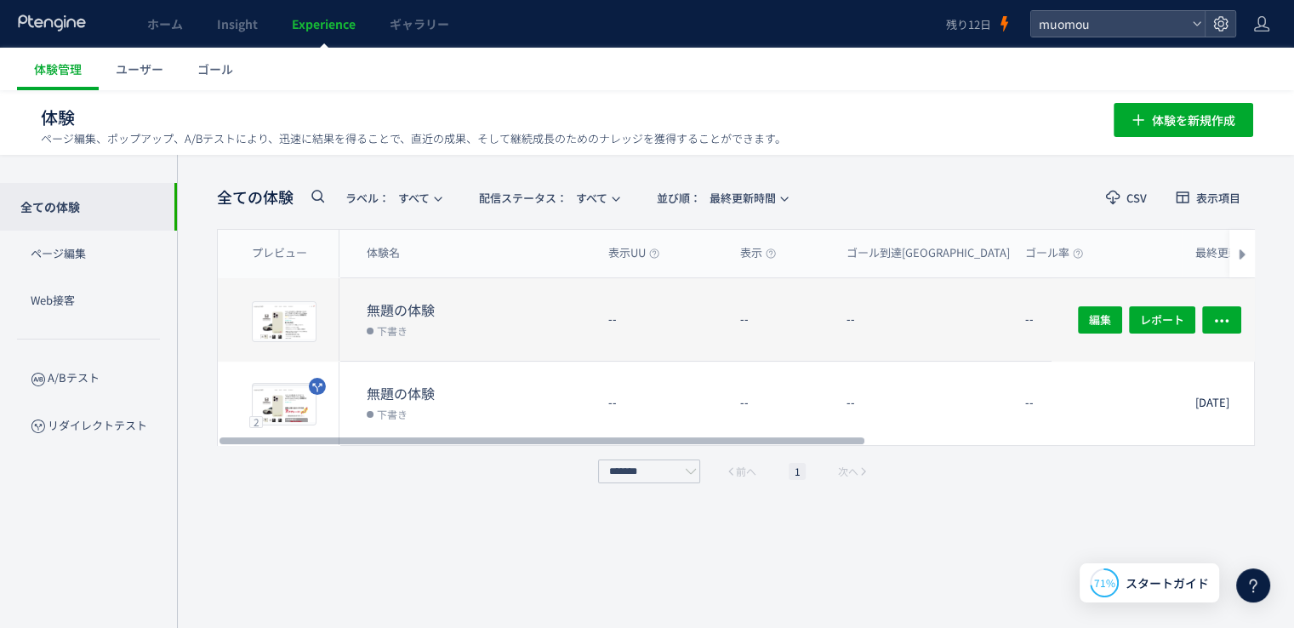
click at [424, 324] on dd "下書き" at bounding box center [481, 330] width 228 height 22
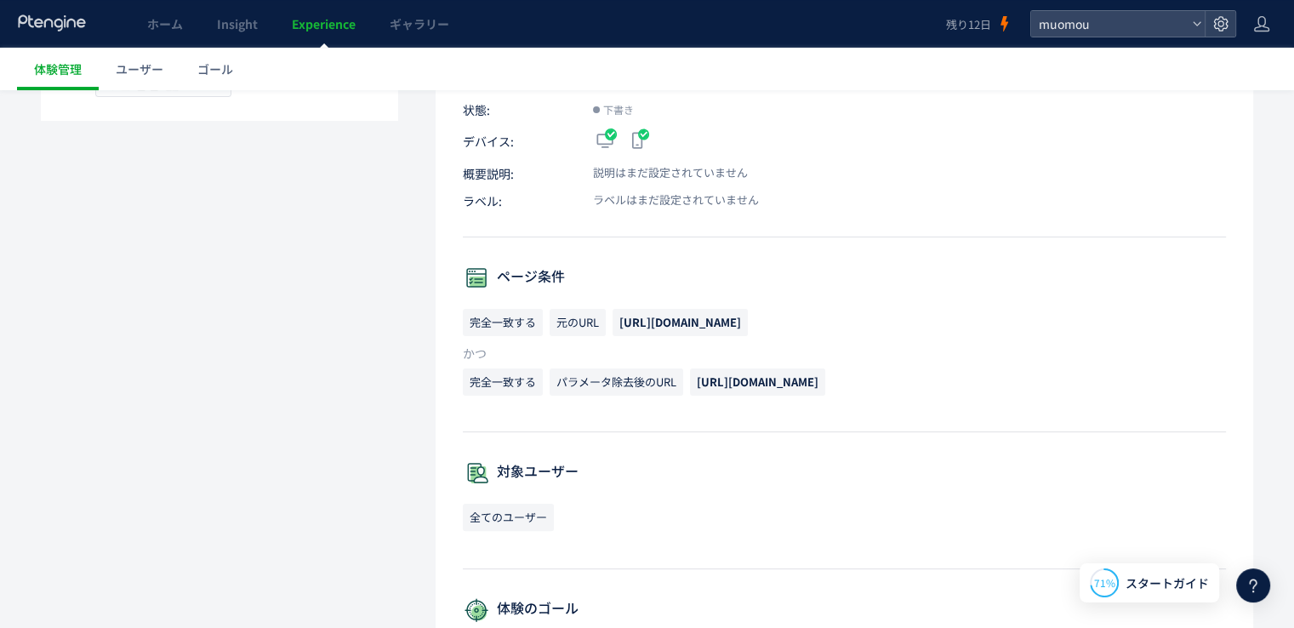
scroll to position [266, 0]
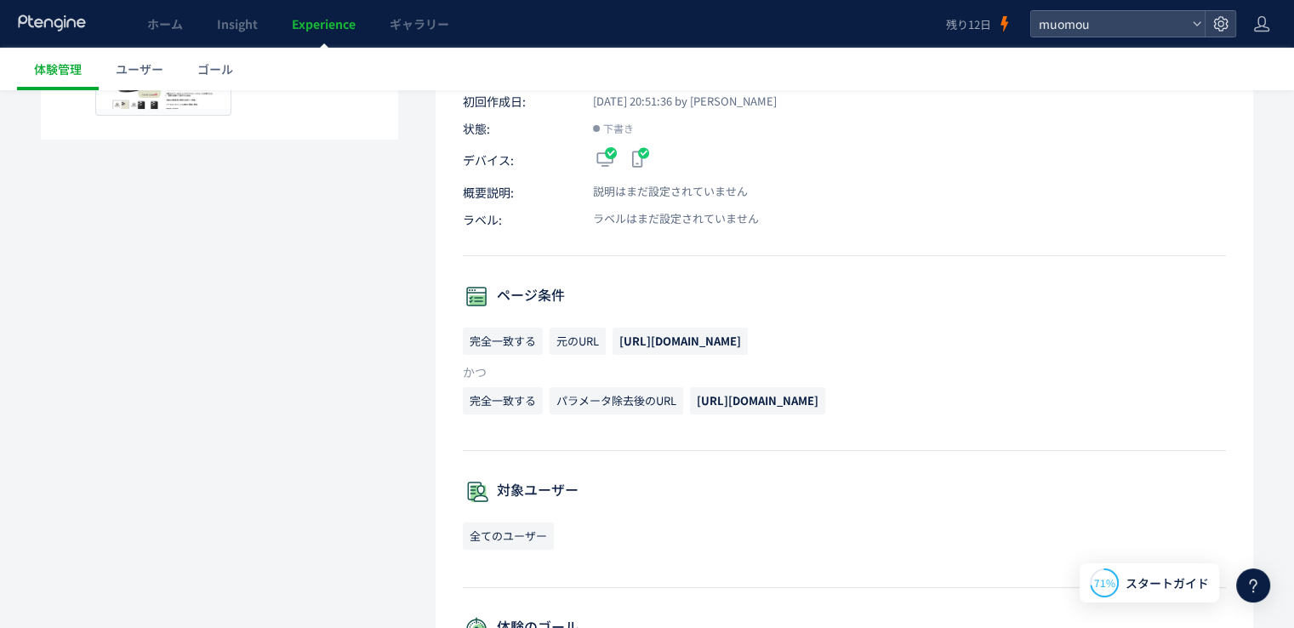
click at [532, 283] on p "ページ条件" at bounding box center [844, 296] width 763 height 27
click at [473, 287] on icon at bounding box center [476, 296] width 27 height 27
click at [220, 105] on div "プレビュー" at bounding box center [163, 73] width 136 height 85
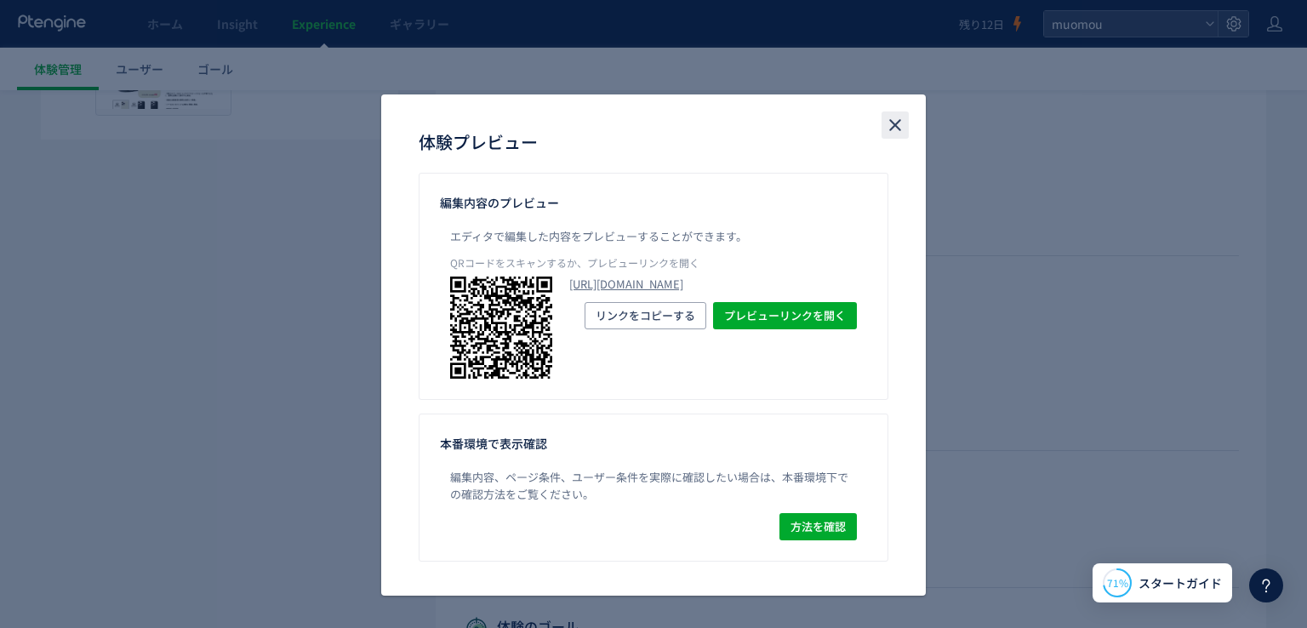
click at [892, 130] on icon "close" at bounding box center [895, 125] width 20 height 20
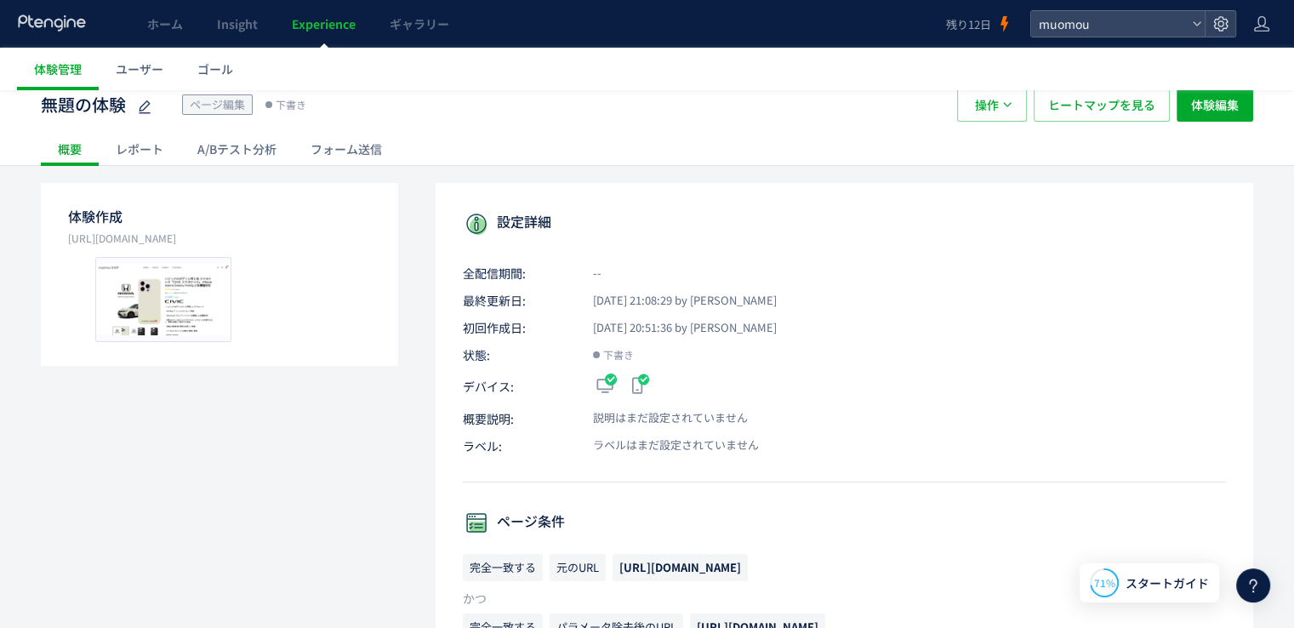
scroll to position [0, 0]
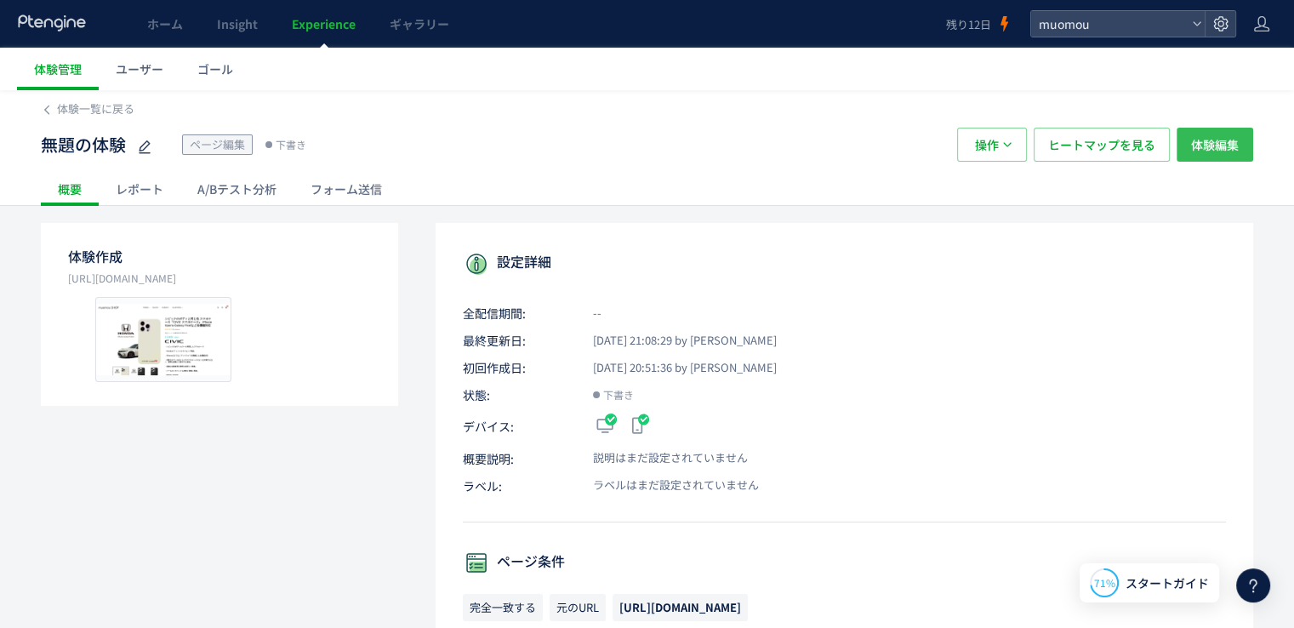
click at [1217, 140] on span "体験編集" at bounding box center [1215, 145] width 48 height 34
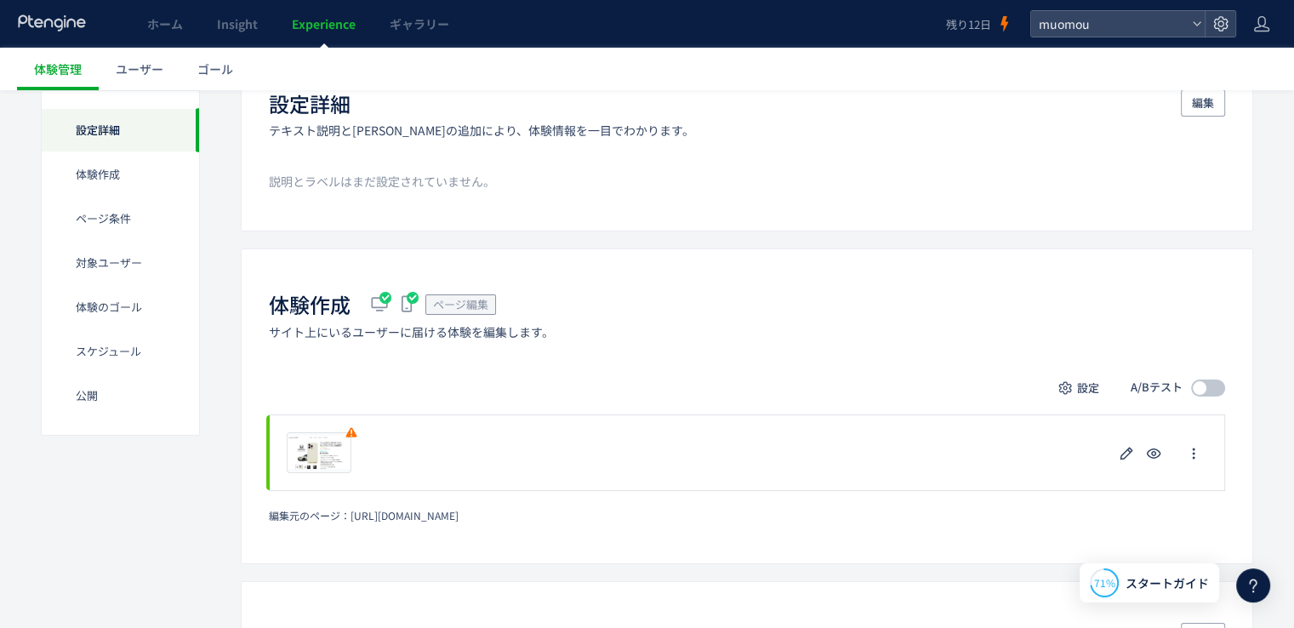
scroll to position [159, 0]
click at [476, 304] on span "ページ編集" at bounding box center [460, 303] width 55 height 16
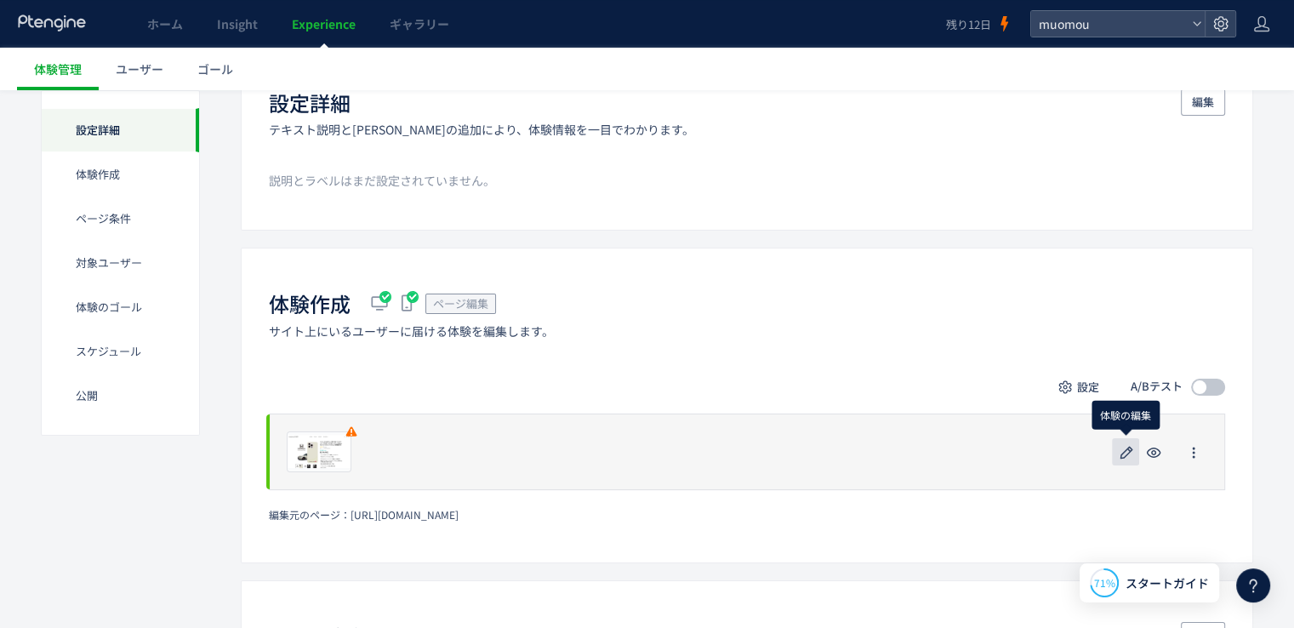
click at [1121, 457] on icon "button" at bounding box center [1126, 452] width 20 height 20
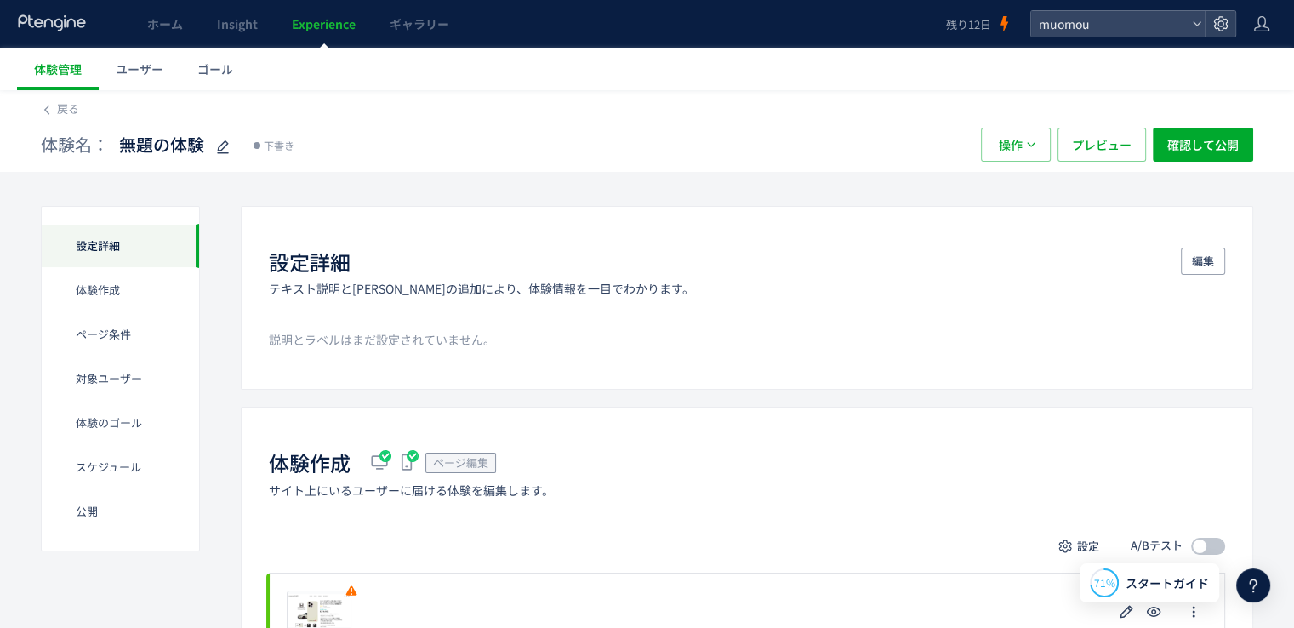
click at [523, 141] on div "体験名： 無題の体験 下書き" at bounding box center [502, 145] width 923 height 34
click at [170, 18] on span "ホーム" at bounding box center [165, 23] width 36 height 17
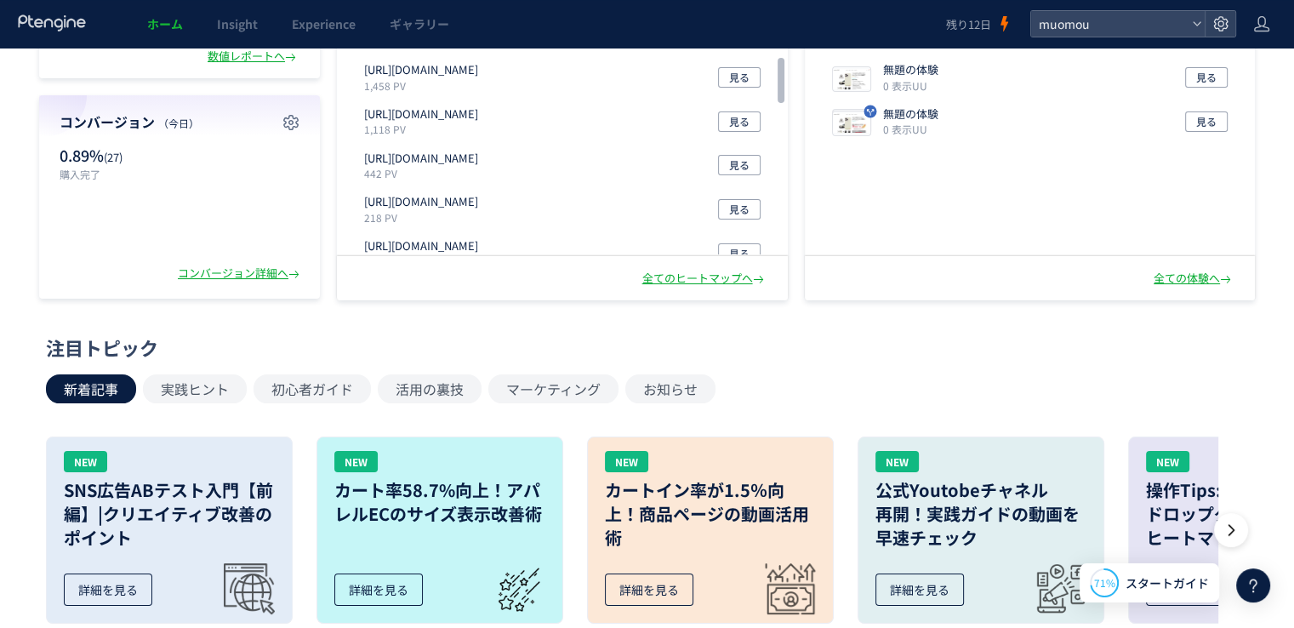
scroll to position [194, 0]
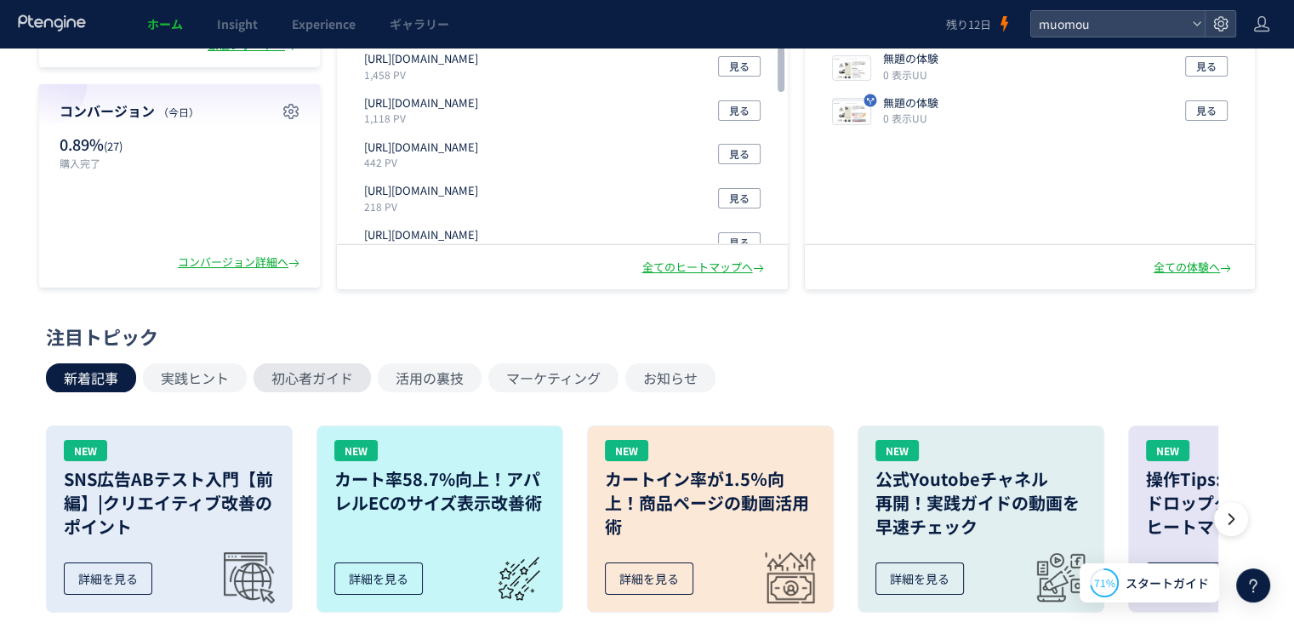
click at [289, 381] on button "初心者ガイド" at bounding box center [312, 377] width 117 height 29
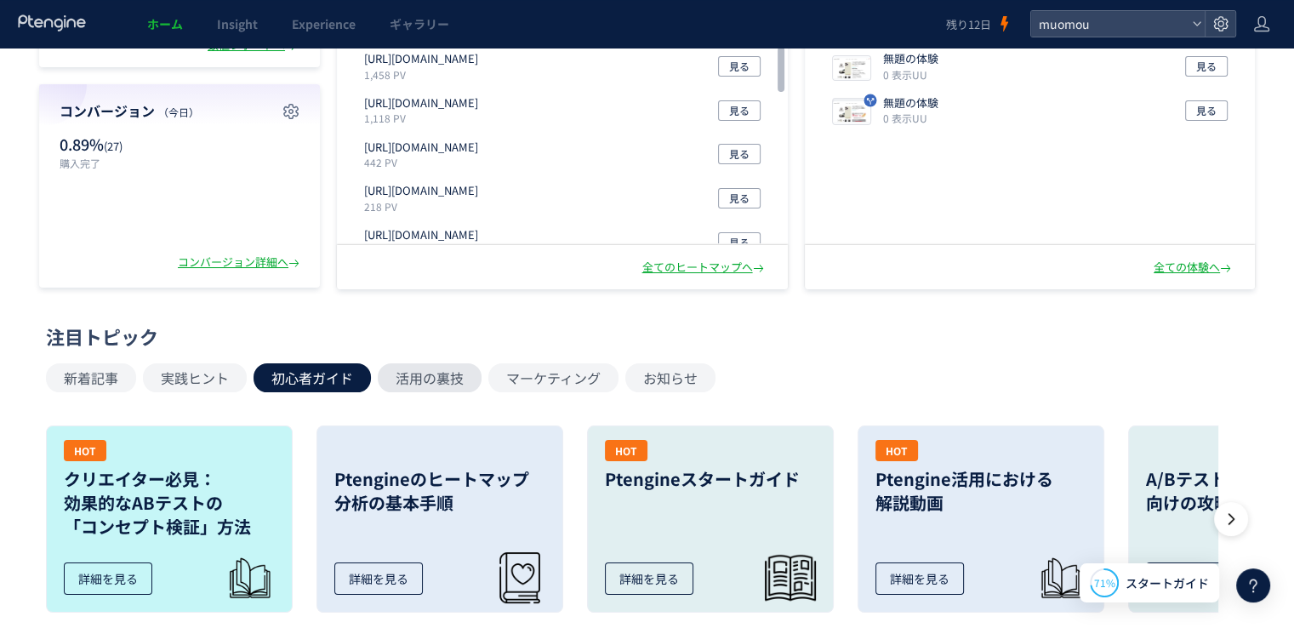
click at [418, 374] on button "活用の裏技" at bounding box center [430, 377] width 104 height 29
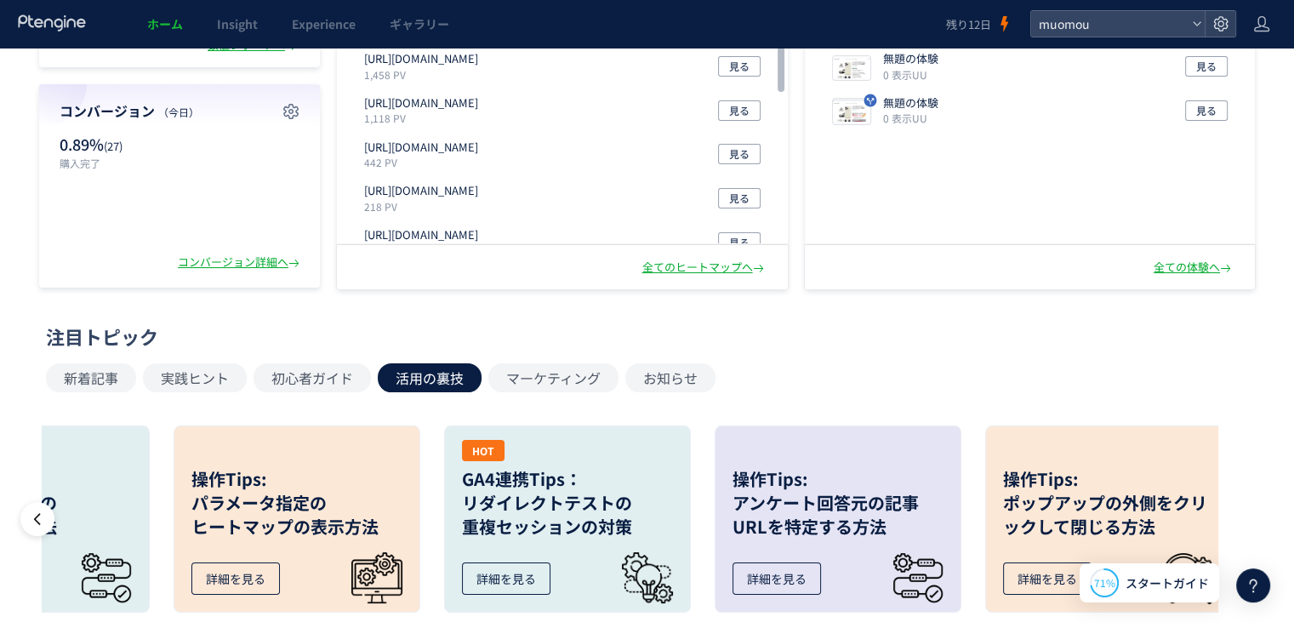
scroll to position [0, 972]
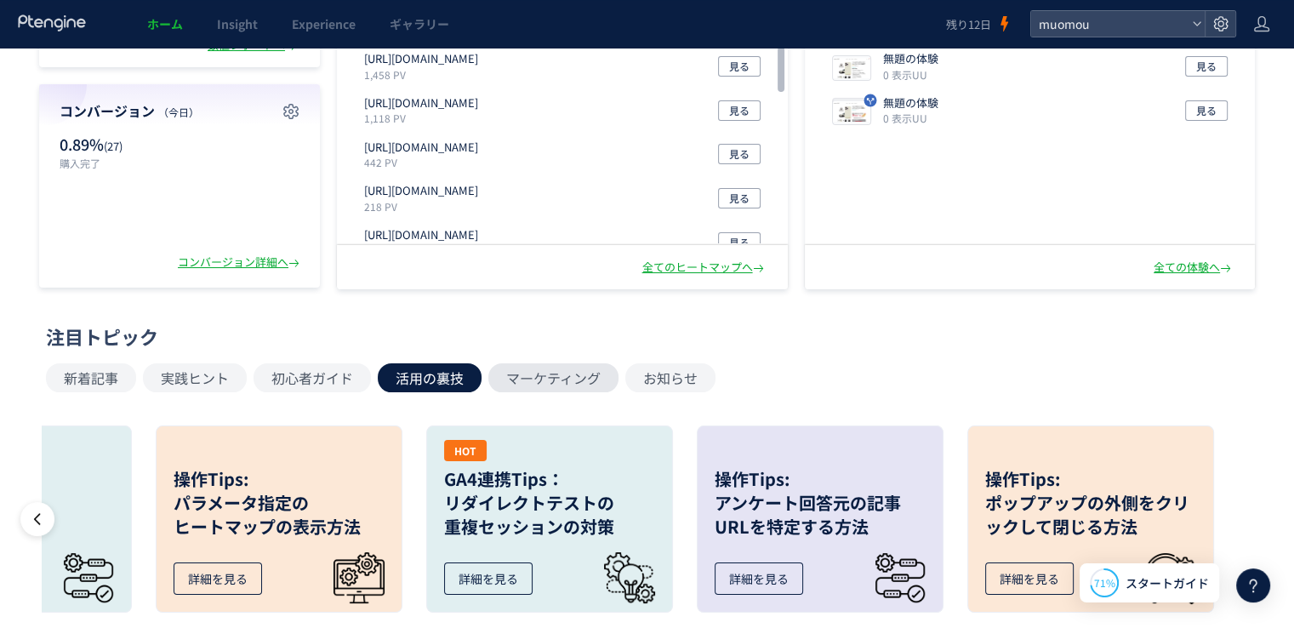
click at [546, 390] on button "マーケティング" at bounding box center [553, 377] width 130 height 29
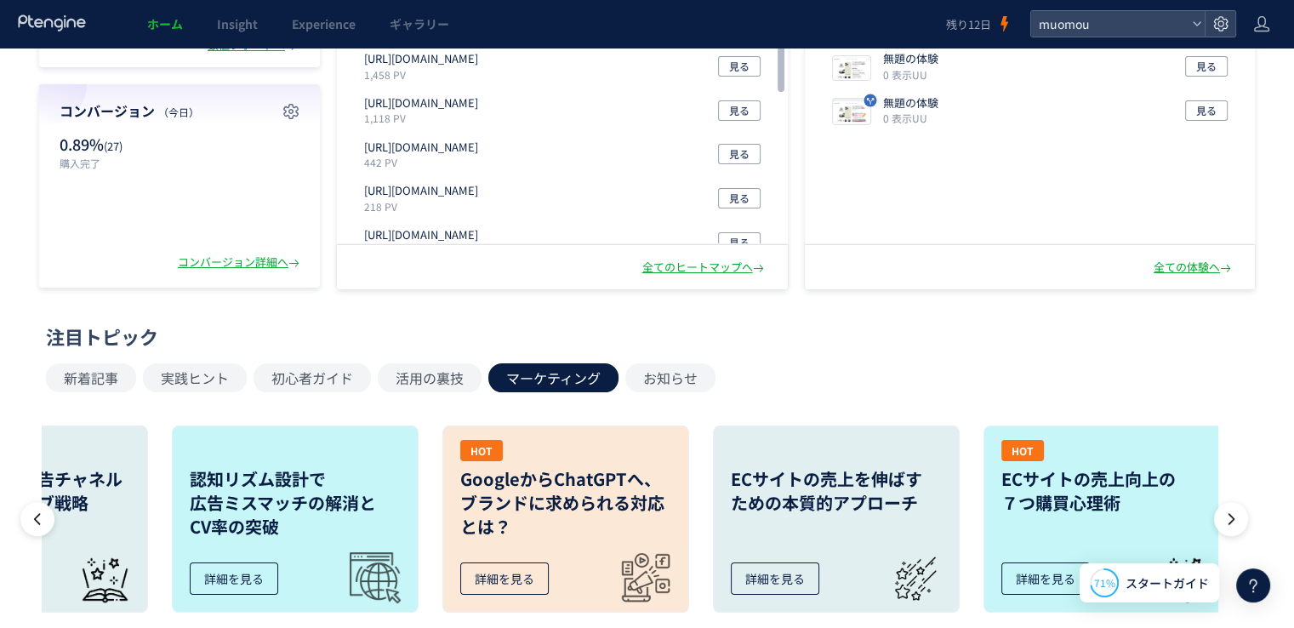
scroll to position [0, 409]
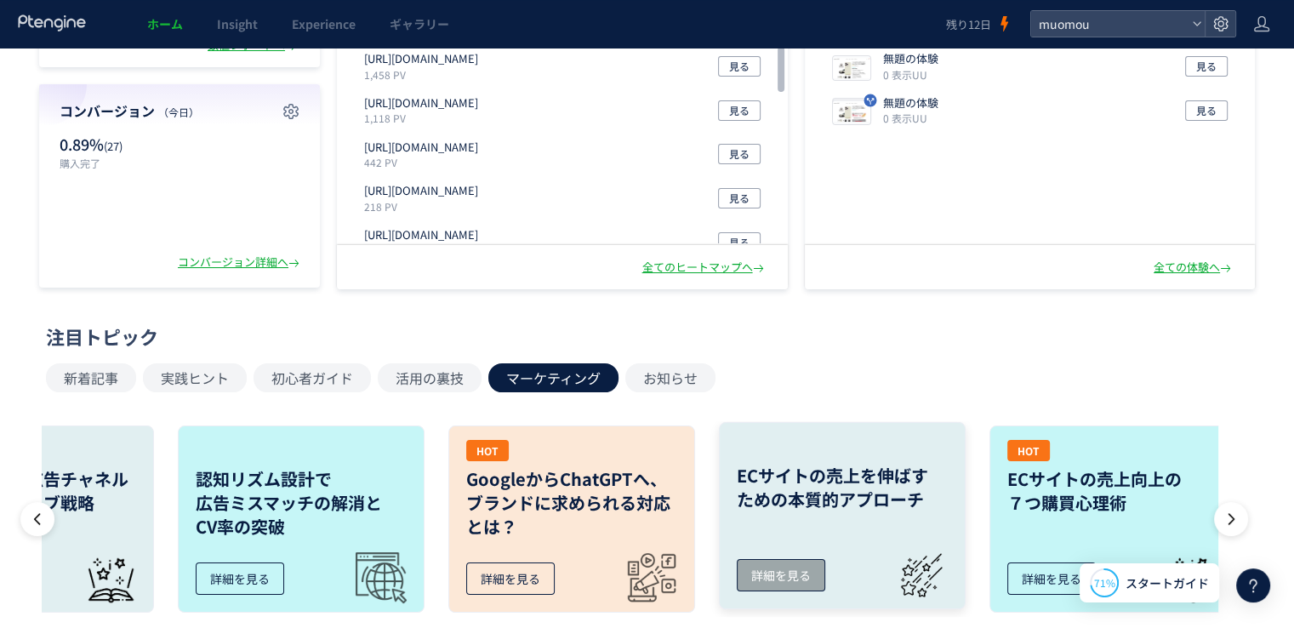
click at [805, 573] on div "詳細を見る" at bounding box center [781, 575] width 88 height 32
